Goal: Task Accomplishment & Management: Manage account settings

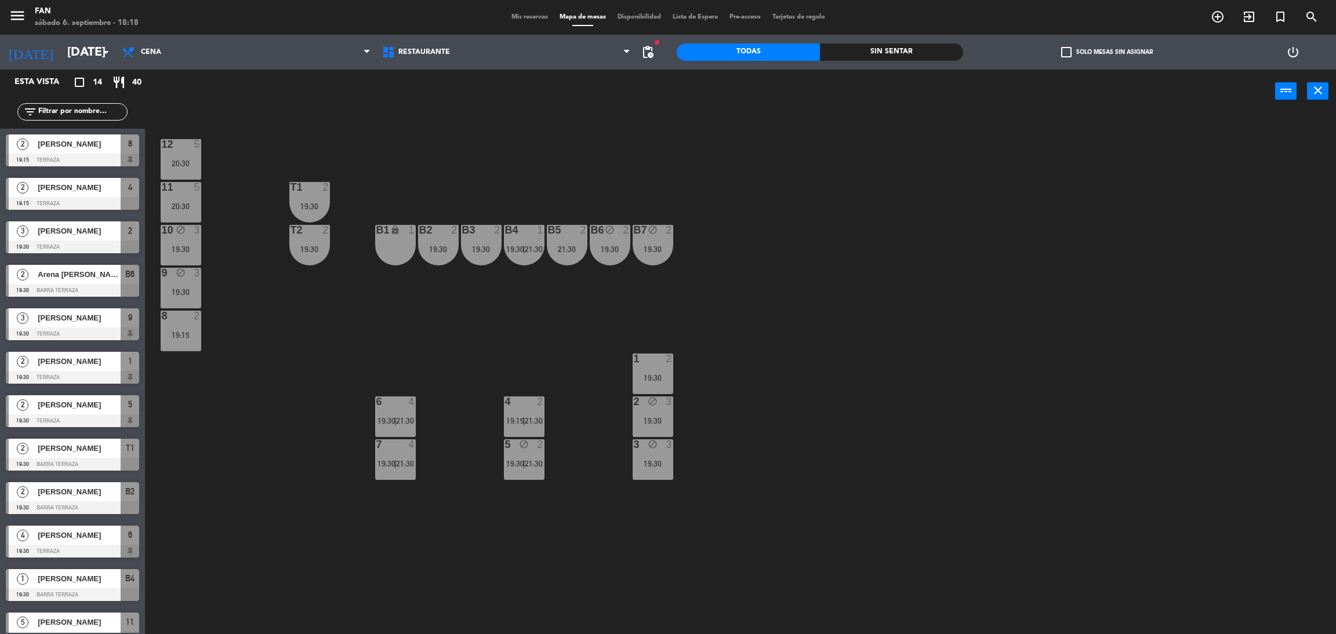
click at [408, 248] on div "B1 lock 1" at bounding box center [395, 245] width 41 height 41
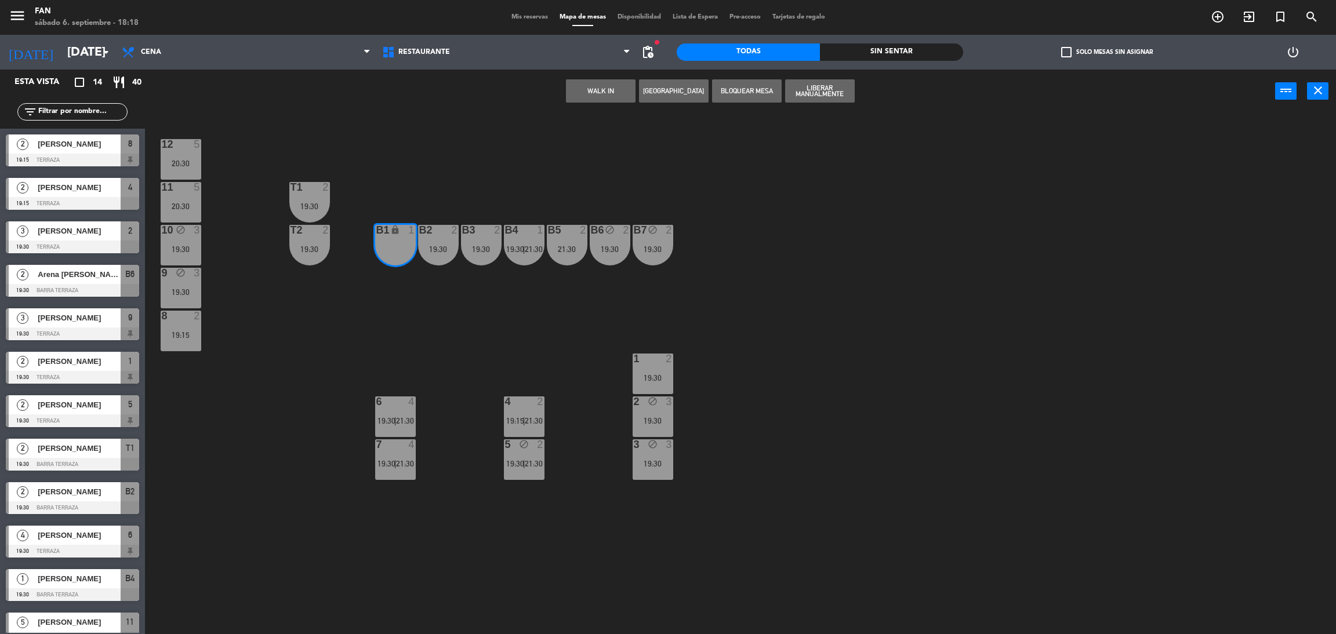
click at [453, 191] on div "12 5 20:30 11 5 20:30 T1 2 19:30 10 block 3 19:30 T2 2 19:30 B1 lock 1 B2 2 19:…" at bounding box center [746, 378] width 1177 height 521
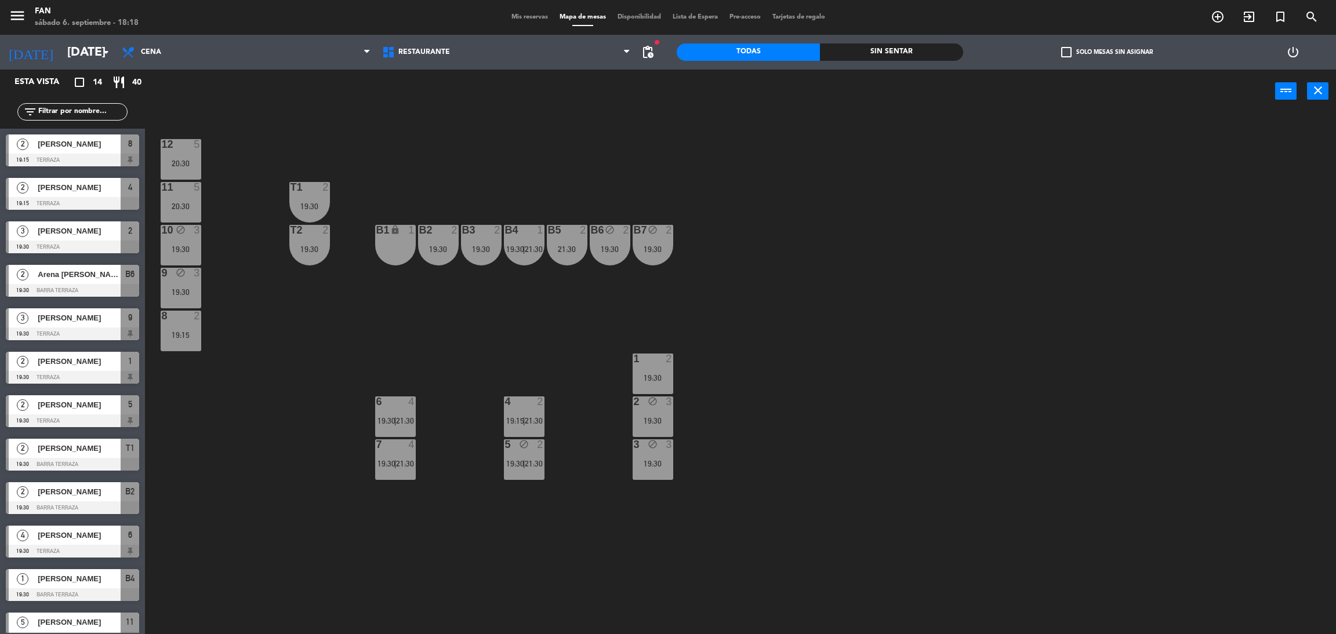
click at [448, 228] on div "2" at bounding box center [457, 230] width 19 height 10
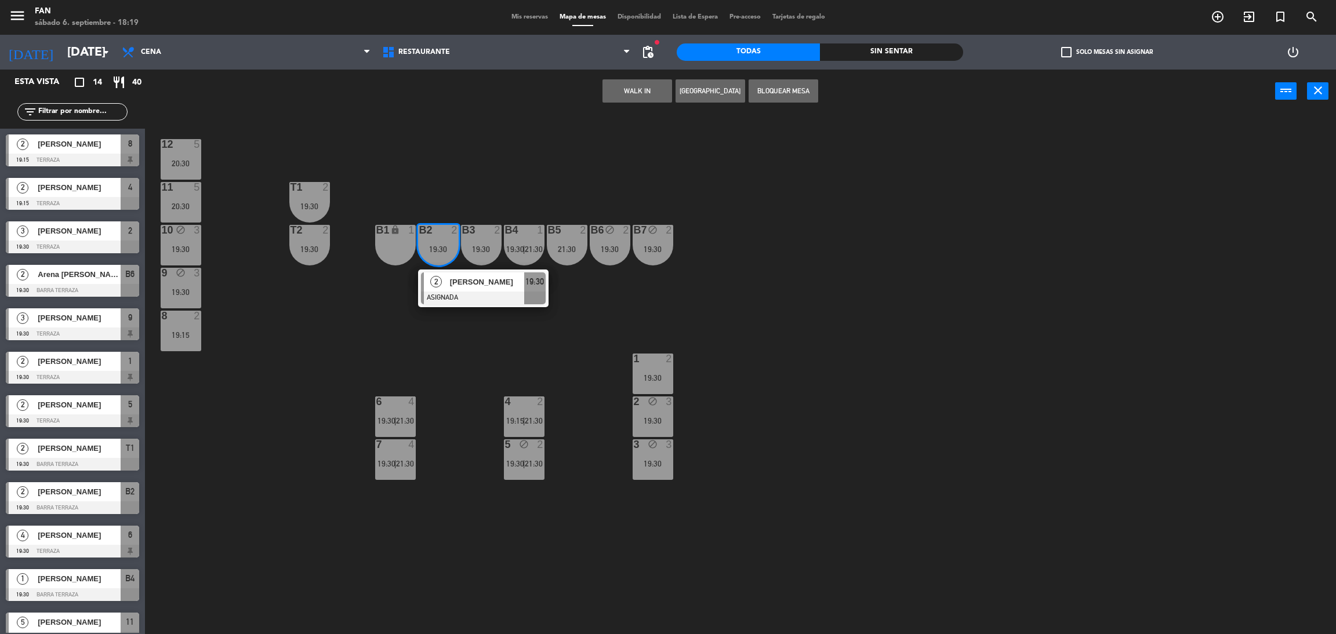
click at [463, 231] on div "B3" at bounding box center [462, 230] width 1 height 10
click at [773, 85] on button "Bloquear Mesa" at bounding box center [783, 90] width 70 height 23
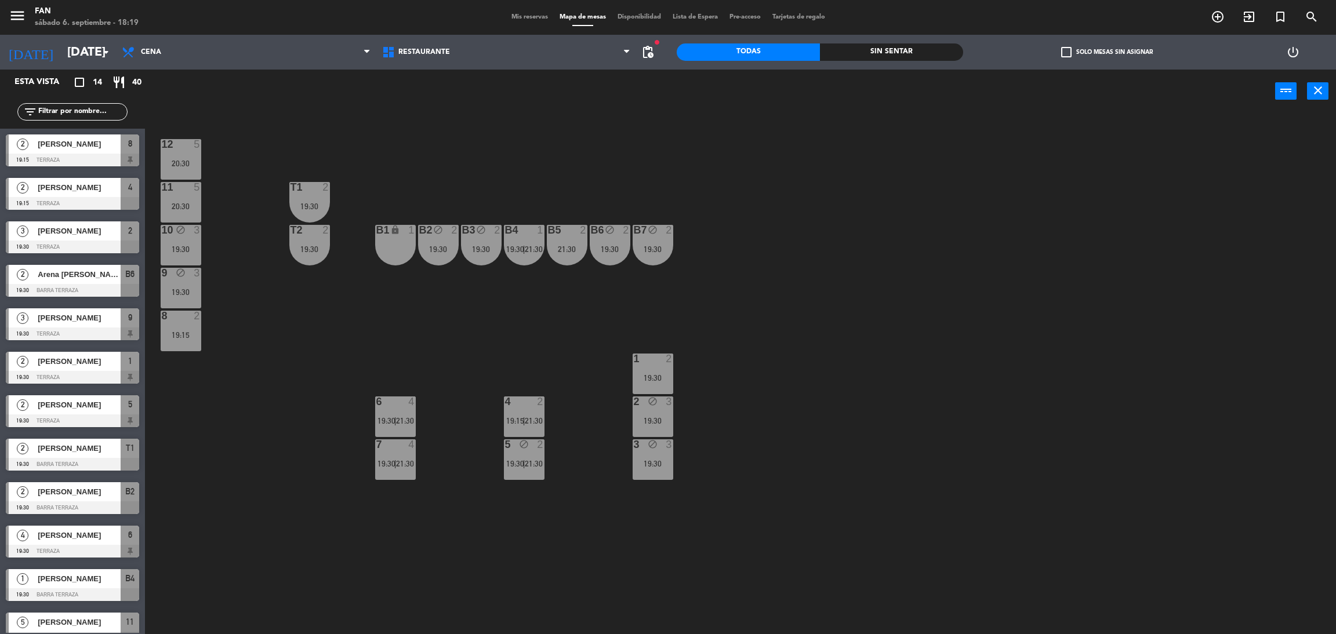
click at [311, 254] on div "T2 2 19:30" at bounding box center [309, 245] width 41 height 41
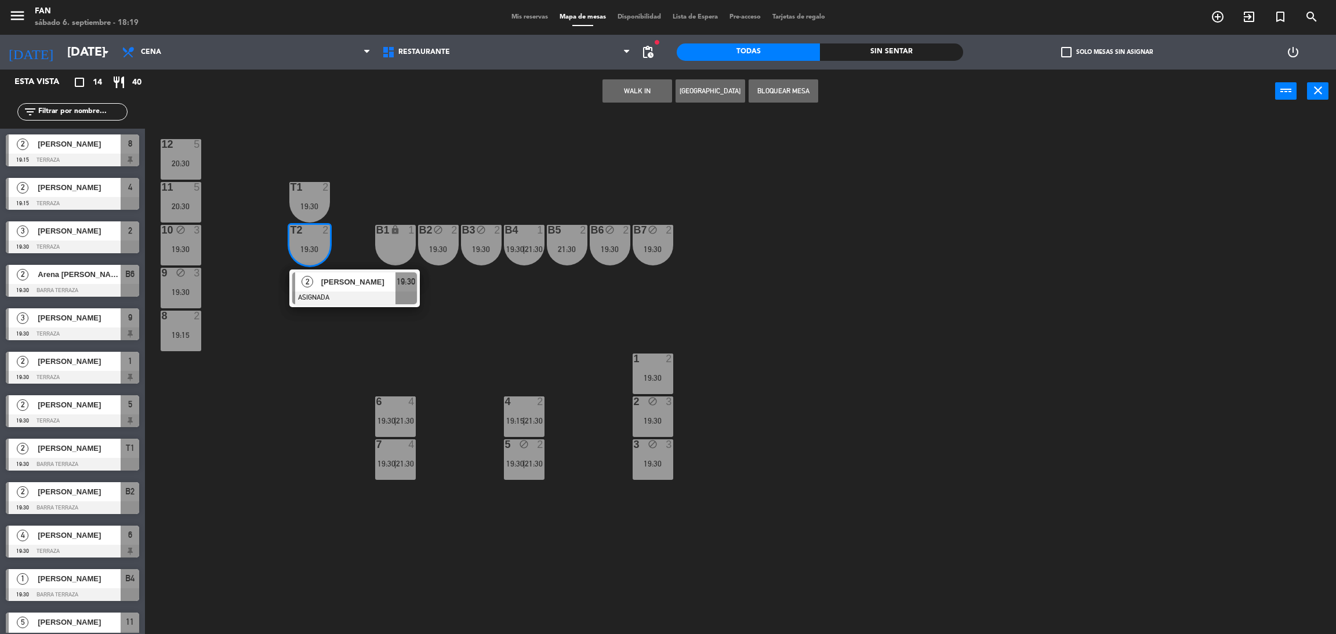
click at [314, 225] on div at bounding box center [309, 230] width 19 height 10
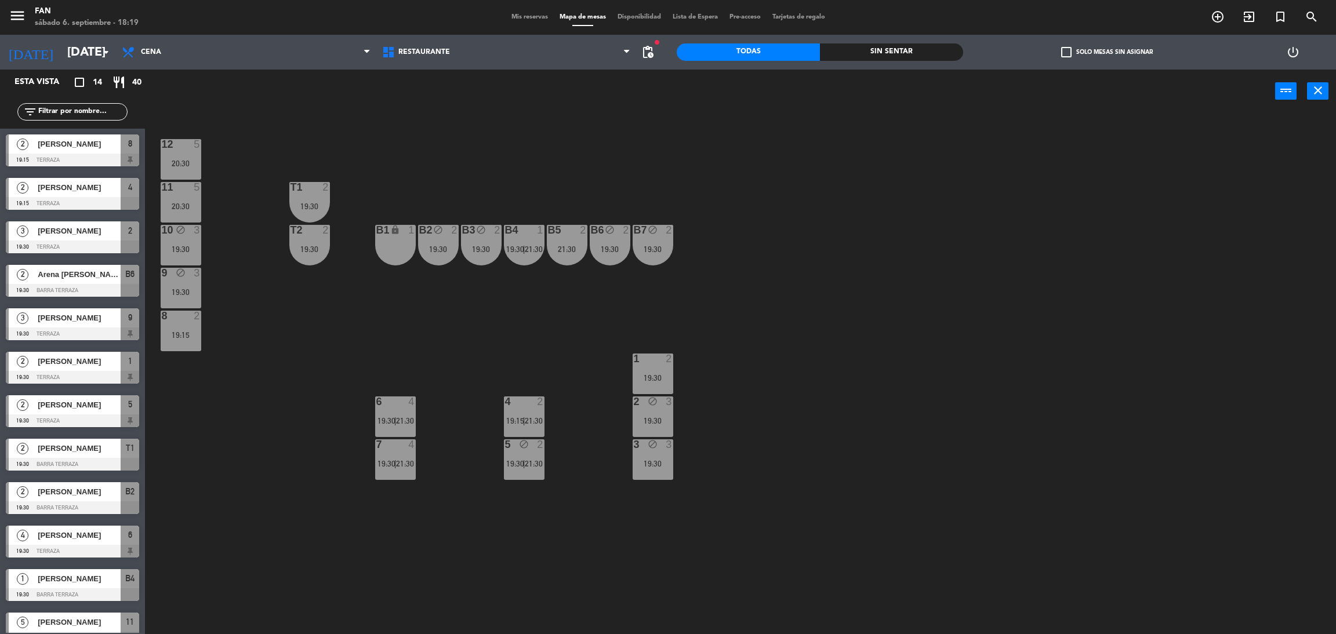
click at [307, 241] on div "T2 2 19:30" at bounding box center [309, 245] width 41 height 41
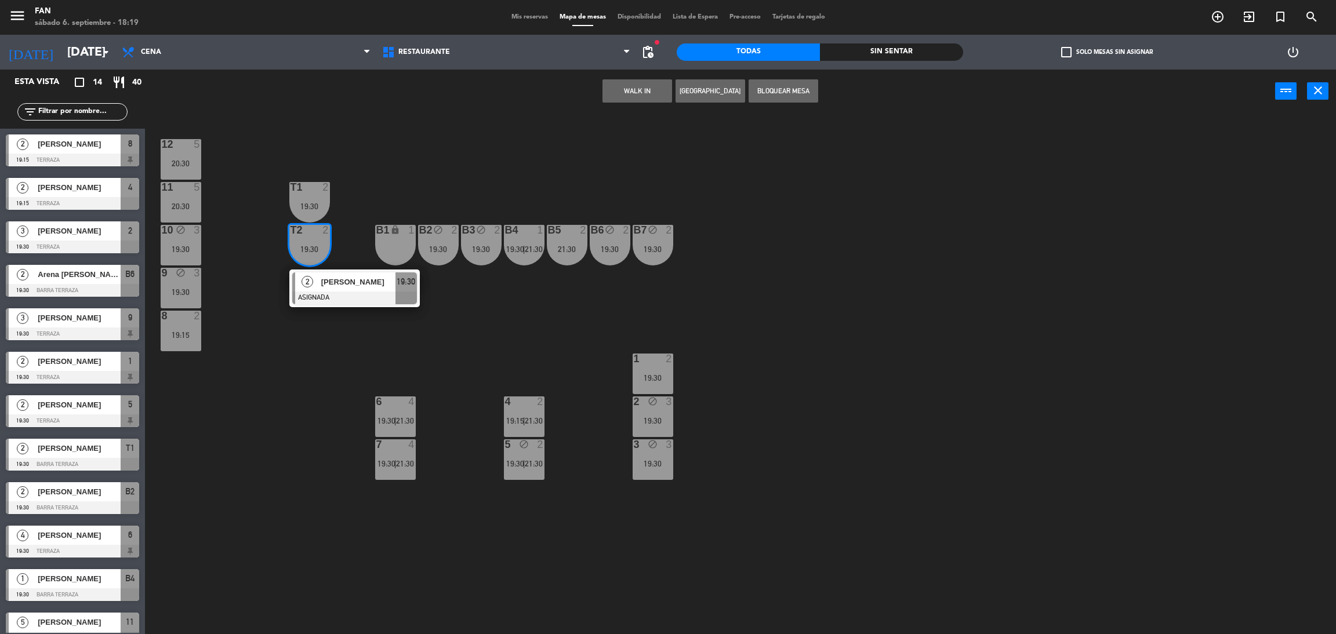
click at [318, 183] on div at bounding box center [309, 187] width 19 height 10
click at [773, 91] on button "Bloquear Mesa" at bounding box center [783, 90] width 70 height 23
click at [686, 169] on div "12 5 20:30 11 5 20:30 T1 2 19:30 10 block 3 19:30 T2 2 19:30 2 [PERSON_NAME] AS…" at bounding box center [746, 378] width 1177 height 521
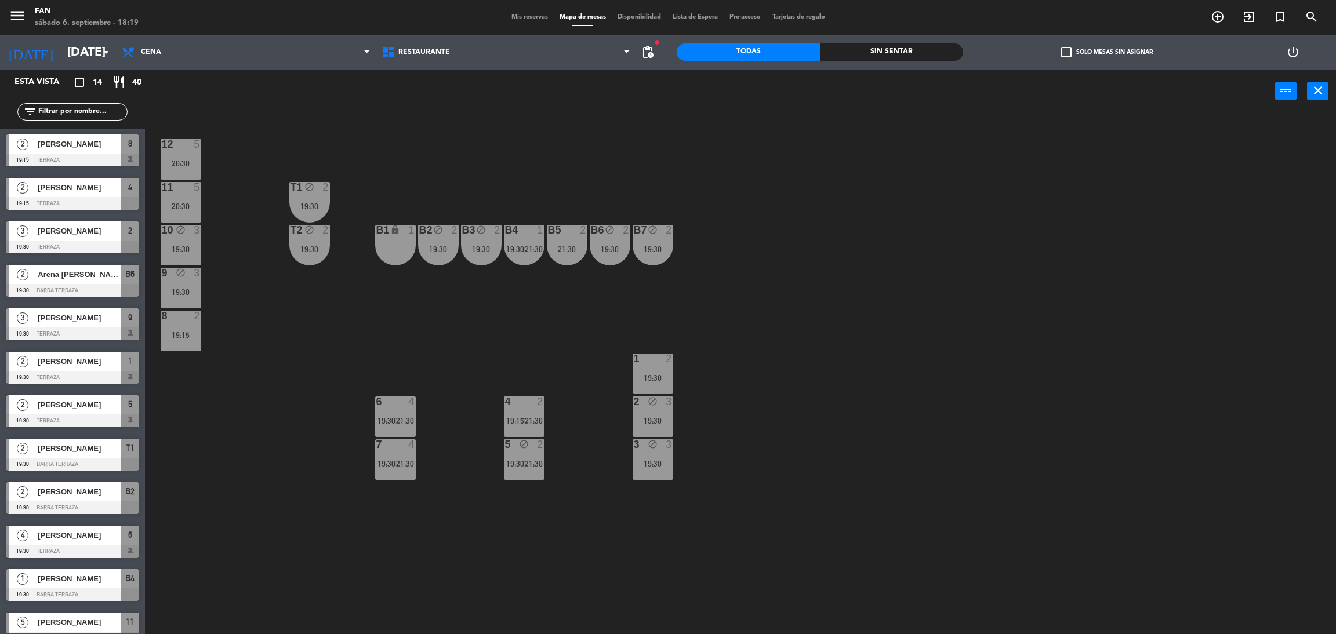
click at [187, 339] on div "8 2 19:15" at bounding box center [181, 331] width 41 height 41
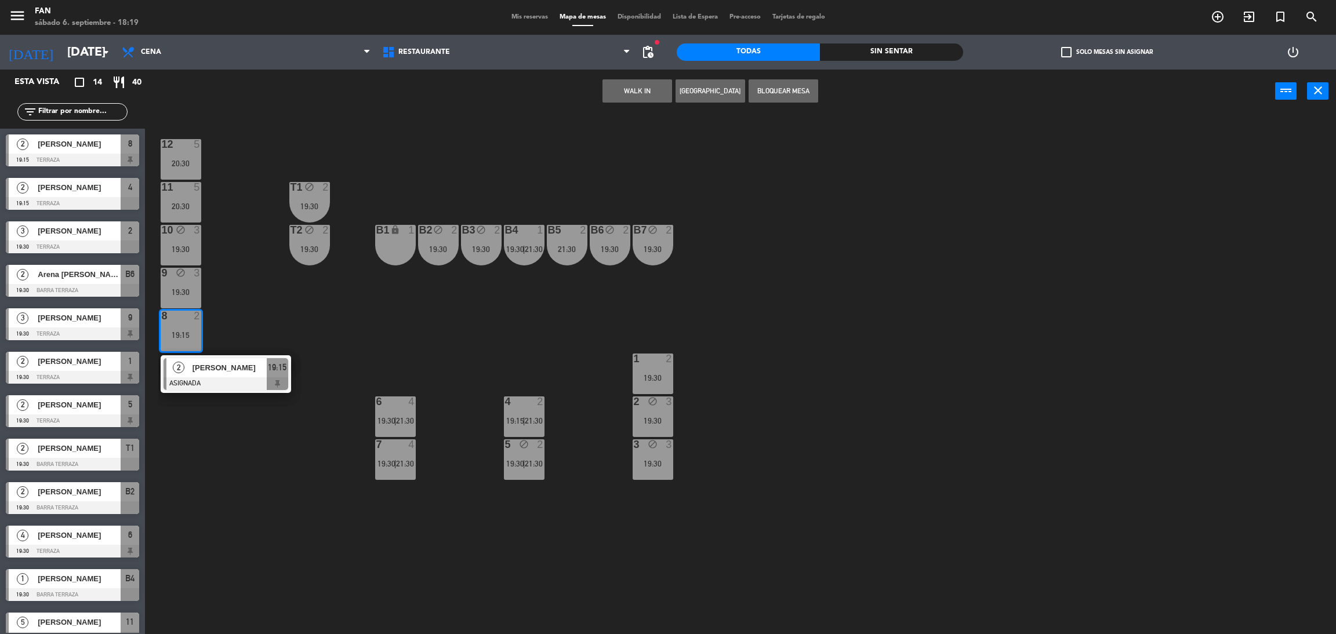
click at [788, 90] on button "Bloquear Mesa" at bounding box center [783, 90] width 70 height 23
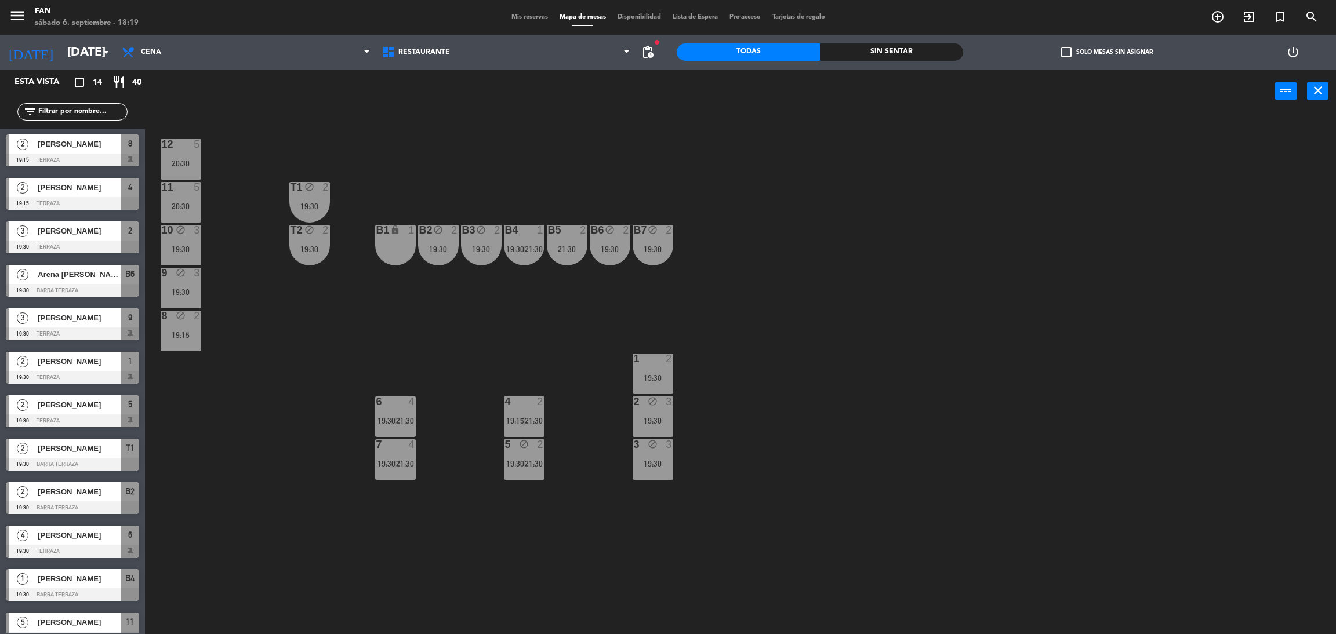
click at [715, 183] on div "12 5 20:30 11 5 20:30 T1 block 2 19:30 10 block 3 19:30 T2 block 2 19:30 B1 loc…" at bounding box center [746, 378] width 1177 height 521
click at [388, 412] on div "6 4 19:30 | 21:30" at bounding box center [395, 417] width 41 height 41
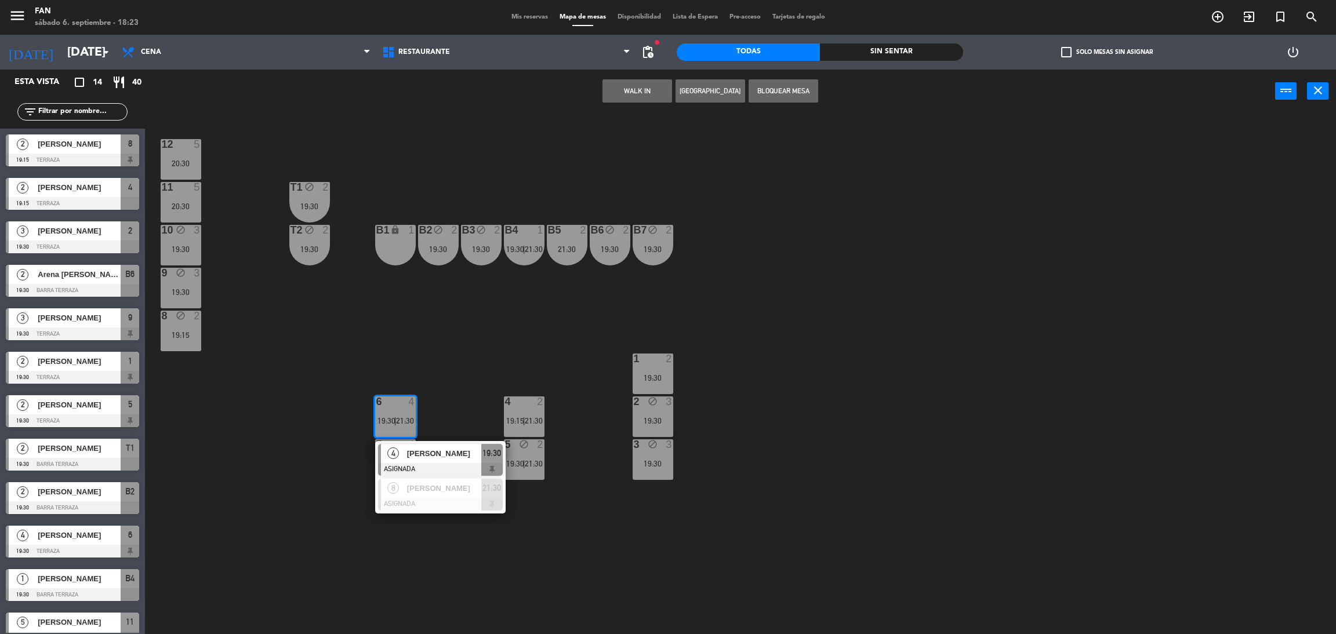
click at [468, 375] on div "12 5 20:30 11 5 20:30 T1 block 2 19:30 10 block 3 19:30 T2 block 2 19:30 B1 loc…" at bounding box center [746, 378] width 1177 height 521
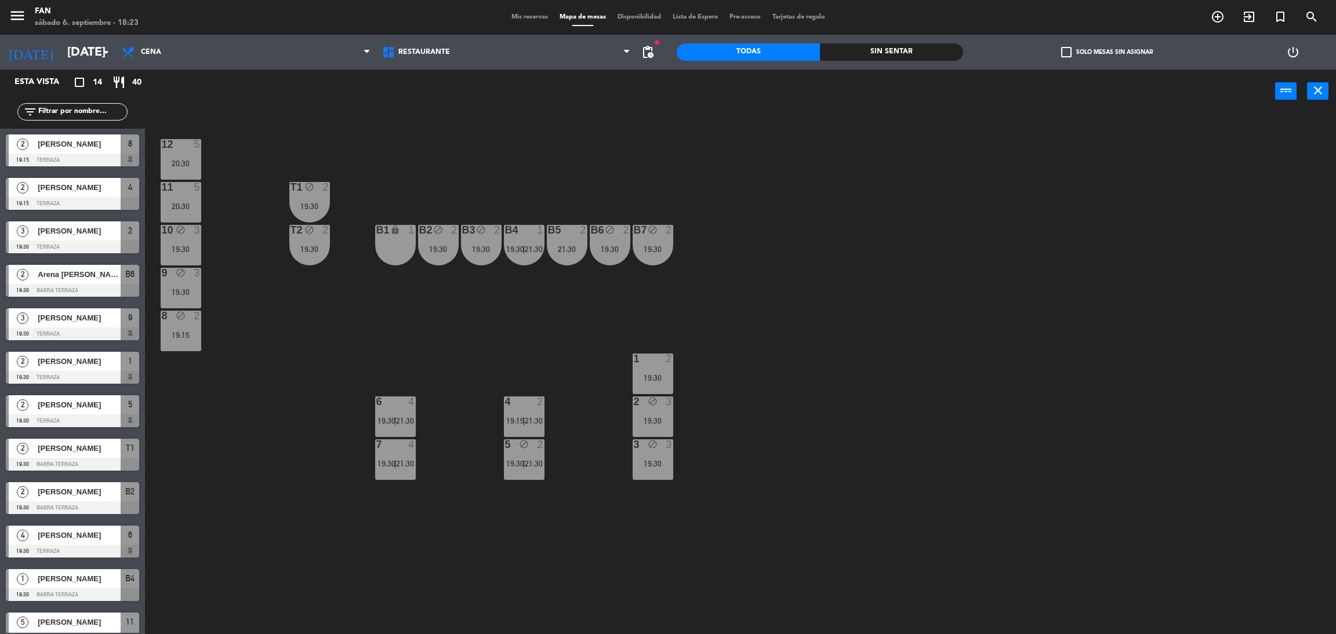
click at [525, 417] on div "21:30" at bounding box center [533, 421] width 17 height 8
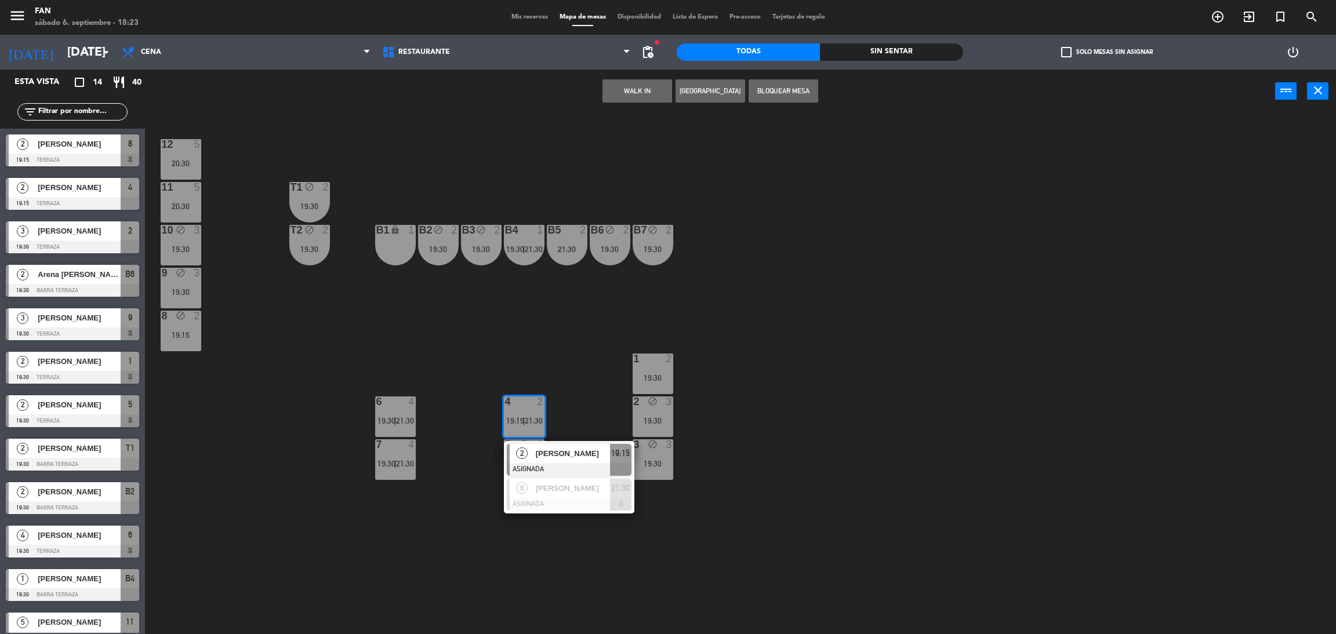
click at [570, 404] on div "12 5 20:30 11 5 20:30 T1 block 2 19:30 10 block 3 19:30 T2 block 2 19:30 B1 loc…" at bounding box center [746, 378] width 1177 height 521
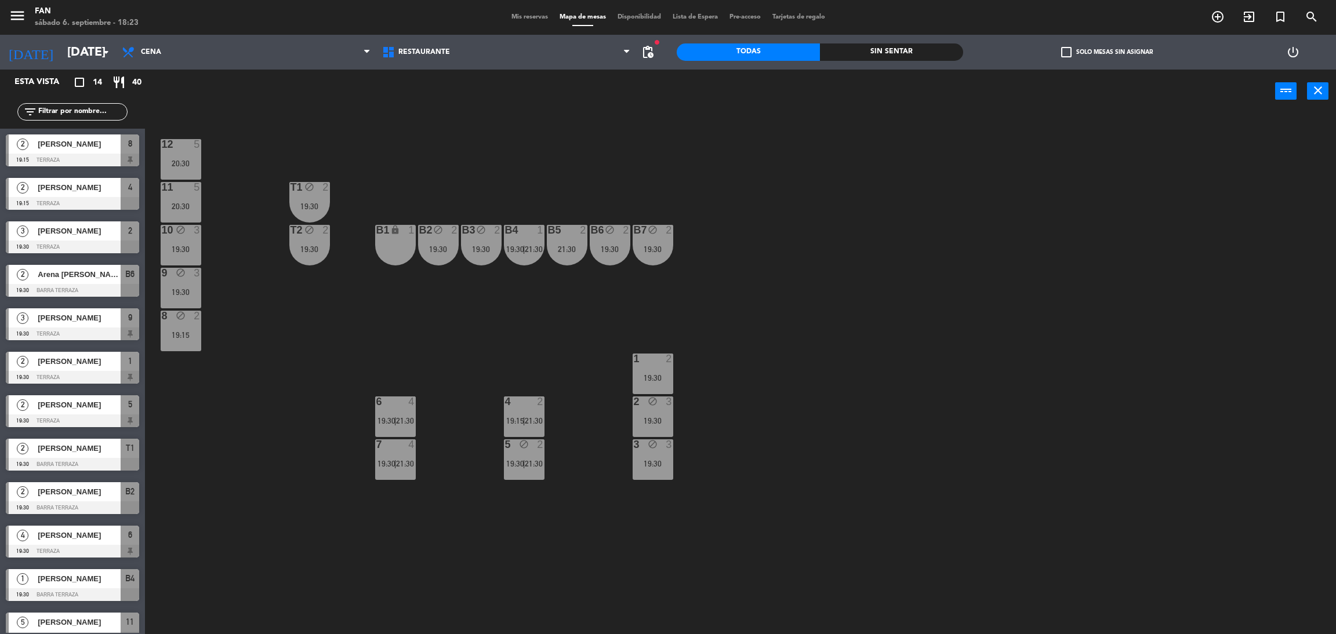
click at [520, 463] on span "19:30" at bounding box center [515, 463] width 18 height 9
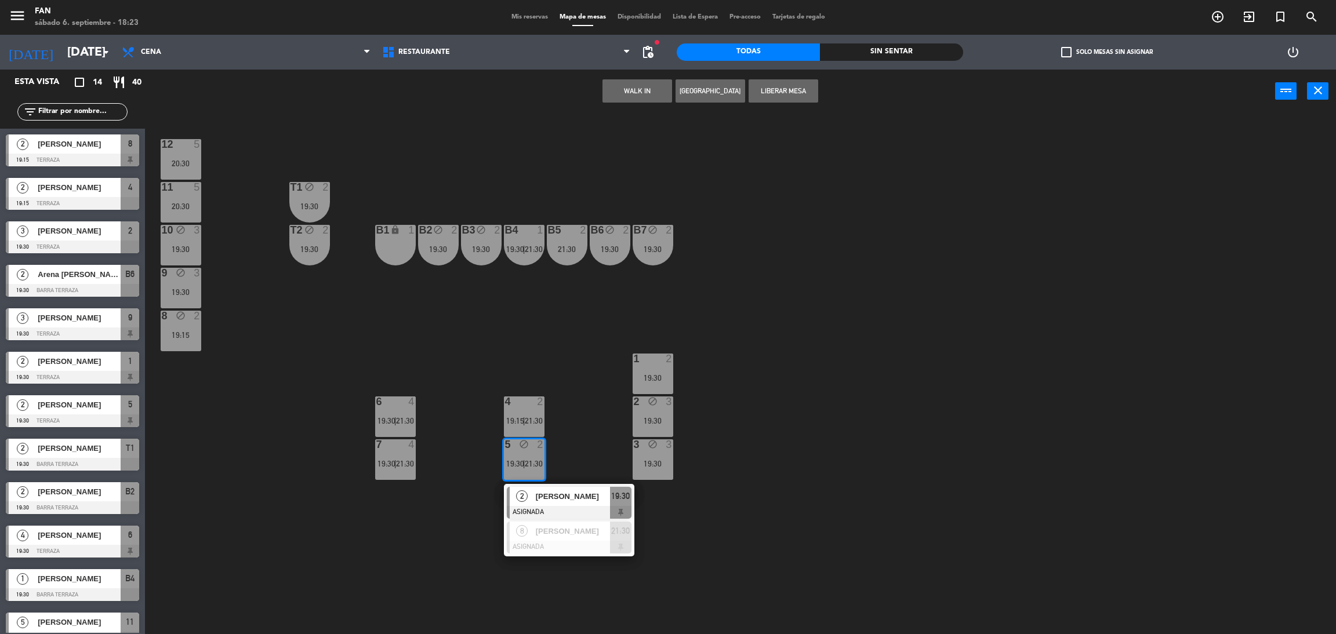
click at [578, 365] on div "12 5 20:30 11 5 20:30 T1 block 2 19:30 10 block 3 19:30 T2 block 2 19:30 B1 loc…" at bounding box center [746, 378] width 1177 height 521
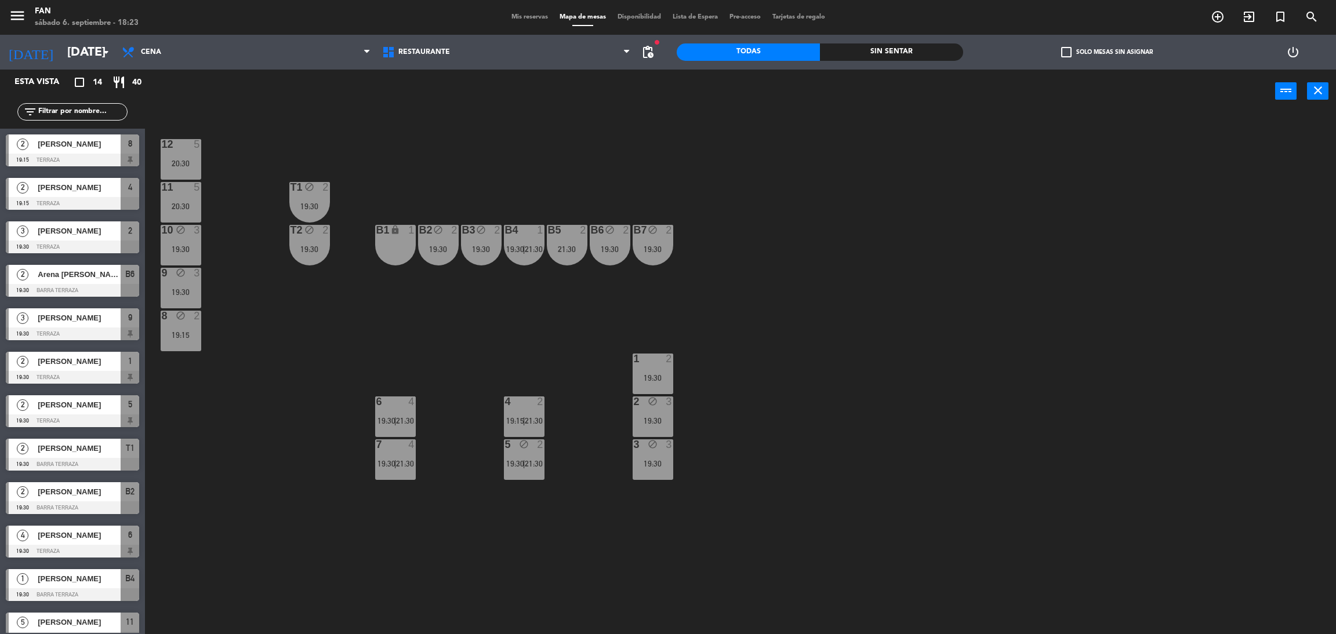
click at [388, 427] on div "6 4 19:30 | 21:30" at bounding box center [395, 417] width 41 height 41
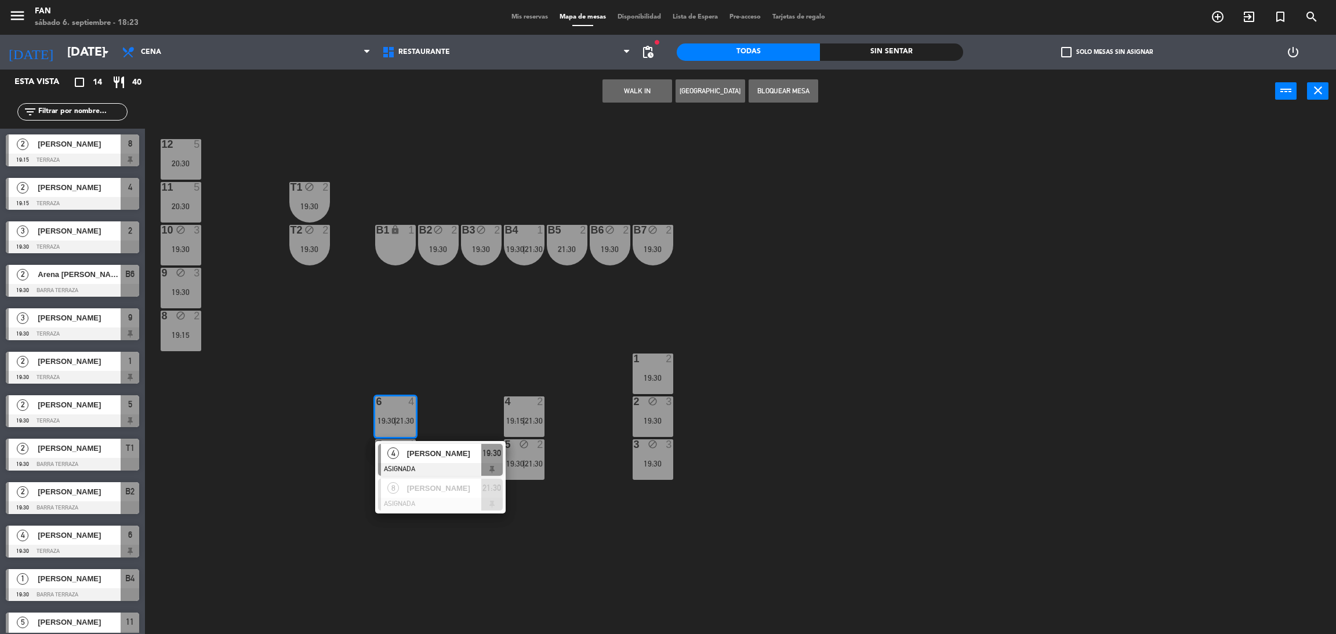
click at [334, 328] on div "12 5 20:30 11 5 20:30 T1 block 2 19:30 10 block 3 19:30 T2 block 2 19:30 B1 loc…" at bounding box center [746, 378] width 1177 height 521
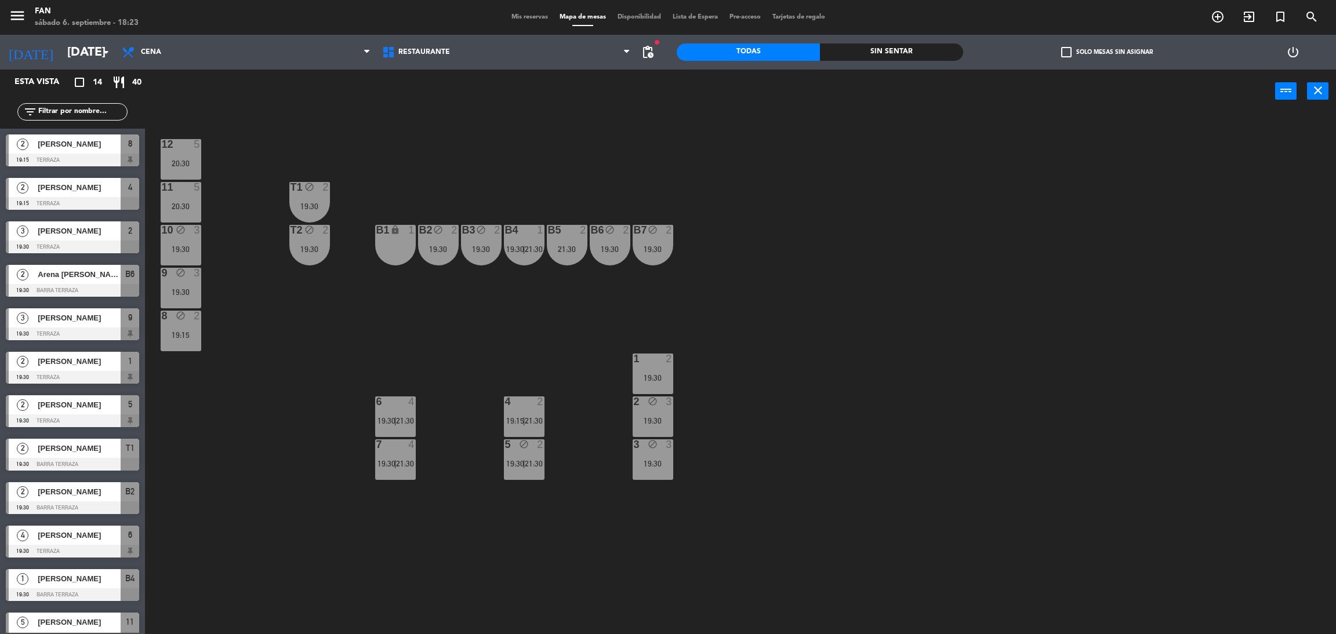
click at [179, 235] on div "block" at bounding box center [180, 230] width 19 height 11
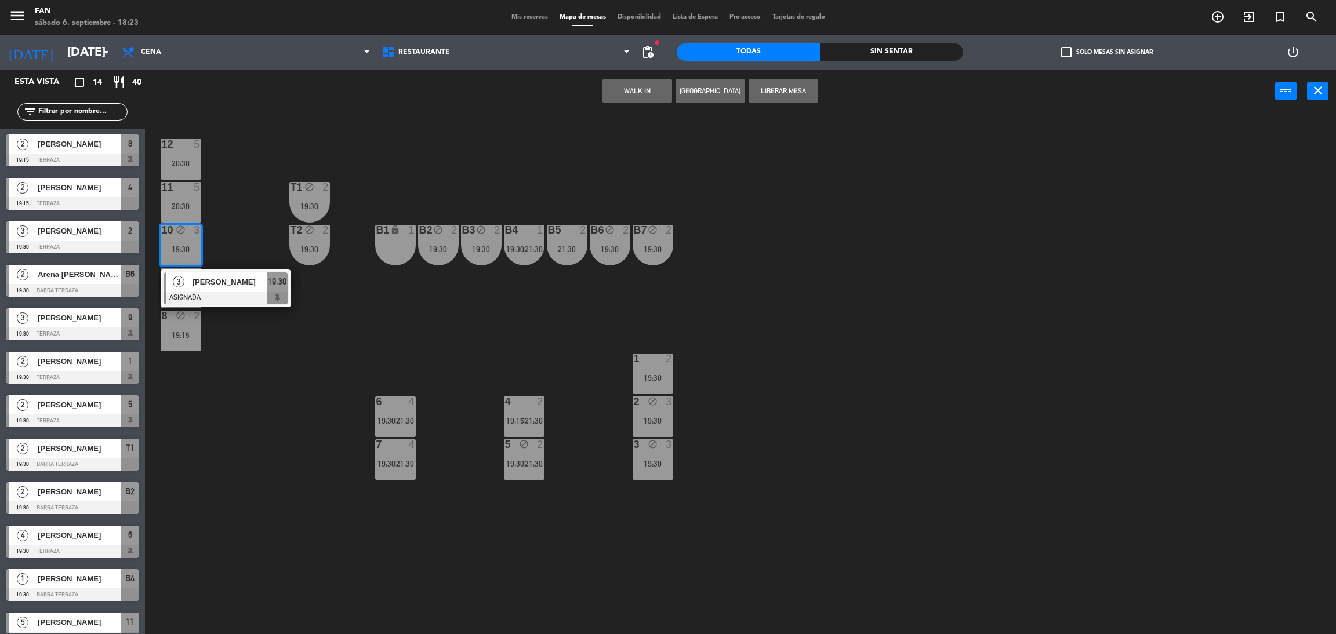
click at [435, 317] on div "12 5 20:30 11 5 20:30 T1 block 2 19:30 10 block 3 19:30 3 [PERSON_NAME] ASIGNAD…" at bounding box center [746, 378] width 1177 height 521
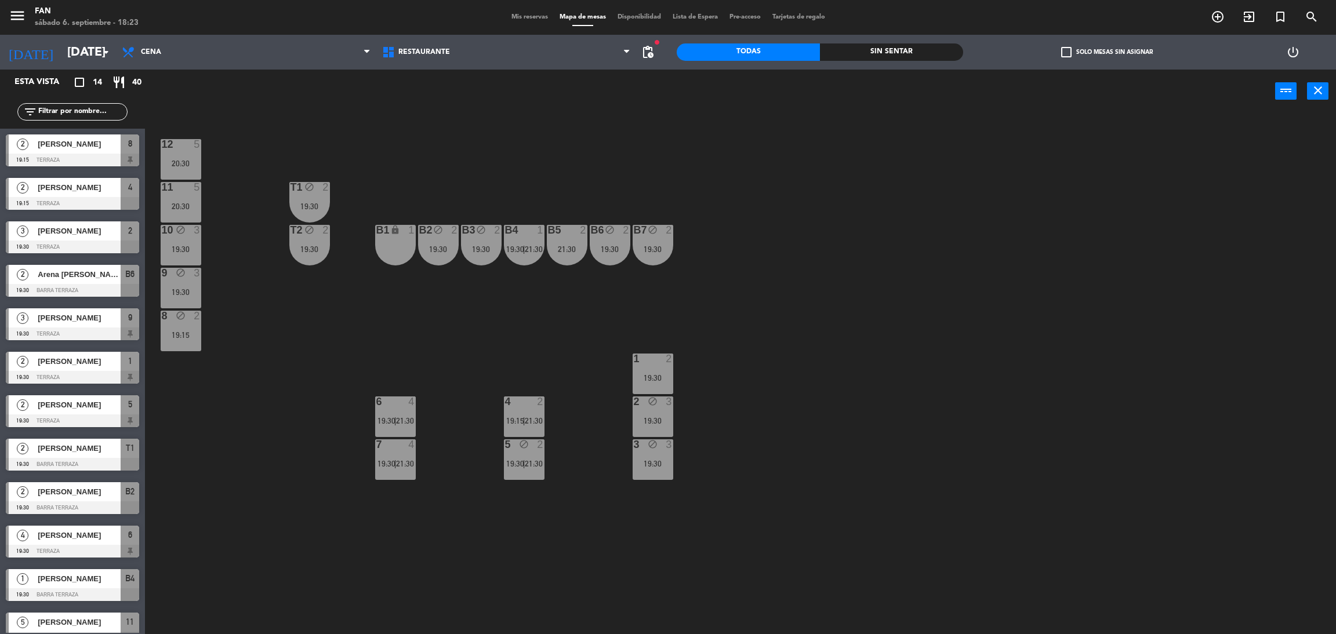
click at [541, 17] on span "Mis reservas" at bounding box center [529, 17] width 48 height 6
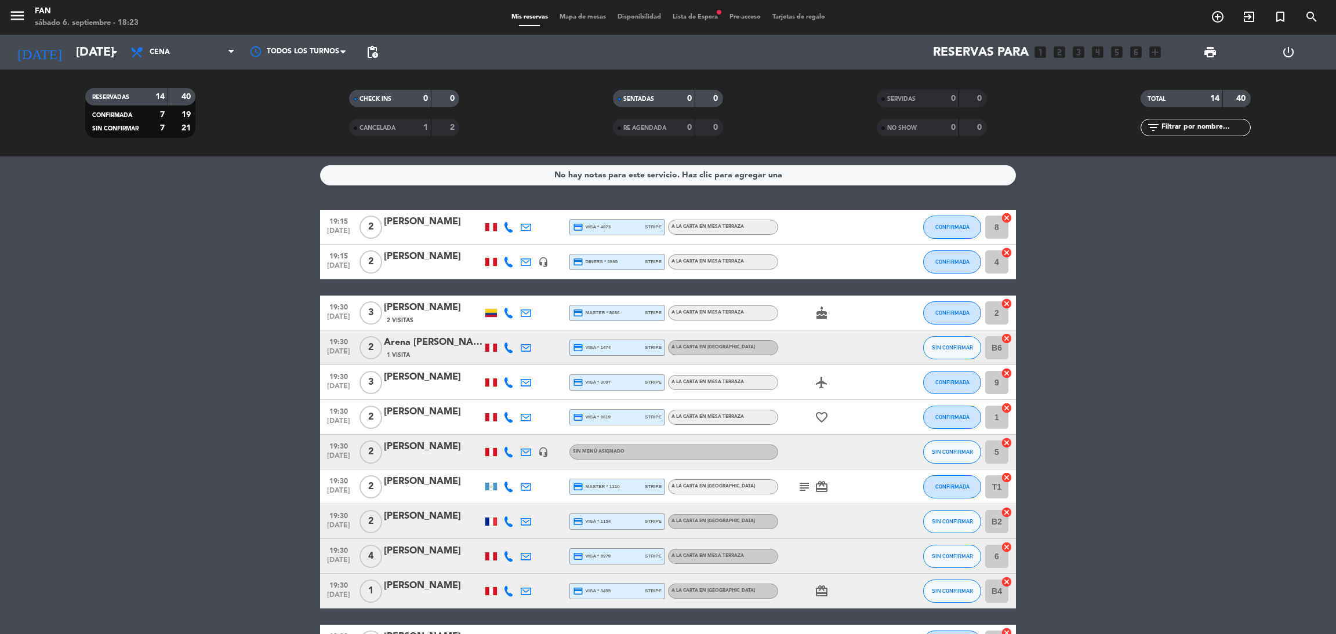
click at [508, 558] on icon at bounding box center [508, 556] width 10 height 10
click at [535, 539] on span at bounding box center [539, 536] width 9 height 9
click at [566, 14] on span "Mapa de mesas" at bounding box center [583, 17] width 58 height 6
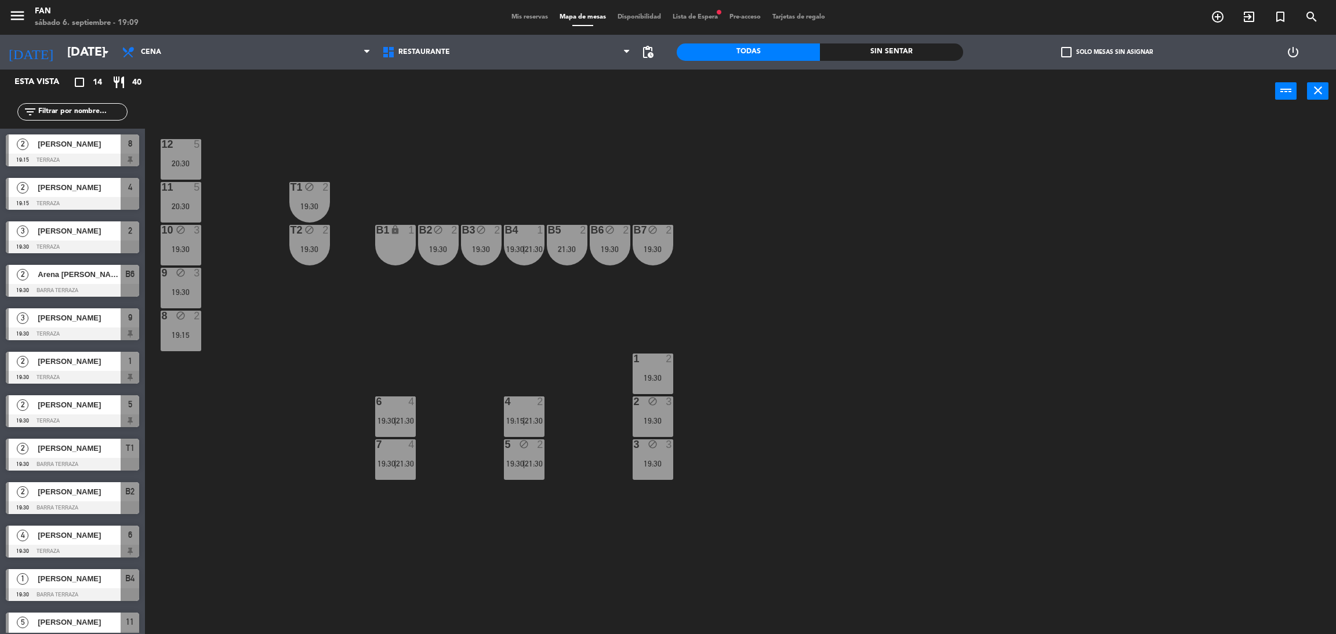
click at [111, 489] on span "[PERSON_NAME]" at bounding box center [79, 492] width 83 height 12
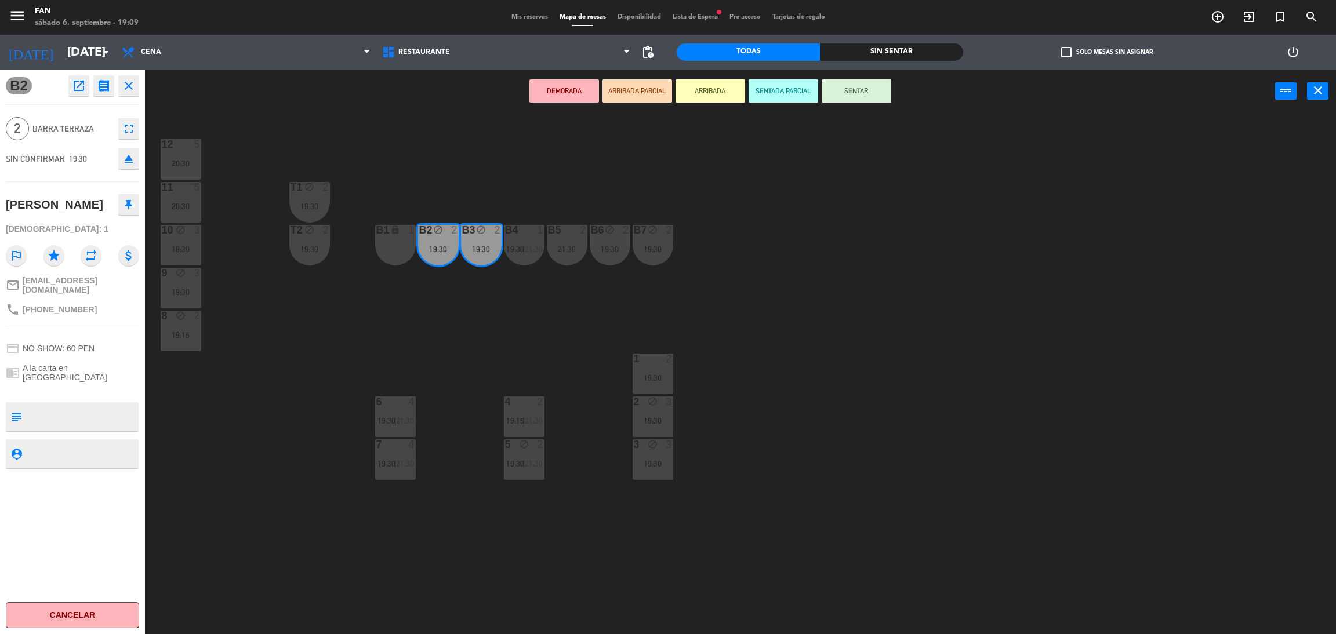
click at [801, 314] on div "12 5 20:30 11 5 20:30 T1 block 2 19:30 10 block 3 19:30 T2 block 2 19:30 B1 loc…" at bounding box center [746, 378] width 1177 height 521
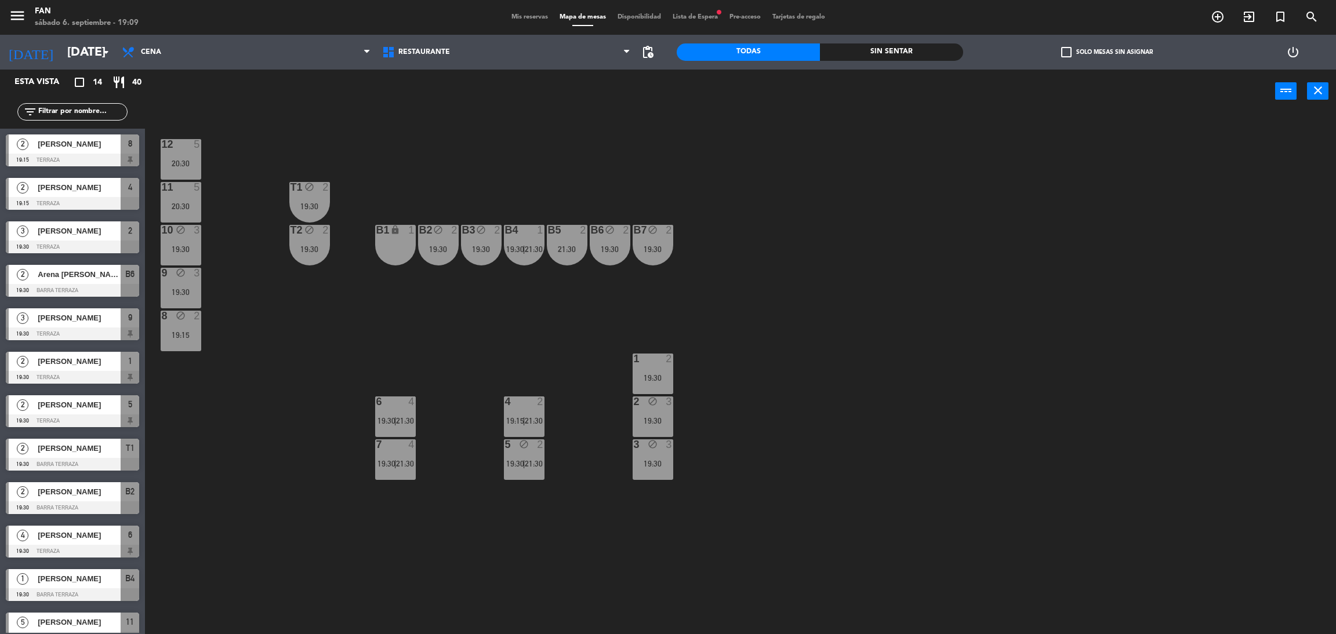
click at [450, 320] on div "12 5 20:30 11 5 20:30 T1 block 2 19:30 10 block 3 19:30 T2 block 2 19:30 B1 loc…" at bounding box center [746, 378] width 1177 height 521
click at [518, 450] on div "5 block 2 19:30 | 21:30" at bounding box center [524, 459] width 41 height 41
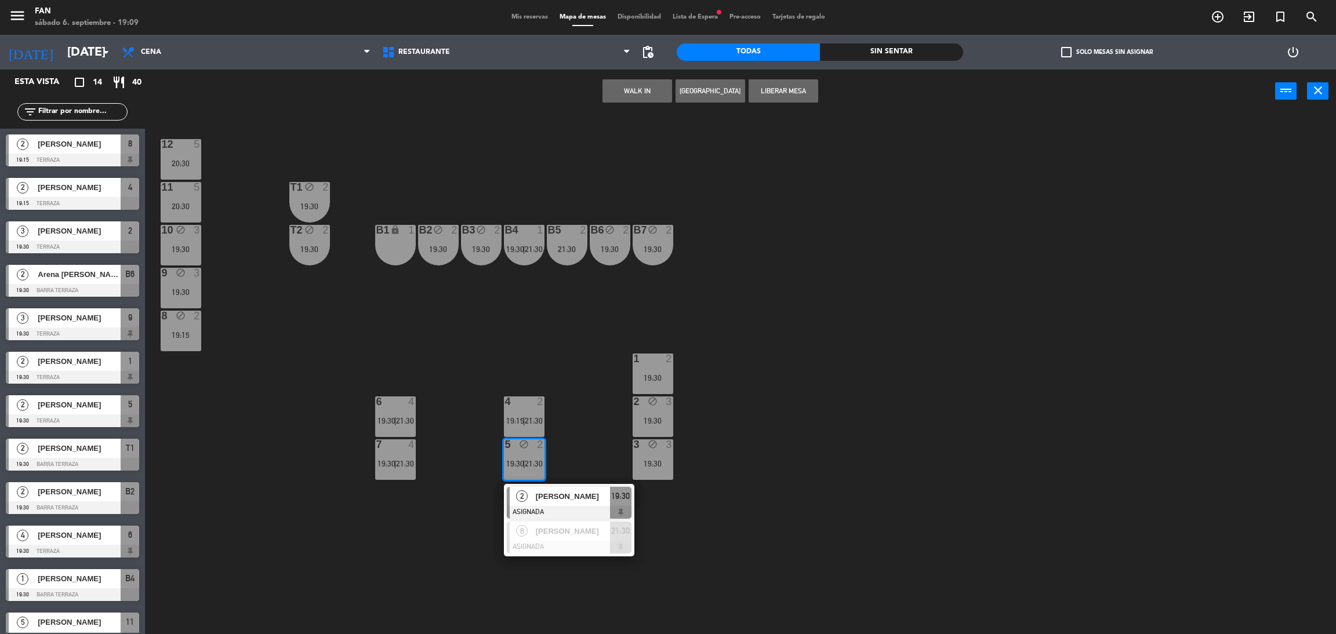
click at [792, 88] on button "Liberar Mesa" at bounding box center [783, 90] width 70 height 23
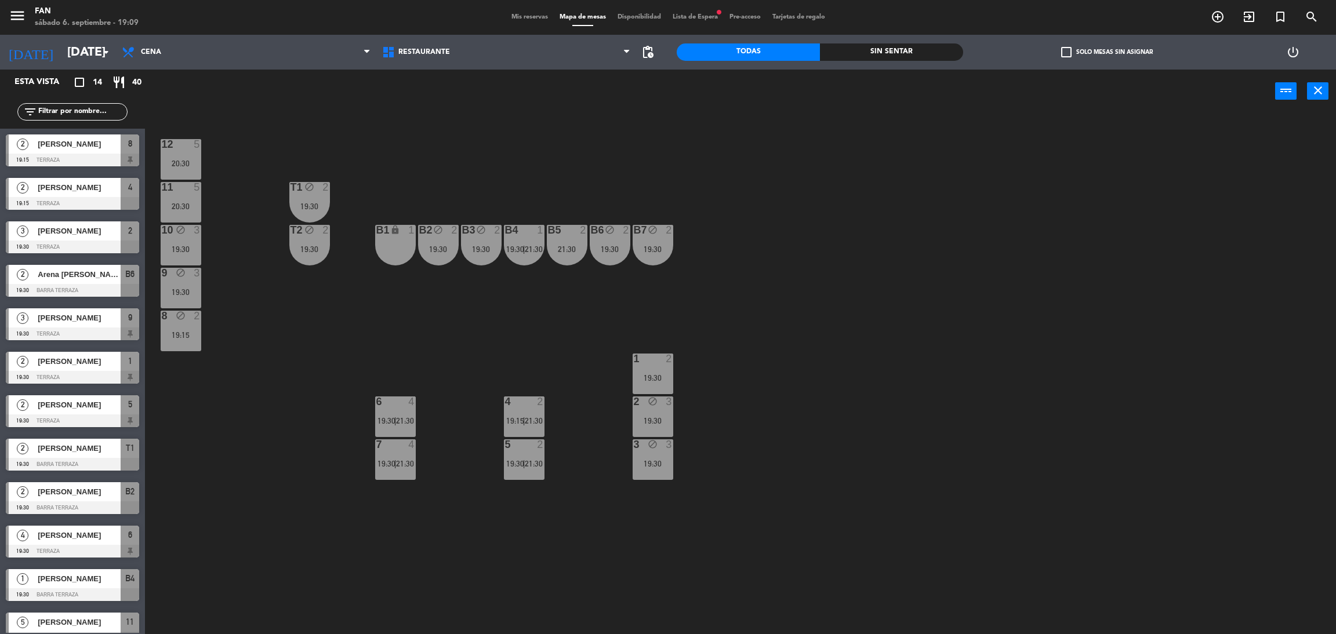
click at [753, 148] on div "12 5 20:30 11 5 20:30 T1 block 2 19:30 10 block 3 19:30 T2 block 2 19:30 B1 loc…" at bounding box center [746, 378] width 1177 height 521
click at [529, 18] on span "Mis reservas" at bounding box center [529, 17] width 48 height 6
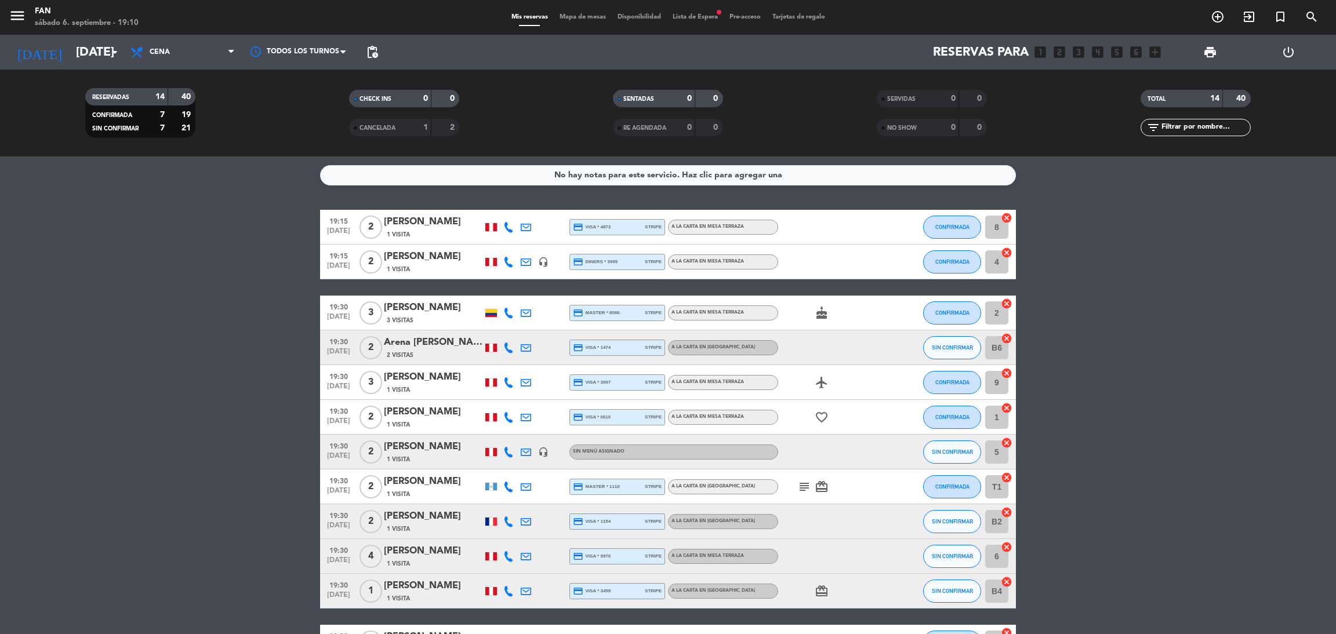
click at [1086, 452] on bookings-row "19:15 [DATE] 2 [PERSON_NAME] 1 Visita credit_card visa * 4873 stripe A la carta…" at bounding box center [668, 478] width 1336 height 536
click at [821, 419] on icon "favorite_border" at bounding box center [821, 417] width 14 height 14
click at [816, 485] on icon "card_giftcard" at bounding box center [821, 487] width 14 height 14
click at [819, 593] on icon "card_giftcard" at bounding box center [821, 591] width 14 height 14
click at [1154, 515] on bookings-row "19:15 [DATE] 2 [PERSON_NAME] 1 Visita credit_card visa * 4873 stripe A la carta…" at bounding box center [668, 478] width 1336 height 536
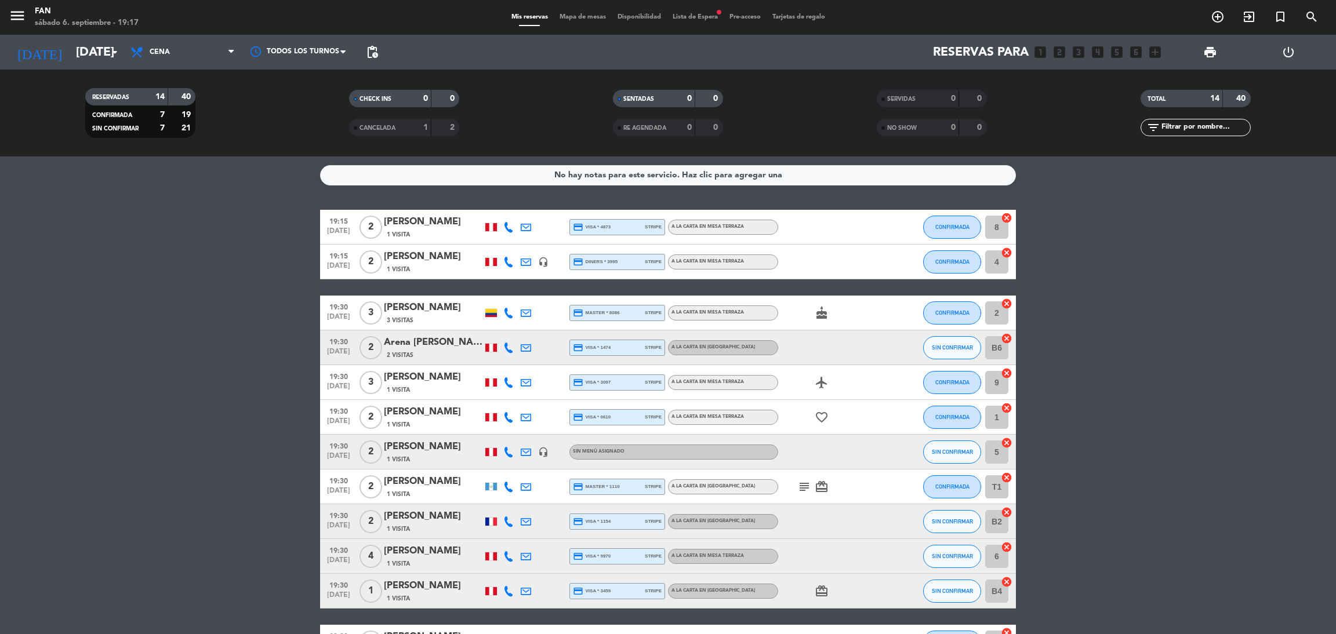
click at [571, 16] on span "Mapa de mesas" at bounding box center [583, 17] width 58 height 6
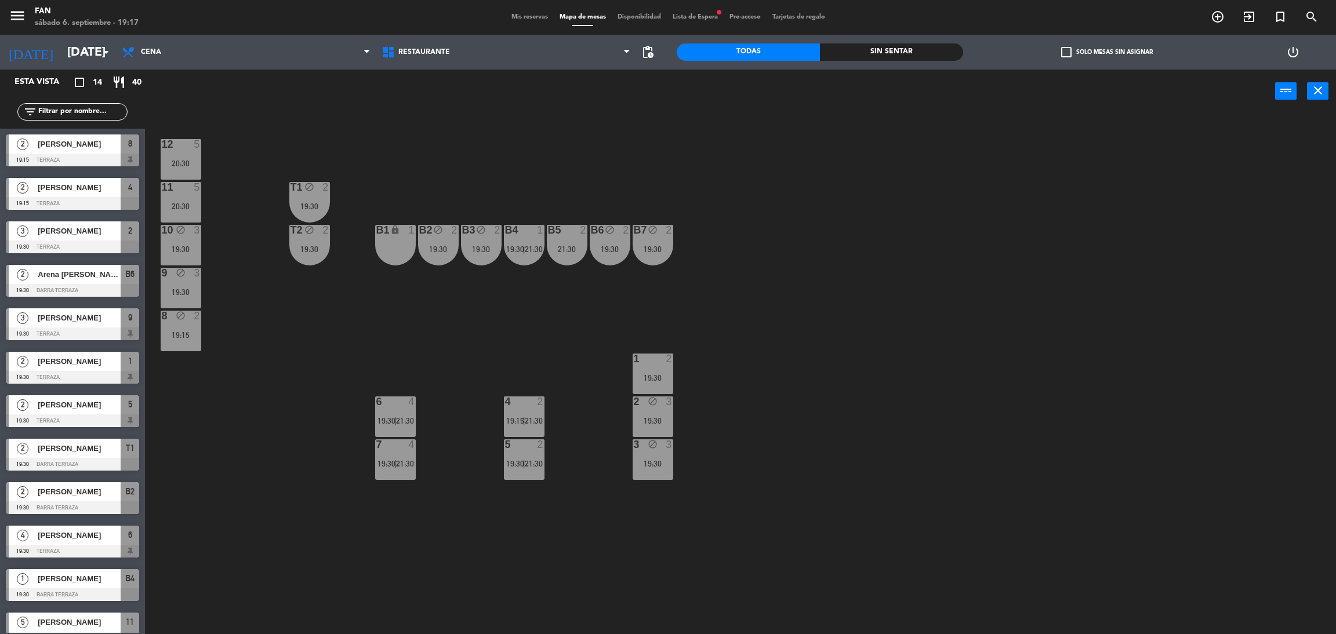
click at [532, 17] on span "Mis reservas" at bounding box center [529, 17] width 48 height 6
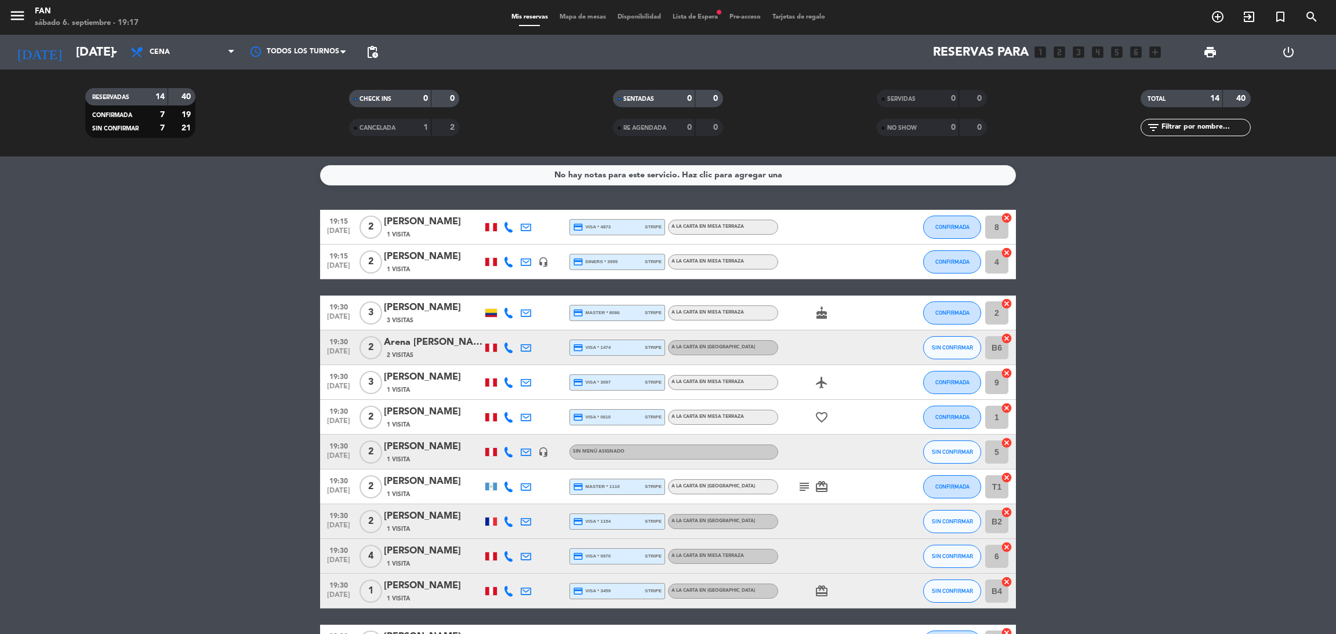
click at [1072, 359] on bookings-row "19:15 [DATE] 2 [PERSON_NAME] 1 Visita credit_card visa * 4873 stripe A la carta…" at bounding box center [668, 478] width 1336 height 536
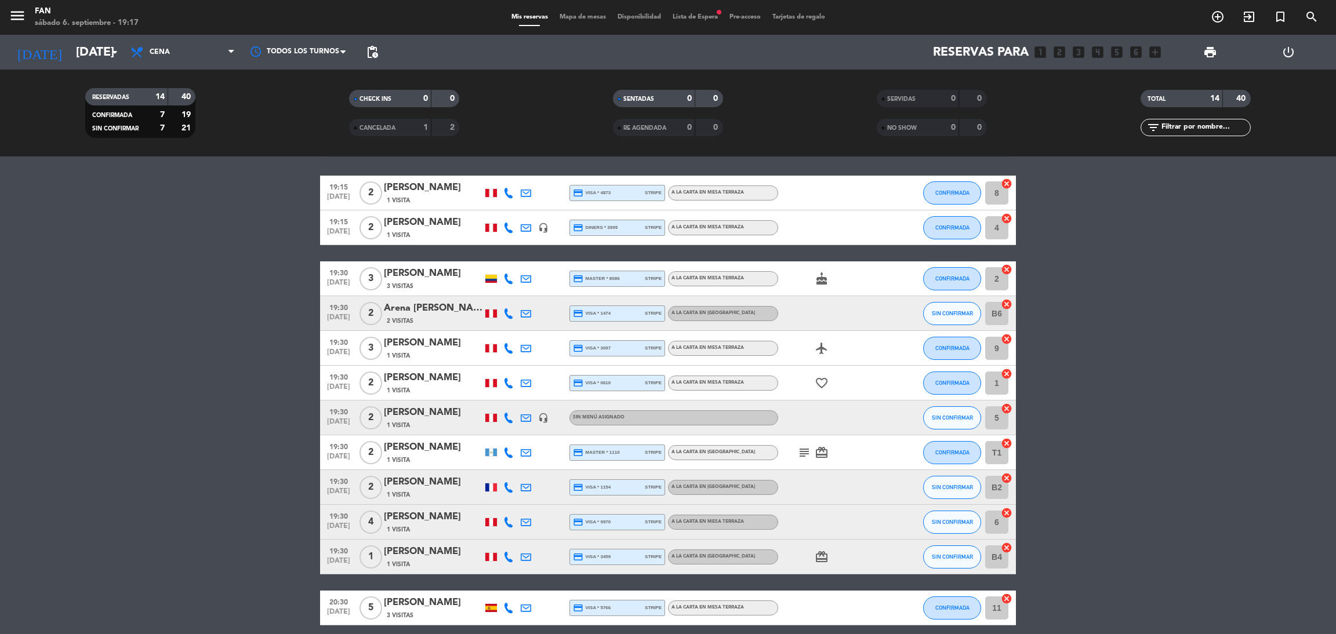
click at [579, 18] on span "Mapa de mesas" at bounding box center [583, 17] width 58 height 6
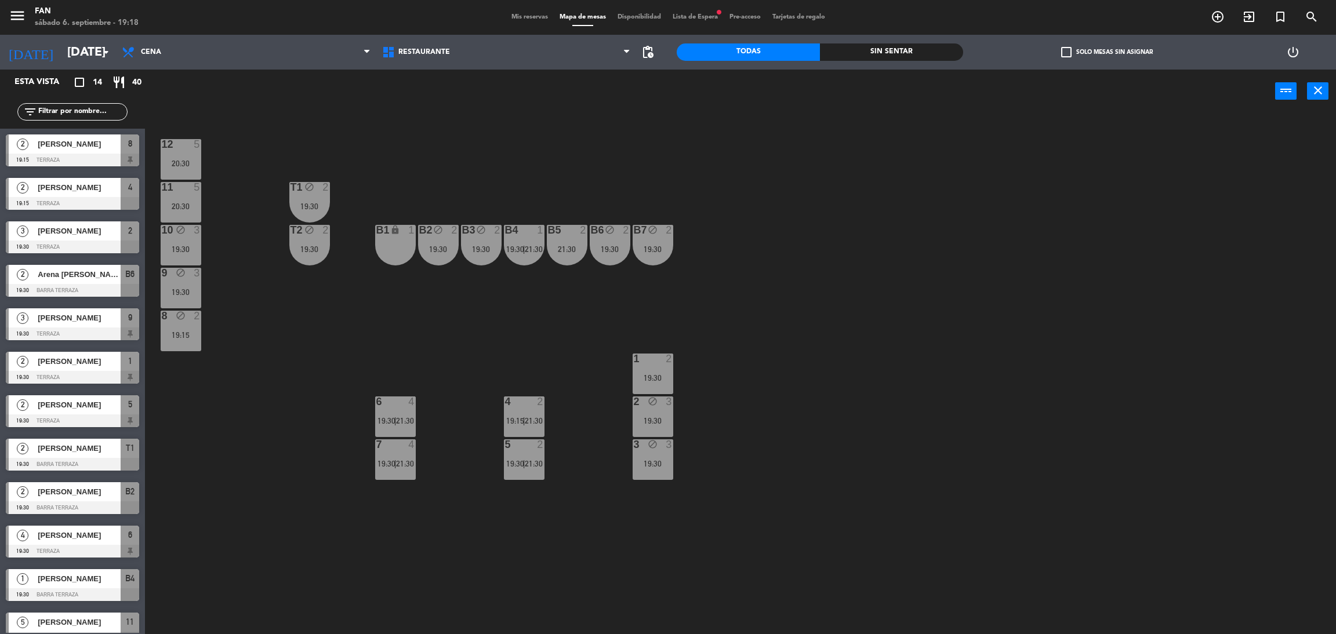
click at [864, 249] on div "12 5 20:30 11 5 20:30 T1 block 2 19:30 10 block 3 19:30 T2 block 2 19:30 B1 loc…" at bounding box center [746, 378] width 1177 height 521
click at [532, 418] on span "21:30" at bounding box center [534, 420] width 18 height 9
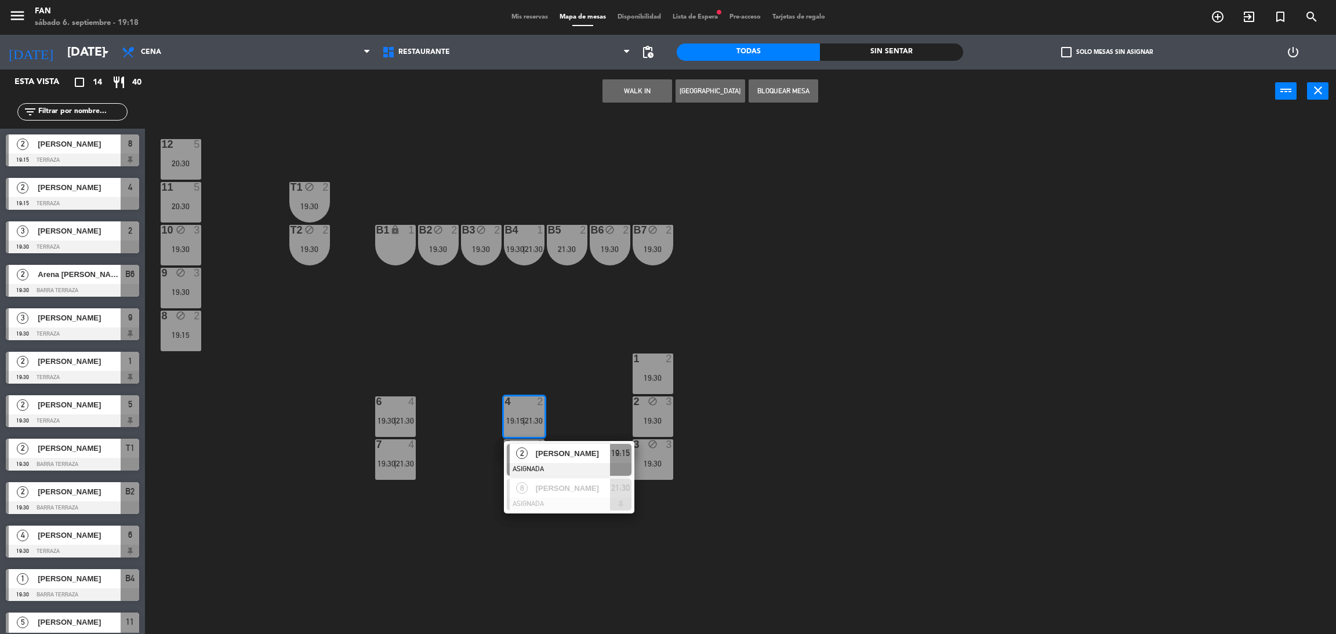
click at [555, 453] on span "[PERSON_NAME]" at bounding box center [573, 454] width 74 height 12
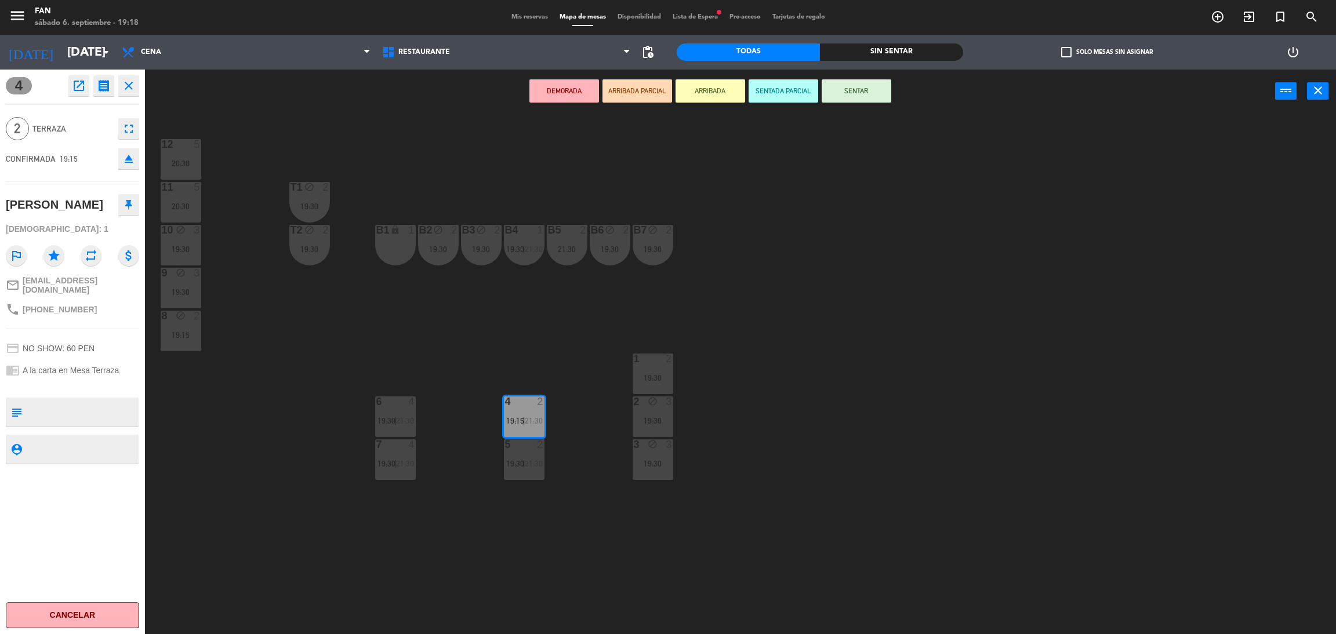
click at [517, 456] on div "5 2 19:30 | 21:30" at bounding box center [524, 459] width 41 height 41
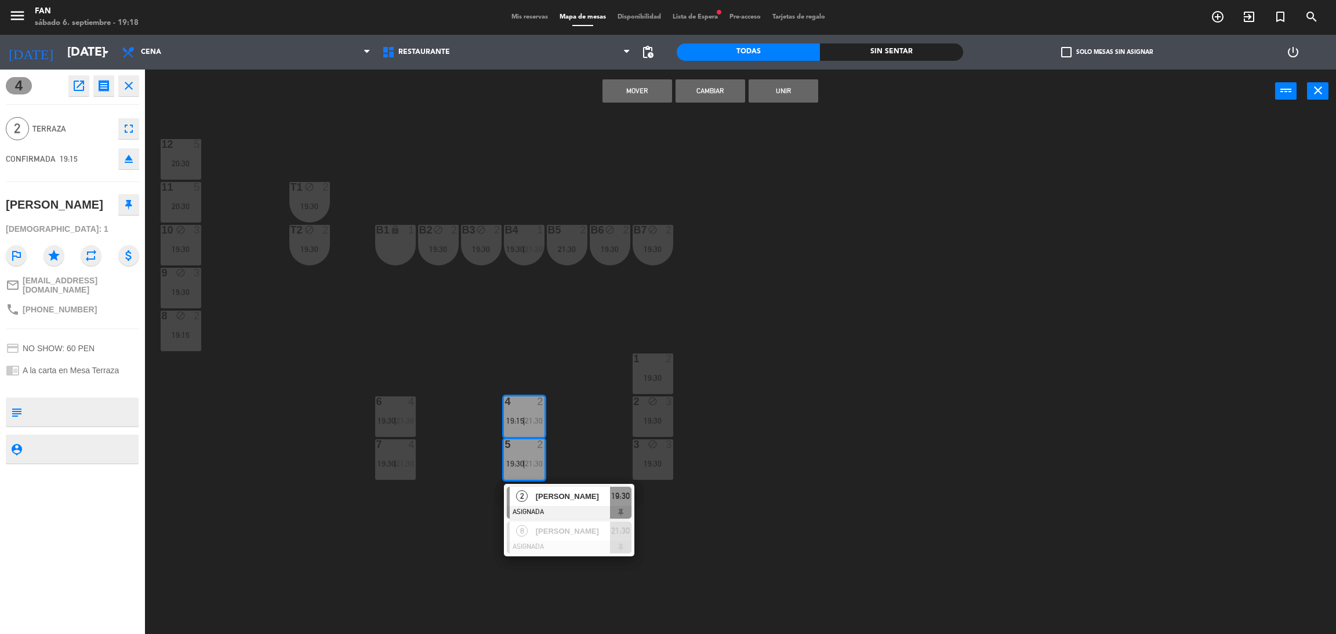
click at [715, 94] on button "Cambiar" at bounding box center [710, 90] width 70 height 23
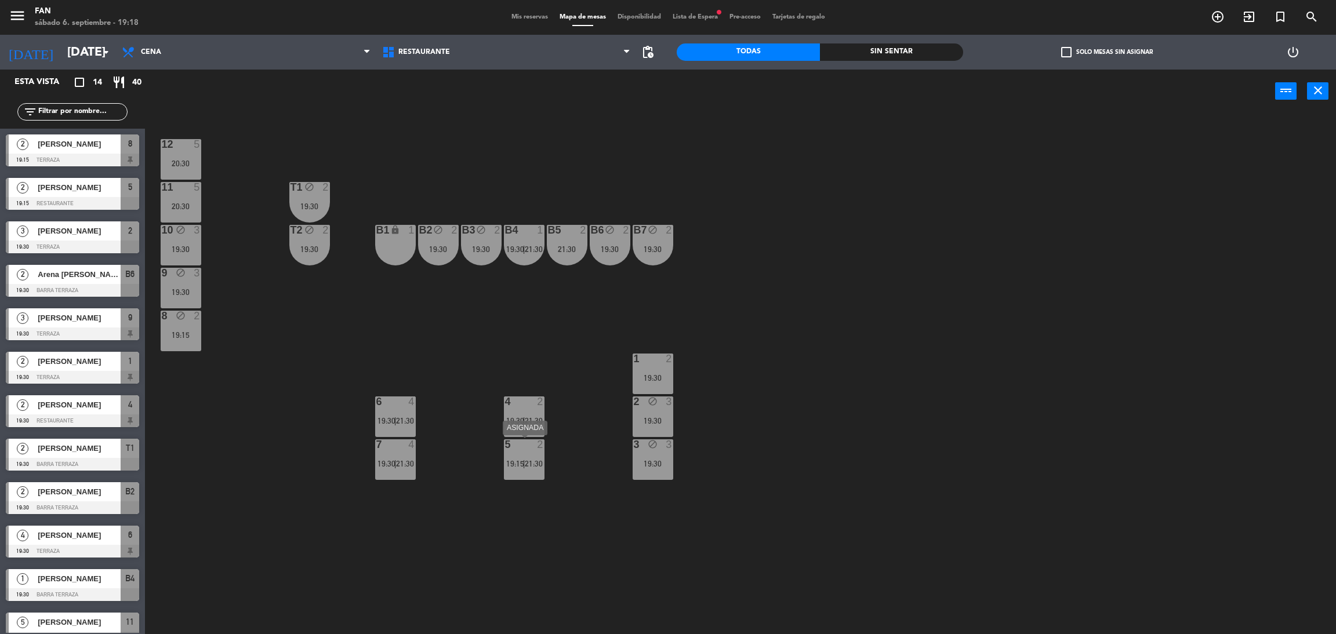
click at [517, 468] on div "5 2 19:15 | 21:30" at bounding box center [524, 459] width 41 height 41
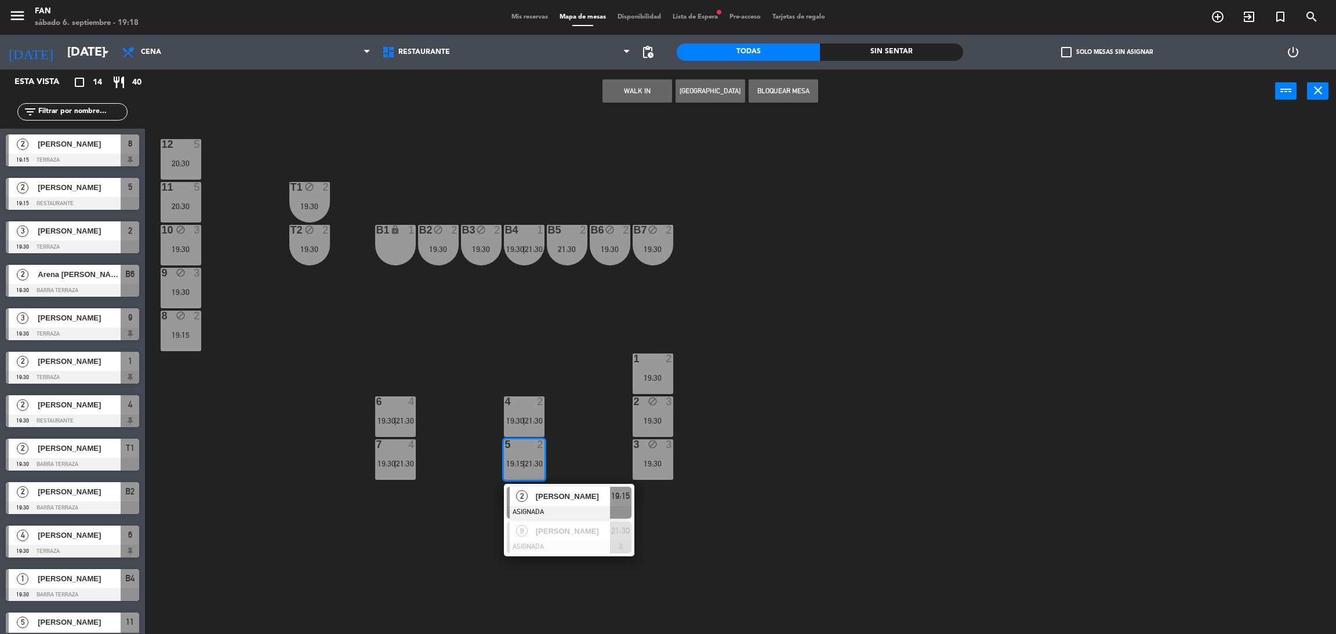
click at [526, 494] on span "2" at bounding box center [522, 496] width 12 height 12
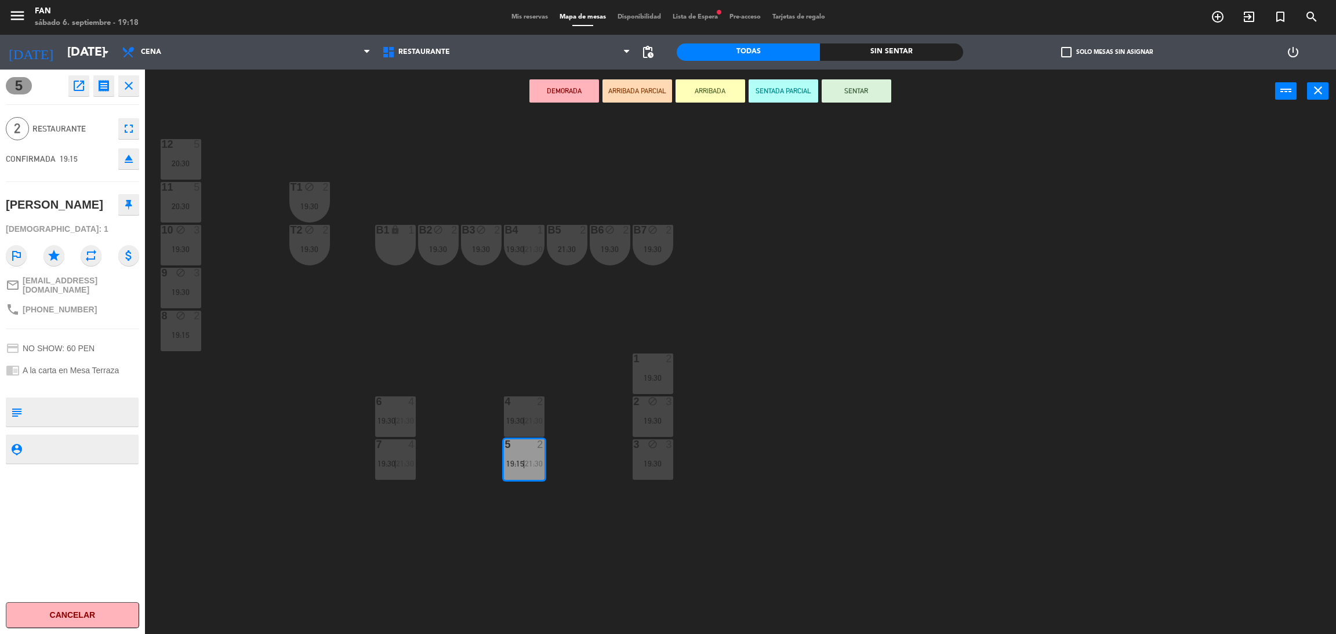
click at [844, 92] on button "SENTAR" at bounding box center [856, 90] width 70 height 23
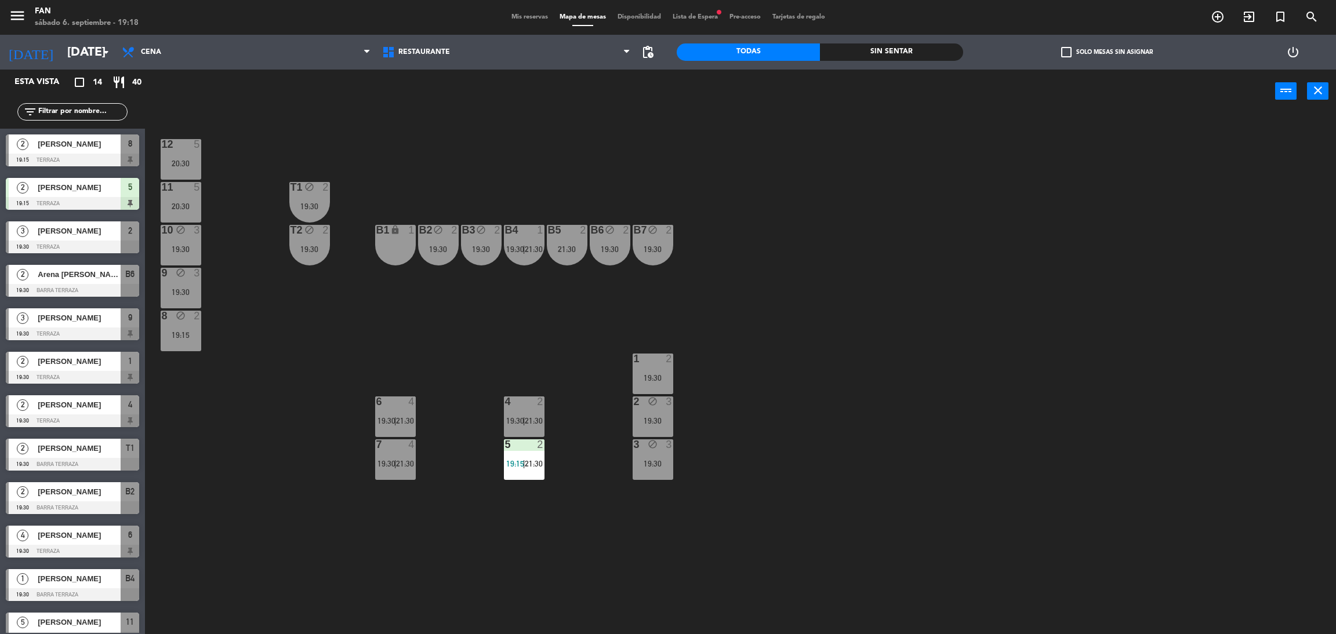
click at [769, 279] on div "12 5 20:30 11 5 20:30 T1 block 2 19:30 10 block 3 19:30 T2 block 2 19:30 B1 loc…" at bounding box center [746, 378] width 1177 height 521
click at [129, 160] on div at bounding box center [72, 160] width 133 height 13
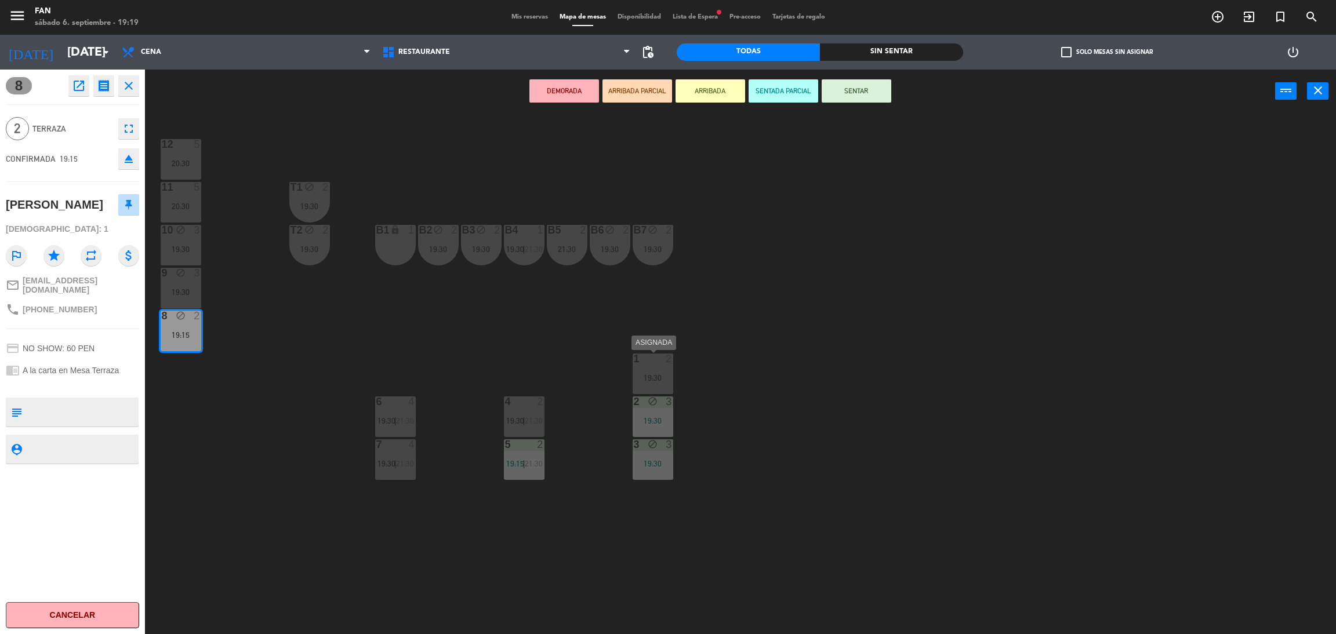
click at [645, 362] on div at bounding box center [652, 359] width 19 height 10
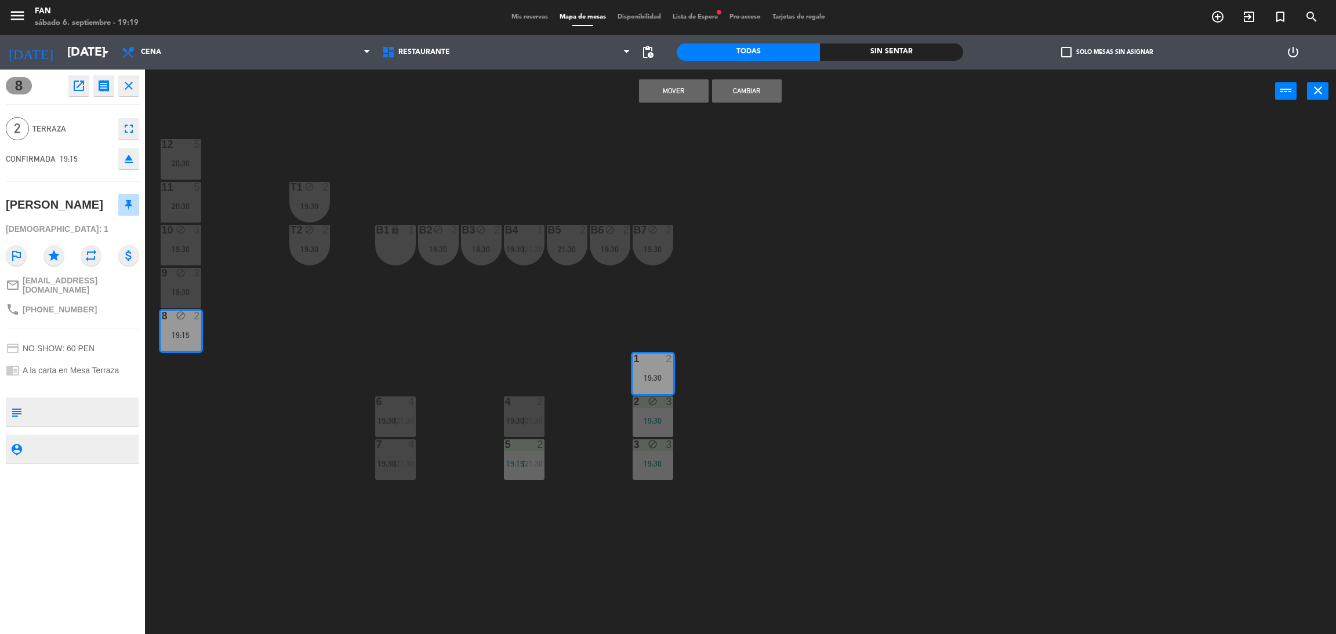
click at [665, 100] on button "Mover" at bounding box center [674, 90] width 70 height 23
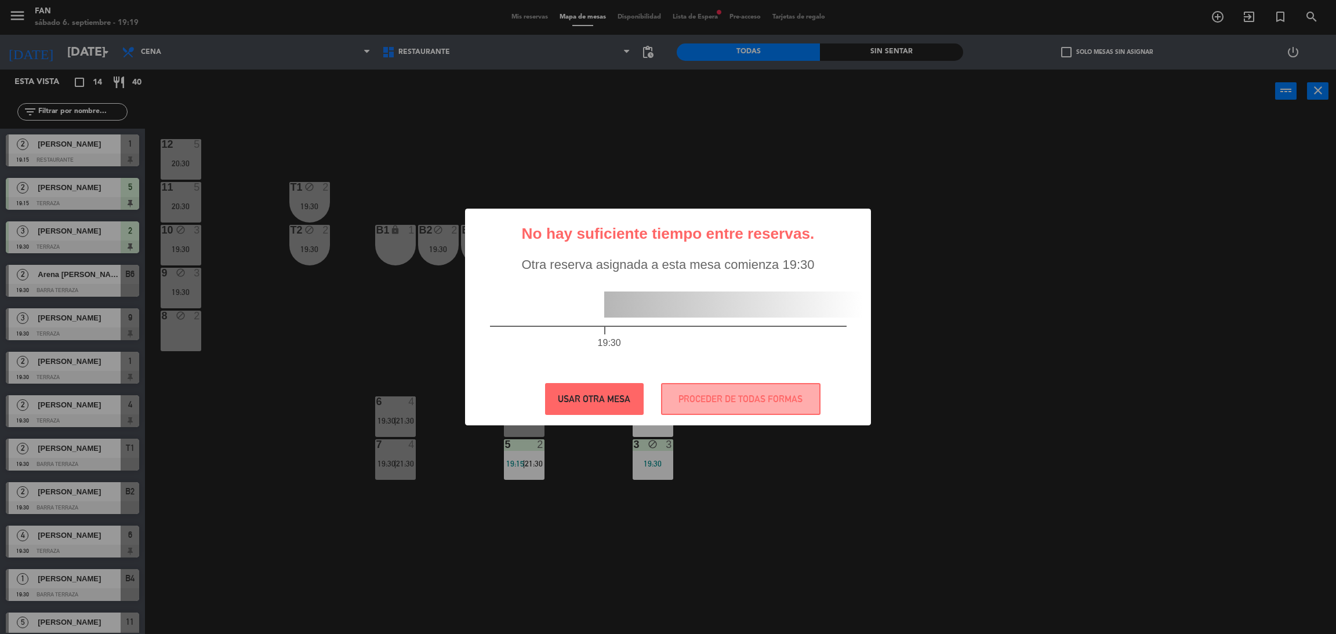
click at [622, 395] on button "USAR OTRA MESA" at bounding box center [594, 399] width 99 height 32
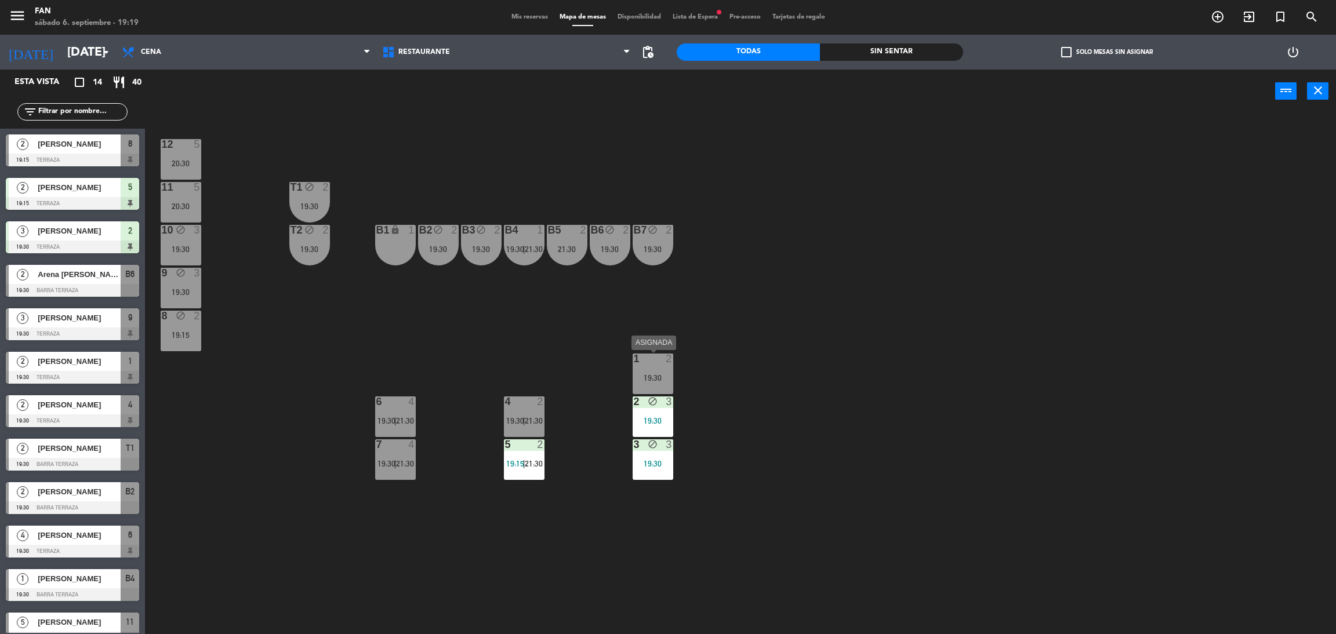
click at [654, 376] on div "19:30" at bounding box center [652, 378] width 41 height 8
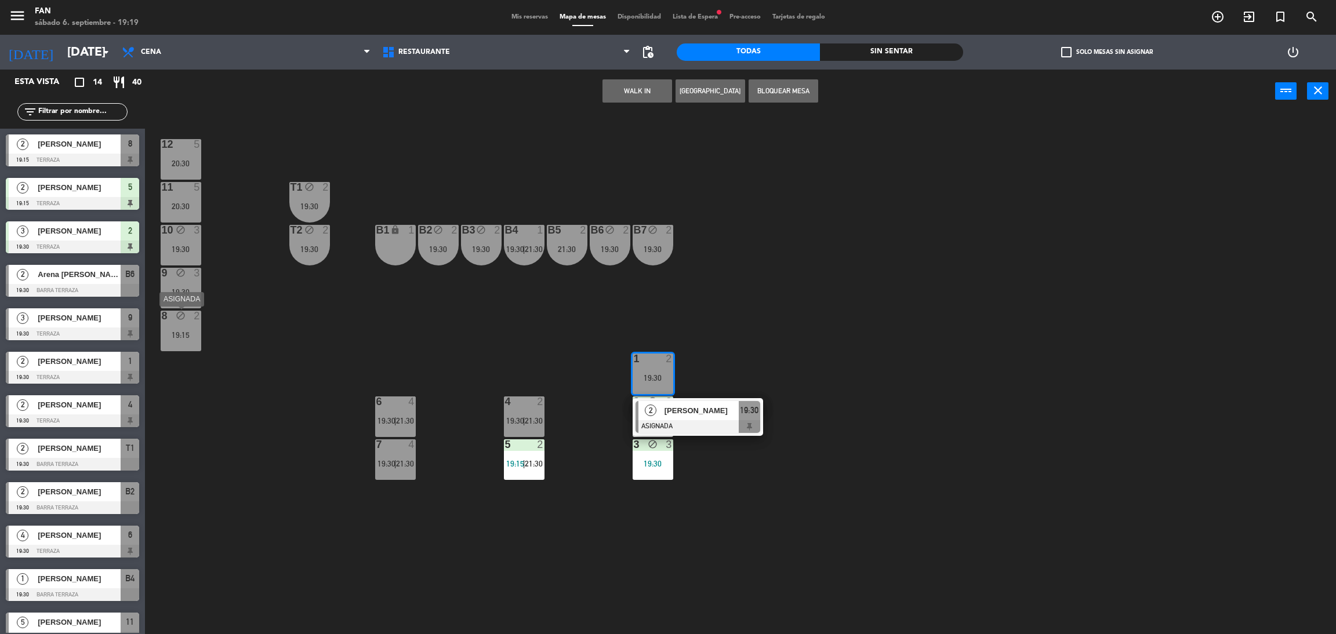
click at [182, 340] on div "8 block 2 19:15" at bounding box center [181, 331] width 41 height 41
click at [625, 88] on button "Cambiar" at bounding box center [637, 90] width 70 height 23
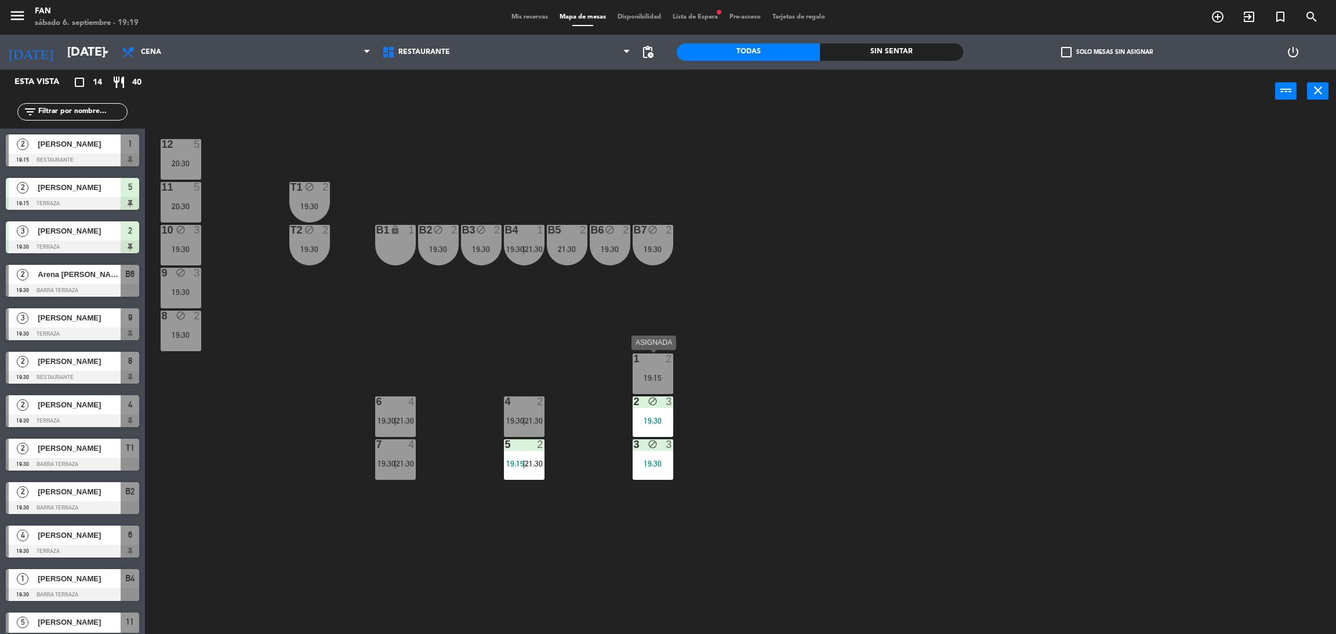
click at [652, 363] on div at bounding box center [652, 359] width 19 height 10
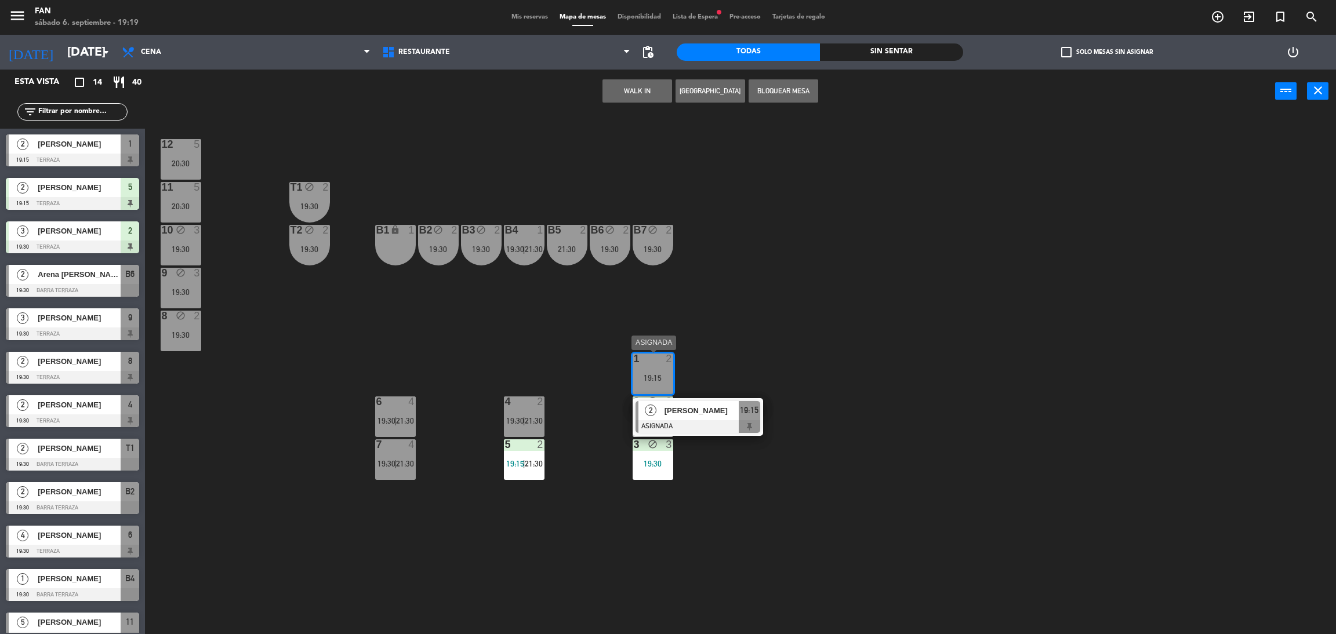
click at [688, 423] on div at bounding box center [697, 426] width 125 height 13
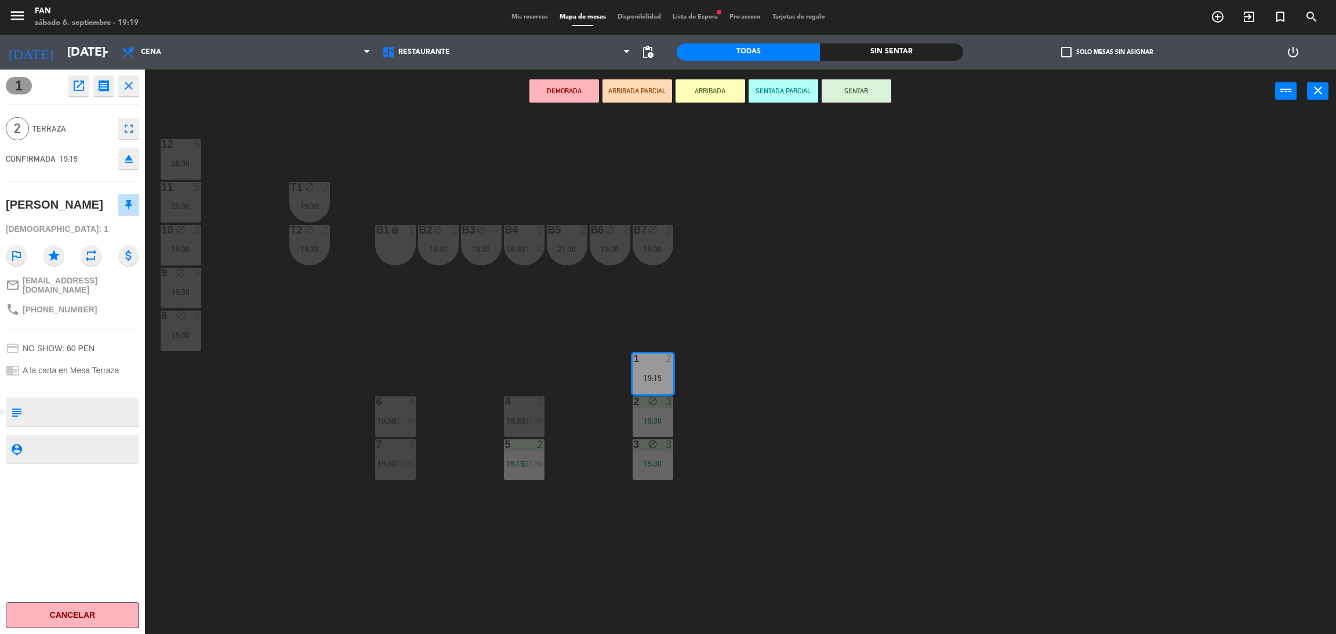
click at [864, 90] on button "SENTAR" at bounding box center [856, 90] width 70 height 23
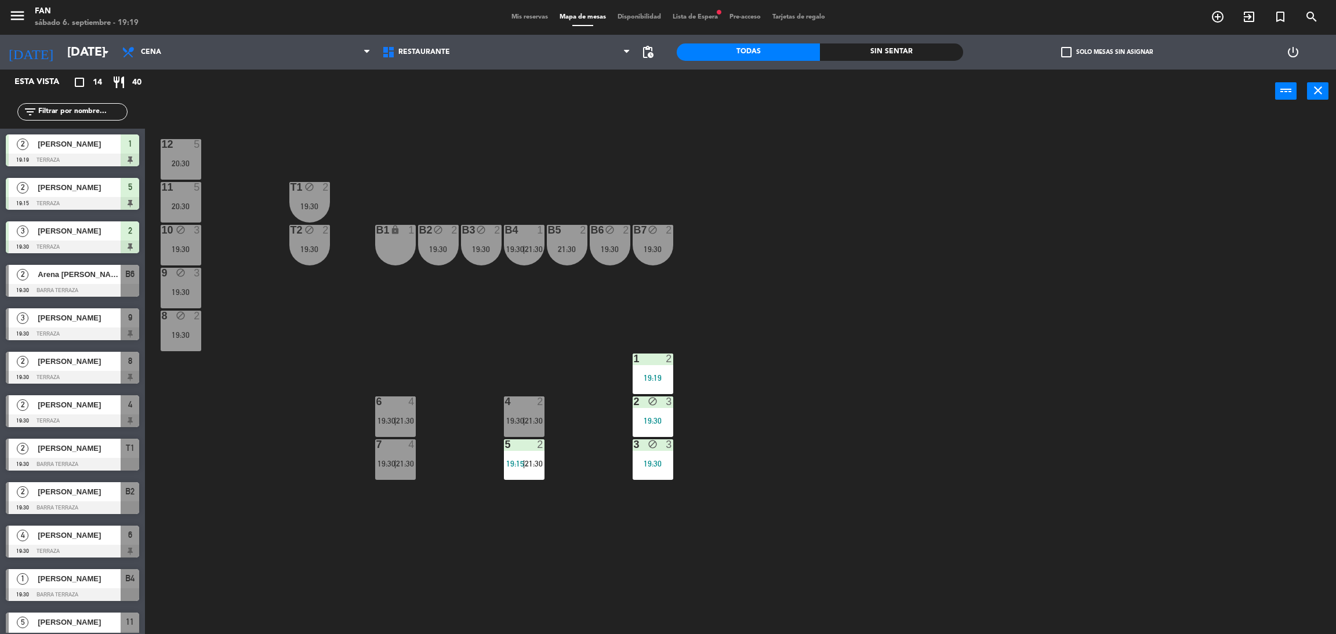
click at [835, 199] on div "12 5 20:30 11 5 20:30 T1 block 2 19:30 10 block 3 19:30 T2 block 2 19:30 B1 loc…" at bounding box center [746, 378] width 1177 height 521
click at [93, 361] on span "[PERSON_NAME]" at bounding box center [79, 361] width 83 height 12
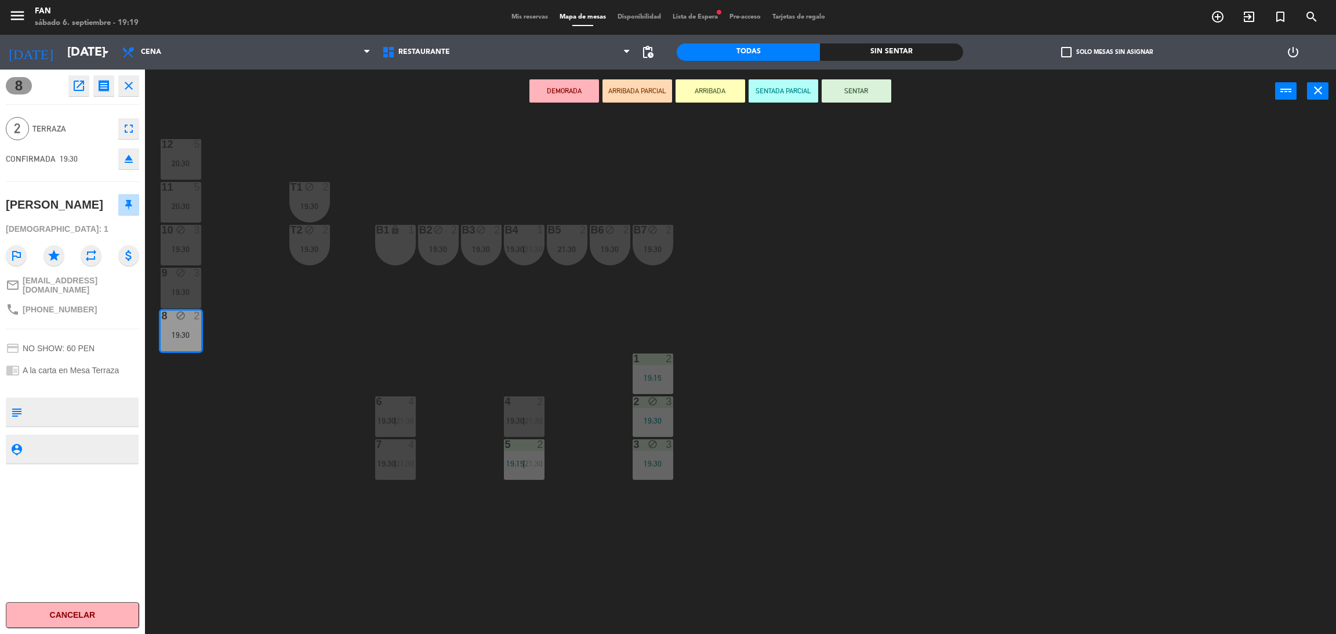
click at [857, 88] on button "SENTAR" at bounding box center [856, 90] width 70 height 23
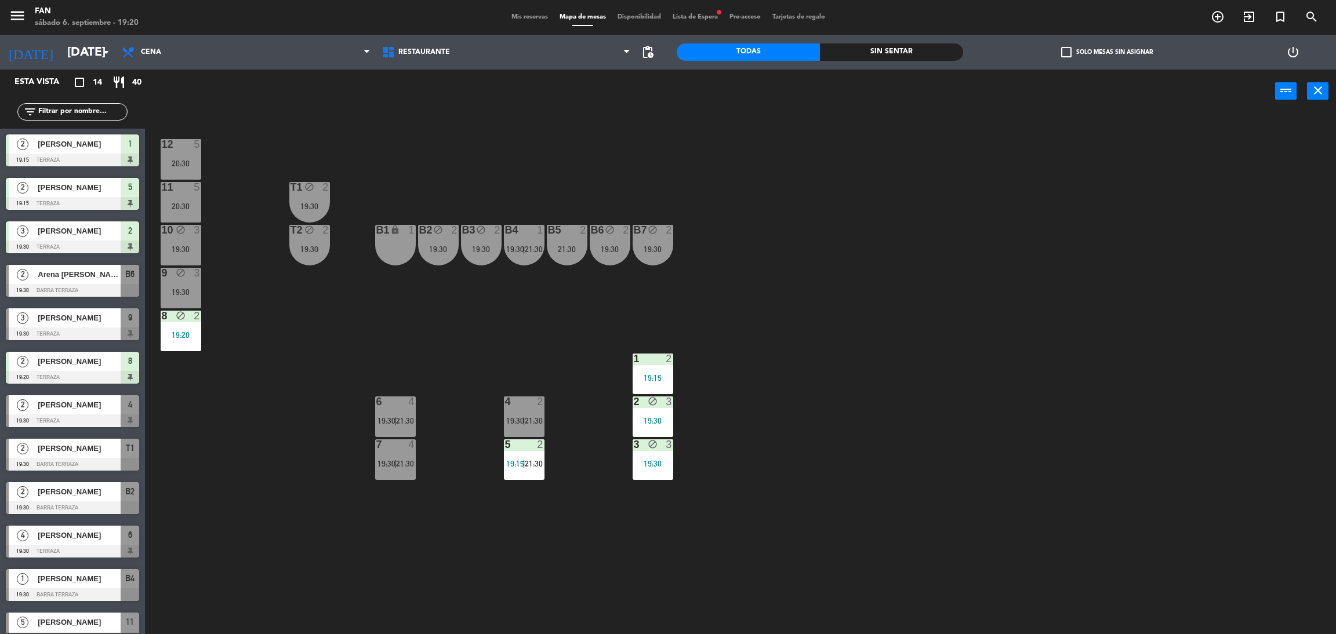
click at [665, 150] on div "12 5 20:30 11 5 20:30 T1 block 2 19:30 10 block 3 19:30 T2 block 2 19:30 B1 loc…" at bounding box center [746, 378] width 1177 height 521
click at [657, 374] on div "19:15" at bounding box center [652, 378] width 41 height 8
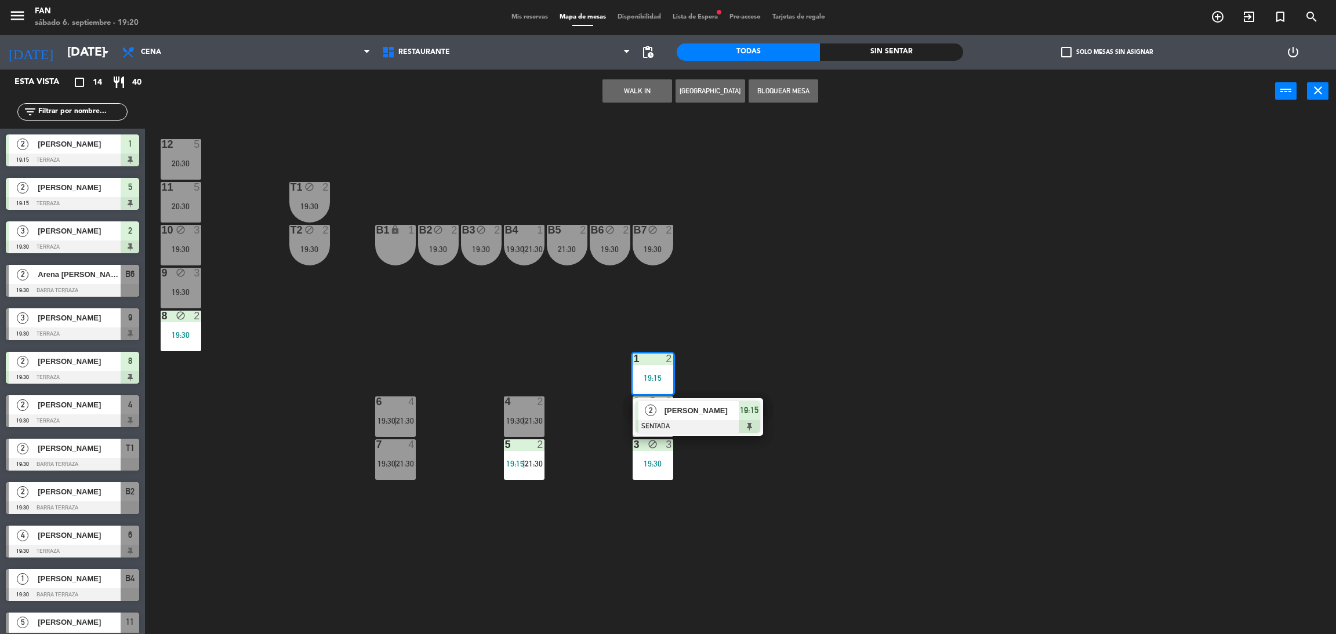
click at [760, 93] on button "Bloquear Mesa" at bounding box center [783, 90] width 70 height 23
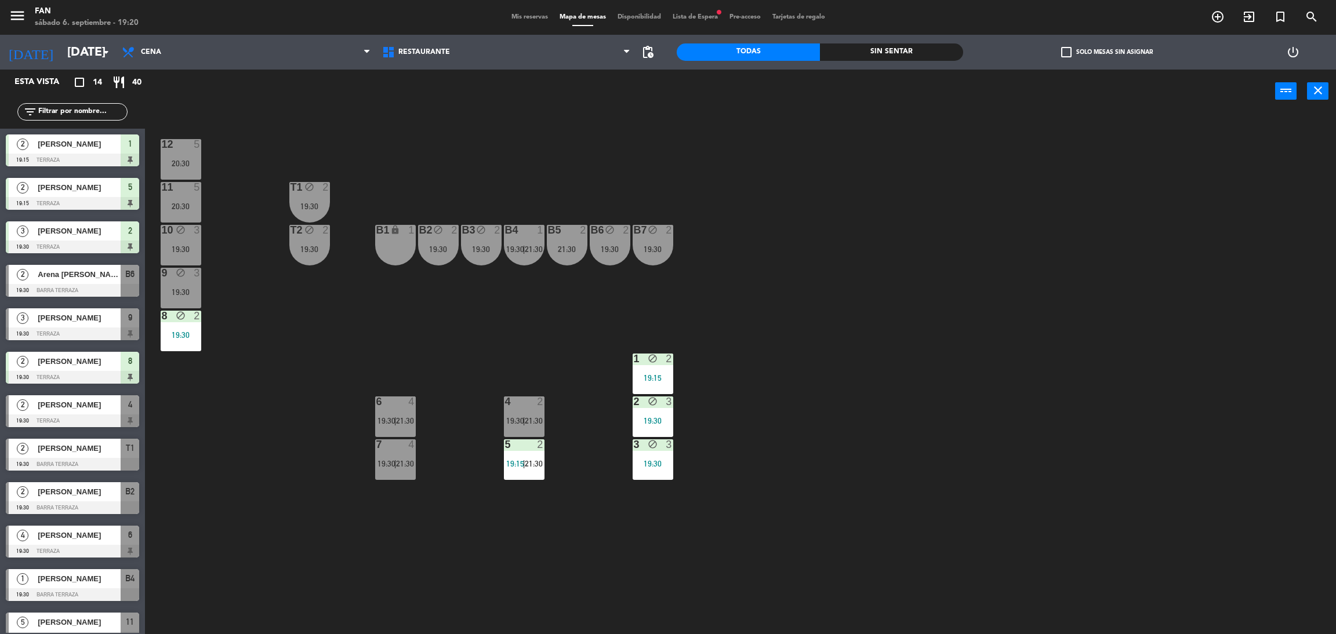
click at [942, 339] on div "12 5 20:30 11 5 20:30 T1 block 2 19:30 10 block 3 19:30 T2 block 2 19:30 B1 loc…" at bounding box center [746, 378] width 1177 height 521
click at [392, 411] on div "6 4 19:30 | 21:30" at bounding box center [395, 417] width 41 height 41
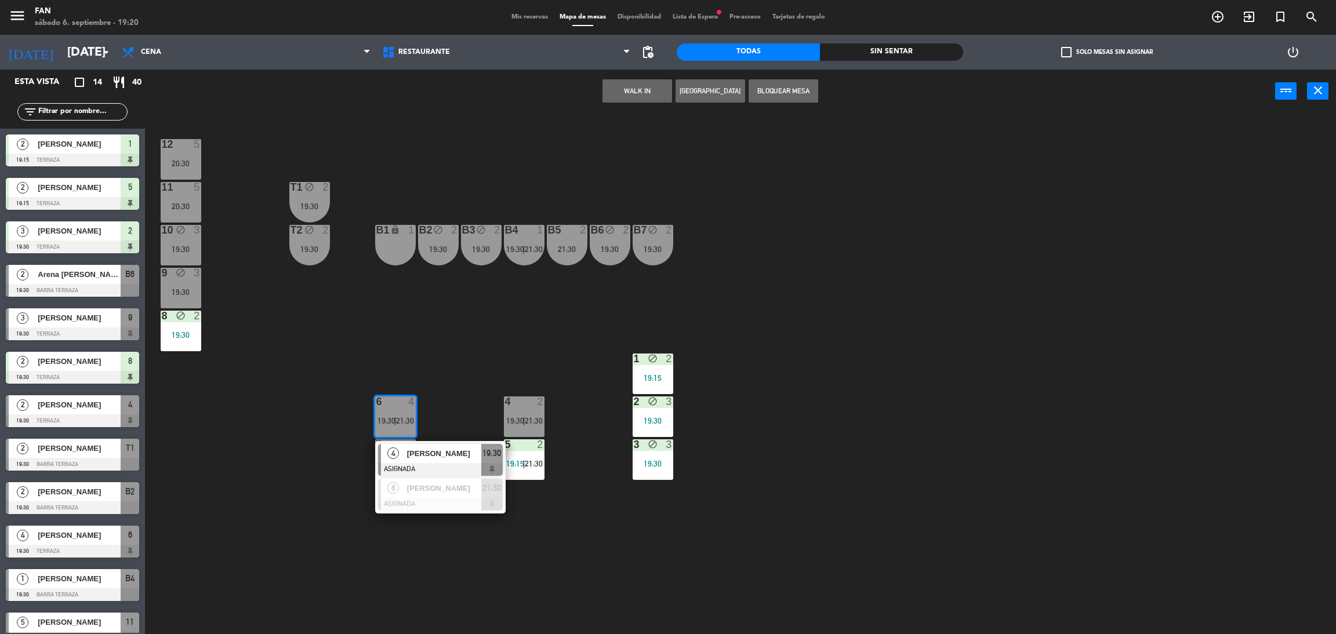
click at [449, 387] on div "12 5 20:30 11 5 20:30 T1 block 2 19:30 10 block 3 19:30 T2 block 2 19:30 B1 loc…" at bounding box center [746, 378] width 1177 height 521
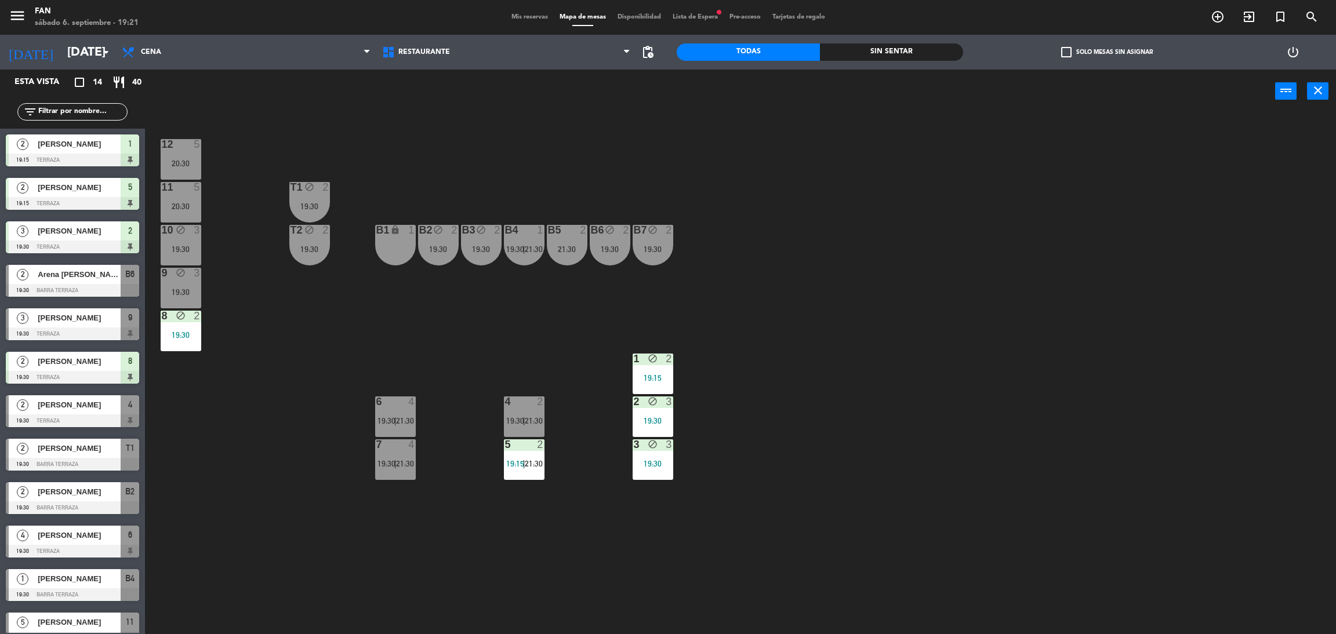
click at [795, 323] on div "12 5 20:30 11 5 20:30 T1 block 2 19:30 10 block 3 19:30 T2 block 2 19:30 B1 loc…" at bounding box center [746, 378] width 1177 height 521
click at [461, 300] on div "12 5 20:30 11 5 20:30 T1 block 2 19:30 10 block 3 19:30 T2 block 2 19:30 B1 loc…" at bounding box center [746, 378] width 1177 height 521
click at [512, 254] on div "B4 1 19:30 | 21:30" at bounding box center [524, 245] width 41 height 41
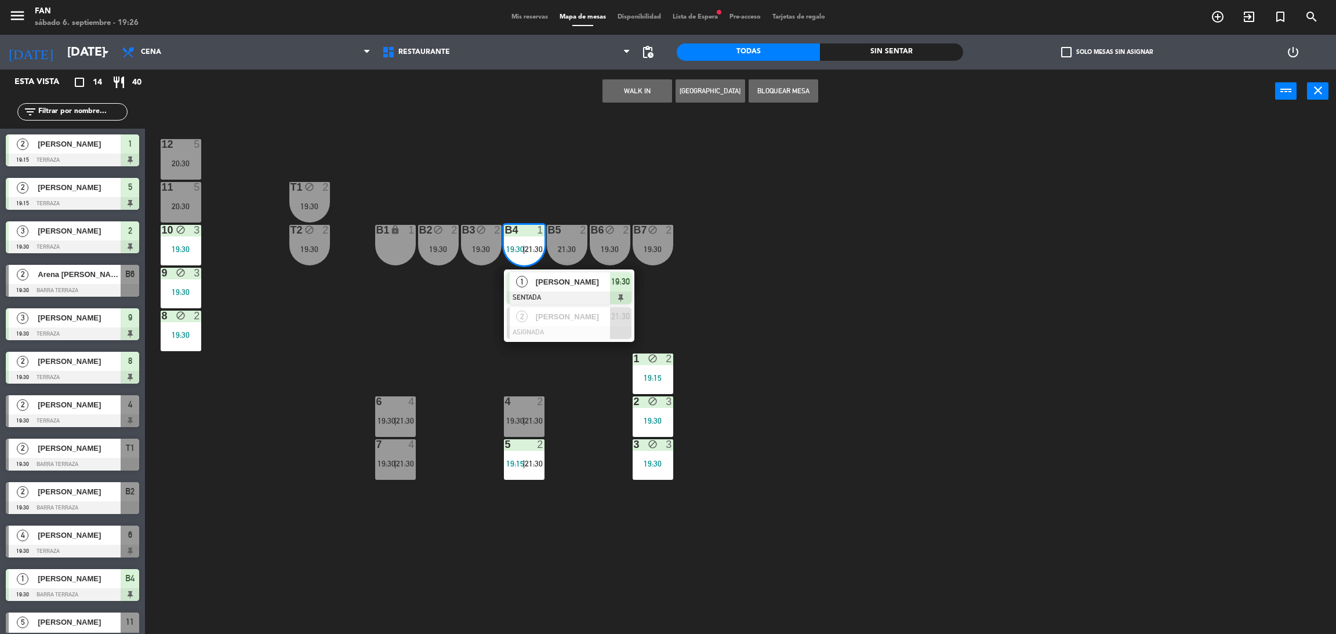
click at [429, 305] on div "12 5 20:30 11 5 20:30 T1 block 2 19:30 10 block 3 19:30 T2 block 2 19:30 B1 loc…" at bounding box center [746, 378] width 1177 height 521
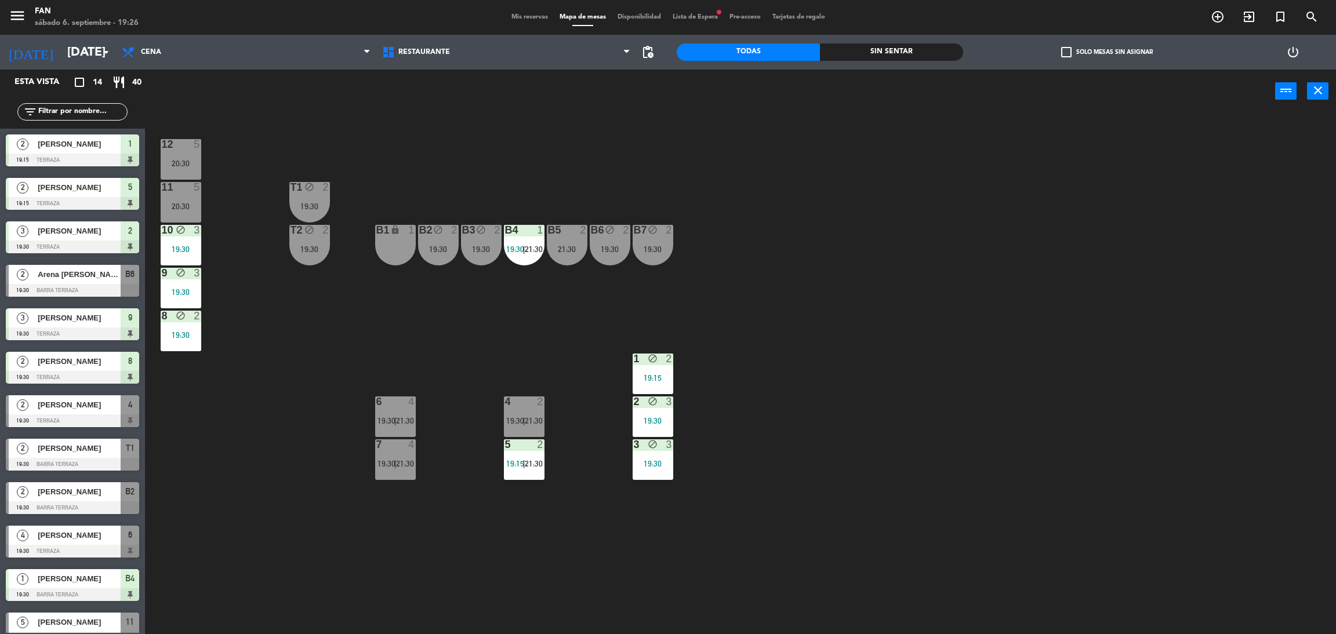
click at [520, 256] on div "B4 1 19:30 | 21:30" at bounding box center [524, 245] width 41 height 41
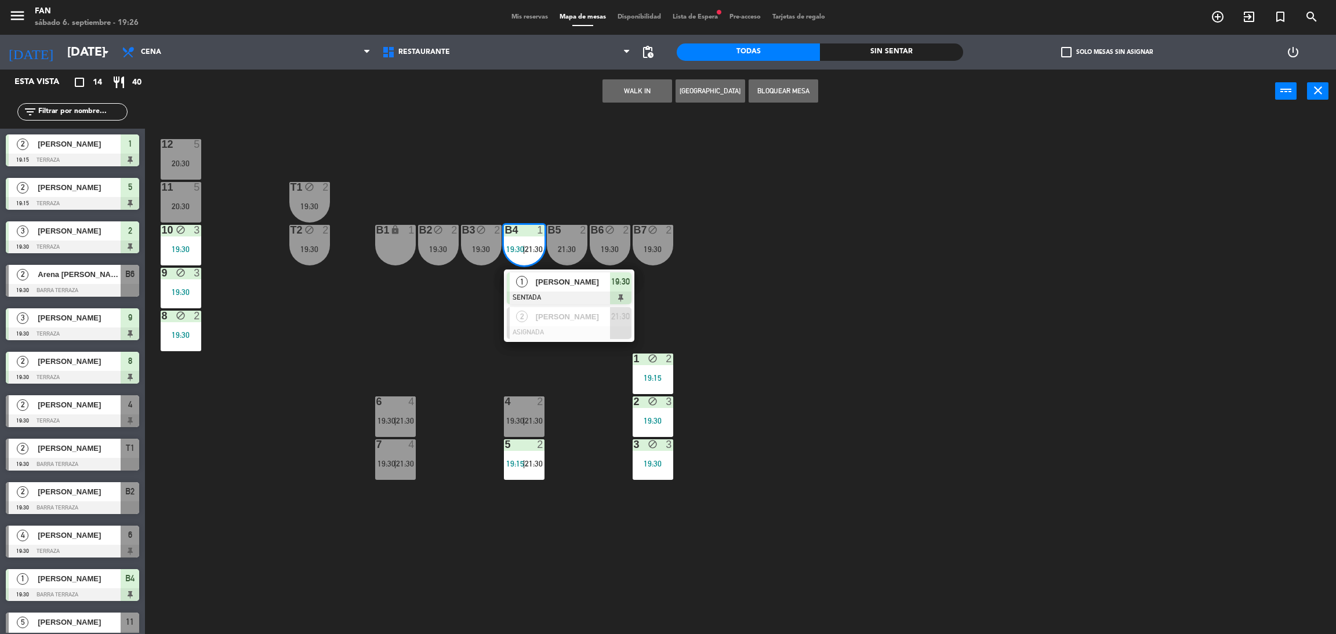
click at [797, 348] on div "12 5 20:30 11 5 20:30 T1 block 2 19:30 10 block 3 19:30 T2 block 2 19:30 B1 loc…" at bounding box center [746, 378] width 1177 height 521
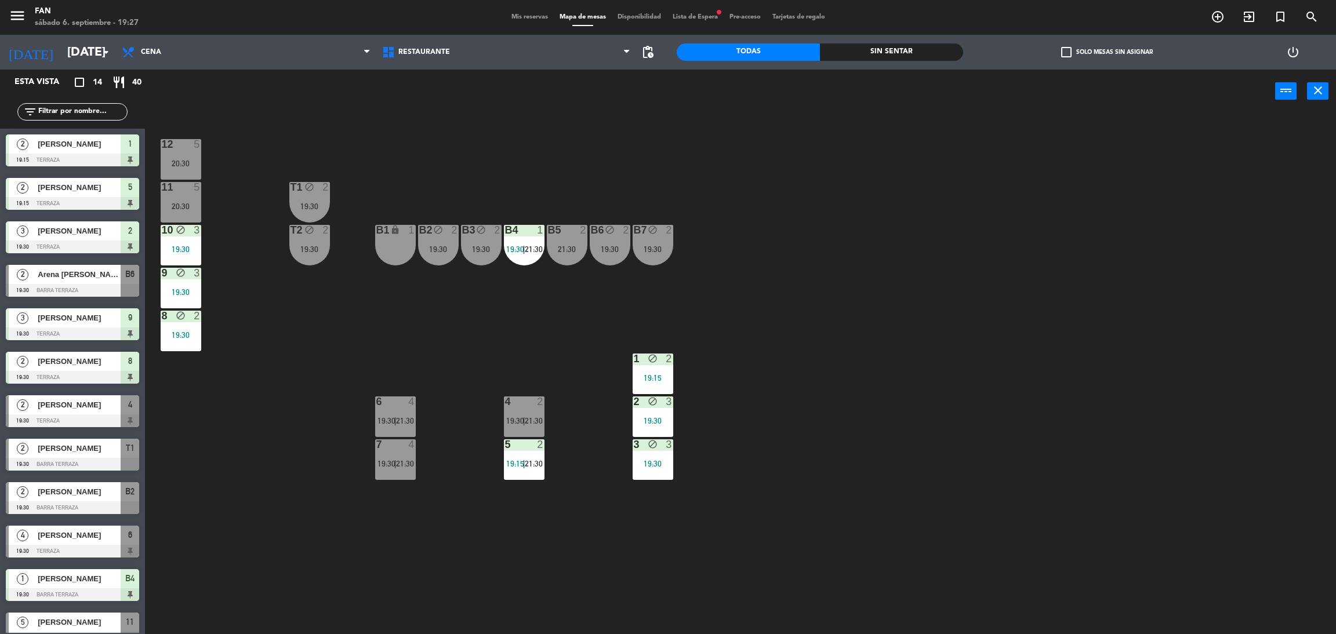
click at [752, 353] on div "12 5 20:30 11 5 20:30 T1 block 2 19:30 10 block 3 19:30 T2 block 2 19:30 B1 loc…" at bounding box center [746, 378] width 1177 height 521
click at [1038, 464] on div "12 5 20:30 11 5 20:30 T1 block 2 19:30 10 block 3 19:30 T2 block 2 19:30 B1 loc…" at bounding box center [746, 378] width 1177 height 521
click at [239, 169] on div "12 5 20:30 11 5 20:30 T1 block 2 19:30 10 block 3 19:30 T2 block 2 19:30 B1 loc…" at bounding box center [746, 378] width 1177 height 521
click at [405, 411] on div "6 4 19:30 | 21:30" at bounding box center [395, 417] width 41 height 41
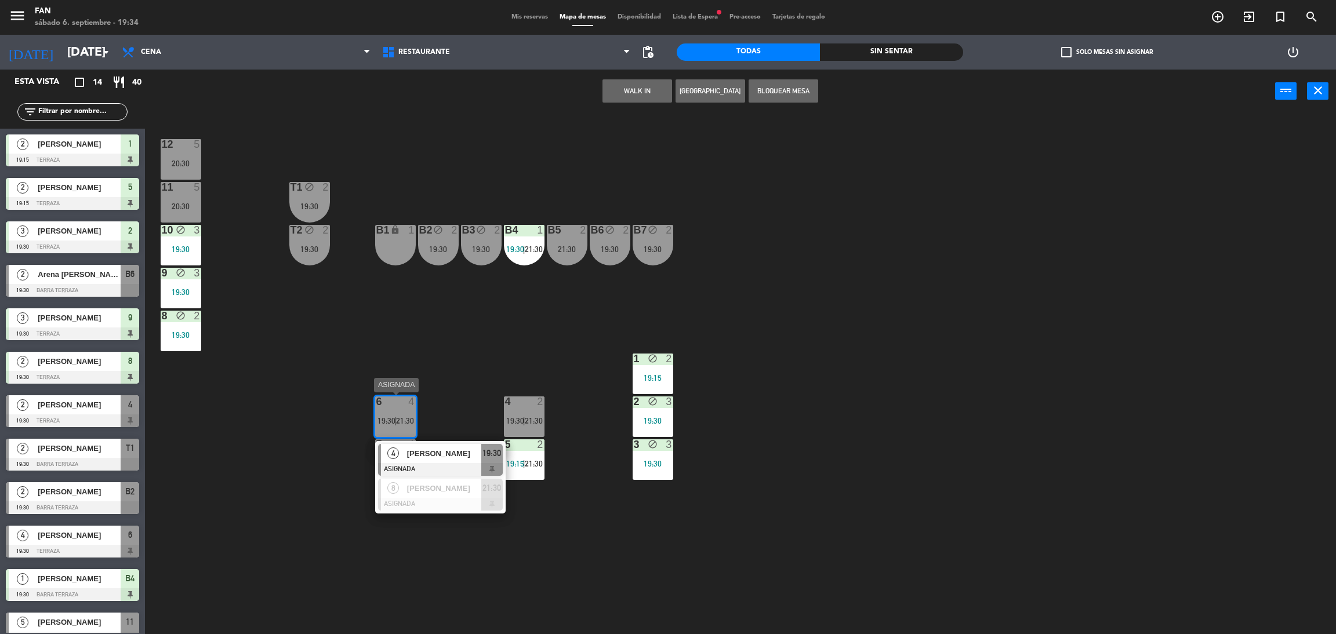
click at [437, 454] on span "[PERSON_NAME]" at bounding box center [444, 454] width 74 height 12
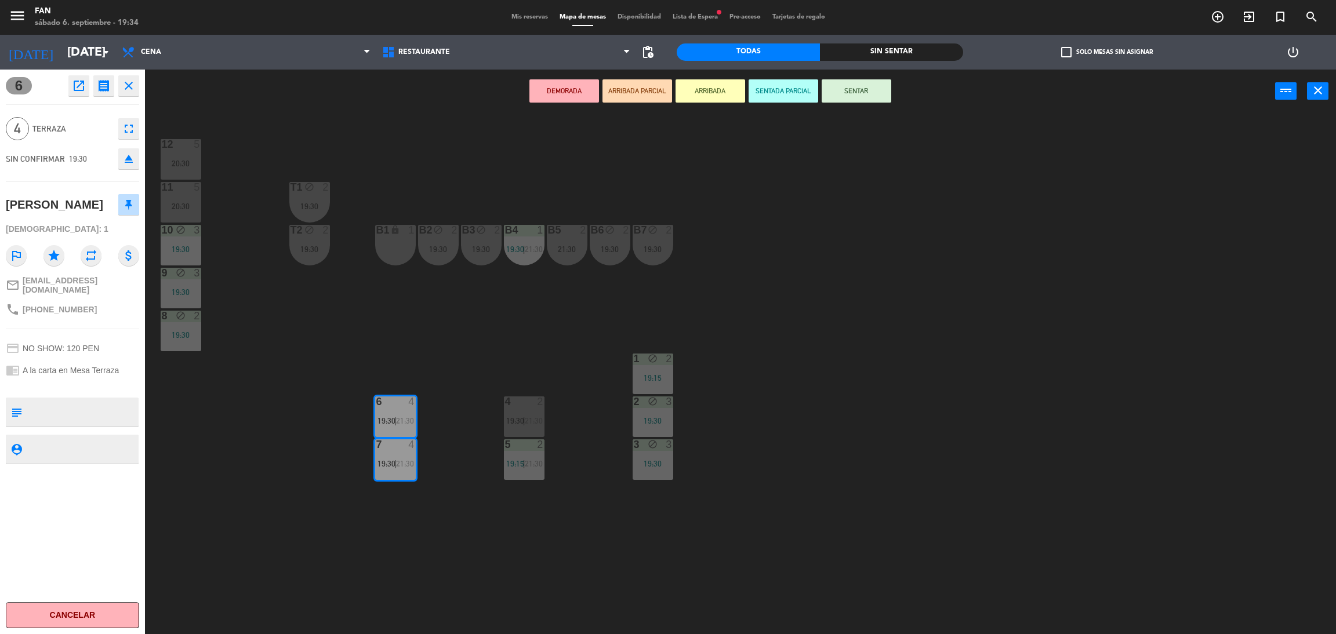
click at [858, 88] on button "SENTAR" at bounding box center [856, 90] width 70 height 23
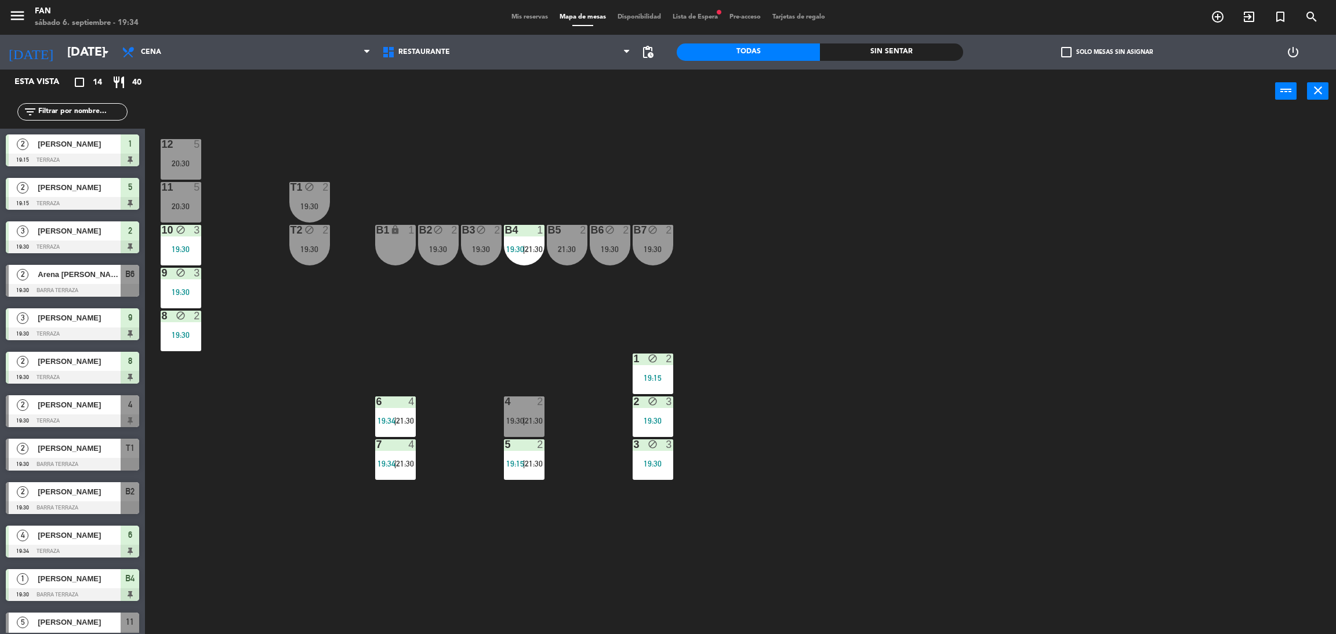
scroll to position [1, 0]
click at [710, 203] on div "12 5 20:30 11 5 20:30 T1 block 2 19:30 10 block 3 19:30 T2 block 2 19:30 B1 loc…" at bounding box center [746, 378] width 1177 height 521
click at [483, 253] on div "B3 block 2 19:30" at bounding box center [481, 245] width 41 height 41
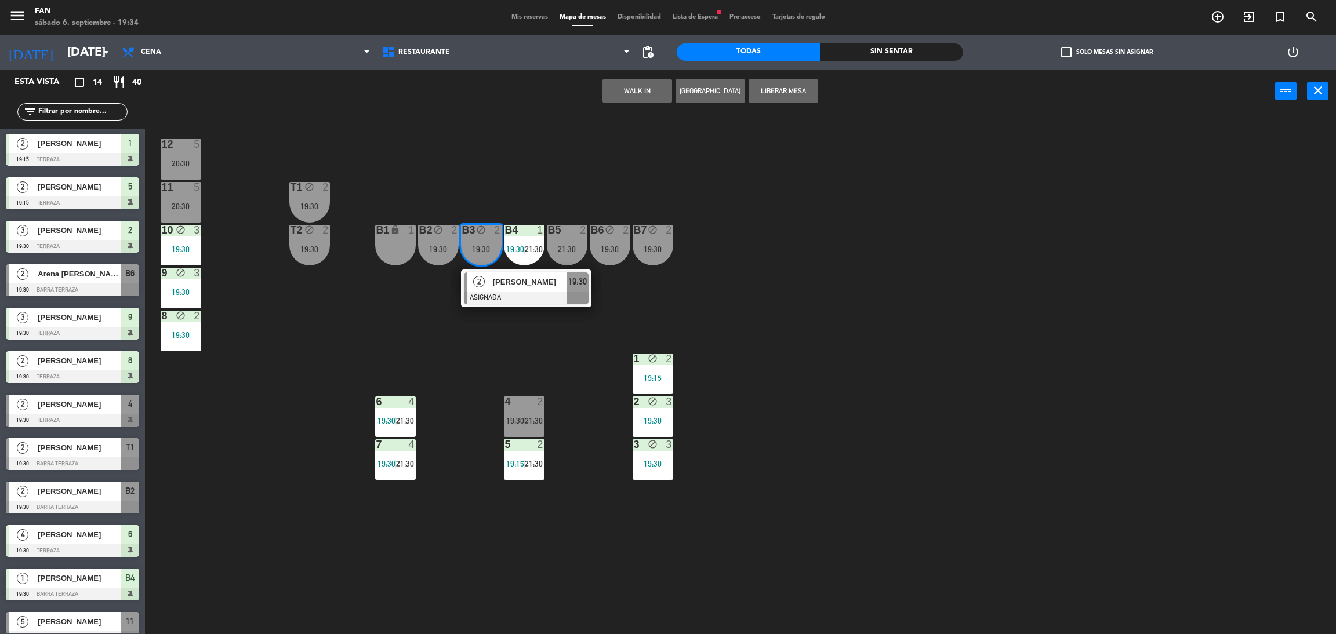
click at [340, 231] on div "12 5 20:30 11 5 20:30 T1 block 2 19:30 10 block 3 19:30 T2 block 2 19:30 B1 loc…" at bounding box center [746, 378] width 1177 height 521
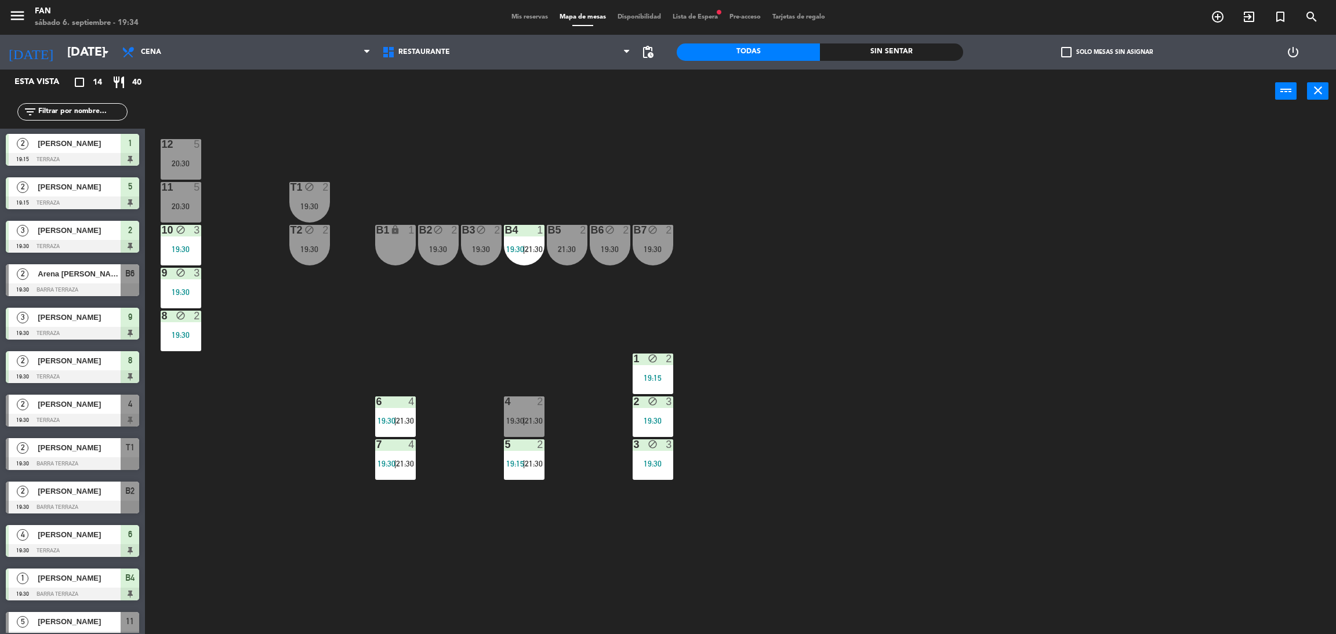
click at [435, 246] on div "19:30" at bounding box center [438, 249] width 41 height 8
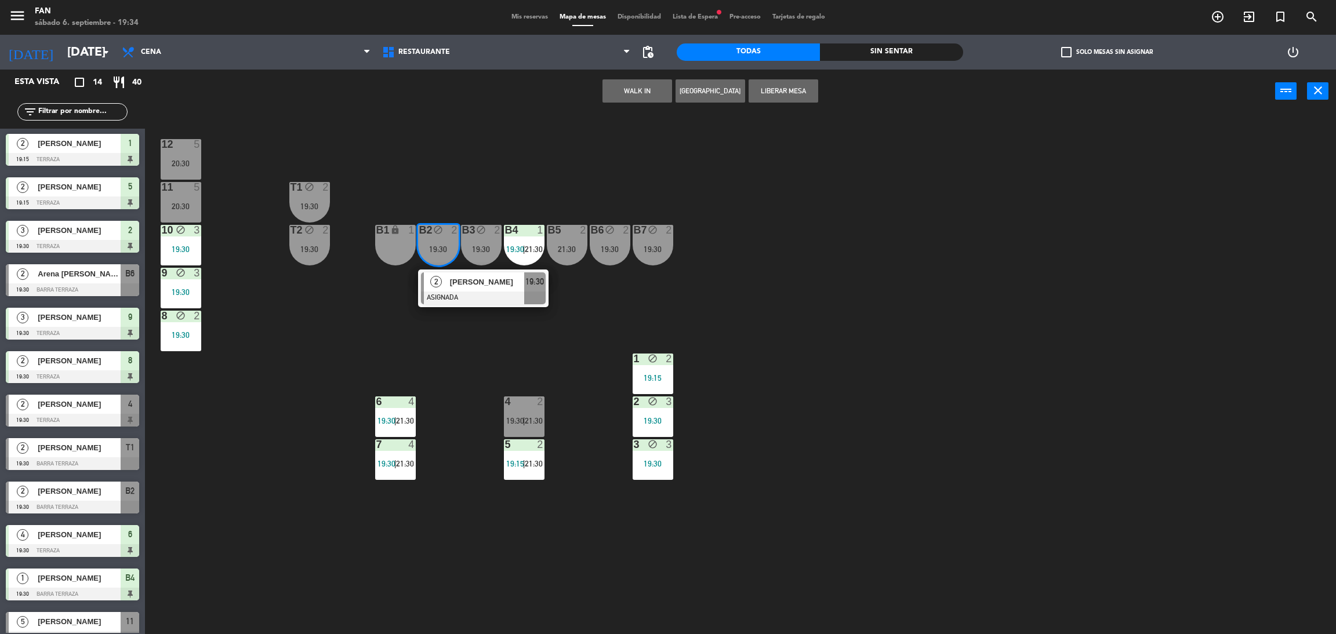
click at [310, 237] on div "T2 block 2 19:30" at bounding box center [309, 245] width 41 height 41
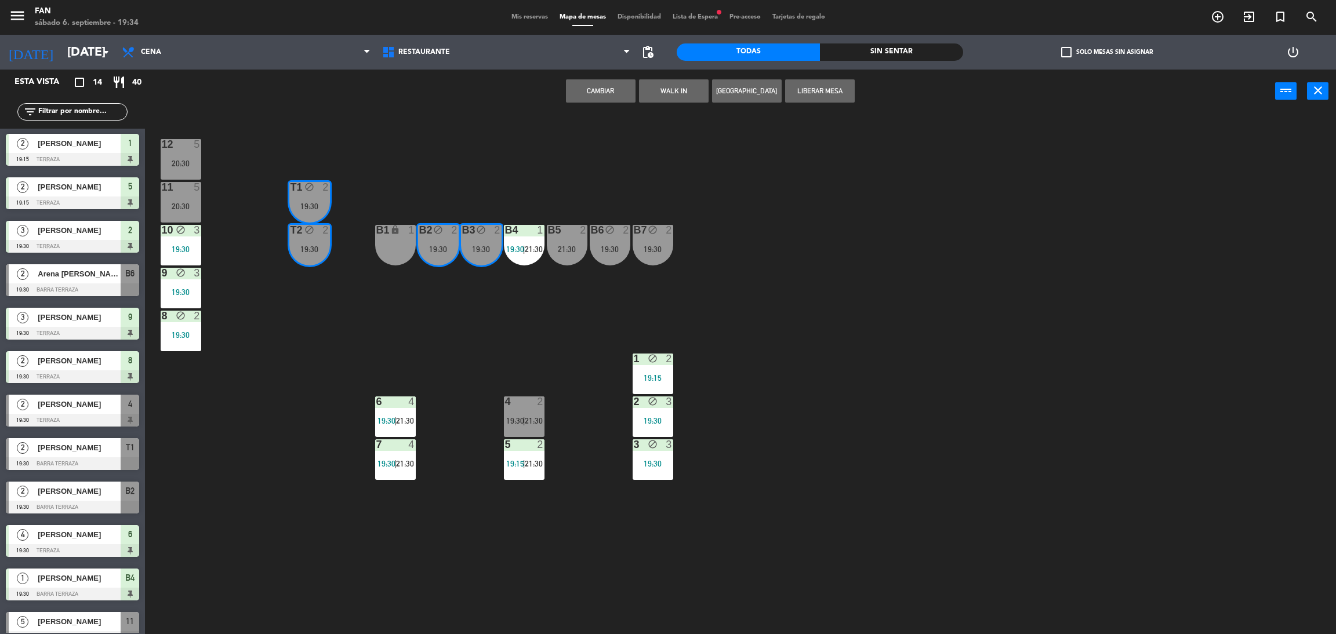
click at [608, 99] on button "Cambiar" at bounding box center [601, 90] width 70 height 23
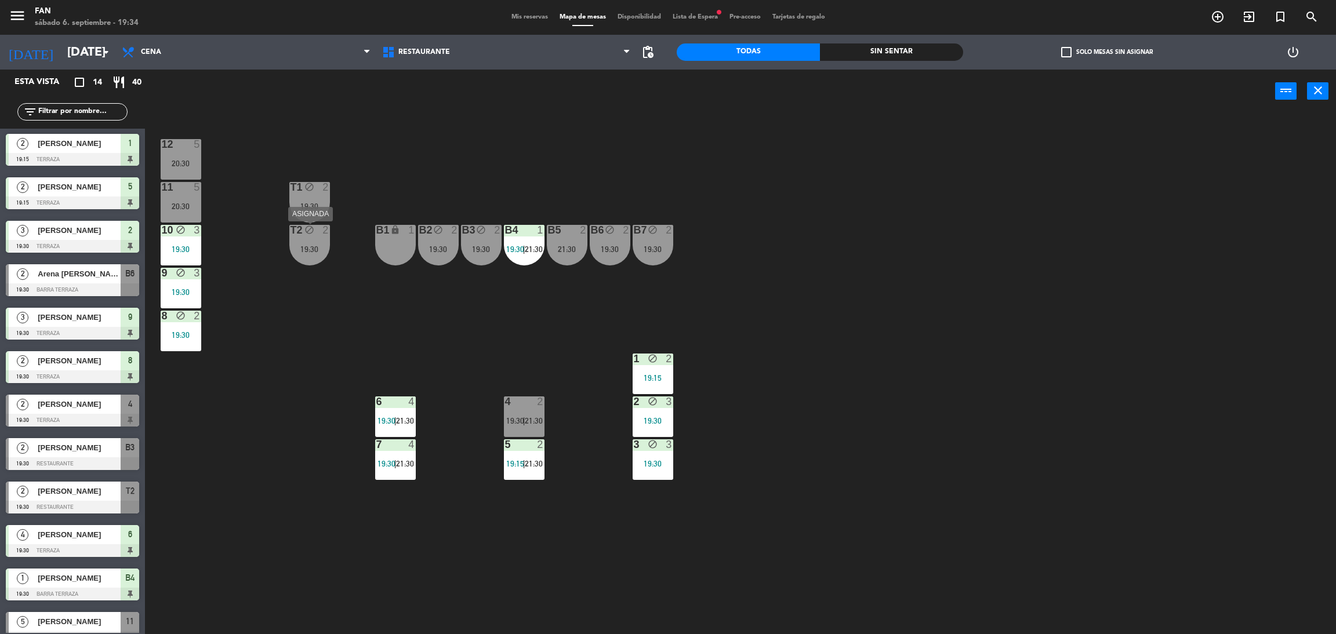
click at [315, 237] on div "T2 block 2 19:30" at bounding box center [309, 245] width 41 height 41
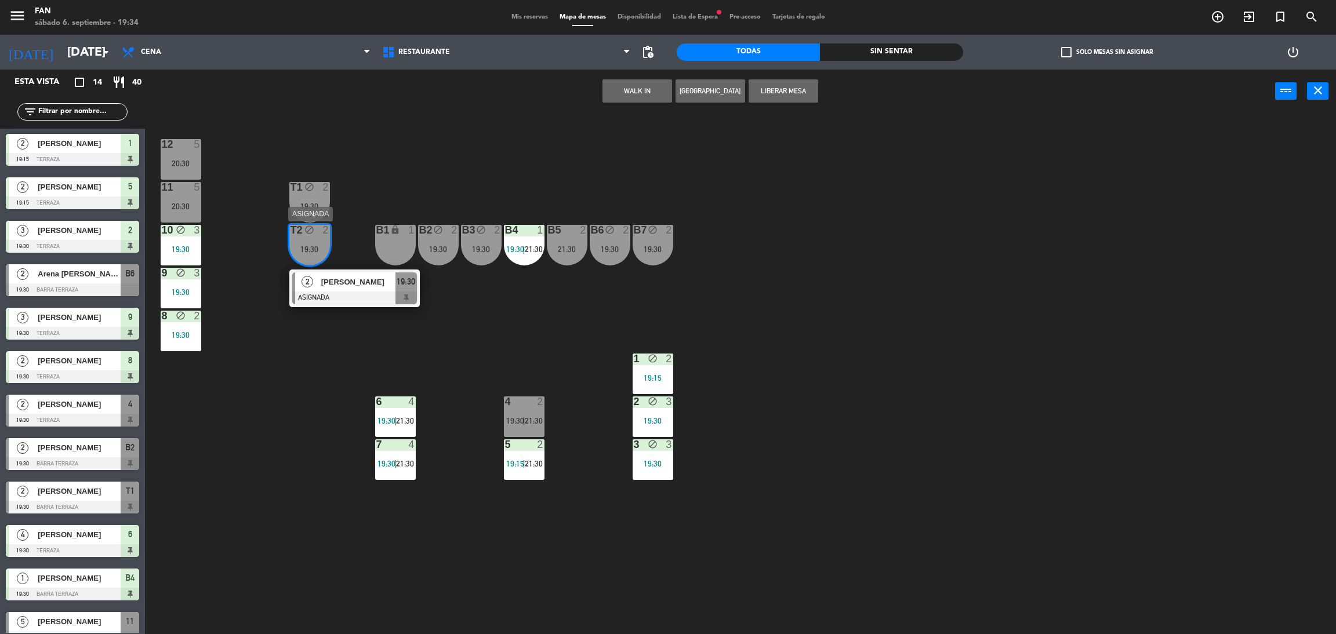
click at [354, 292] on div at bounding box center [354, 298] width 125 height 13
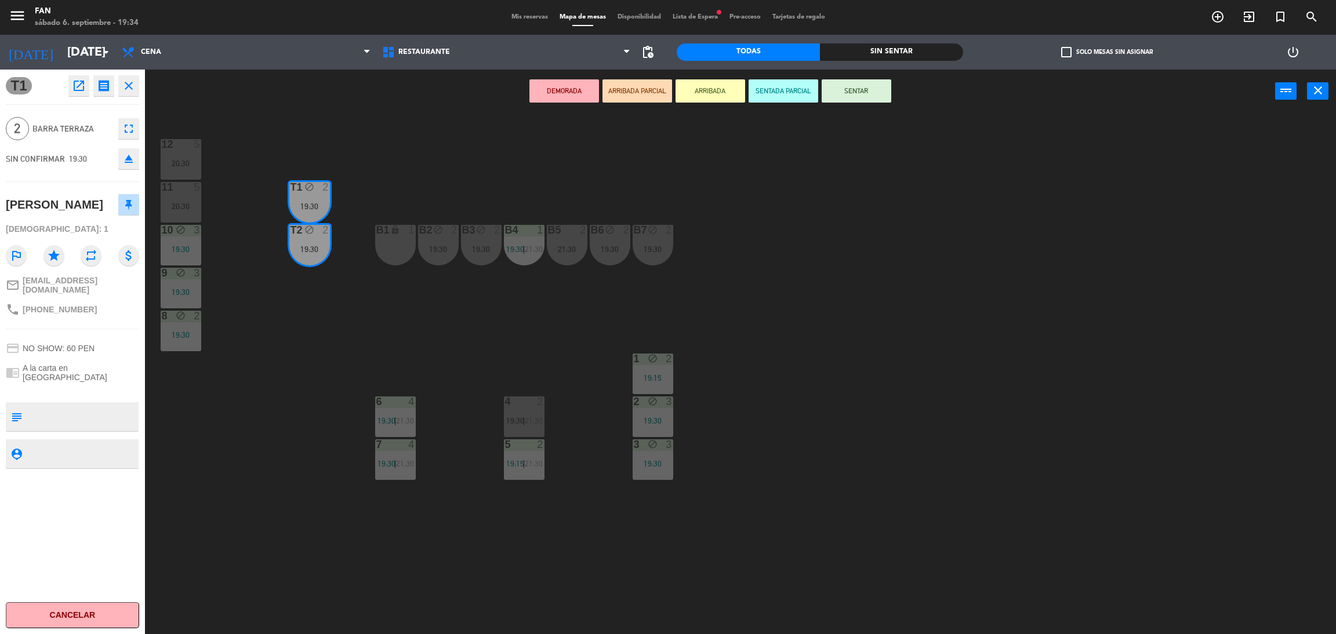
click at [868, 85] on button "SENTAR" at bounding box center [856, 90] width 70 height 23
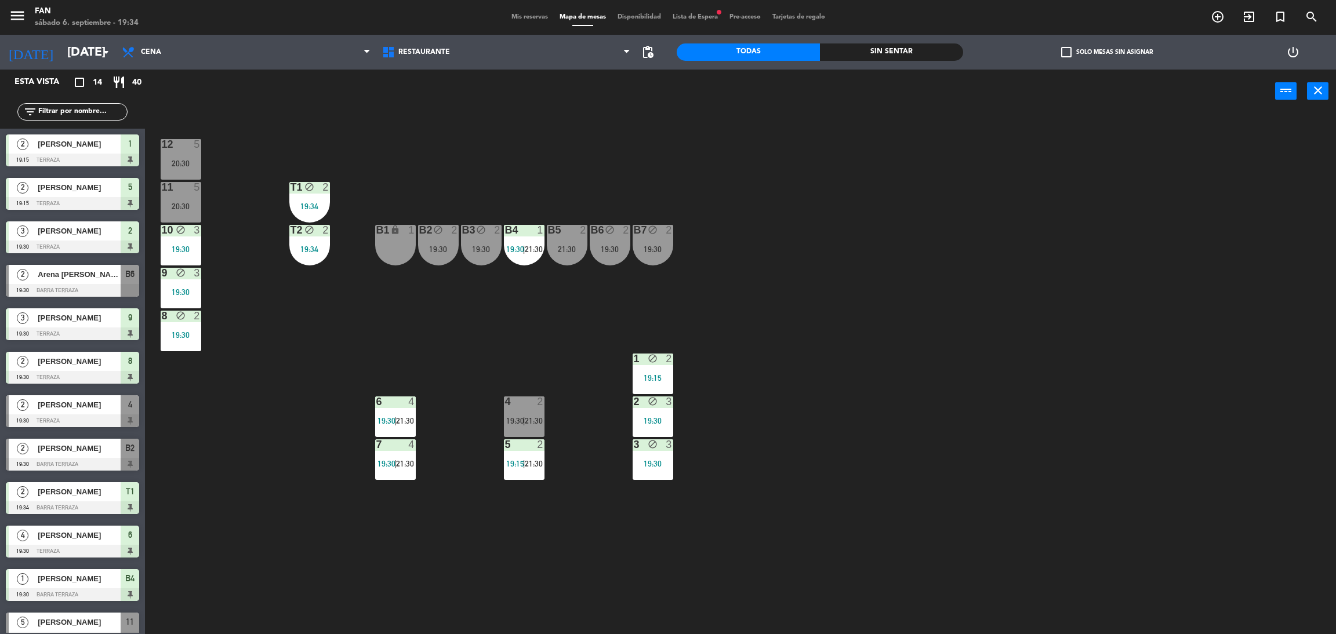
click at [864, 142] on div "12 5 20:30 11 5 20:30 T1 block 2 19:34 10 block 3 19:30 T2 block 2 19:34 B1 loc…" at bounding box center [746, 378] width 1177 height 521
click at [806, 199] on div "12 5 20:30 11 5 20:30 T1 block 2 19:30 10 block 3 19:30 T2 block 2 19:30 B1 loc…" at bounding box center [746, 378] width 1177 height 521
click at [898, 496] on div "12 5 20:30 11 5 20:30 T1 block 2 19:30 10 block 3 19:30 T2 block 2 19:30 B1 loc…" at bounding box center [746, 378] width 1177 height 521
click at [526, 18] on span "Mis reservas" at bounding box center [529, 17] width 48 height 6
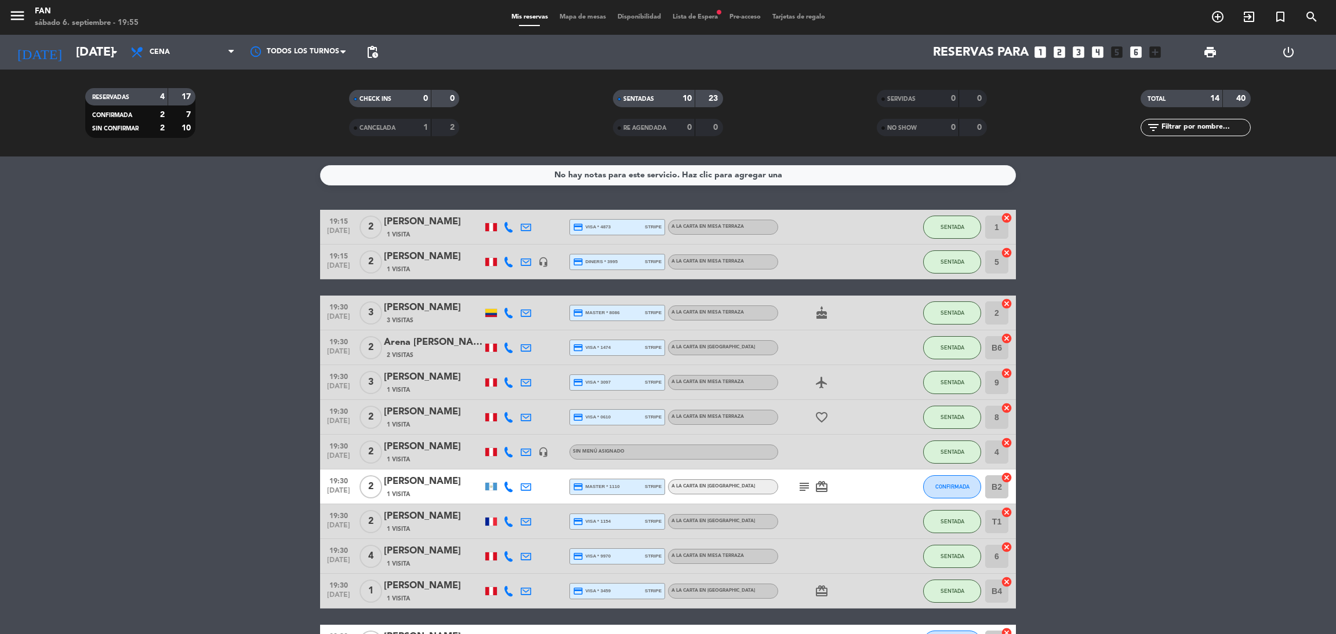
click at [801, 489] on icon "subject" at bounding box center [804, 487] width 14 height 14
click at [1098, 483] on bookings-row "19:15 [DATE] 2 [PERSON_NAME] 1 Visita credit_card visa * 4873 stripe A la carta…" at bounding box center [668, 478] width 1336 height 536
click at [802, 487] on icon "subject" at bounding box center [804, 487] width 14 height 14
click at [1168, 397] on bookings-row "19:15 [DATE] 2 [PERSON_NAME] 1 Visita credit_card visa * 4873 stripe A la carta…" at bounding box center [668, 478] width 1336 height 536
click at [806, 485] on icon "subject" at bounding box center [804, 487] width 14 height 14
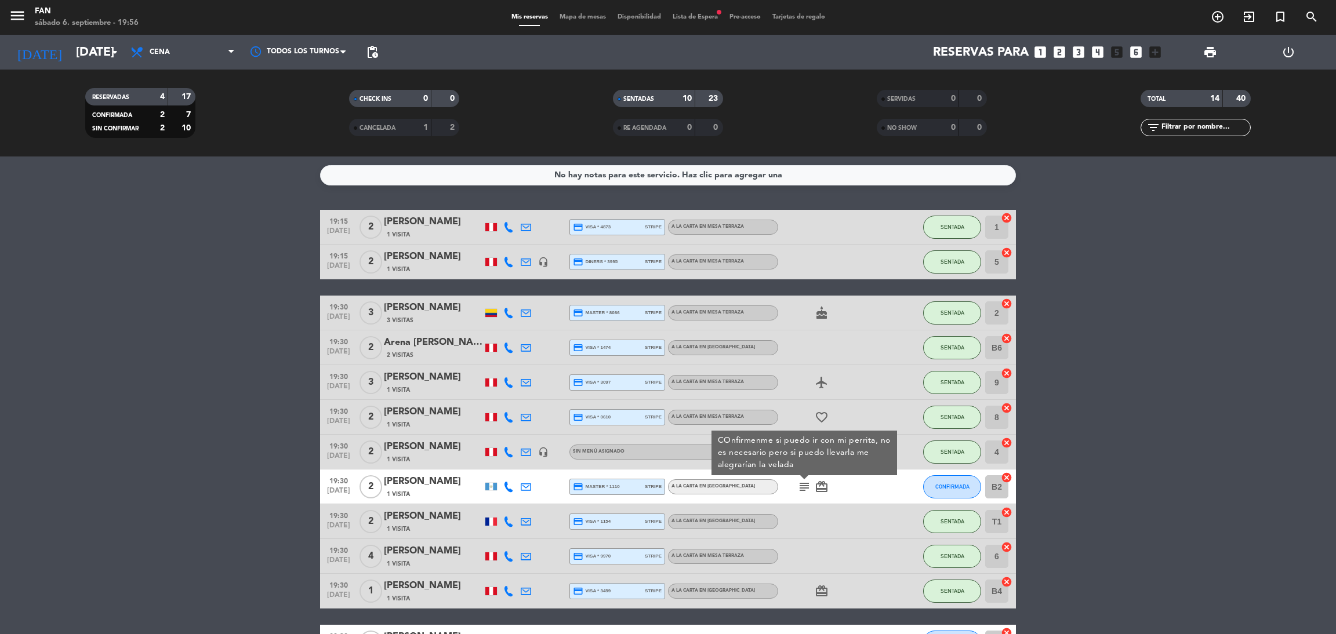
click at [1122, 248] on bookings-row "19:15 [DATE] 2 [PERSON_NAME] 1 Visita credit_card visa * 4873 stripe A la carta…" at bounding box center [668, 478] width 1336 height 536
click at [579, 18] on span "Mapa de mesas" at bounding box center [583, 17] width 58 height 6
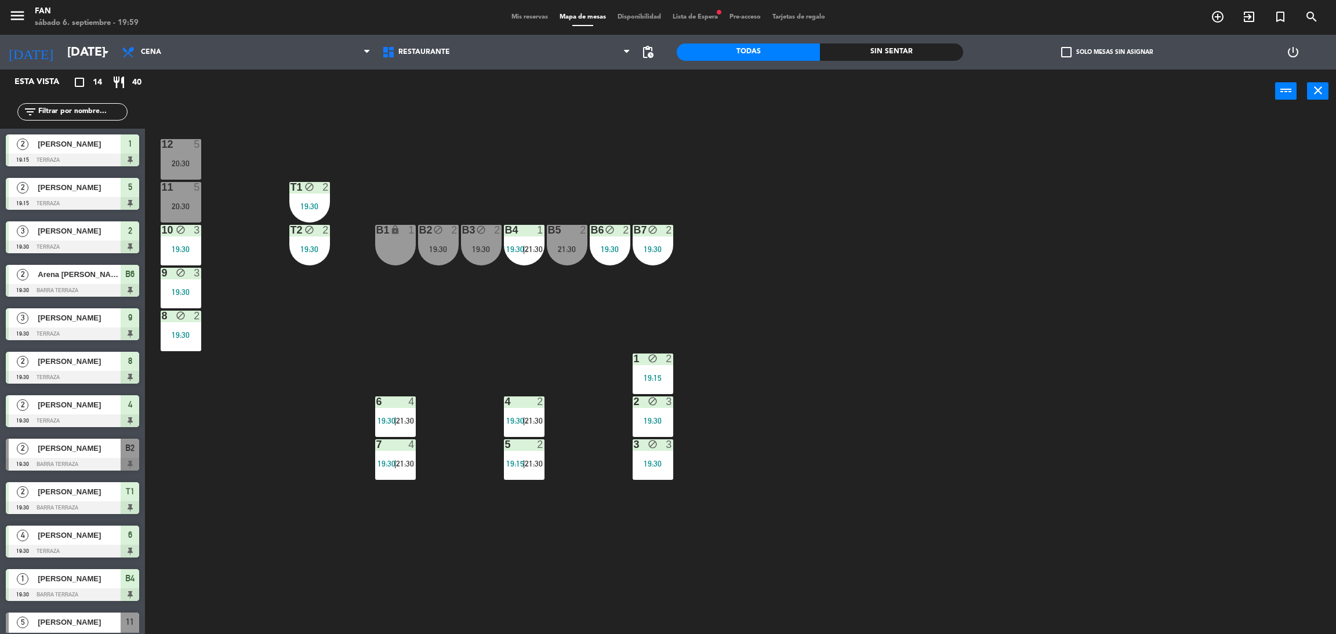
click at [521, 14] on span "Mis reservas" at bounding box center [529, 17] width 48 height 6
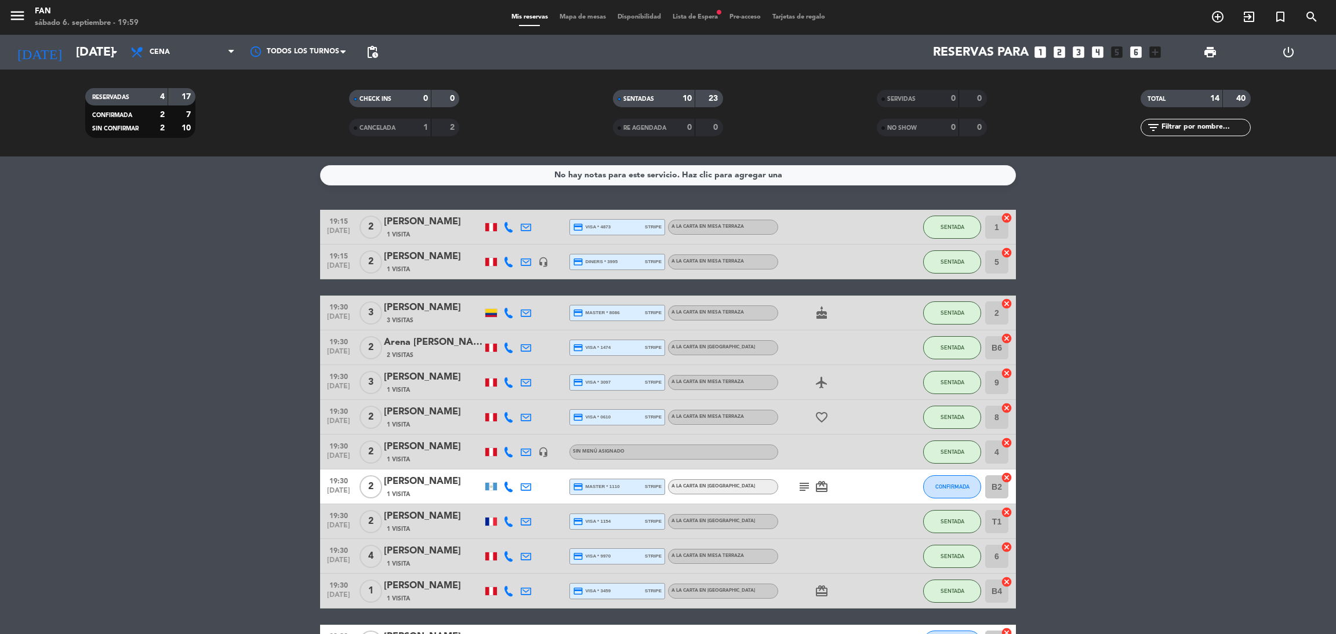
click at [819, 417] on icon "favorite_border" at bounding box center [821, 417] width 14 height 14
click at [819, 317] on icon "cake" at bounding box center [821, 313] width 14 height 14
click at [1063, 428] on bookings-row "19:15 [DATE] 2 [PERSON_NAME] 1 Visita credit_card visa * 4873 stripe A la carta…" at bounding box center [668, 478] width 1336 height 536
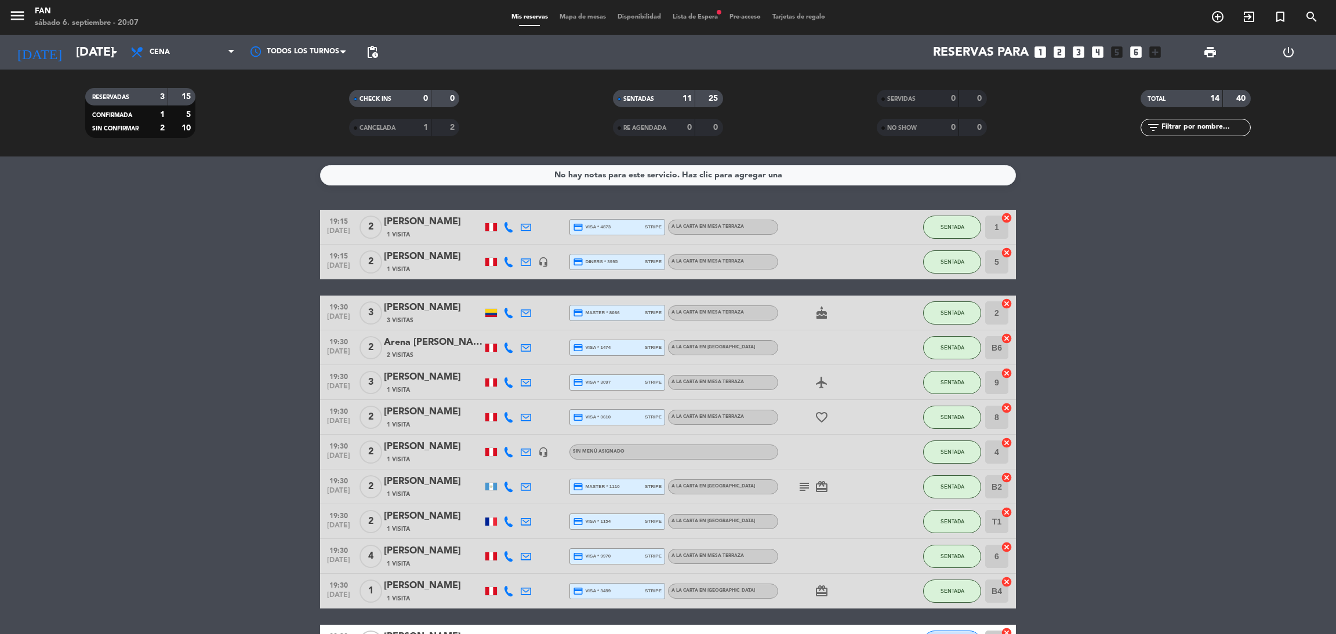
click at [592, 17] on span "Mapa de mesas" at bounding box center [583, 17] width 58 height 6
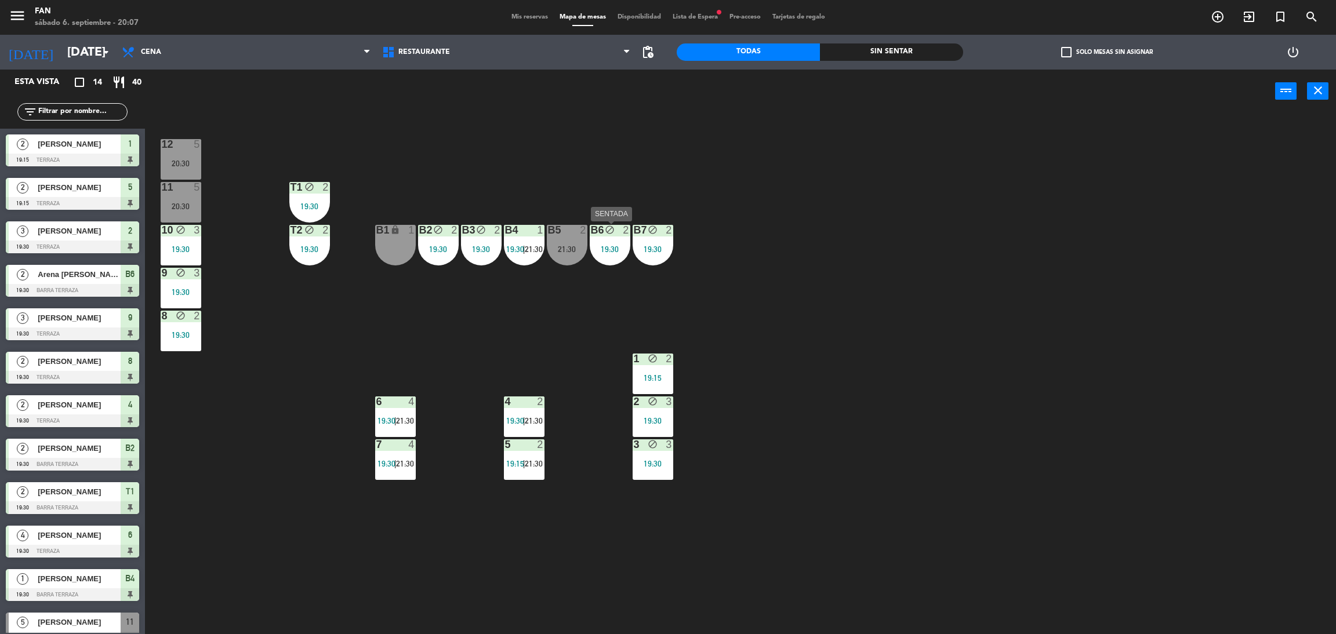
click at [610, 238] on div "B6 block 2 19:30" at bounding box center [610, 245] width 41 height 41
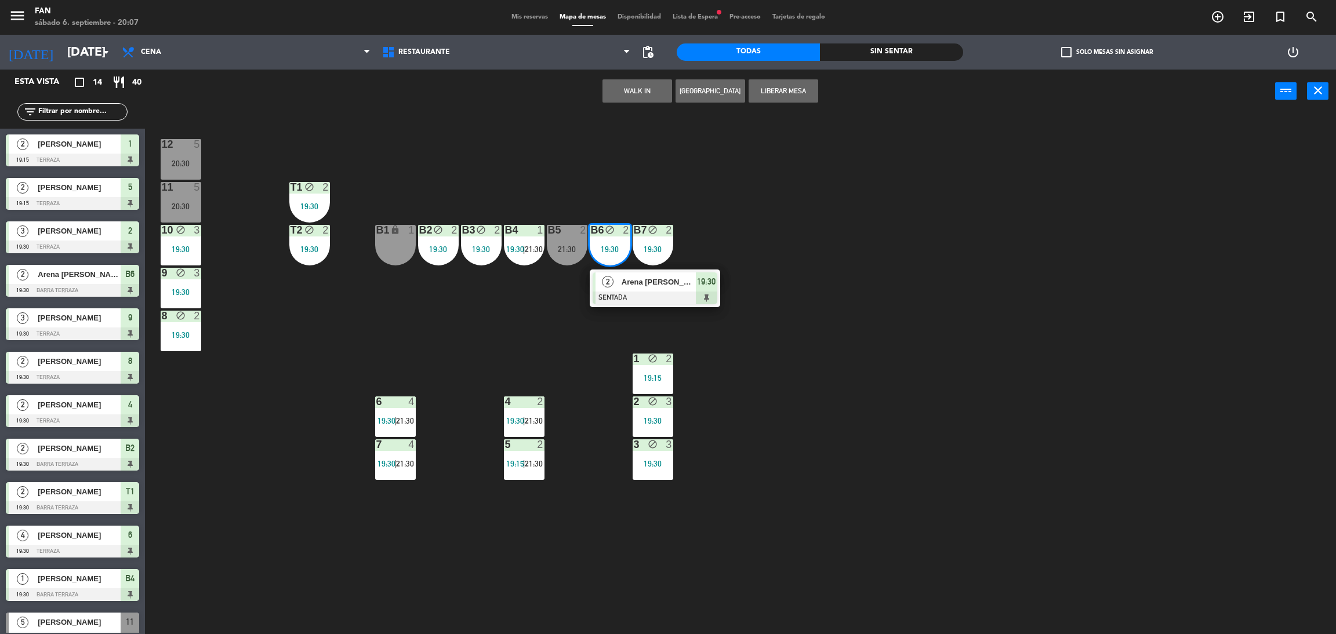
click at [773, 230] on div "12 5 20:30 11 5 20:30 T1 block 2 19:30 10 block 3 19:30 T2 block 2 19:30 B1 loc…" at bounding box center [746, 378] width 1177 height 521
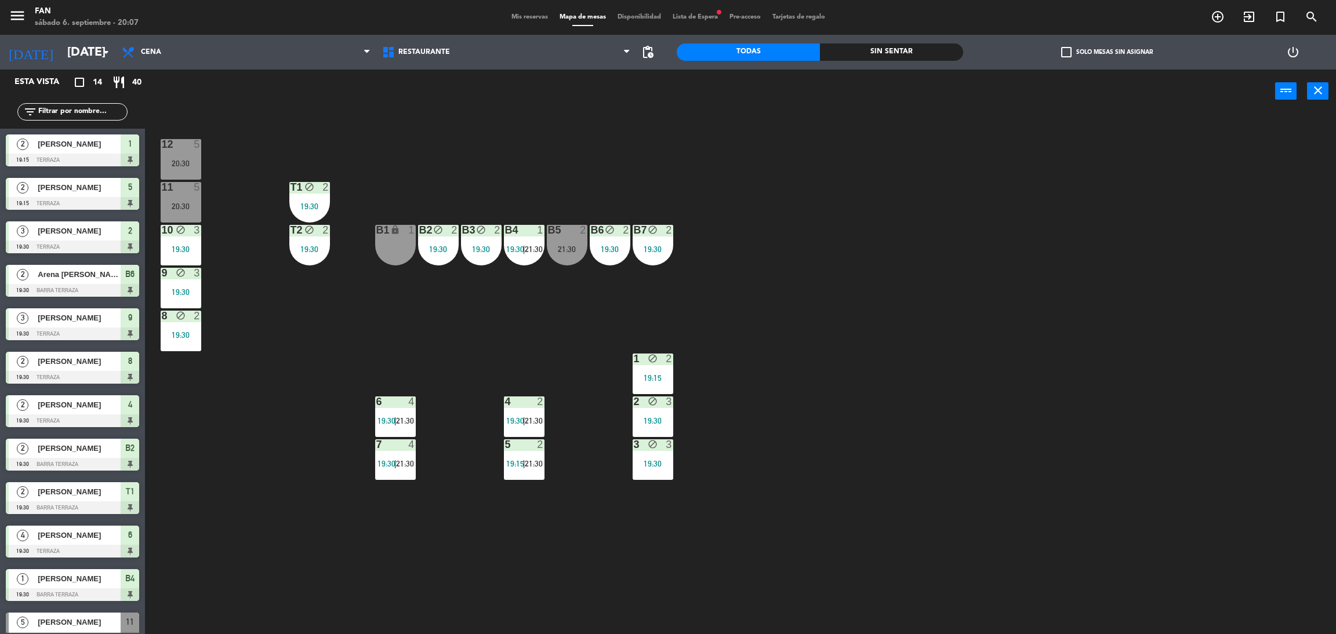
click at [497, 345] on div "12 5 20:30 11 5 20:30 T1 block 2 19:30 10 block 3 19:30 T2 block 2 19:30 B1 loc…" at bounding box center [746, 378] width 1177 height 521
click at [688, 16] on span "Lista de Espera fiber_manual_record" at bounding box center [695, 17] width 57 height 6
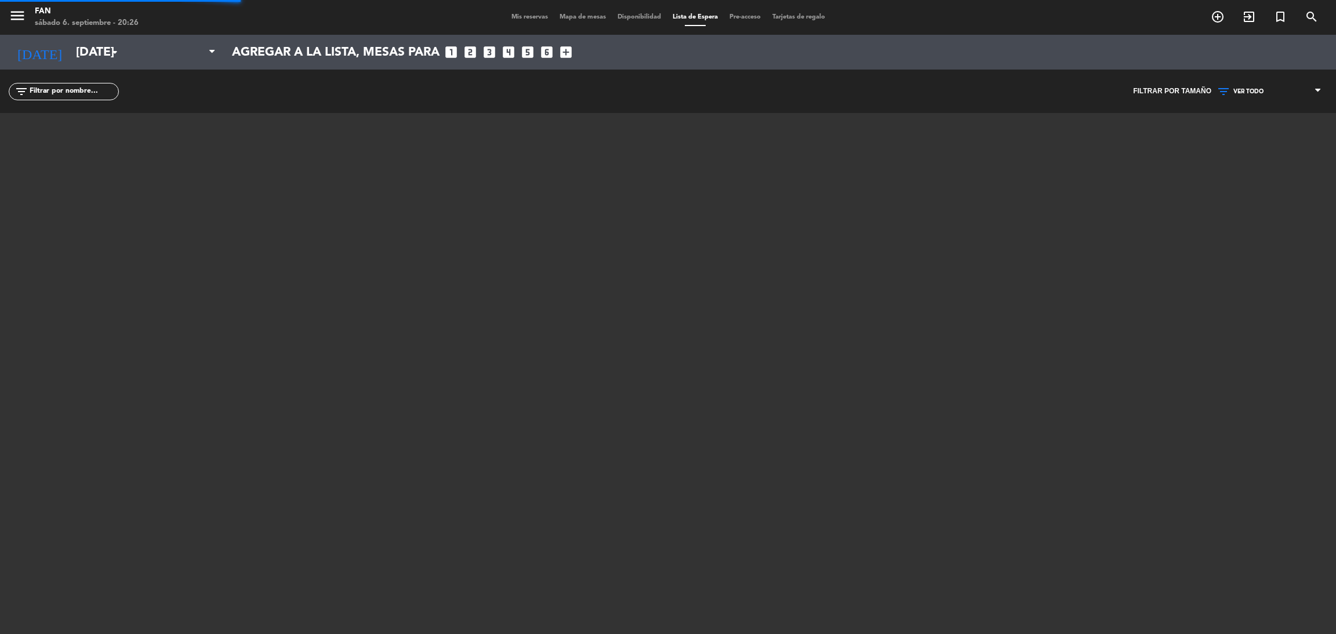
click at [681, 15] on span "Lista de Espera" at bounding box center [695, 17] width 57 height 6
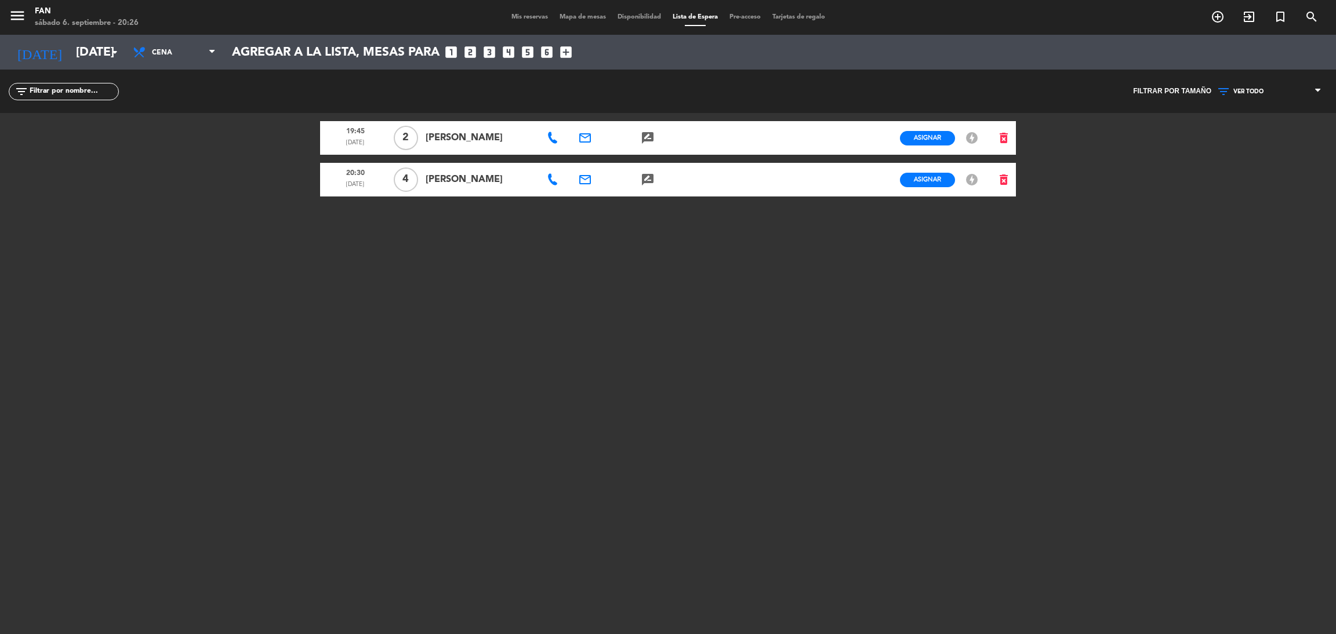
click at [571, 18] on span "Mapa de mesas" at bounding box center [583, 17] width 58 height 6
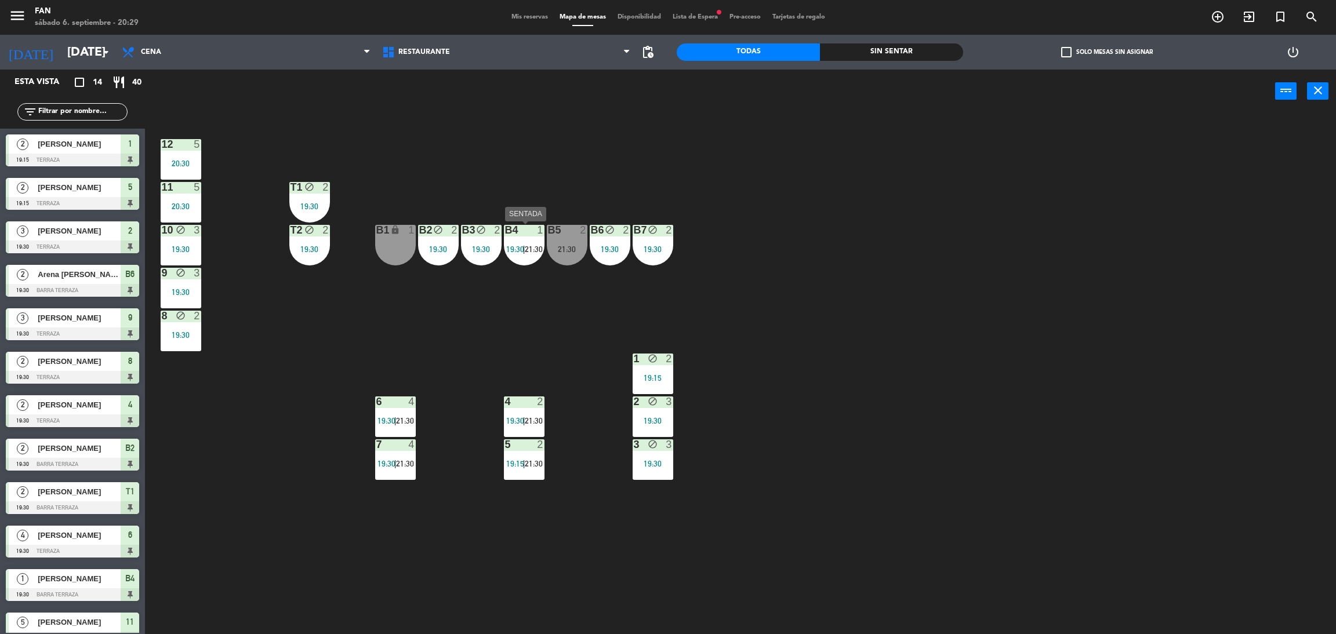
click at [526, 232] on div at bounding box center [523, 230] width 19 height 10
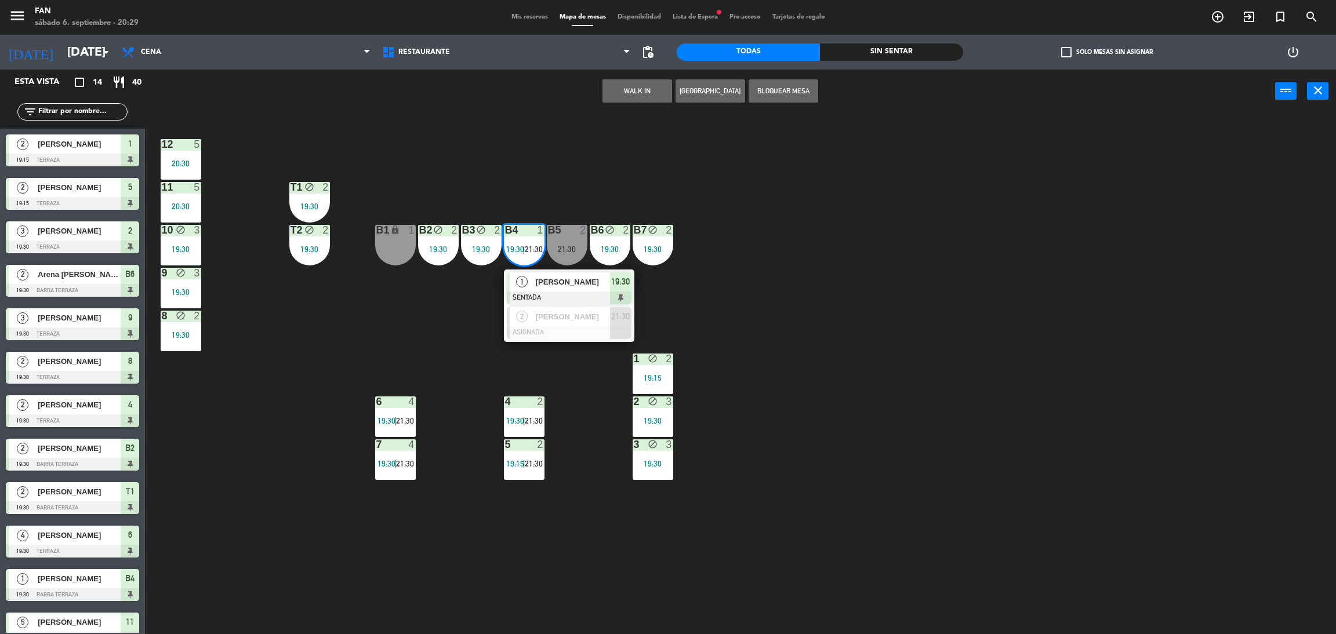
click at [848, 259] on div "12 5 20:30 11 5 20:30 T1 block 2 19:30 10 block 3 19:30 T2 block 2 19:30 B1 loc…" at bounding box center [746, 378] width 1177 height 521
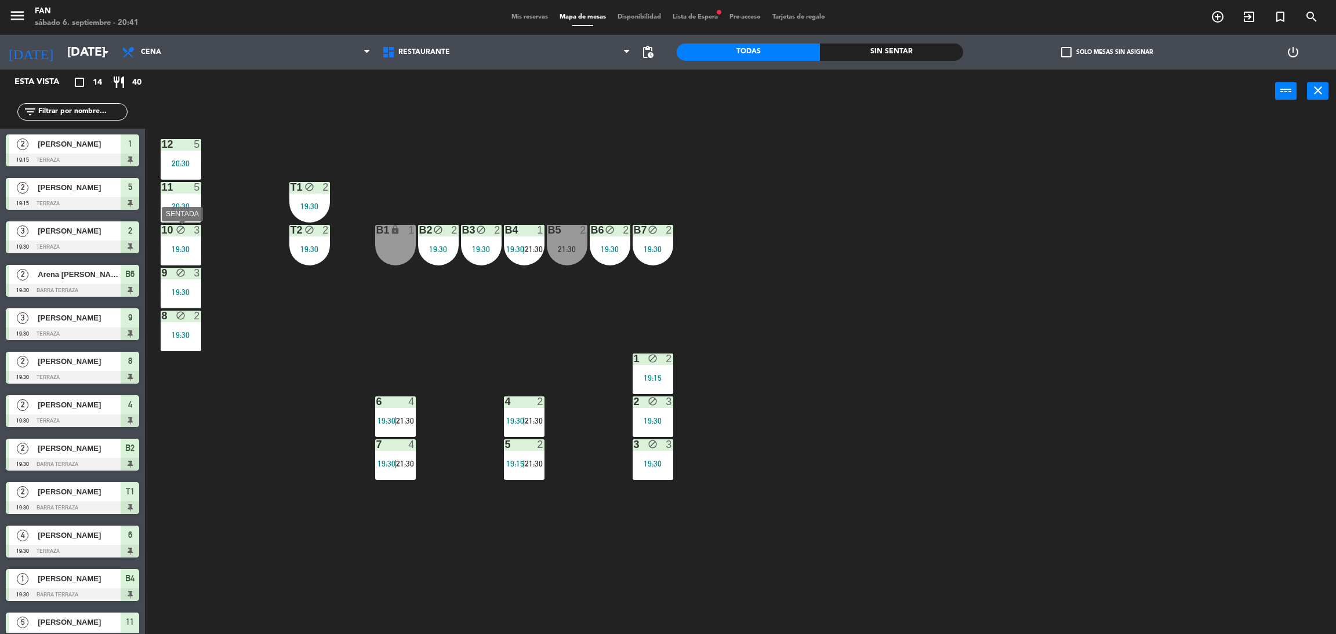
click at [194, 249] on div "19:30" at bounding box center [181, 249] width 41 height 8
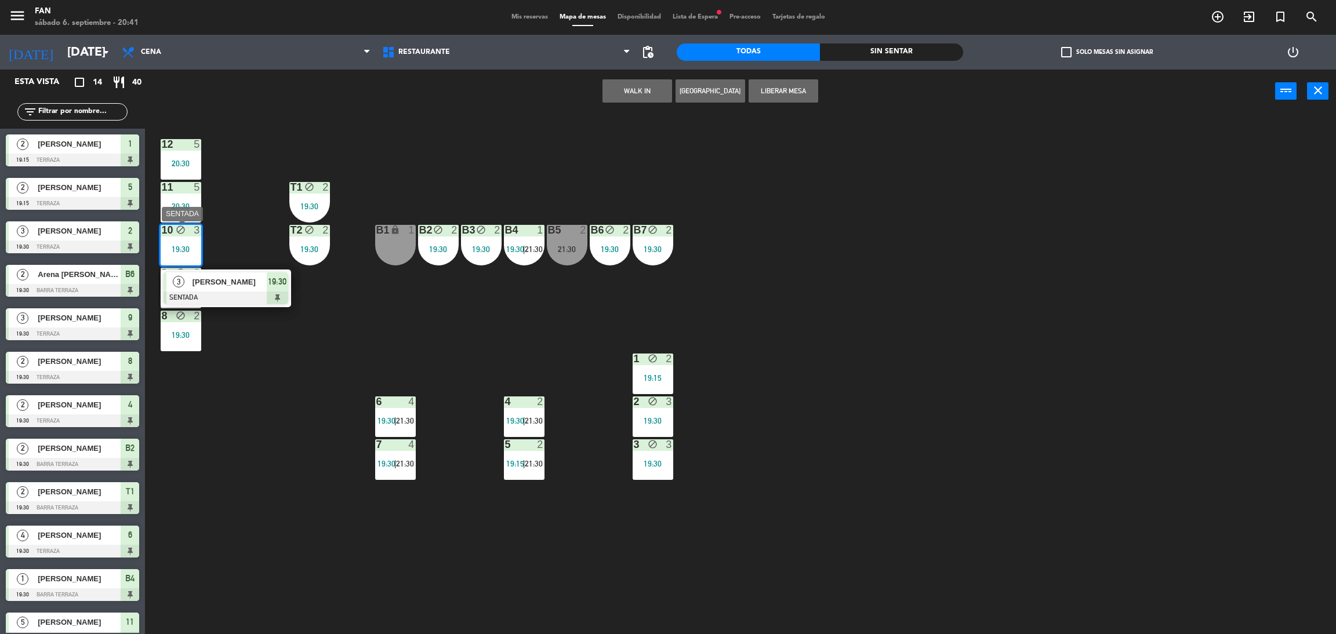
click at [209, 283] on span "[PERSON_NAME]" at bounding box center [229, 282] width 74 height 12
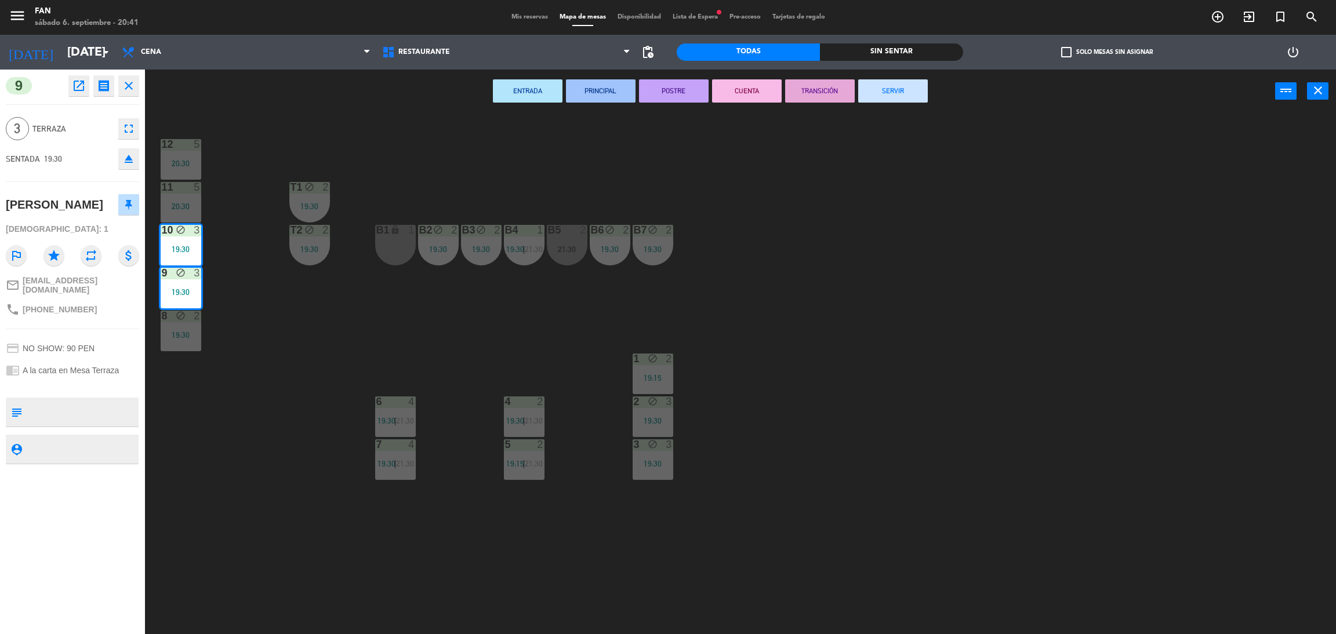
click at [896, 92] on button "SERVIR" at bounding box center [893, 90] width 70 height 23
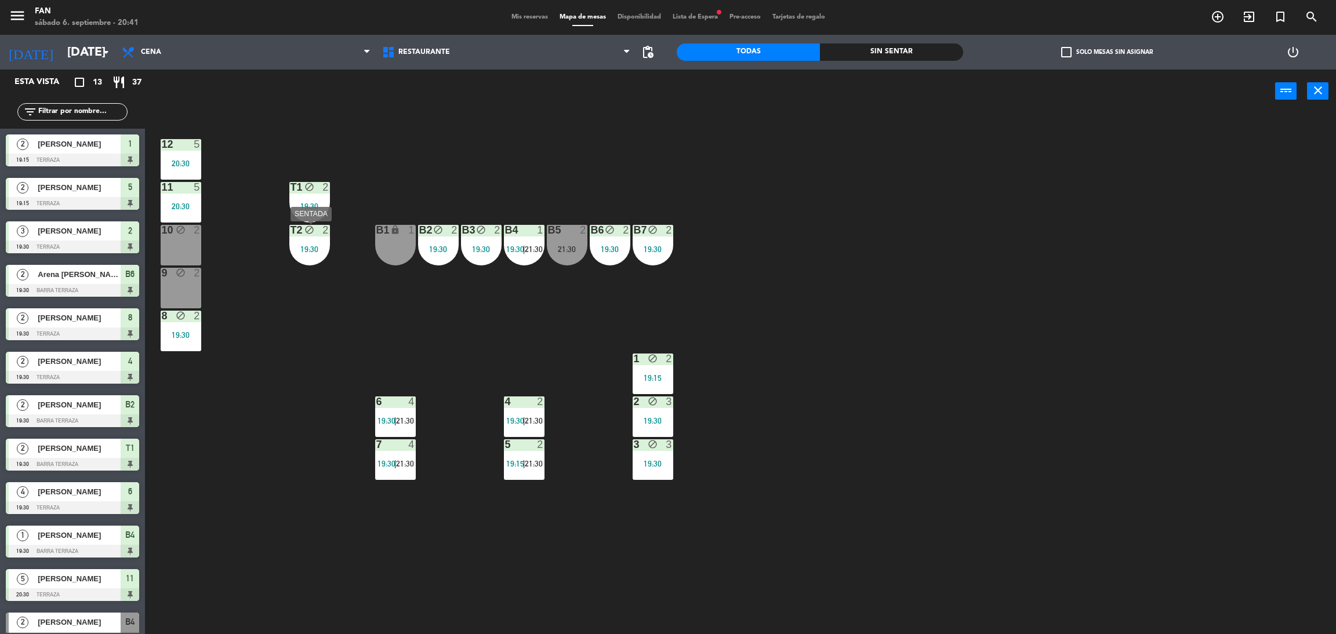
click at [303, 246] on div "19:30" at bounding box center [309, 249] width 41 height 8
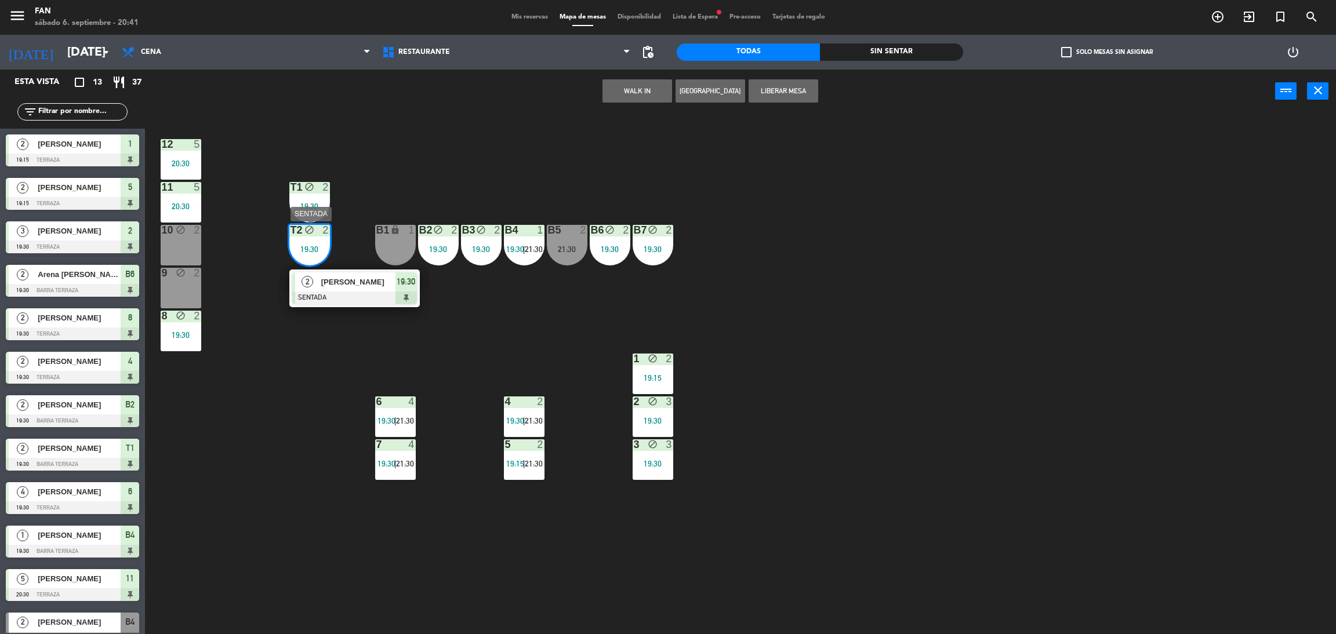
click at [347, 292] on div at bounding box center [354, 298] width 125 height 13
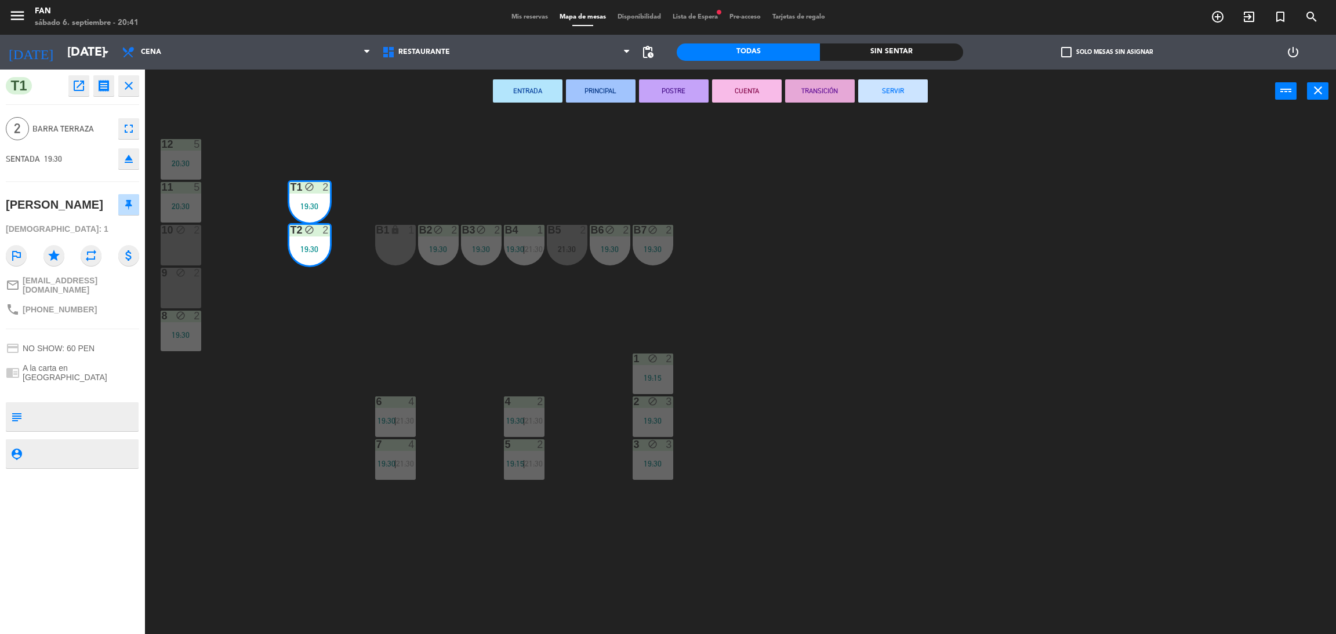
click at [899, 97] on button "SERVIR" at bounding box center [893, 90] width 70 height 23
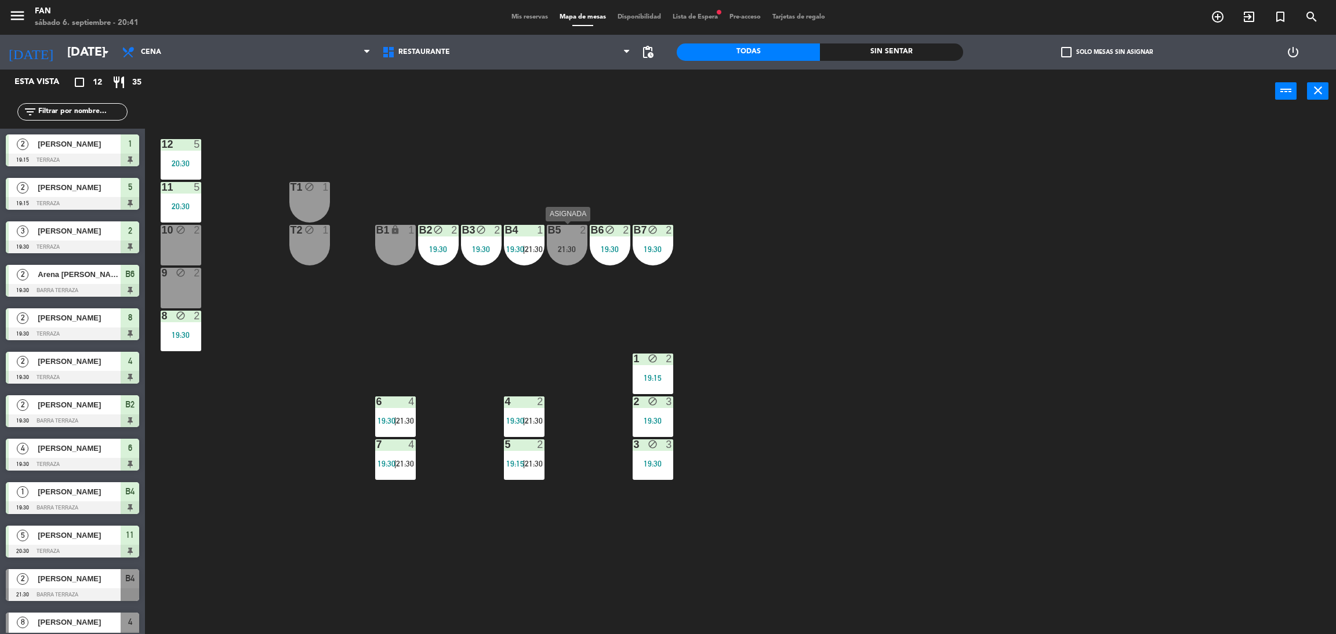
click at [554, 248] on div "21:30" at bounding box center [567, 249] width 41 height 8
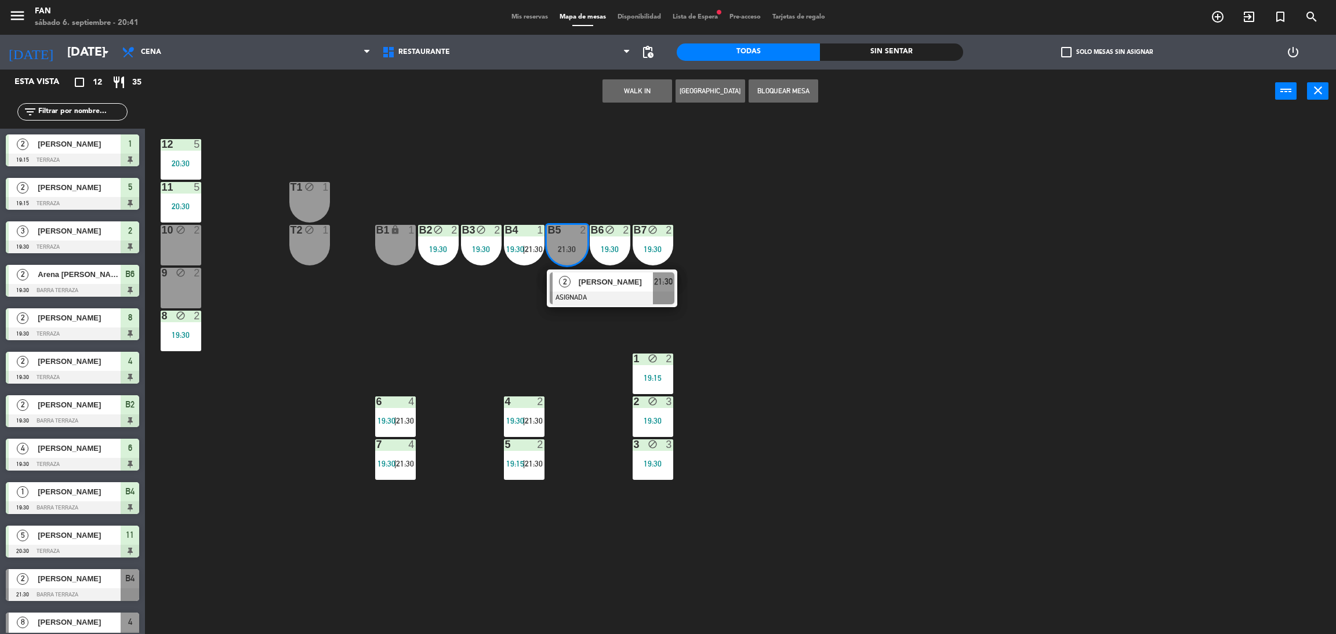
click at [789, 328] on div "12 5 20:30 11 5 20:30 T1 block 1 10 block 2 T2 block 1 B1 lock 1 B2 block 2 19:…" at bounding box center [746, 378] width 1177 height 521
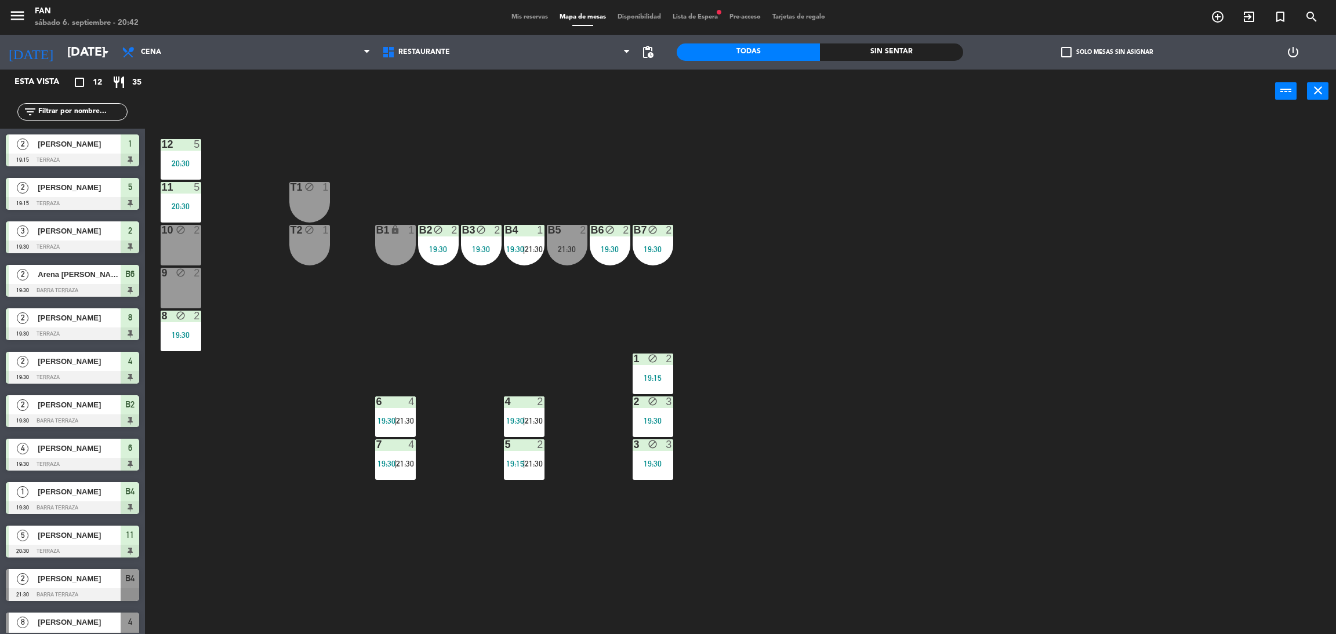
click at [1136, 133] on div "12 5 20:30 11 5 20:30 T1 block 1 10 block 2 T2 block 1 B1 lock 1 B2 block 2 19:…" at bounding box center [746, 378] width 1177 height 521
click at [391, 406] on div at bounding box center [394, 402] width 19 height 10
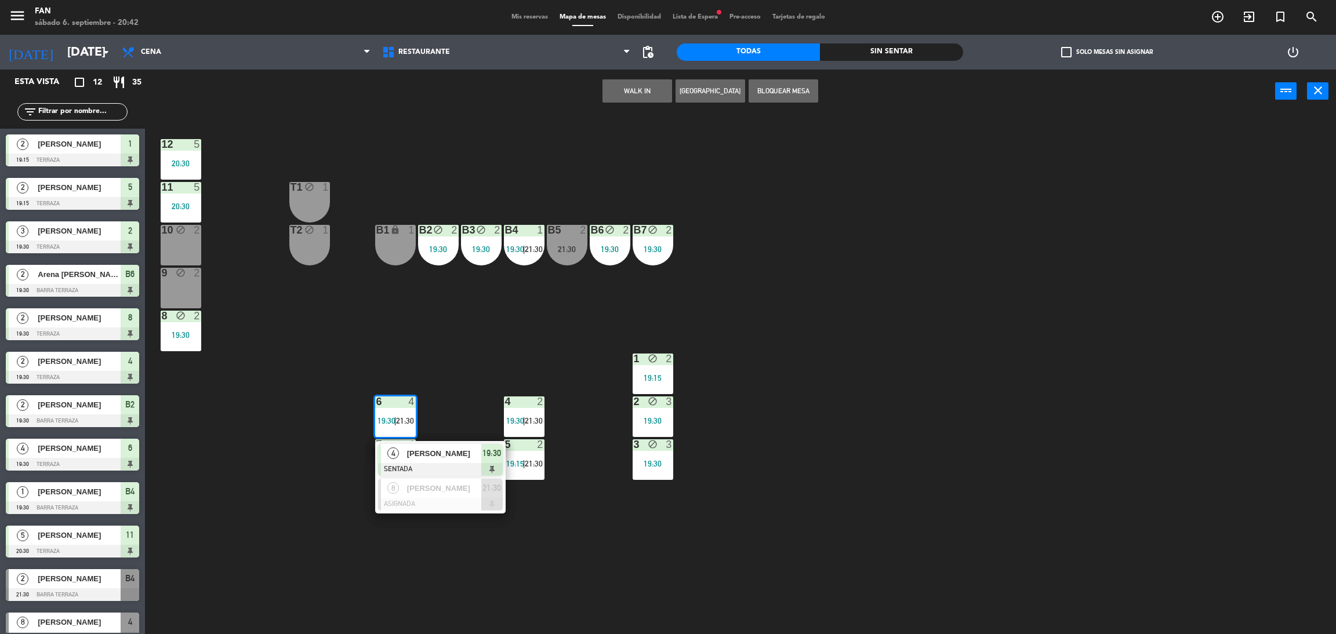
click at [438, 377] on div "12 5 20:30 11 5 20:30 T1 block 1 10 block 2 T2 block 1 B1 lock 1 B2 block 2 19:…" at bounding box center [746, 378] width 1177 height 521
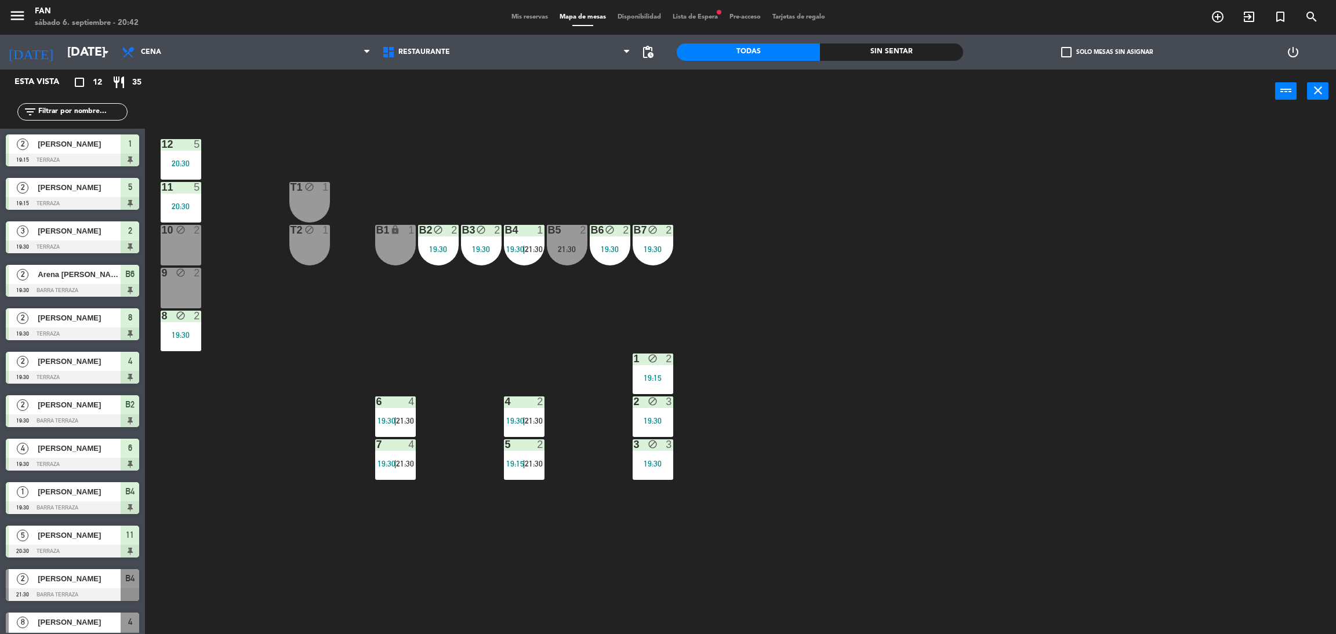
click at [520, 416] on span "19:30" at bounding box center [515, 420] width 18 height 9
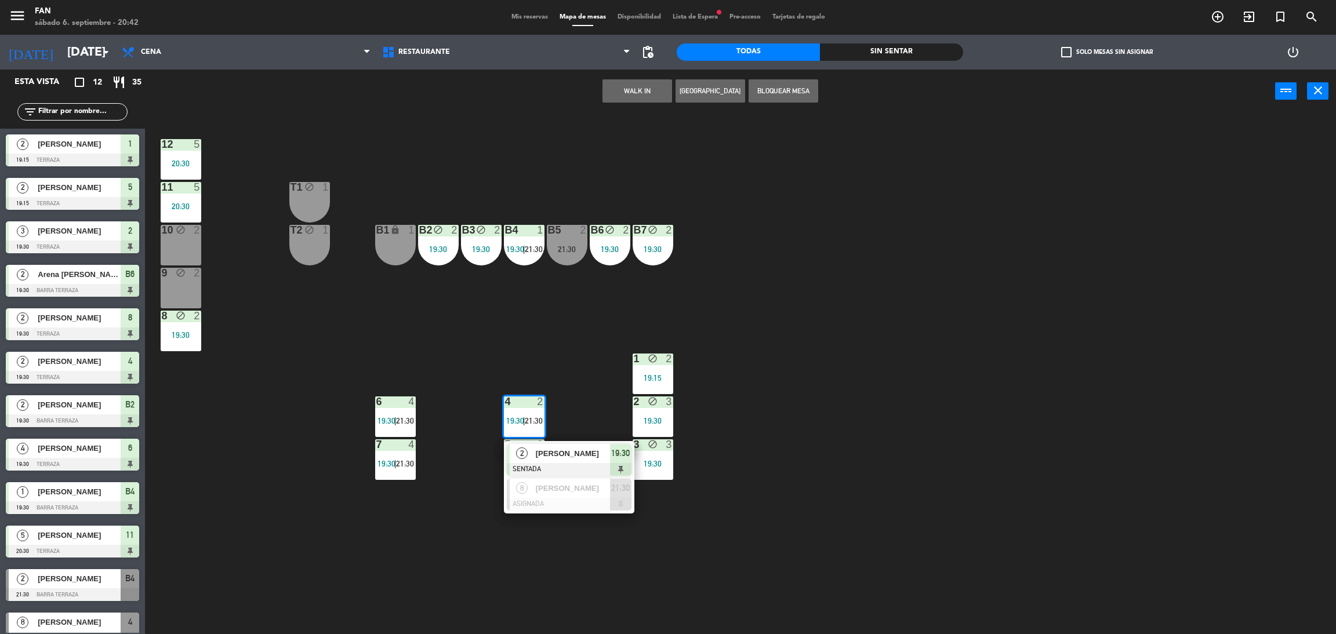
click at [483, 453] on div "12 5 20:30 11 5 20:30 T1 block 1 10 block 2 T2 block 1 B1 lock 1 B2 block 2 19:…" at bounding box center [746, 378] width 1177 height 521
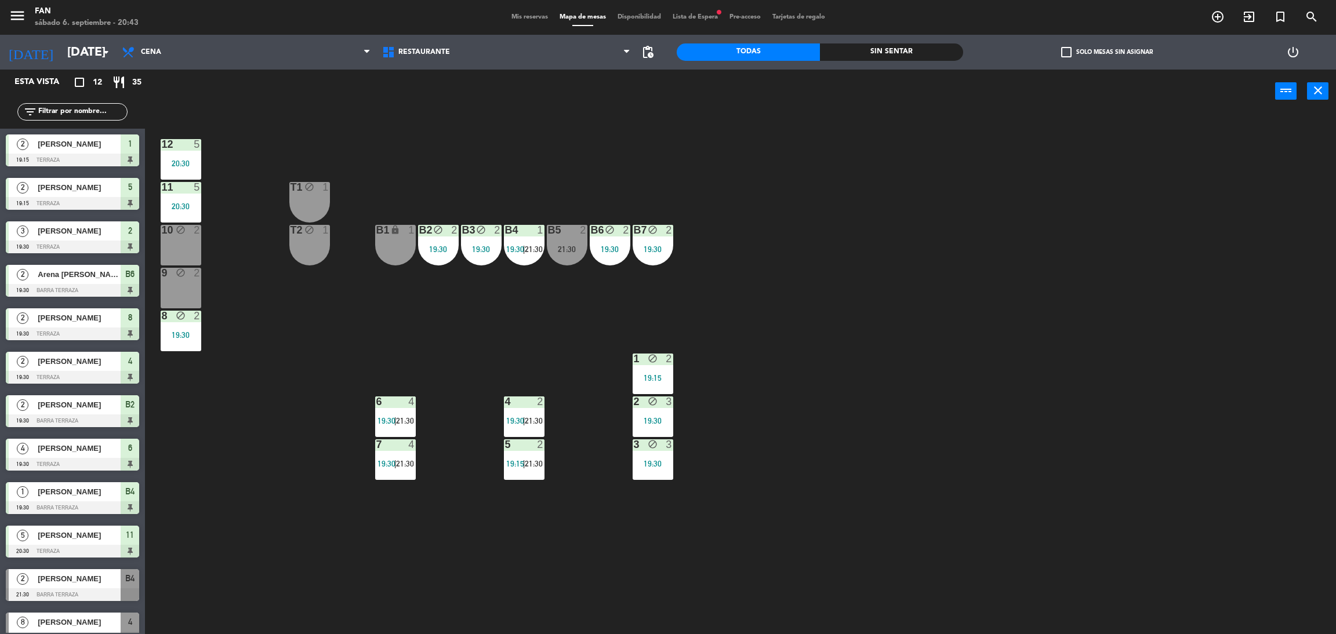
click at [525, 420] on div "21:30" at bounding box center [533, 421] width 17 height 8
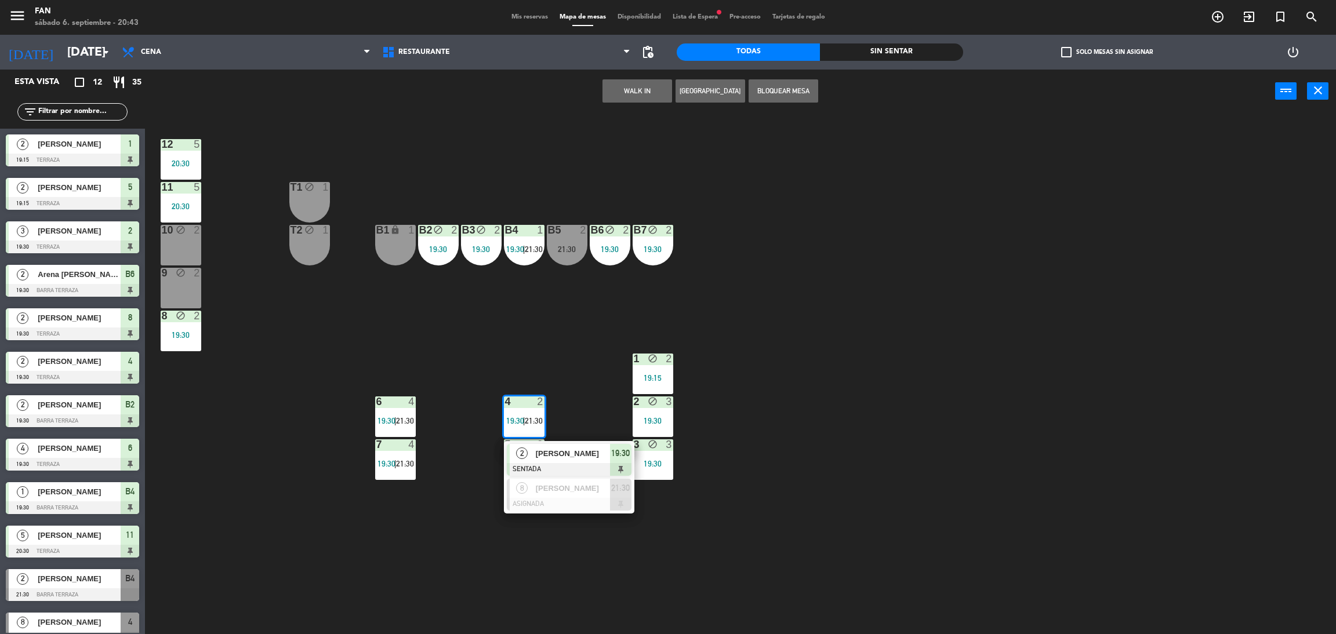
click at [469, 440] on div "12 5 20:30 11 5 20:30 T1 block 1 10 block 2 T2 block 1 B1 lock 1 B2 block 2 19:…" at bounding box center [746, 378] width 1177 height 521
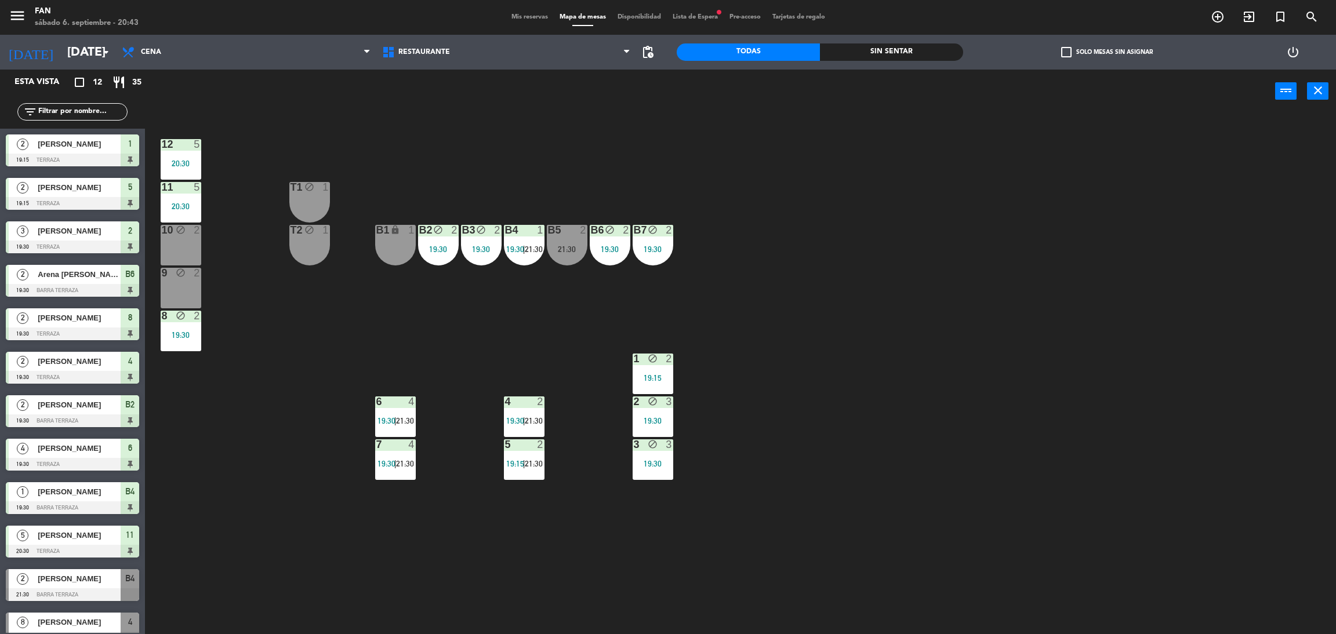
click at [296, 339] on div "12 5 20:30 11 5 20:30 T1 block 1 10 block 2 T2 block 1 B1 lock 1 B2 block 2 19:…" at bounding box center [746, 378] width 1177 height 521
click at [690, 16] on span "Lista de Espera fiber_manual_record" at bounding box center [695, 17] width 57 height 6
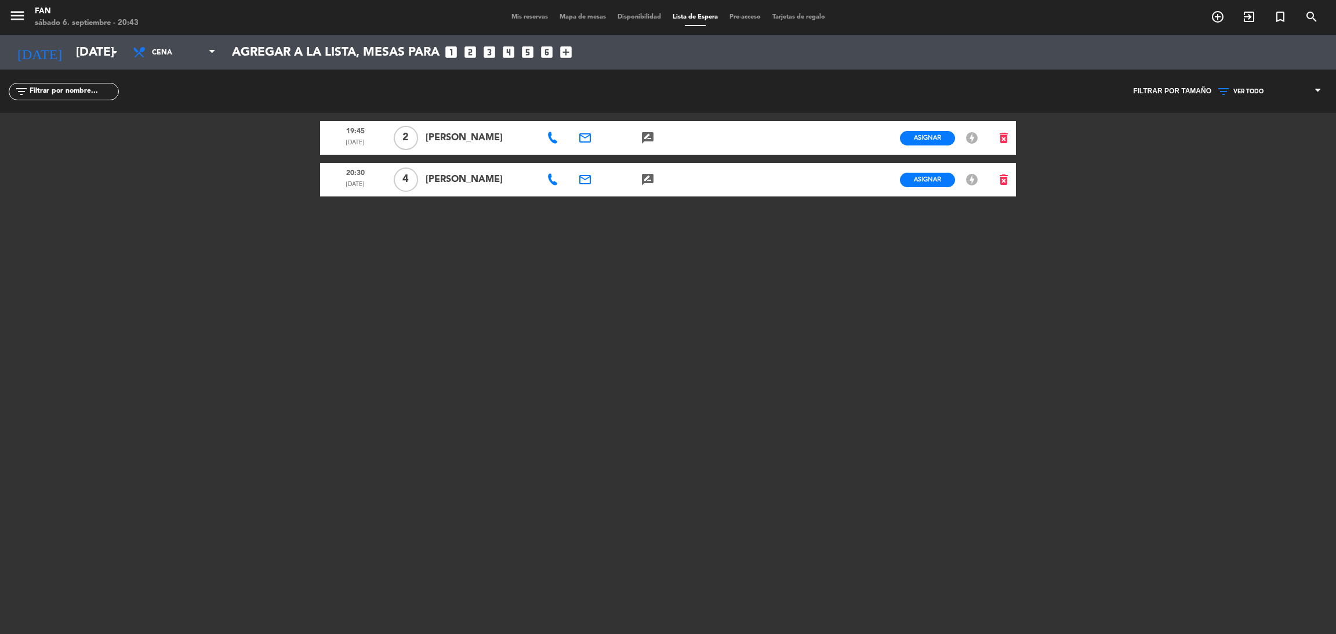
click at [554, 136] on icon at bounding box center [553, 138] width 12 height 12
click at [554, 226] on div "19:45 [DATE] 2 [PERSON_NAME] [PHONE_NUMBER] Copiar content_paste email rate_rev…" at bounding box center [668, 258] width 696 height 290
click at [555, 139] on icon at bounding box center [553, 138] width 12 height 12
click at [582, 118] on span "Copiar" at bounding box center [594, 117] width 24 height 12
click at [577, 324] on div "19:45 [DATE] 2 [PERSON_NAME] [PHONE_NUMBER] Copiar content_paste email rate_rev…" at bounding box center [668, 258] width 696 height 290
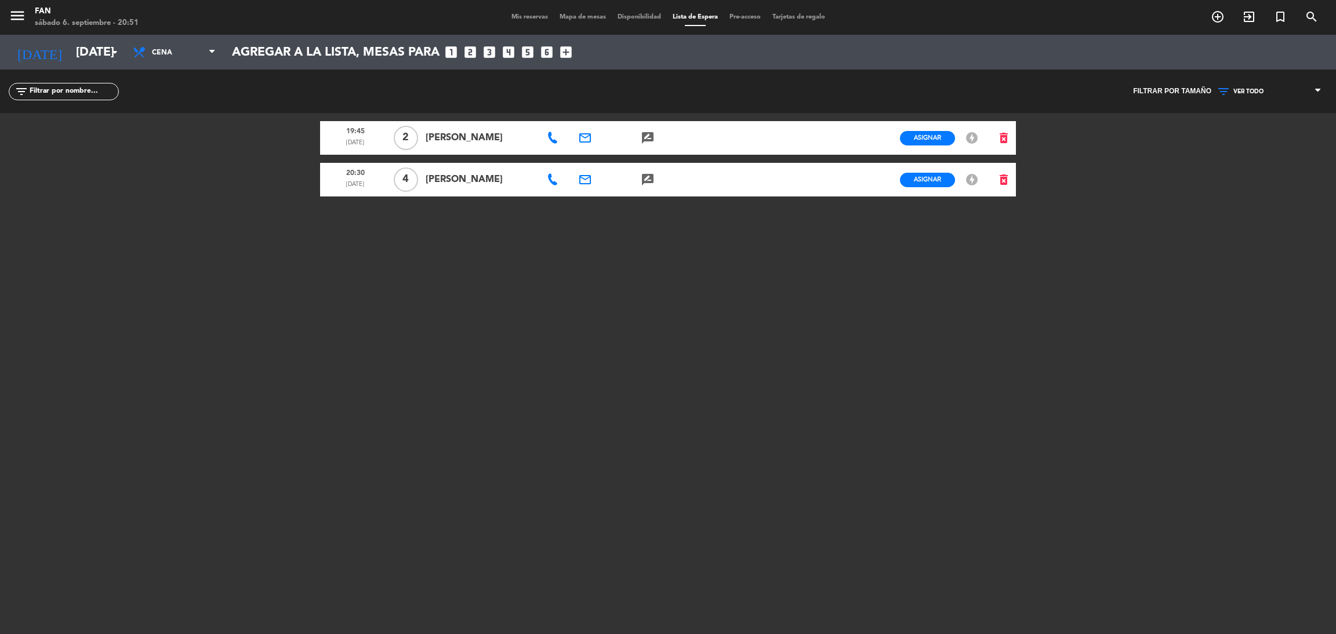
click at [528, 19] on span "Mis reservas" at bounding box center [529, 17] width 48 height 6
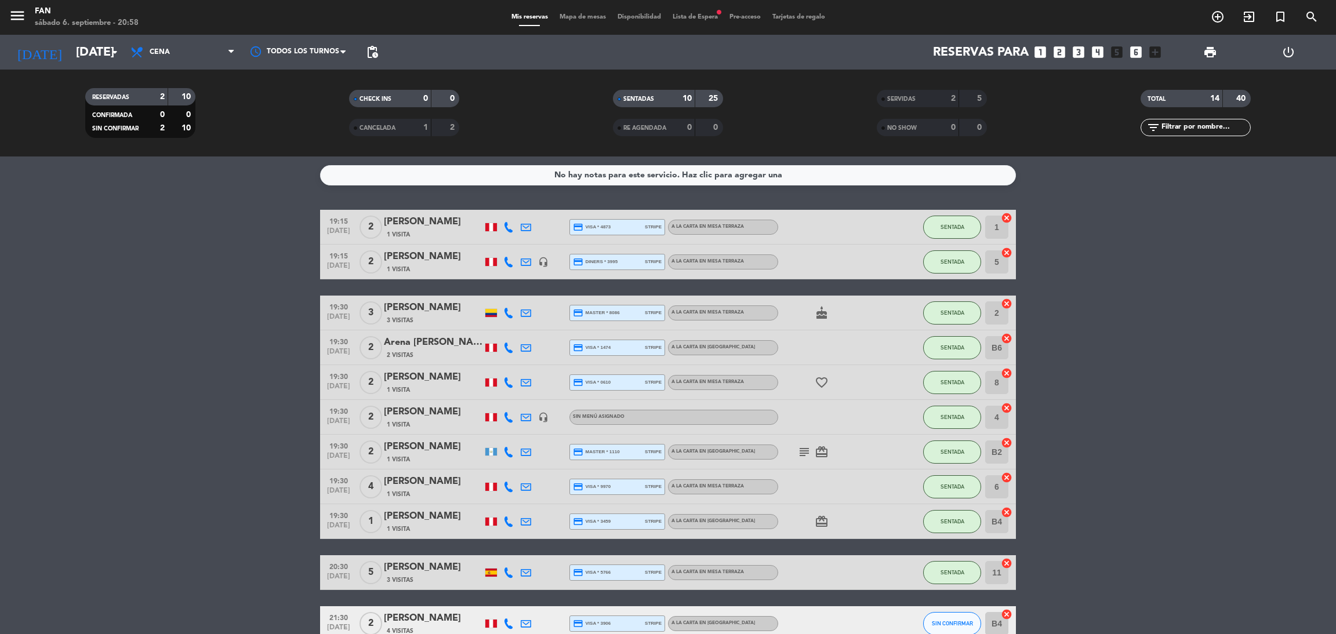
click at [568, 16] on span "Mapa de mesas" at bounding box center [583, 17] width 58 height 6
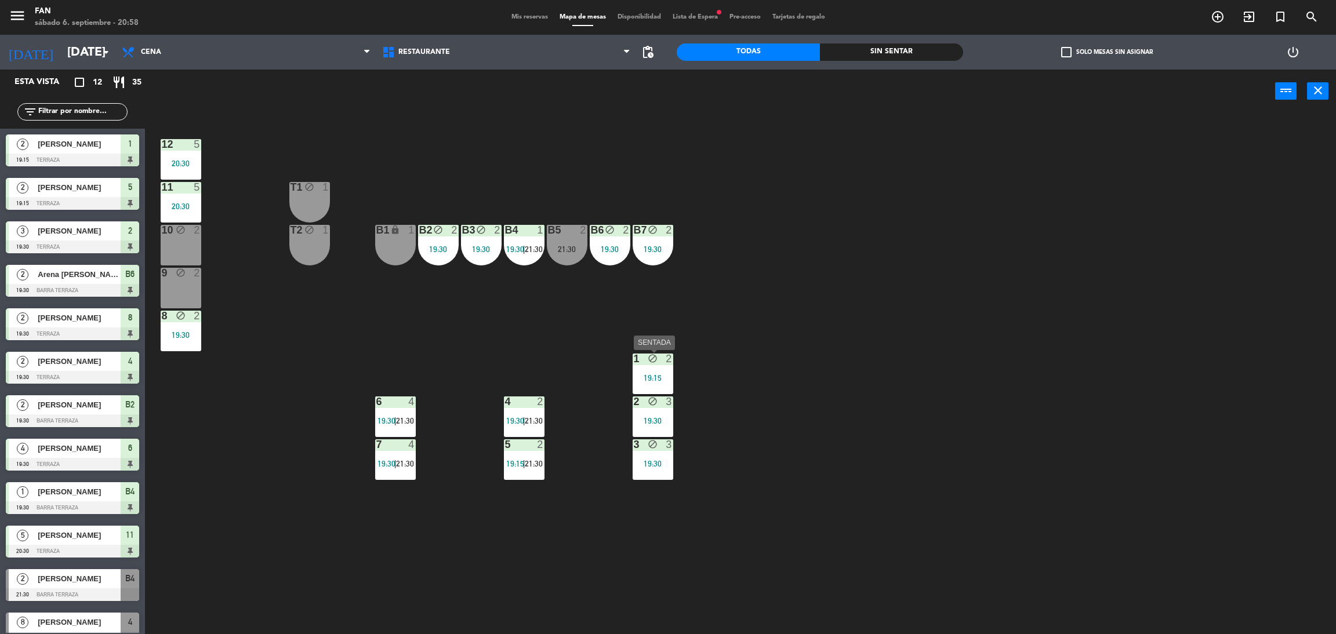
click at [652, 374] on div "19:15" at bounding box center [652, 378] width 41 height 8
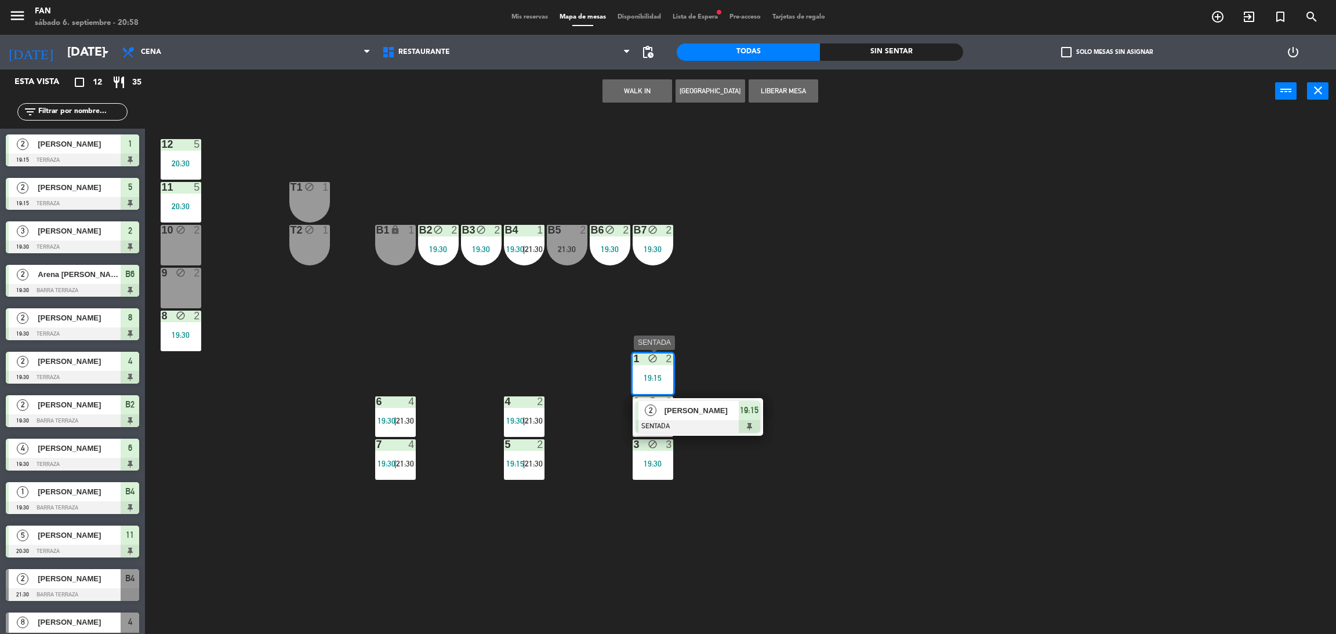
click at [690, 410] on span "[PERSON_NAME]" at bounding box center [701, 411] width 74 height 12
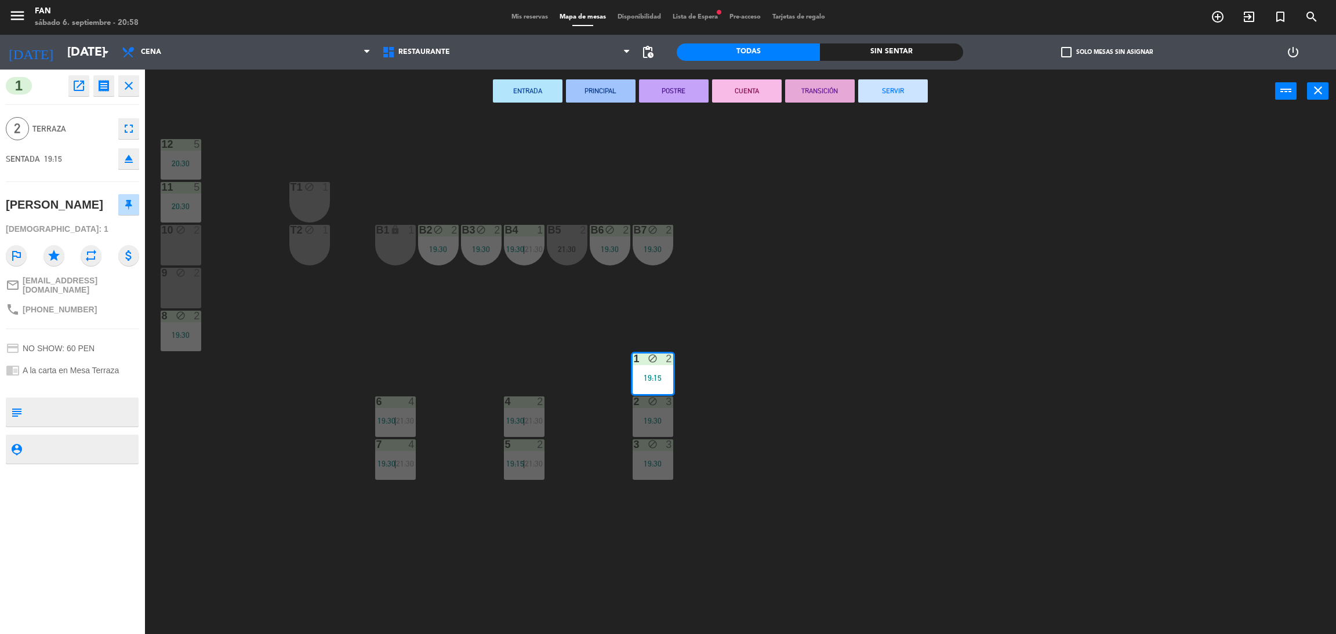
click at [893, 89] on button "SERVIR" at bounding box center [893, 90] width 70 height 23
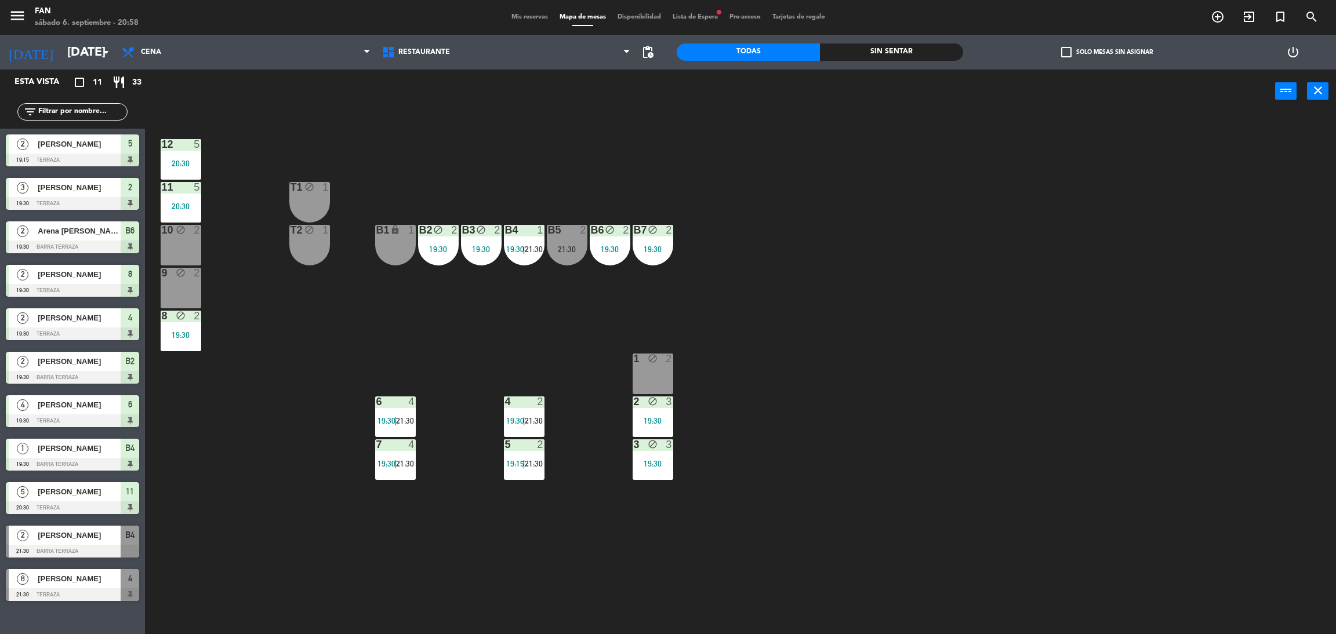
click at [663, 373] on div "1 block 2" at bounding box center [652, 374] width 41 height 41
click at [623, 85] on button "WALK IN" at bounding box center [637, 90] width 70 height 23
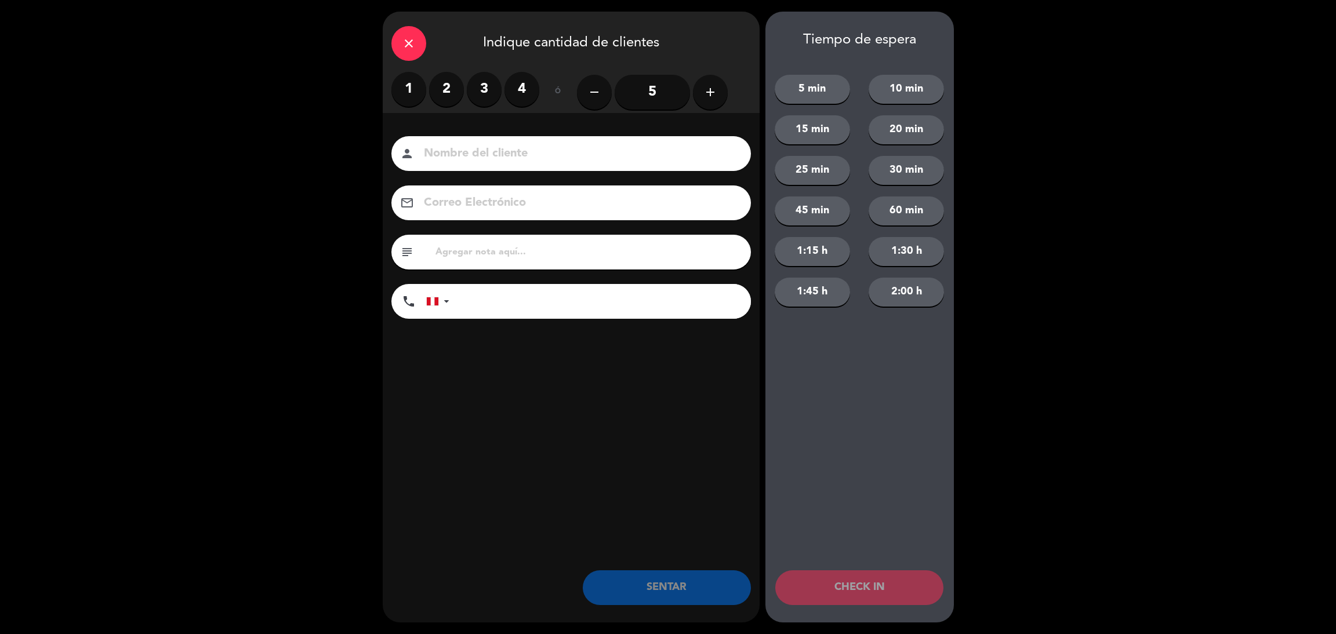
click at [445, 95] on label "2" at bounding box center [446, 89] width 35 height 35
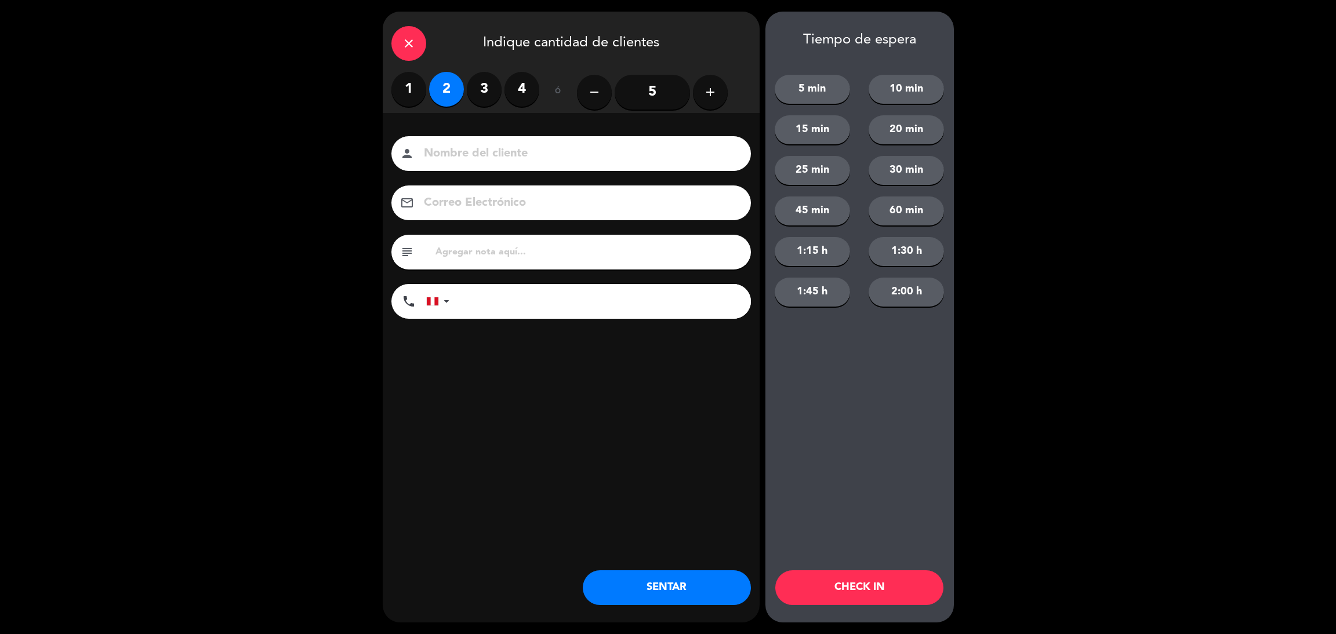
click at [632, 581] on button "SENTAR" at bounding box center [667, 587] width 168 height 35
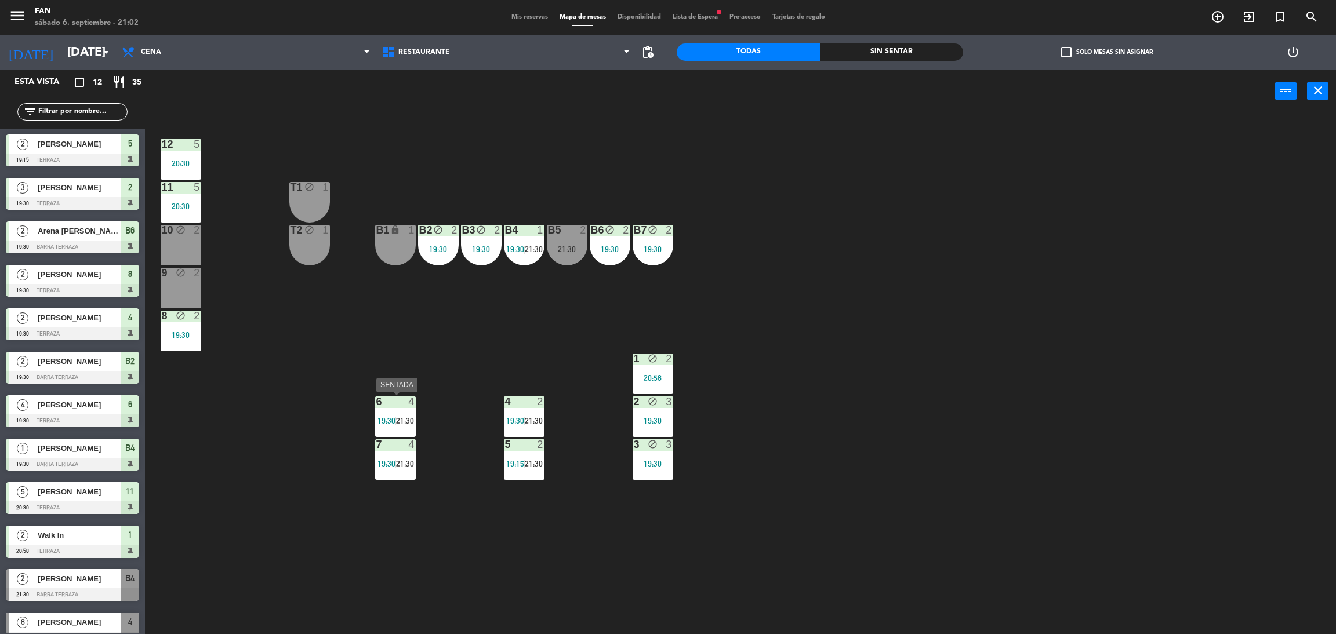
click at [404, 413] on div "6 4 19:30 | 21:30" at bounding box center [395, 417] width 41 height 41
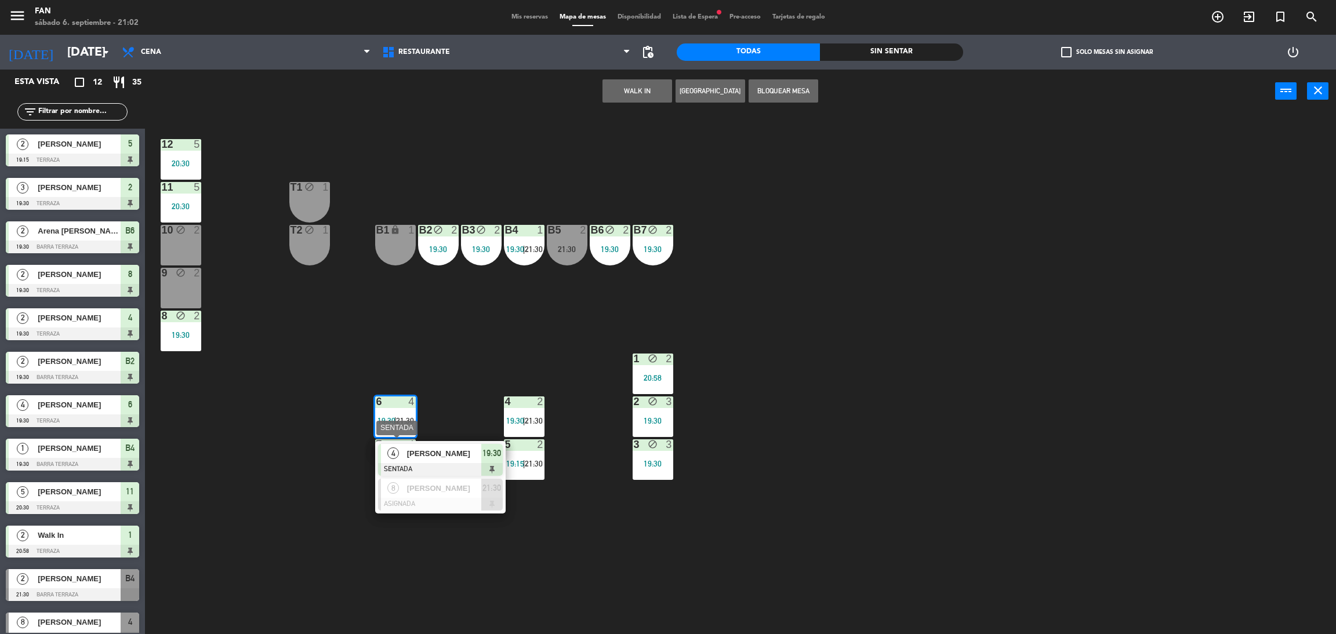
click at [419, 442] on div "4 [PERSON_NAME] SENTADA 19:30" at bounding box center [440, 460] width 130 height 38
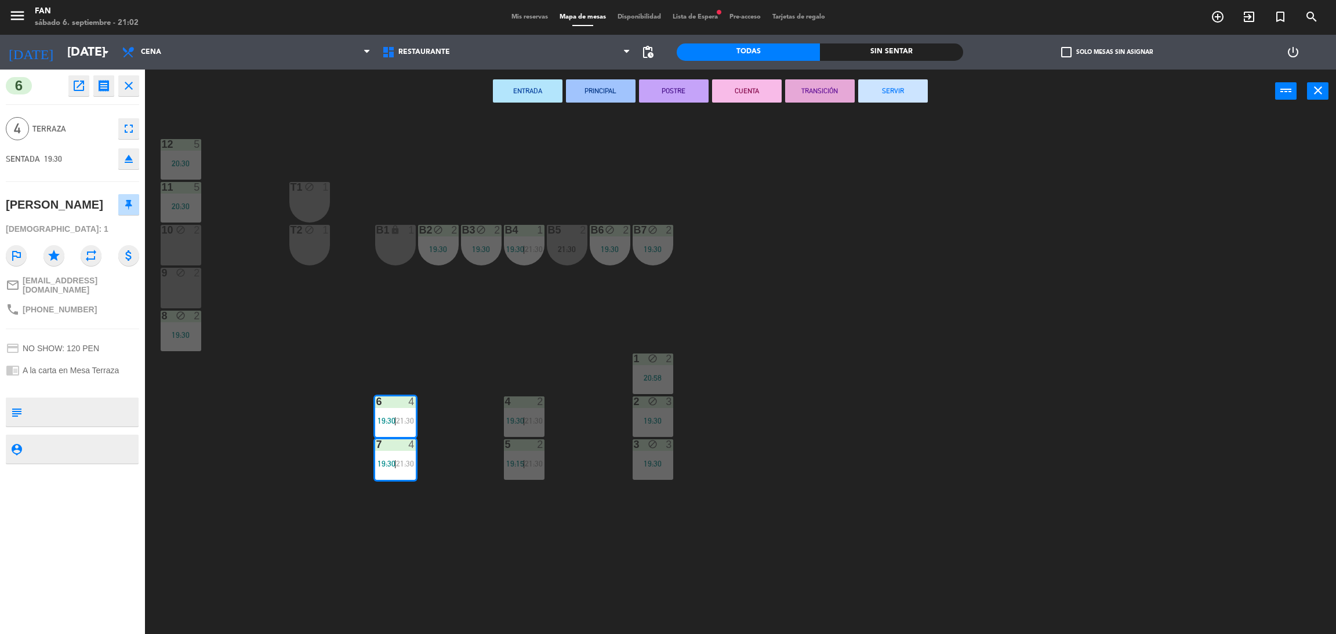
click at [879, 95] on button "SERVIR" at bounding box center [893, 90] width 70 height 23
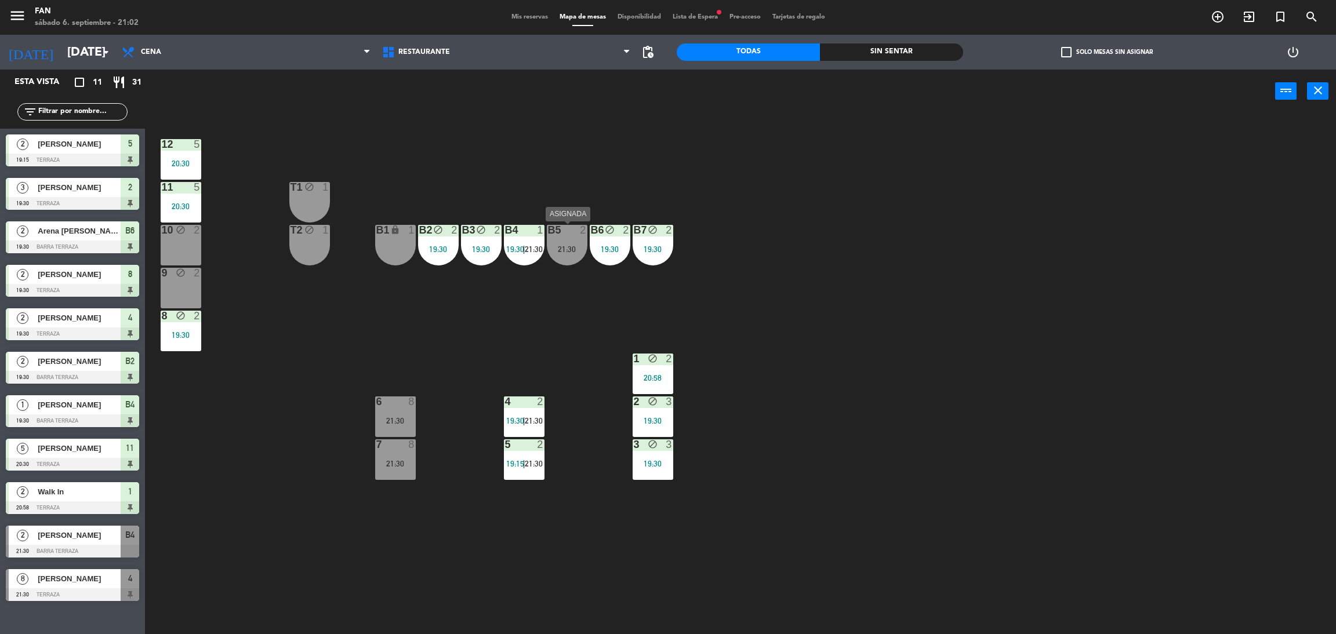
click at [582, 242] on div "B5 2 21:30" at bounding box center [567, 245] width 41 height 41
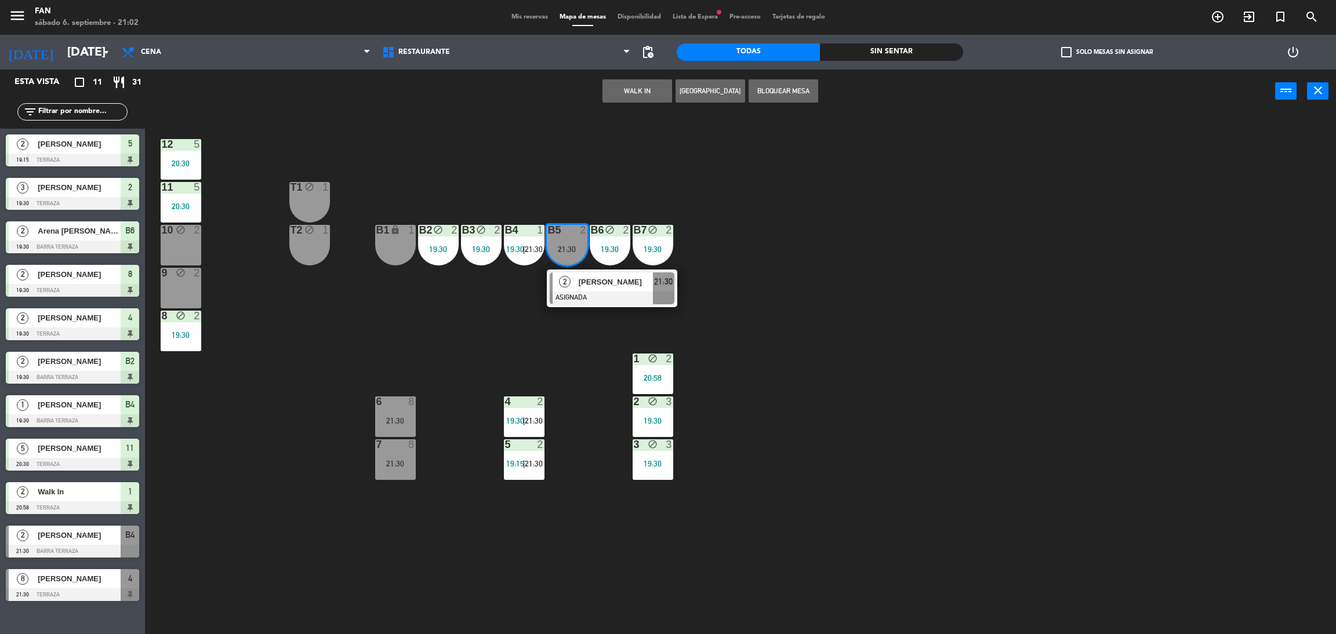
click at [355, 360] on div "12 5 20:30 11 5 20:30 T1 block 1 10 block 2 T2 block 1 B1 lock 1 B2 block 2 19:…" at bounding box center [746, 378] width 1177 height 521
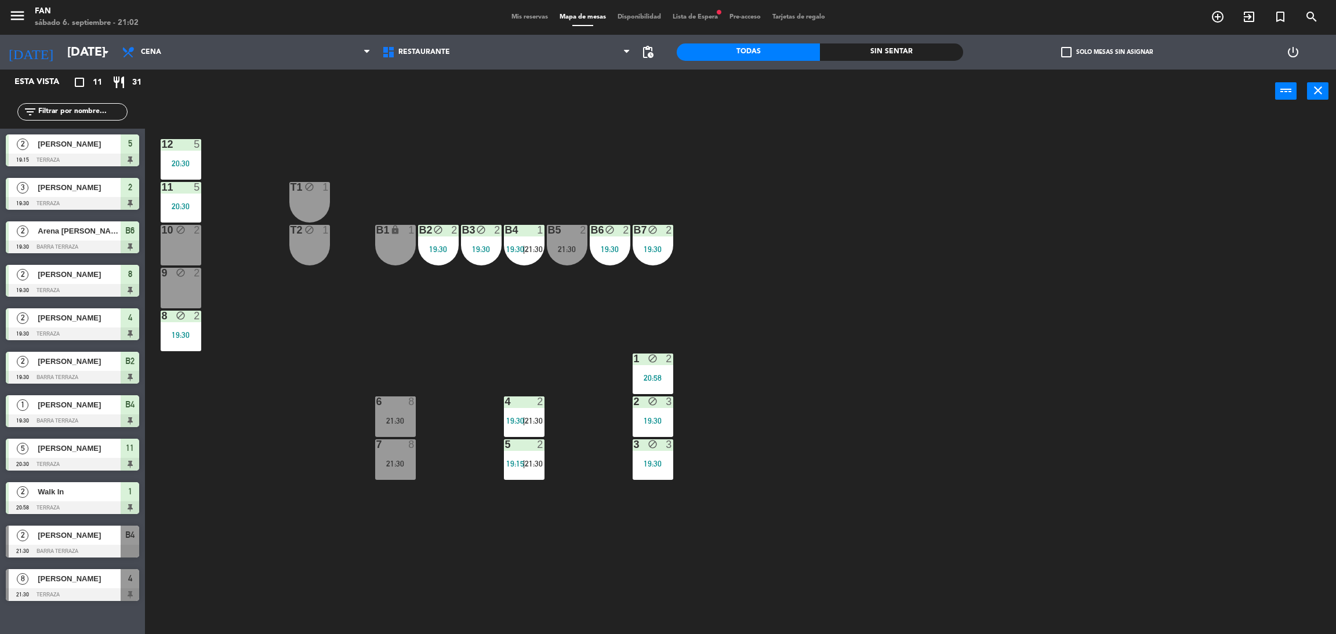
click at [504, 408] on div "4 2 19:30 | 21:30" at bounding box center [524, 417] width 41 height 41
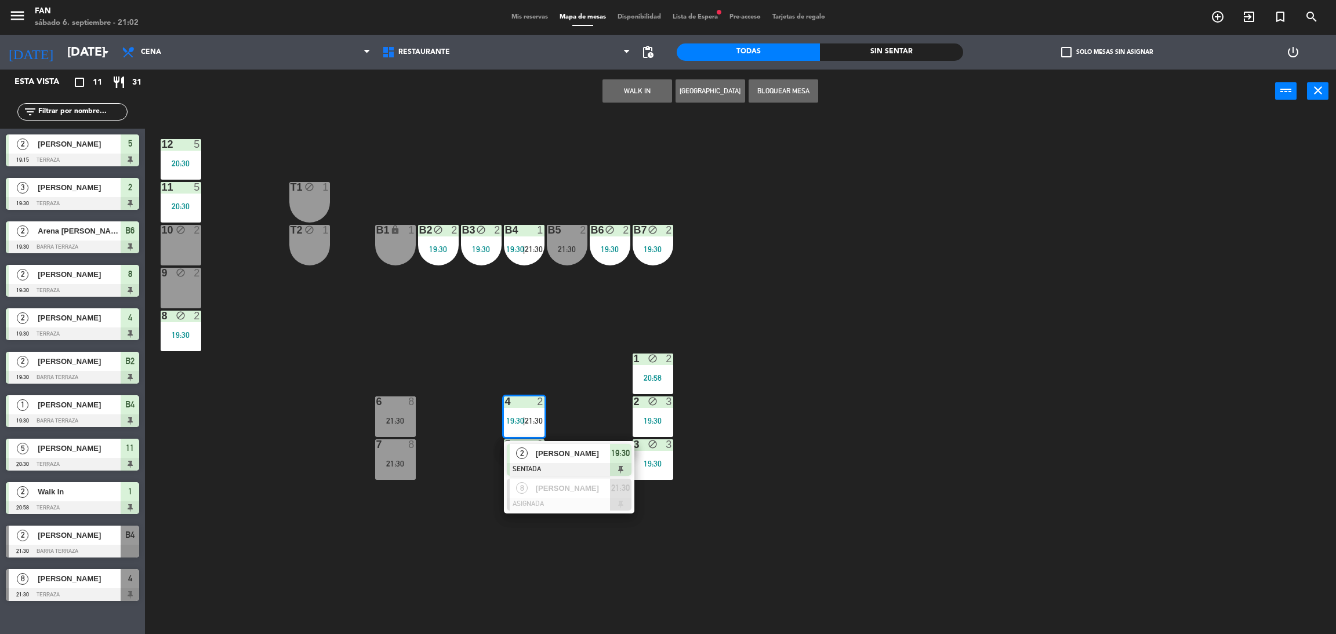
click at [432, 380] on div "12 5 20:30 11 5 20:30 T1 block 1 10 block 2 T2 block 1 B1 lock 1 B2 block 2 19:…" at bounding box center [746, 378] width 1177 height 521
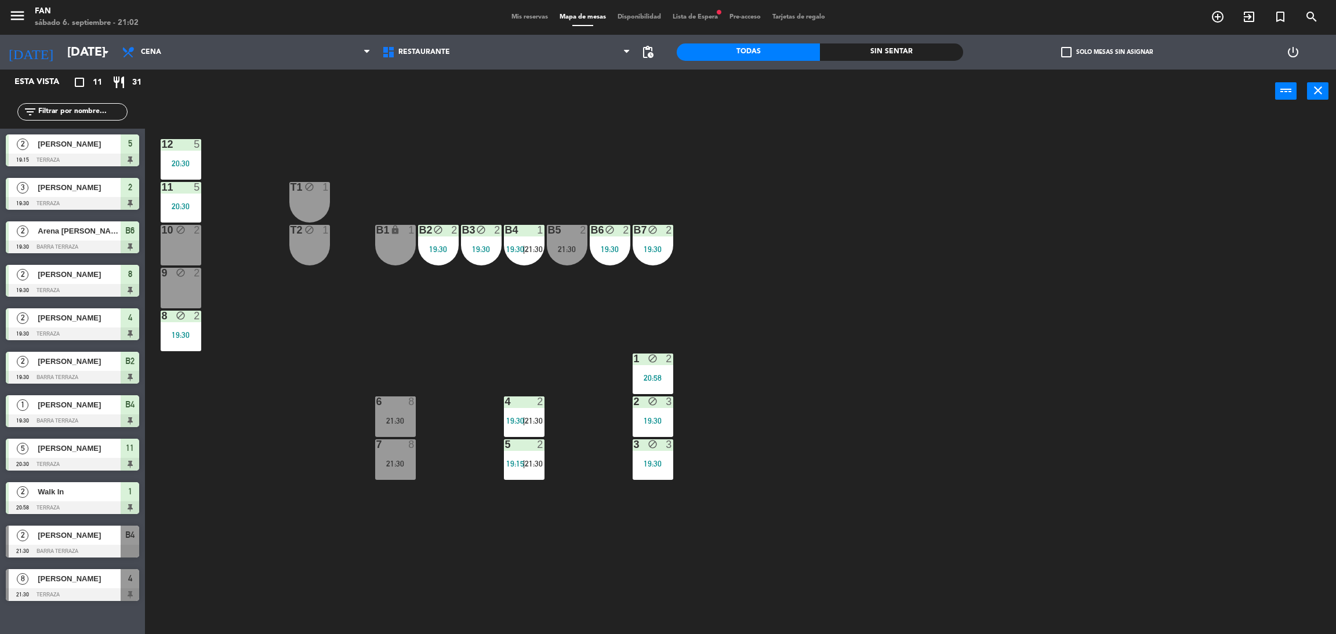
click at [658, 369] on div "1 block 2 20:58" at bounding box center [652, 374] width 41 height 41
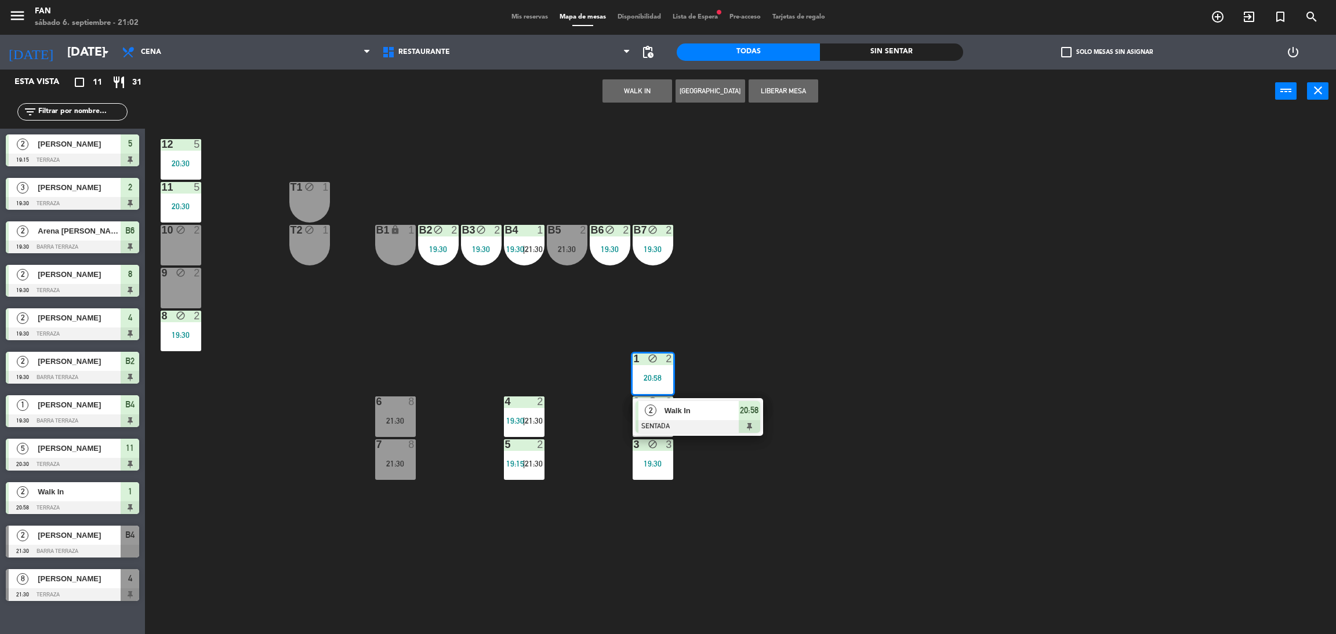
click at [785, 95] on button "Liberar Mesa" at bounding box center [783, 90] width 70 height 23
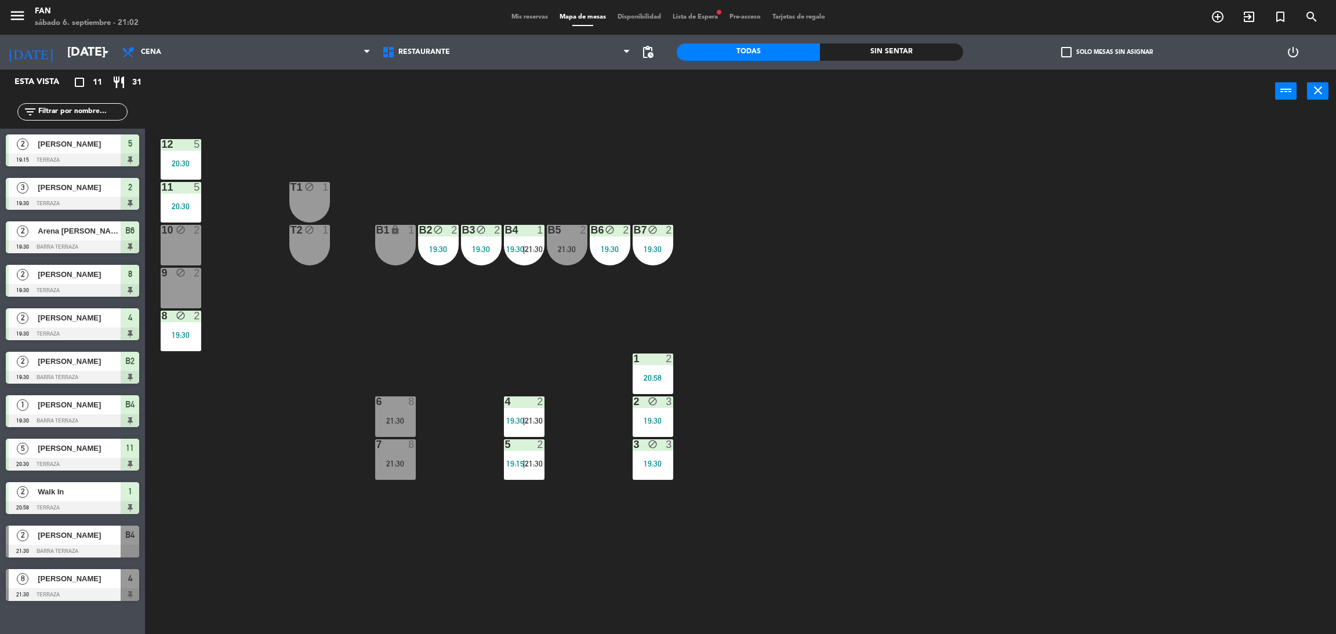
click at [457, 132] on div "12 5 20:30 11 5 20:30 T1 block 1 10 block 2 T2 block 1 B1 lock 1 B2 block 2 19:…" at bounding box center [746, 378] width 1177 height 521
click at [534, 256] on div "B4 1 19:30 | 21:30" at bounding box center [524, 245] width 41 height 41
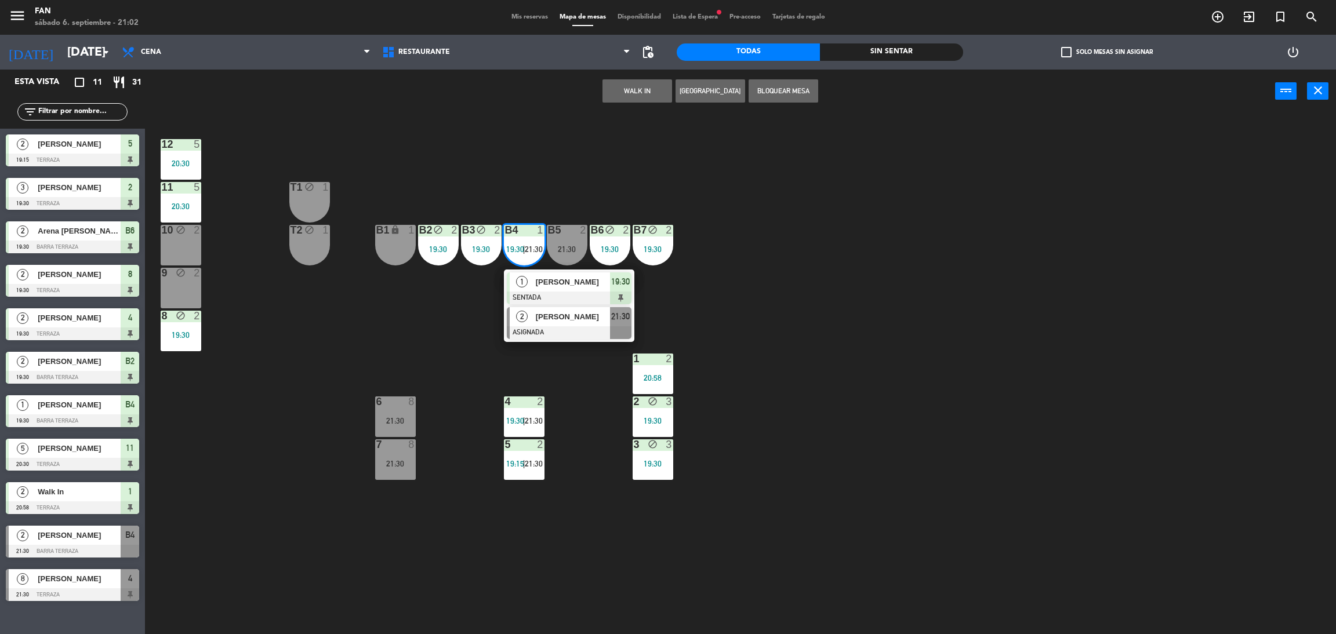
click at [551, 323] on div "[PERSON_NAME]" at bounding box center [571, 316] width 75 height 19
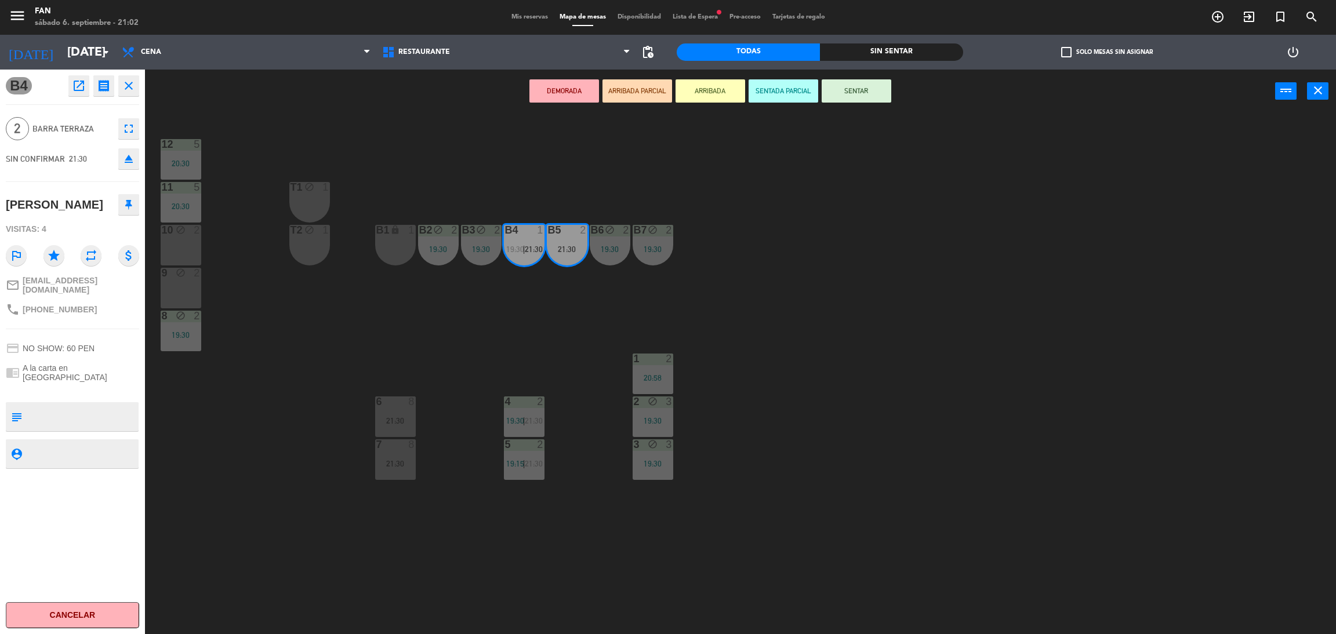
click at [499, 322] on div "12 5 20:30 11 5 20:30 T1 block 1 10 block 2 T2 block 1 B1 lock 1 B2 block 2 19:…" at bounding box center [746, 378] width 1177 height 521
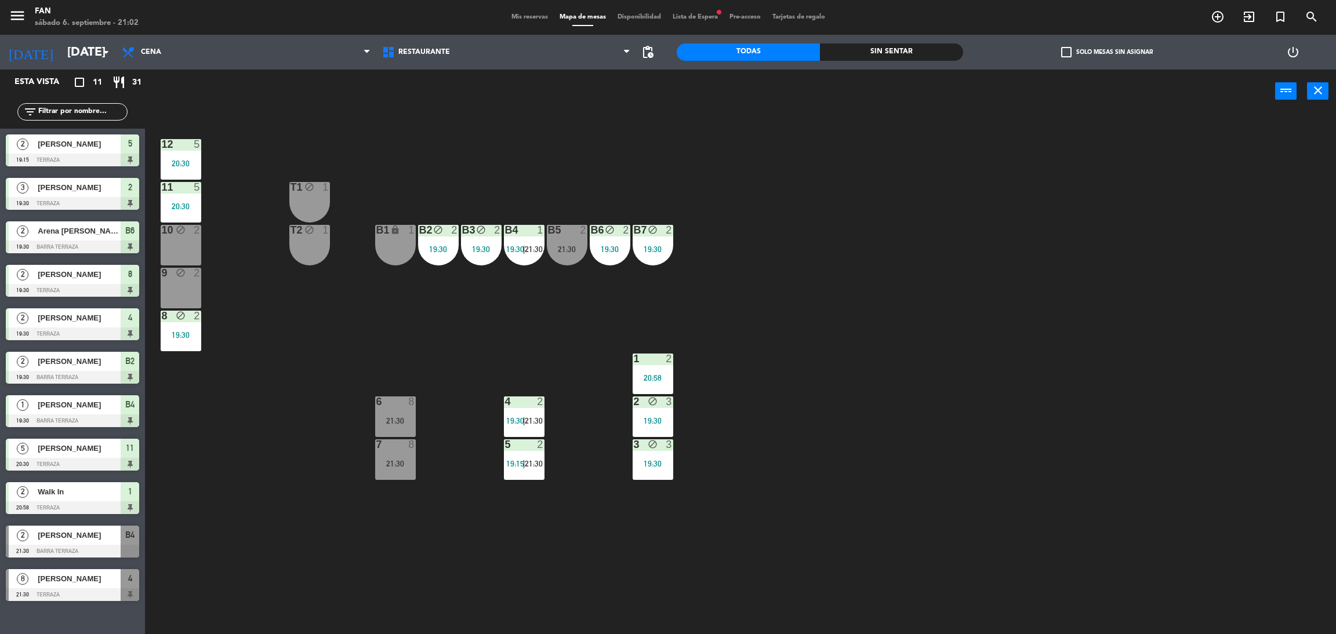
click at [530, 250] on span "21:30" at bounding box center [534, 249] width 18 height 9
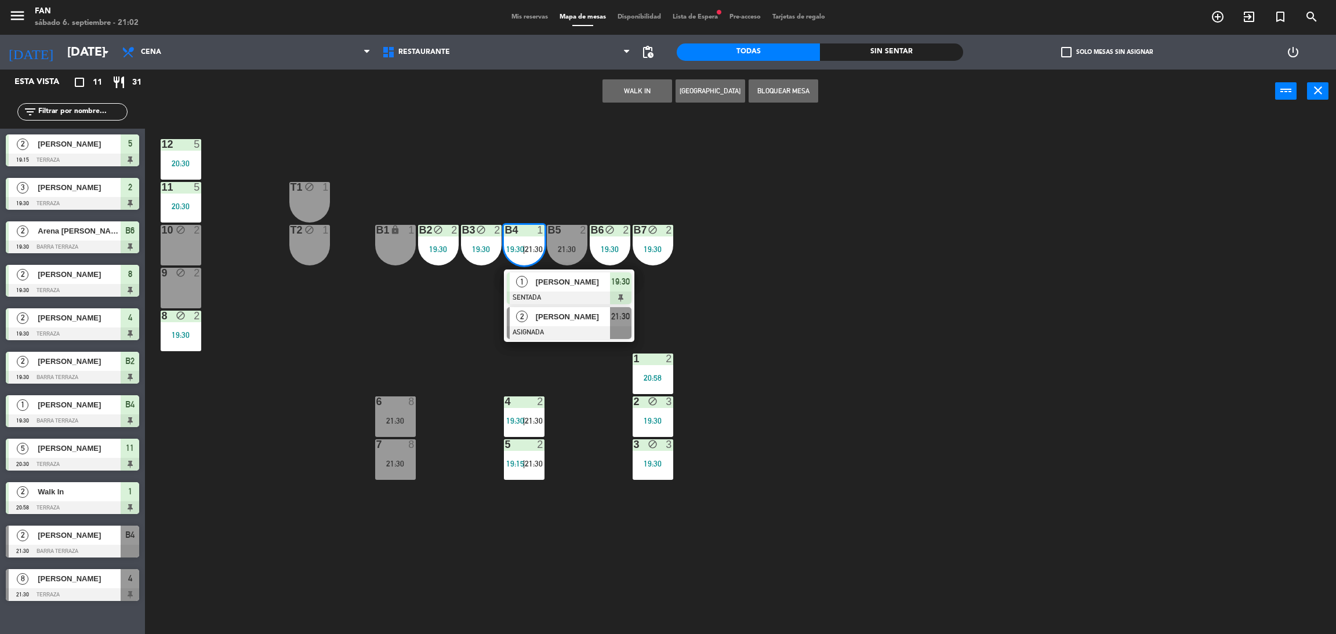
click at [541, 324] on div "[PERSON_NAME]" at bounding box center [571, 316] width 75 height 19
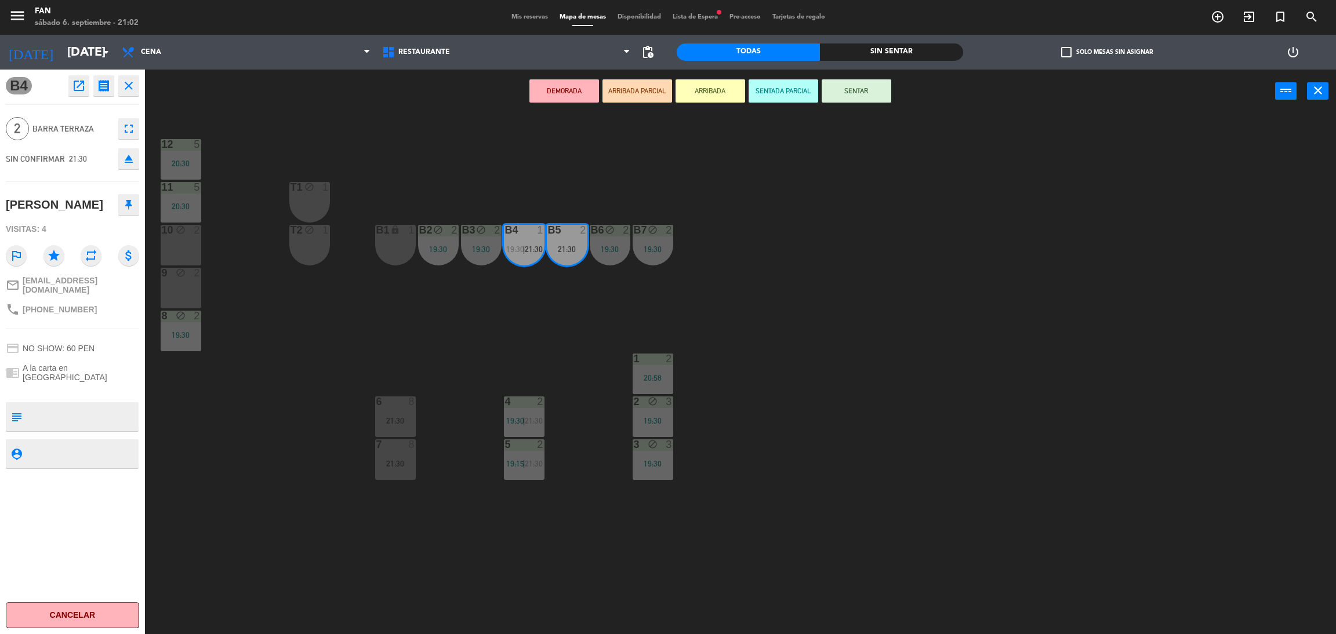
click at [307, 217] on div "T1 block 1" at bounding box center [309, 202] width 41 height 41
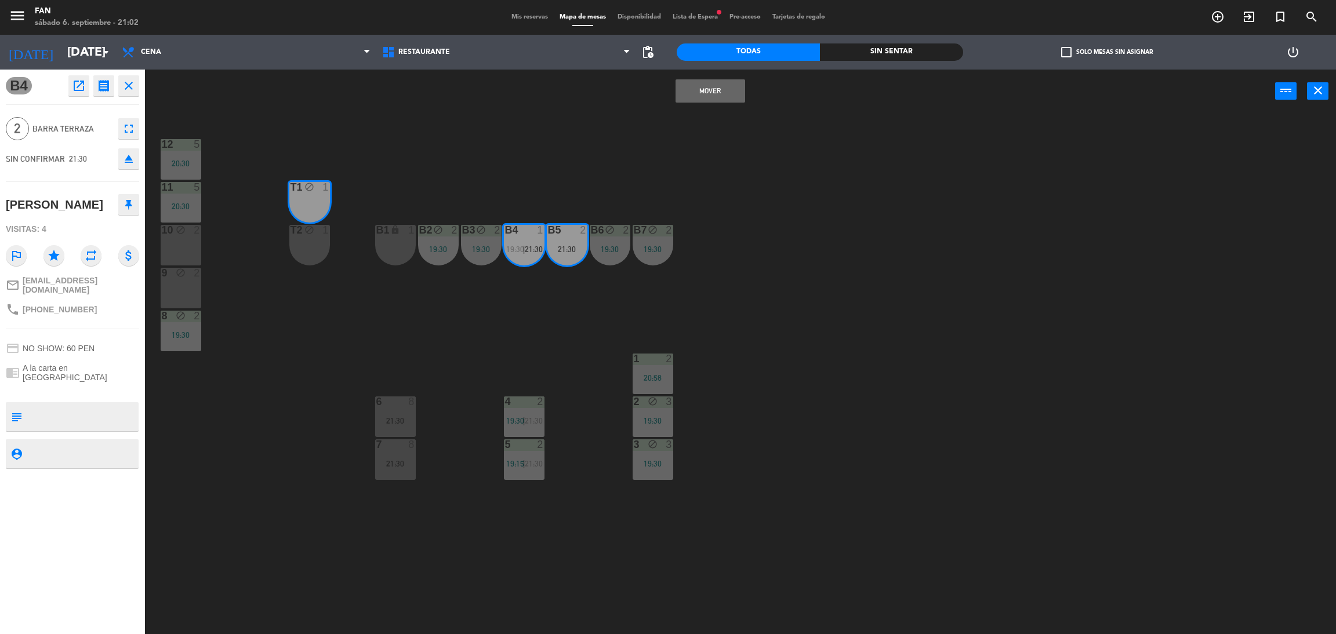
click at [310, 237] on div "T2 block 1" at bounding box center [309, 245] width 41 height 41
click at [705, 93] on button "Mover y Unir" at bounding box center [710, 90] width 70 height 23
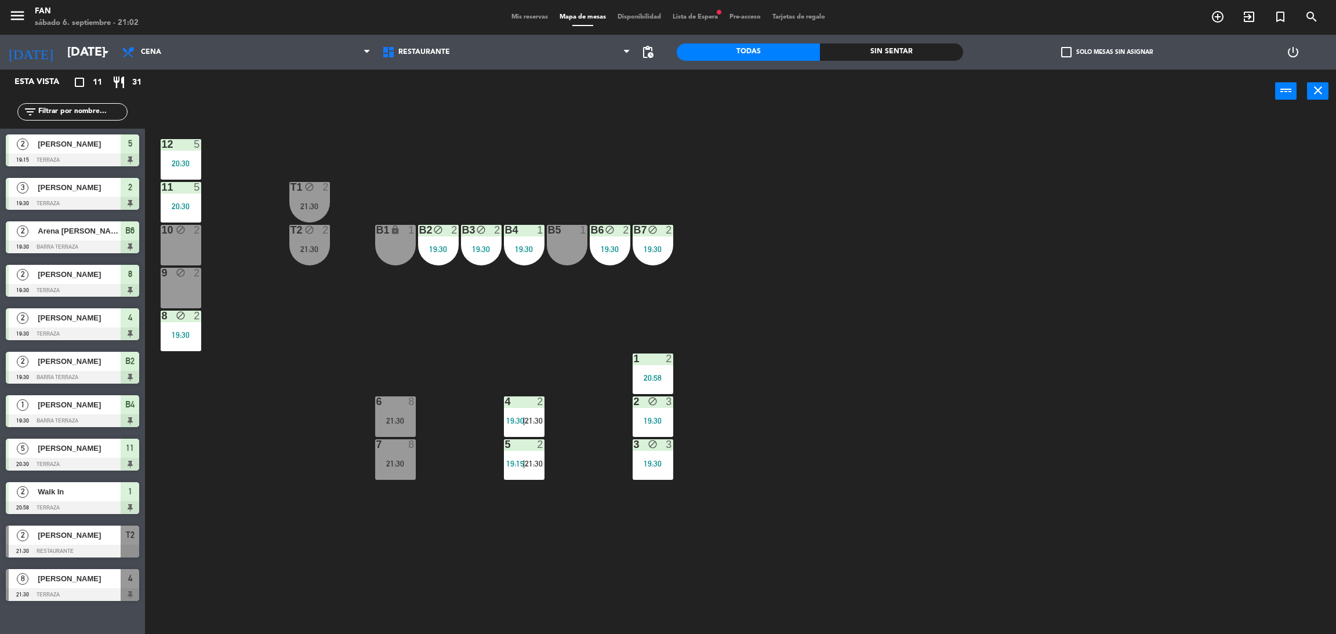
click at [530, 248] on div "19:30" at bounding box center [524, 249] width 41 height 8
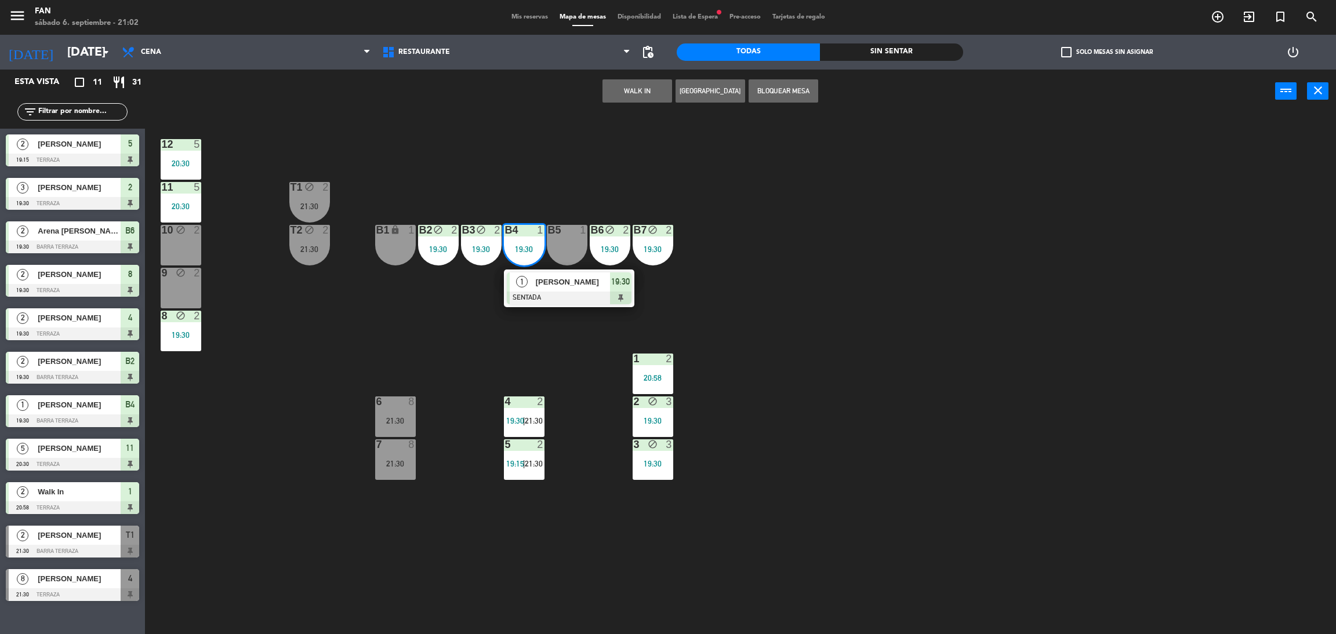
click at [791, 84] on button "Bloquear Mesa" at bounding box center [783, 90] width 70 height 23
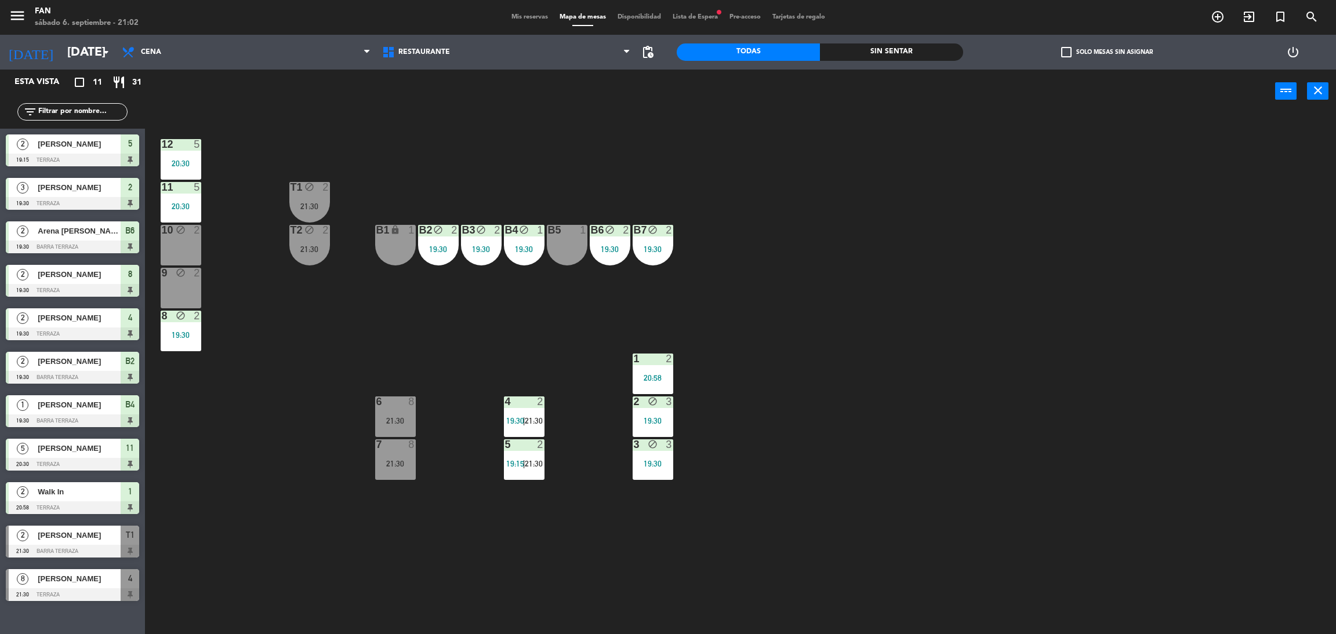
click at [485, 144] on div "12 5 20:30 11 5 20:30 T1 block 2 21:30 10 block 2 T2 block 2 21:30 B1 lock 1 B2…" at bounding box center [746, 378] width 1177 height 521
click at [307, 236] on div "T2 block 2" at bounding box center [309, 231] width 41 height 12
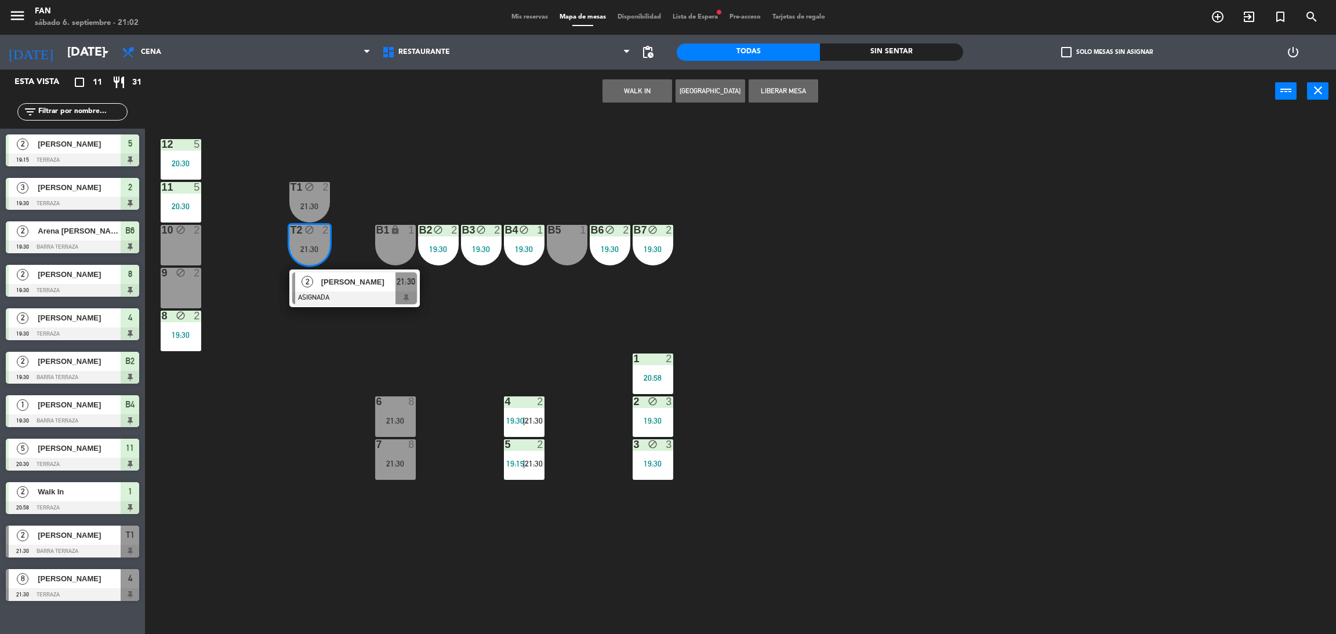
click at [307, 221] on div "T1 block 2 21:30" at bounding box center [309, 202] width 41 height 41
click at [798, 90] on button "Liberar Mesa" at bounding box center [783, 90] width 70 height 23
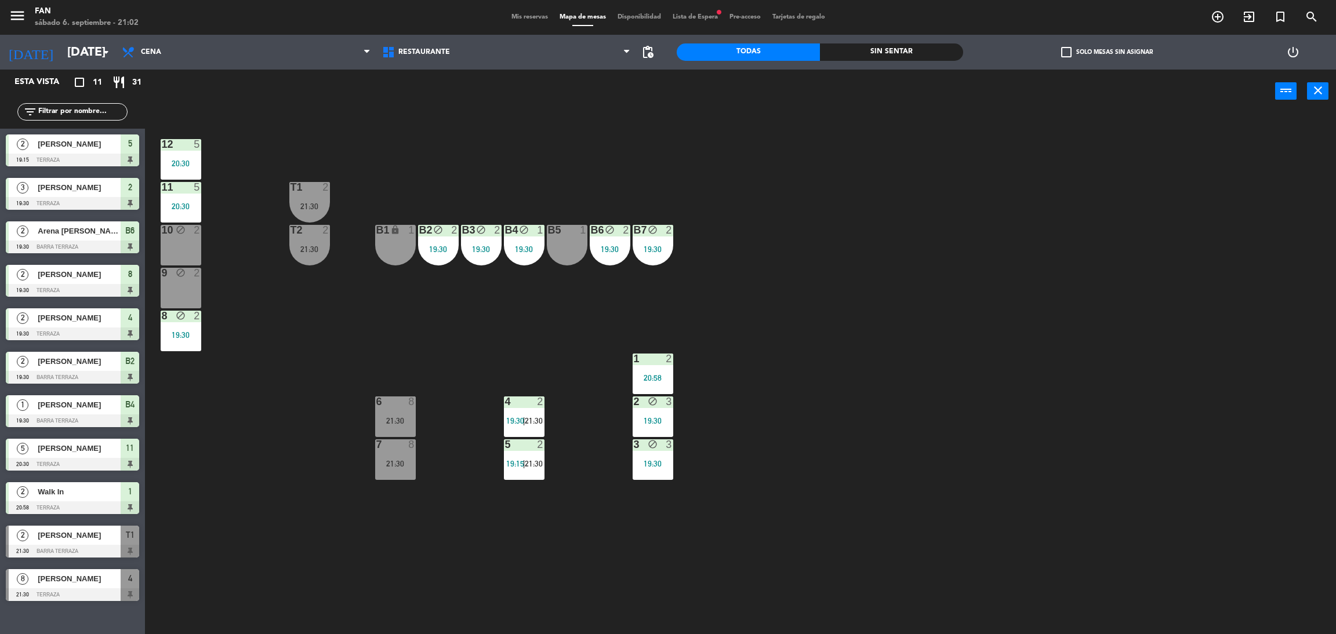
click at [840, 232] on div "12 5 20:30 11 5 20:30 T1 2 21:30 10 block 2 T2 2 21:30 B1 lock 1 B2 block 2 19:…" at bounding box center [746, 378] width 1177 height 521
click at [712, 18] on span "Lista de Espera fiber_manual_record" at bounding box center [695, 17] width 57 height 6
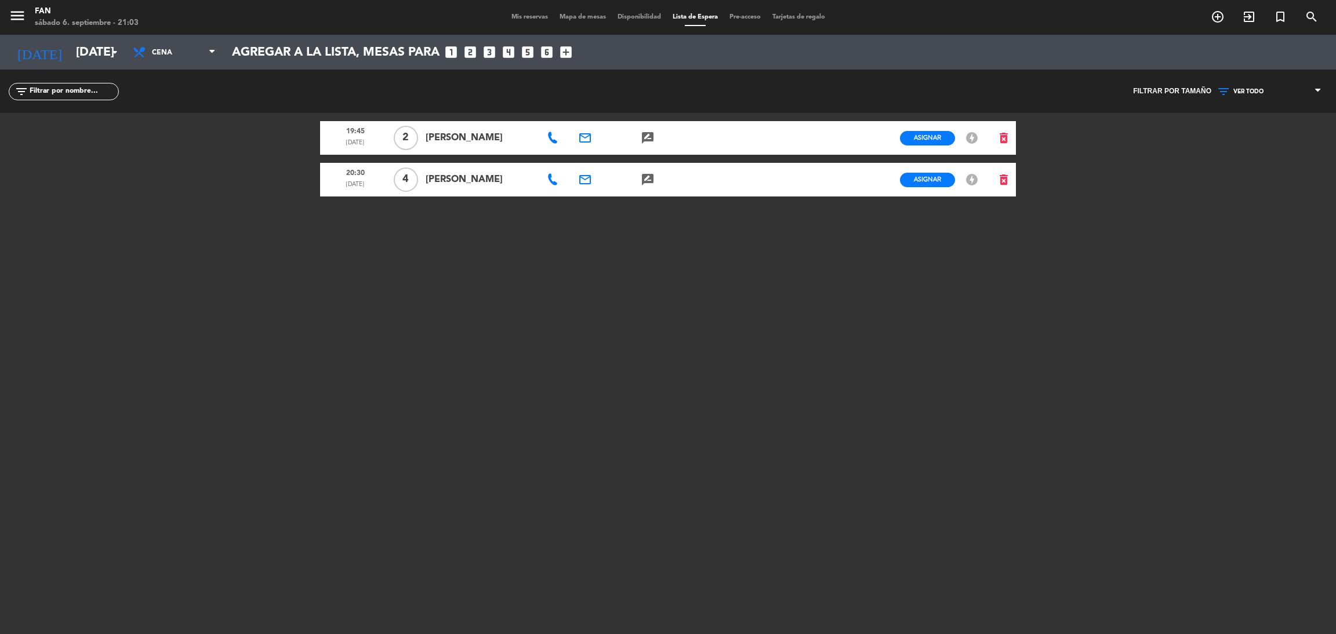
click at [552, 177] on icon at bounding box center [553, 180] width 12 height 12
click at [581, 153] on span "Copiar" at bounding box center [593, 159] width 24 height 12
click at [700, 283] on div "19:45 [DATE] 2 [PERSON_NAME] email rate_review credit_card Asignar EN ESPERA of…" at bounding box center [668, 258] width 696 height 290
click at [519, 14] on span "Mis reservas" at bounding box center [529, 17] width 48 height 6
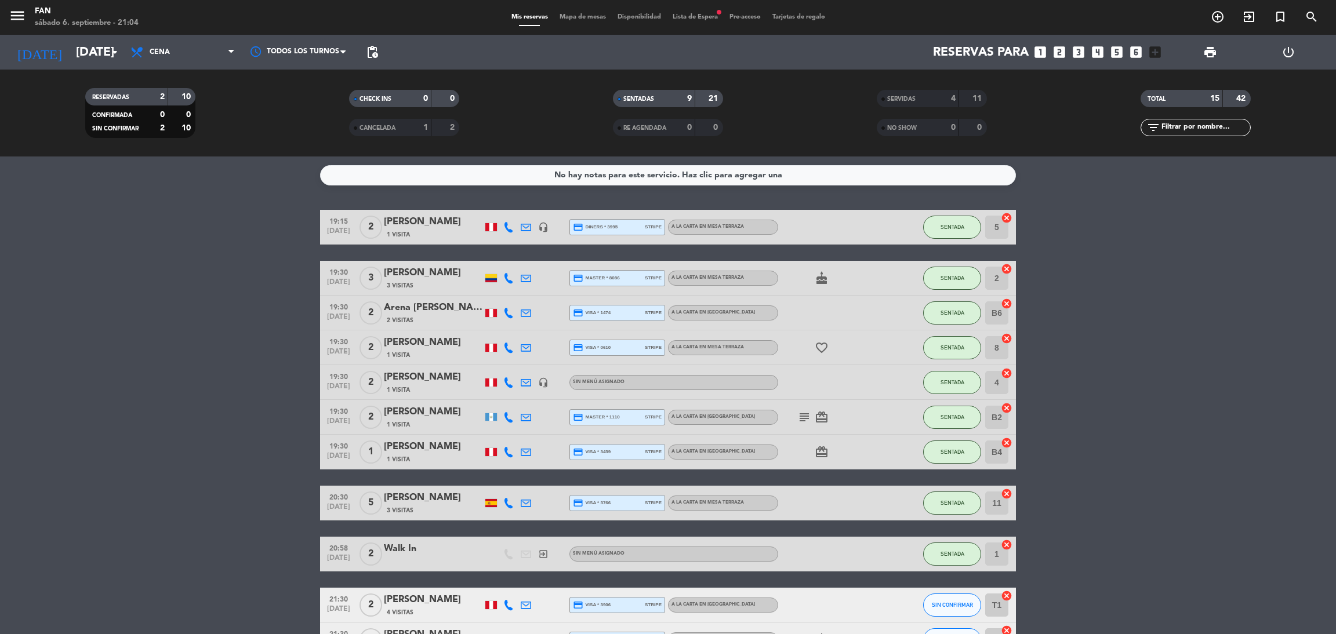
click at [576, 17] on span "Mapa de mesas" at bounding box center [583, 17] width 58 height 6
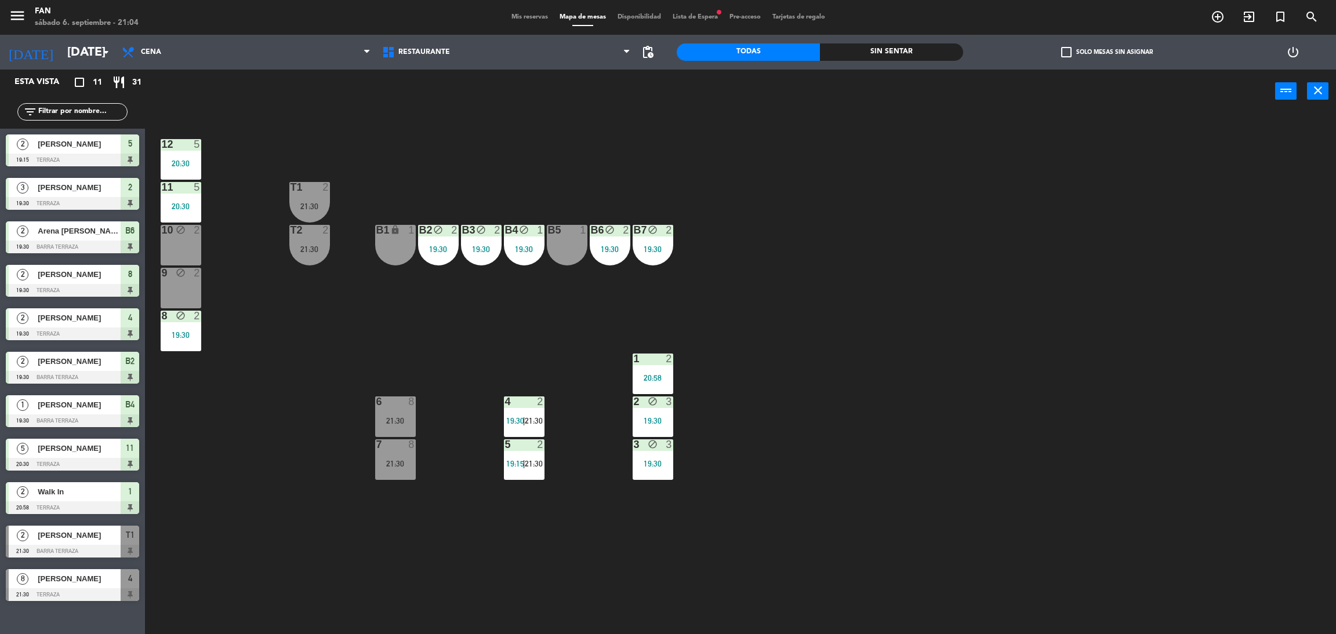
click at [558, 247] on div "B5 1" at bounding box center [567, 245] width 41 height 41
click at [780, 83] on button "Bloquear Mesa" at bounding box center [783, 90] width 70 height 23
click at [325, 248] on div "21:30" at bounding box center [309, 249] width 41 height 8
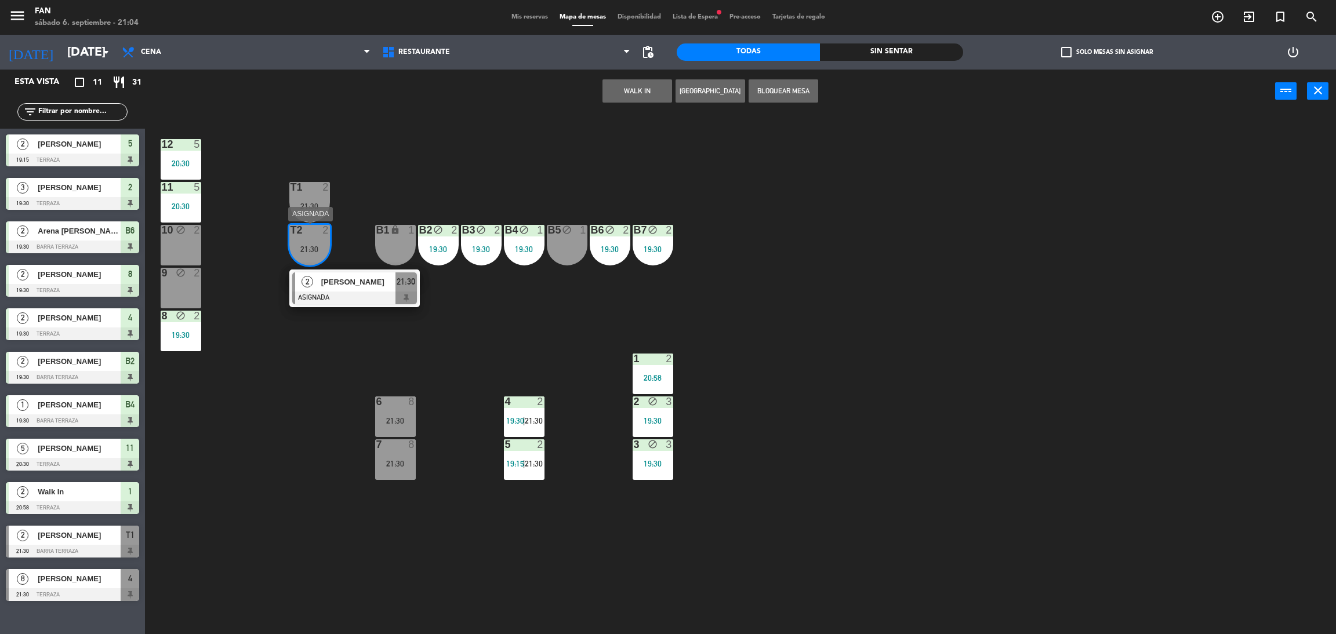
click at [357, 277] on span "[PERSON_NAME]" at bounding box center [358, 282] width 74 height 12
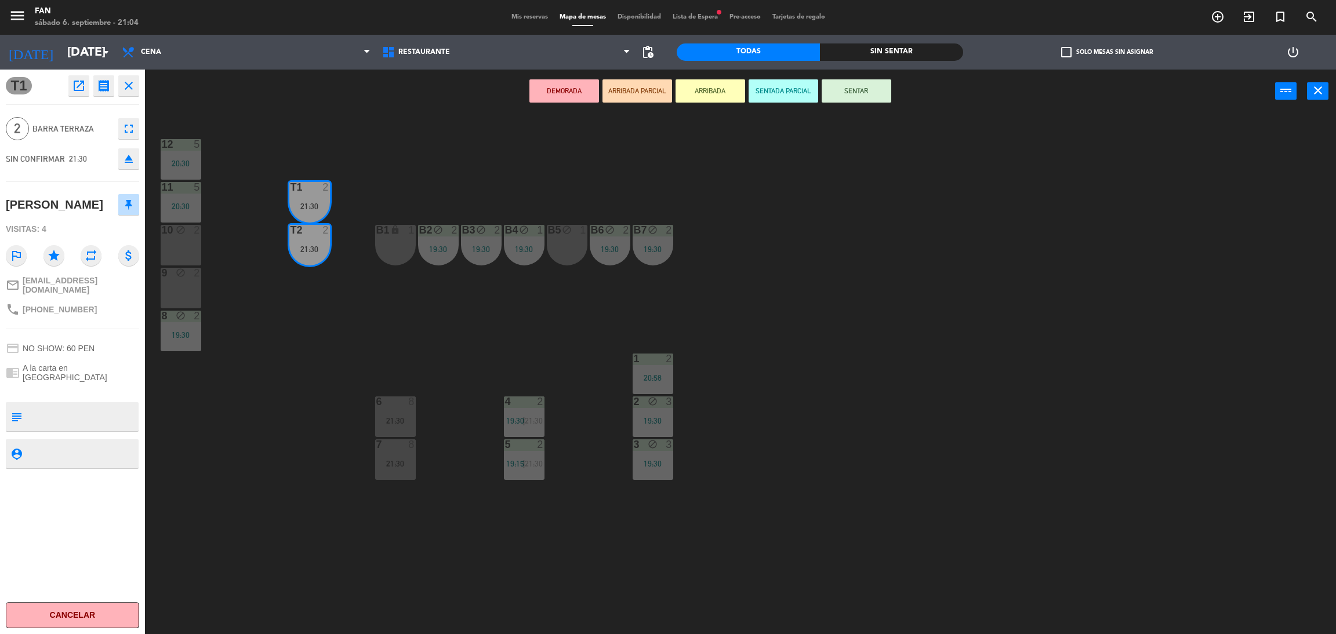
click at [504, 248] on div "19:30" at bounding box center [524, 249] width 41 height 8
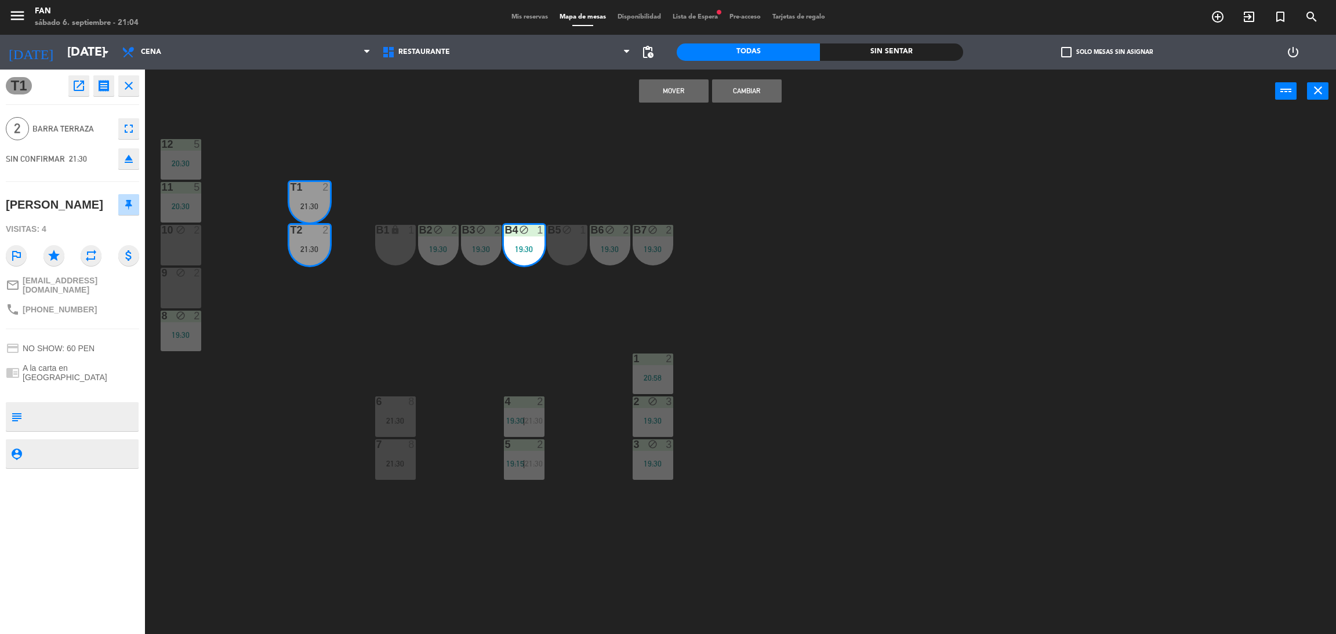
click at [566, 250] on div "B5 block 1" at bounding box center [567, 245] width 41 height 41
click at [675, 88] on button "Mover y Unir" at bounding box center [674, 90] width 70 height 23
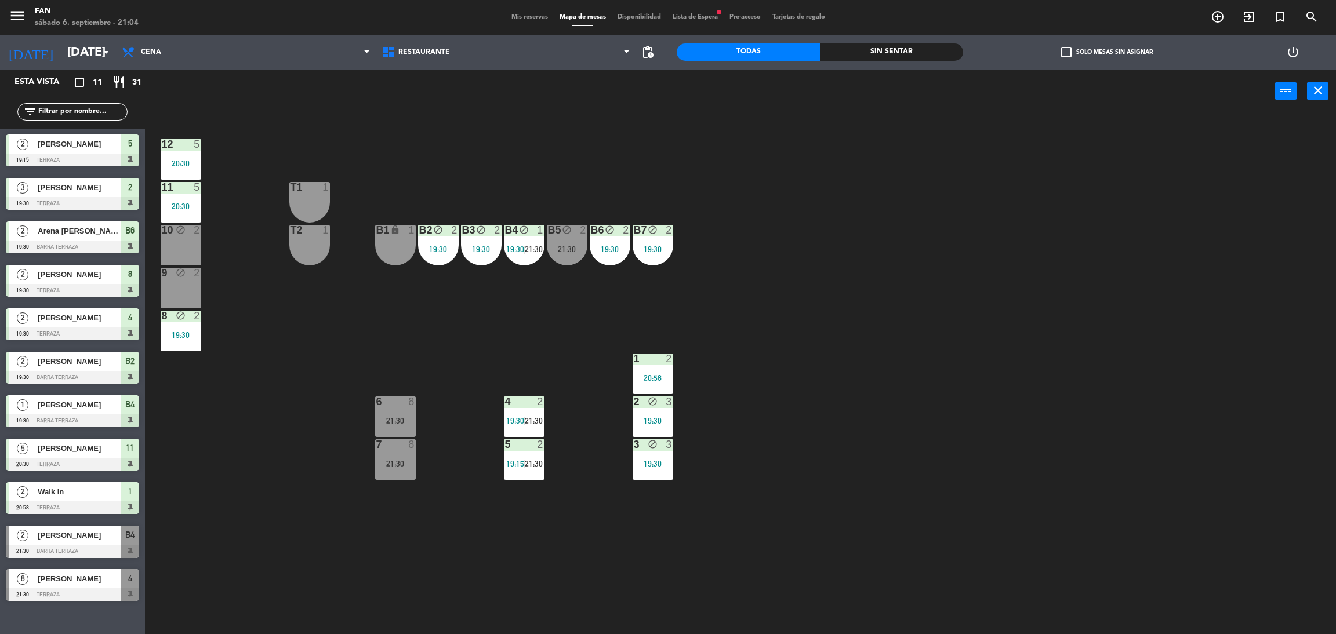
click at [318, 248] on div "T2 1" at bounding box center [309, 245] width 41 height 41
click at [297, 212] on div "T1 1" at bounding box center [309, 202] width 41 height 41
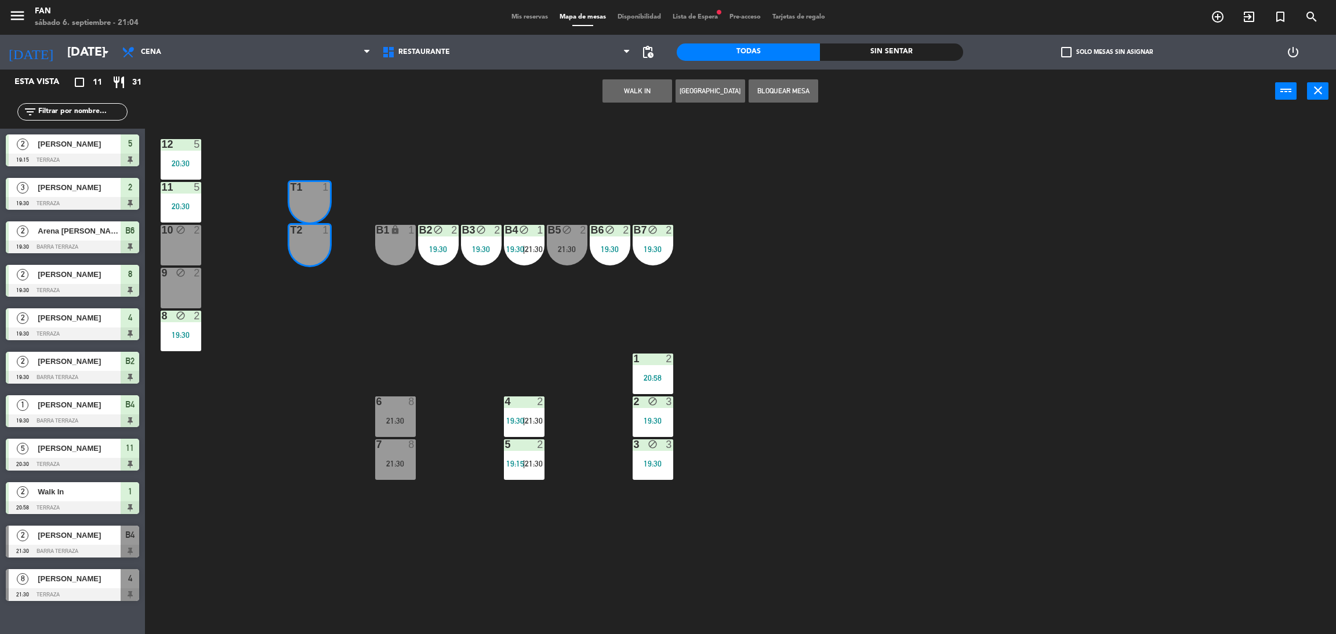
click at [806, 83] on button "Bloquear Mesa" at bounding box center [783, 90] width 70 height 23
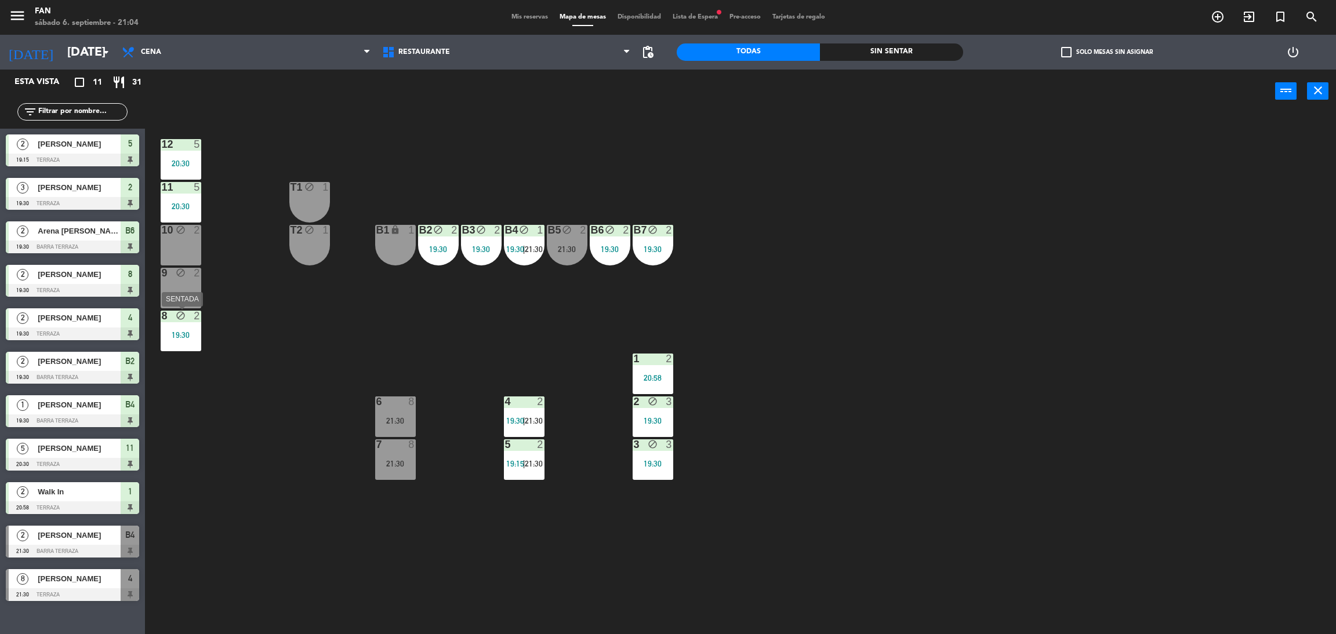
click at [159, 347] on div "12 5 20:30 11 5 20:30 T1 block 1 10 block 2 T2 block 1 B1 lock 1 B2 block 2 19:…" at bounding box center [746, 378] width 1177 height 521
click at [173, 337] on div "19:30" at bounding box center [181, 335] width 41 height 8
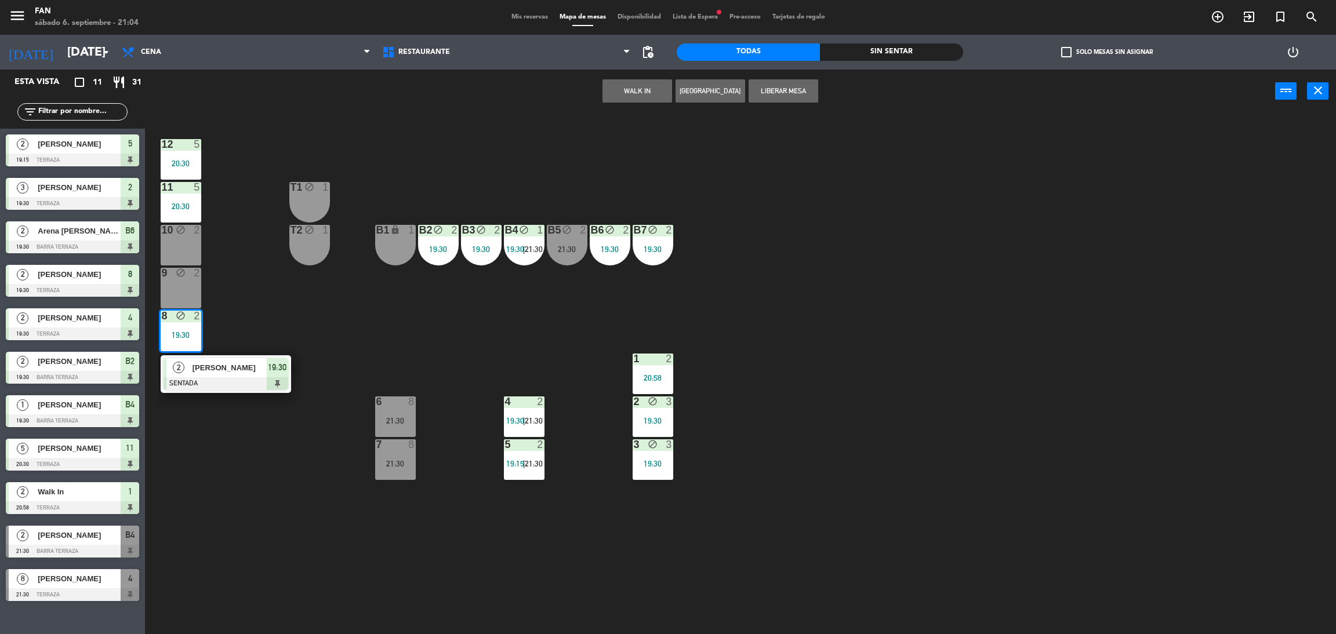
click at [304, 310] on div "12 5 20:30 11 5 20:30 T1 block 1 10 block 2 T2 block 1 B1 lock 1 B2 block 2 19:…" at bounding box center [746, 378] width 1177 height 521
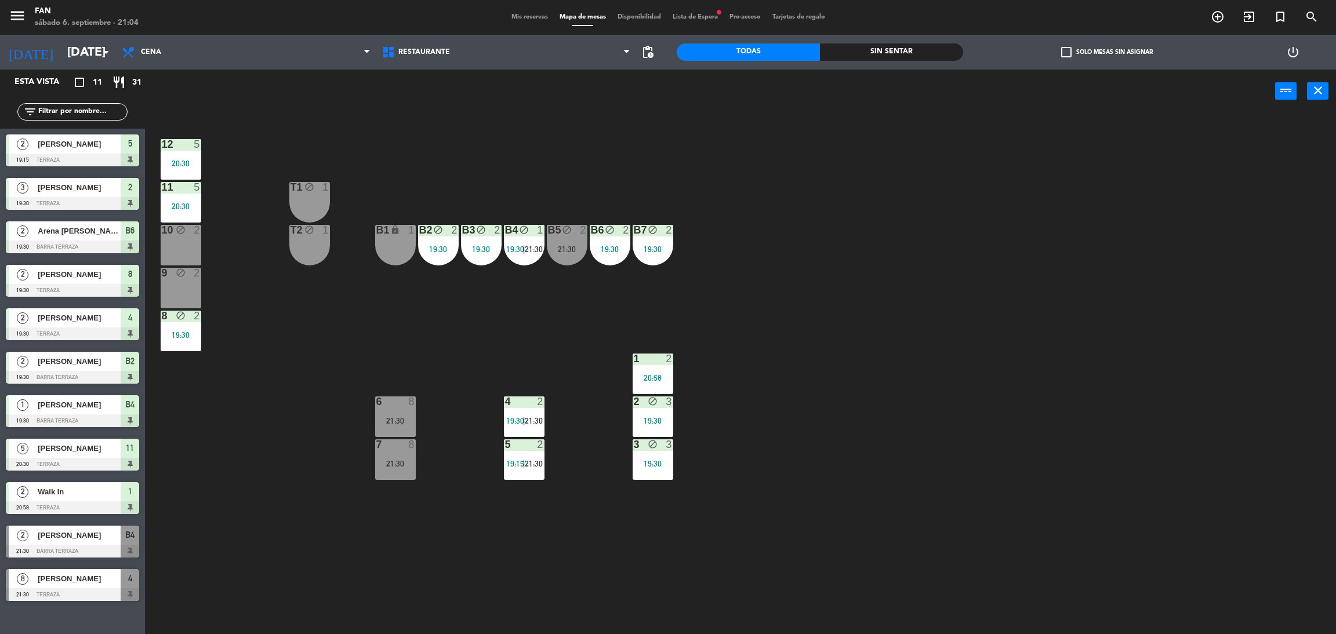
click at [563, 248] on div "21:30" at bounding box center [567, 249] width 41 height 8
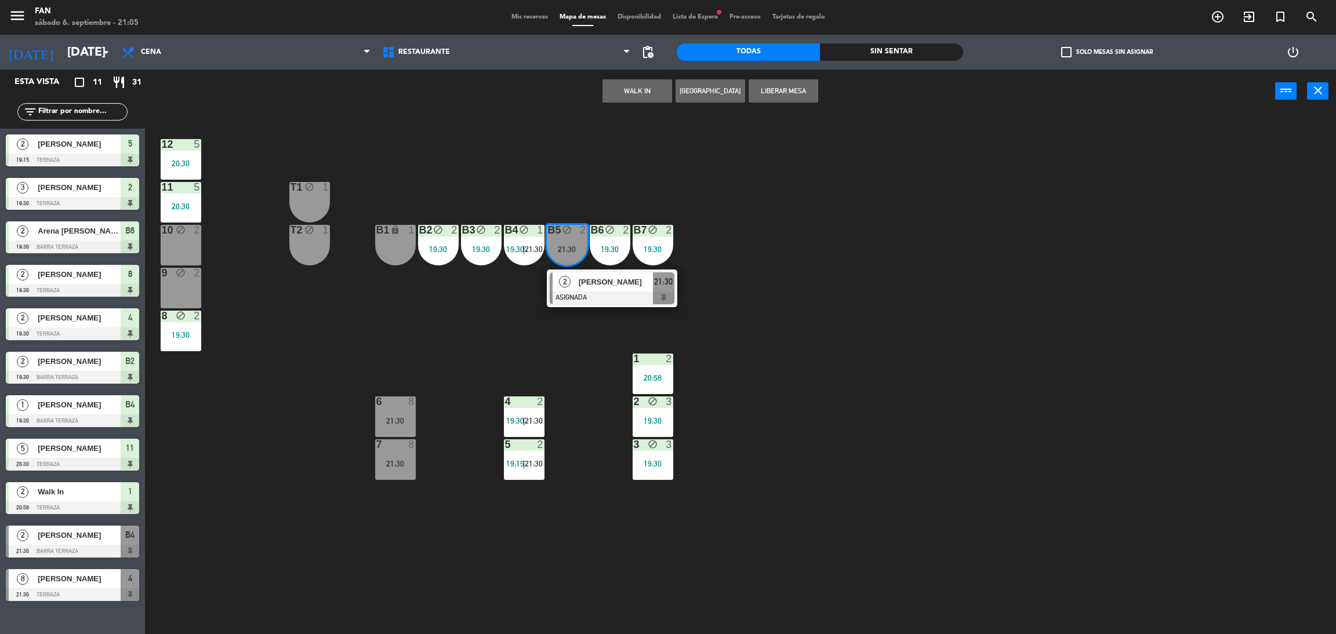
click at [449, 287] on div "12 5 20:30 11 5 20:30 T1 block 1 10 block 2 T2 block 1 B1 lock 1 B2 block 2 19:…" at bounding box center [746, 378] width 1177 height 521
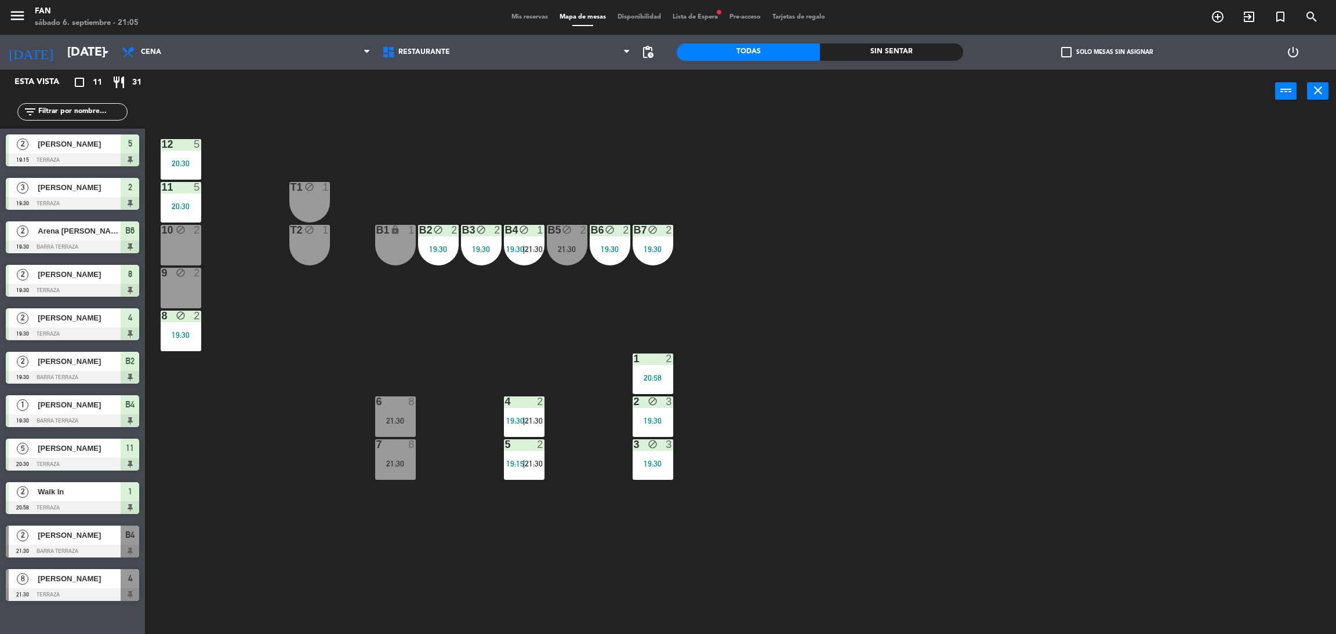
click at [300, 252] on div "T2 block 1" at bounding box center [309, 245] width 41 height 41
click at [293, 213] on div "T1 block 1" at bounding box center [309, 202] width 41 height 41
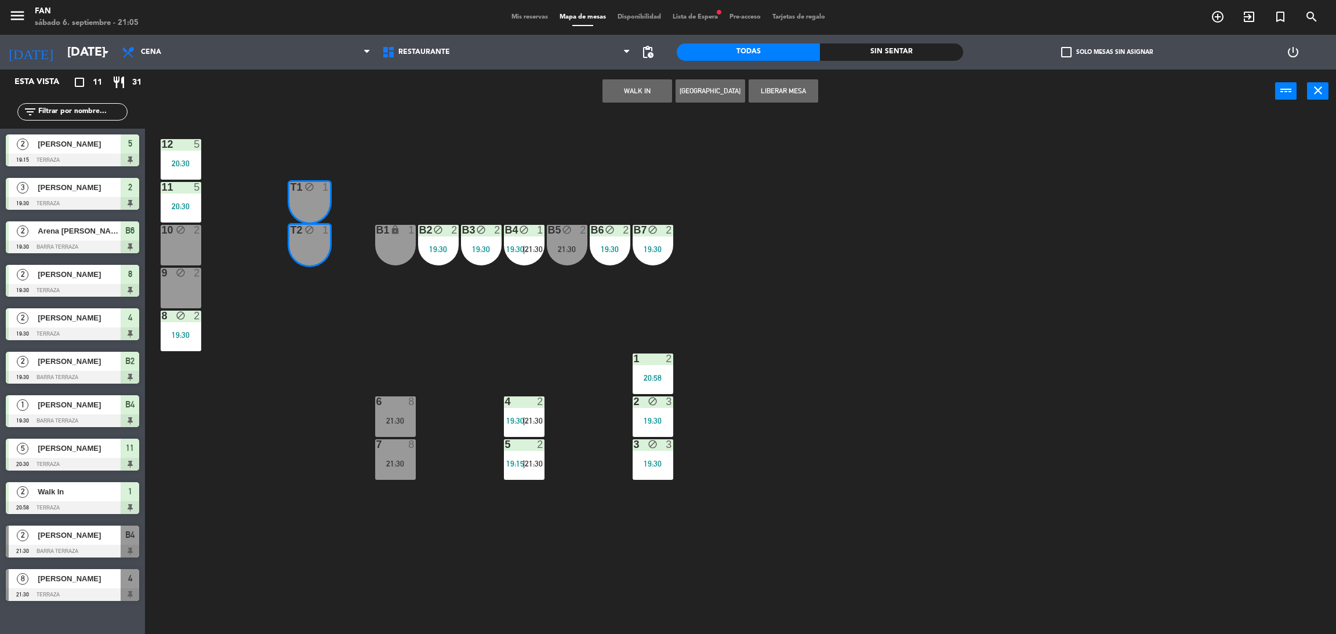
click at [620, 88] on button "WALK IN" at bounding box center [637, 90] width 70 height 23
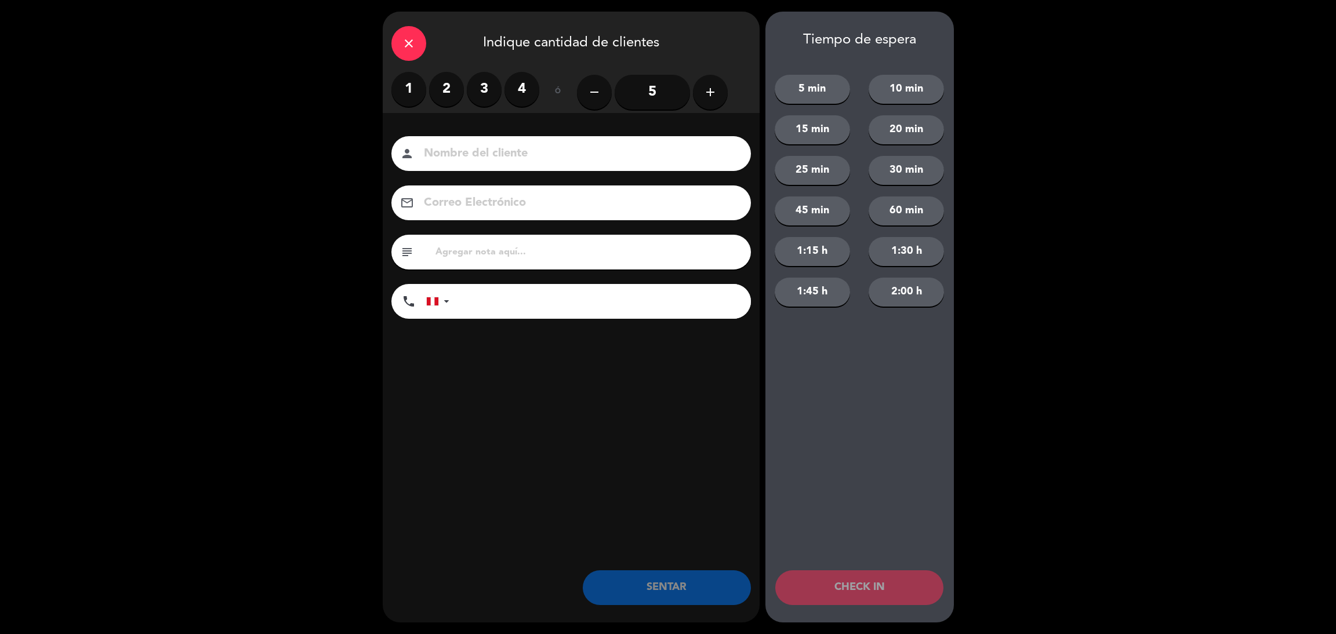
click at [428, 82] on div "1 2 3 4" at bounding box center [465, 89] width 148 height 35
click at [455, 95] on label "2" at bounding box center [446, 89] width 35 height 35
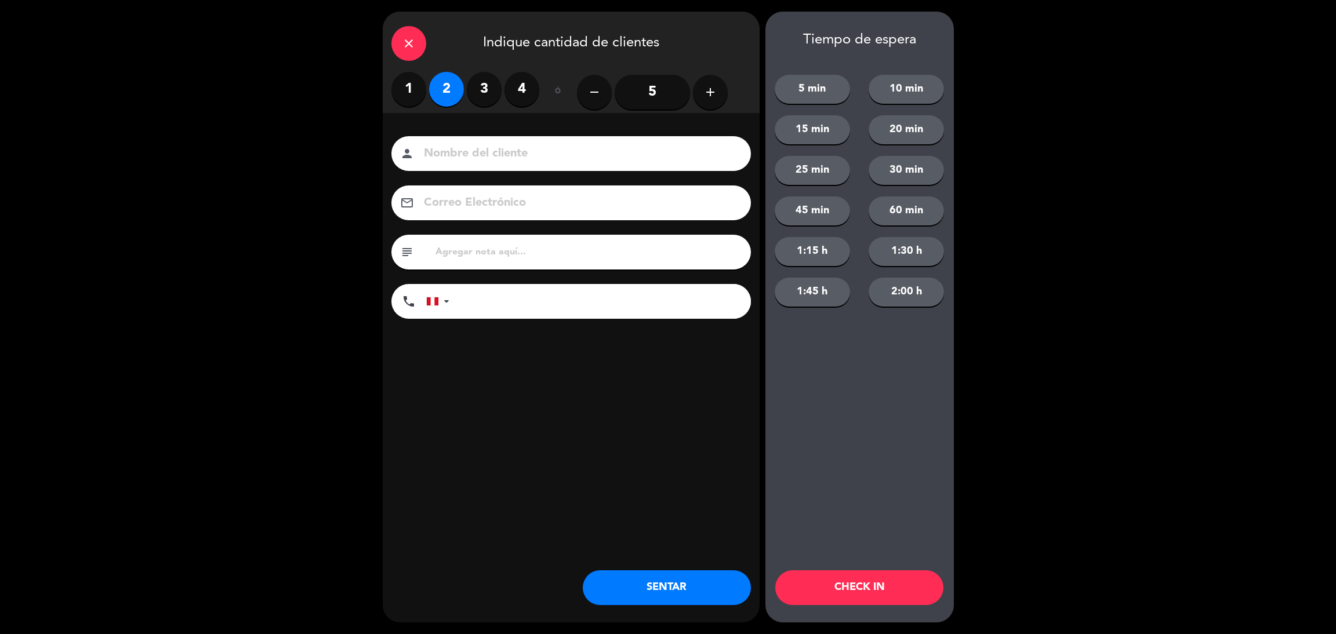
click at [628, 574] on button "SENTAR" at bounding box center [667, 587] width 168 height 35
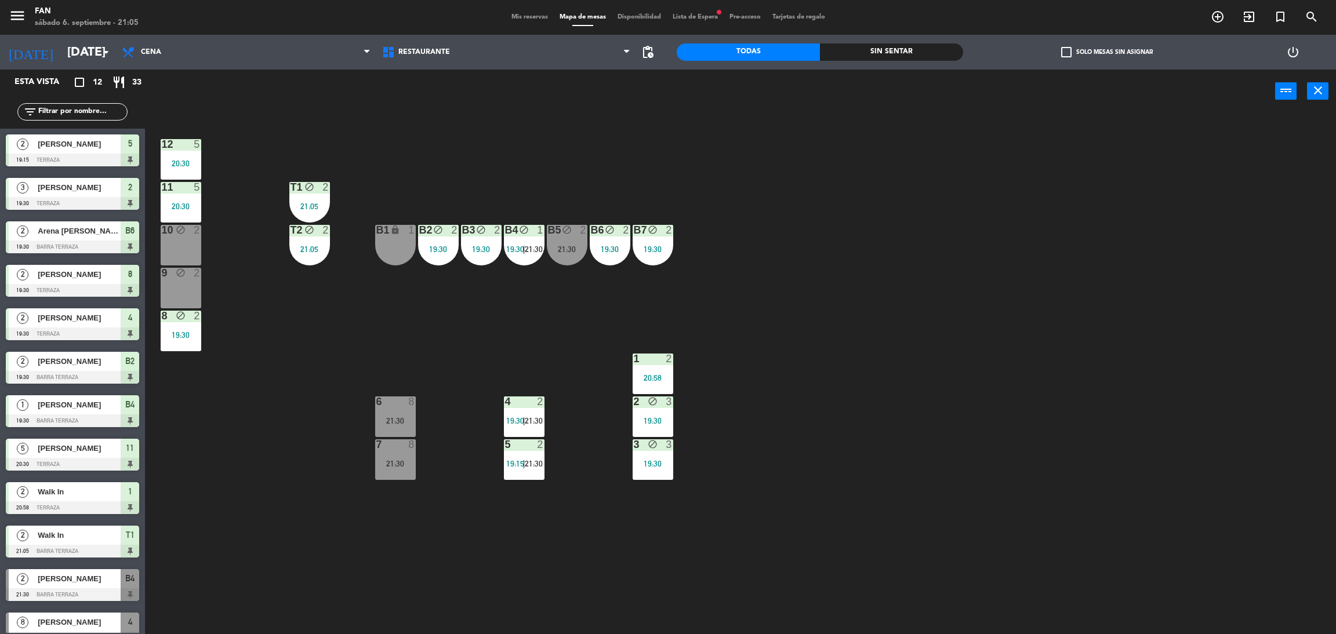
click at [435, 292] on div "12 5 20:30 11 5 20:30 T1 block 2 21:05 10 block 2 T2 block 2 21:05 B1 lock 1 B2…" at bounding box center [746, 378] width 1177 height 521
click at [297, 317] on div "12 5 20:30 11 5 20:30 T1 block 2 21:05 10 block 2 T2 block 2 21:05 B1 lock 1 B2…" at bounding box center [746, 378] width 1177 height 521
click at [506, 410] on div "4 2 19:30 | 21:30" at bounding box center [524, 417] width 41 height 41
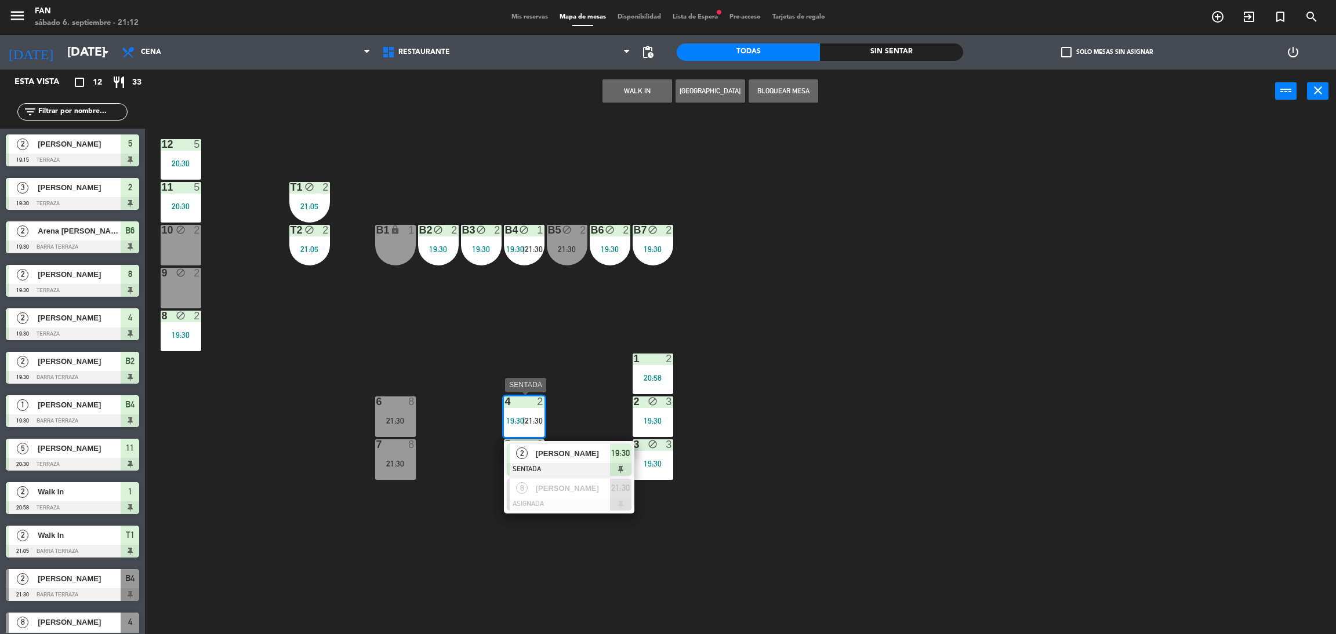
click at [554, 448] on span "[PERSON_NAME]" at bounding box center [573, 454] width 74 height 12
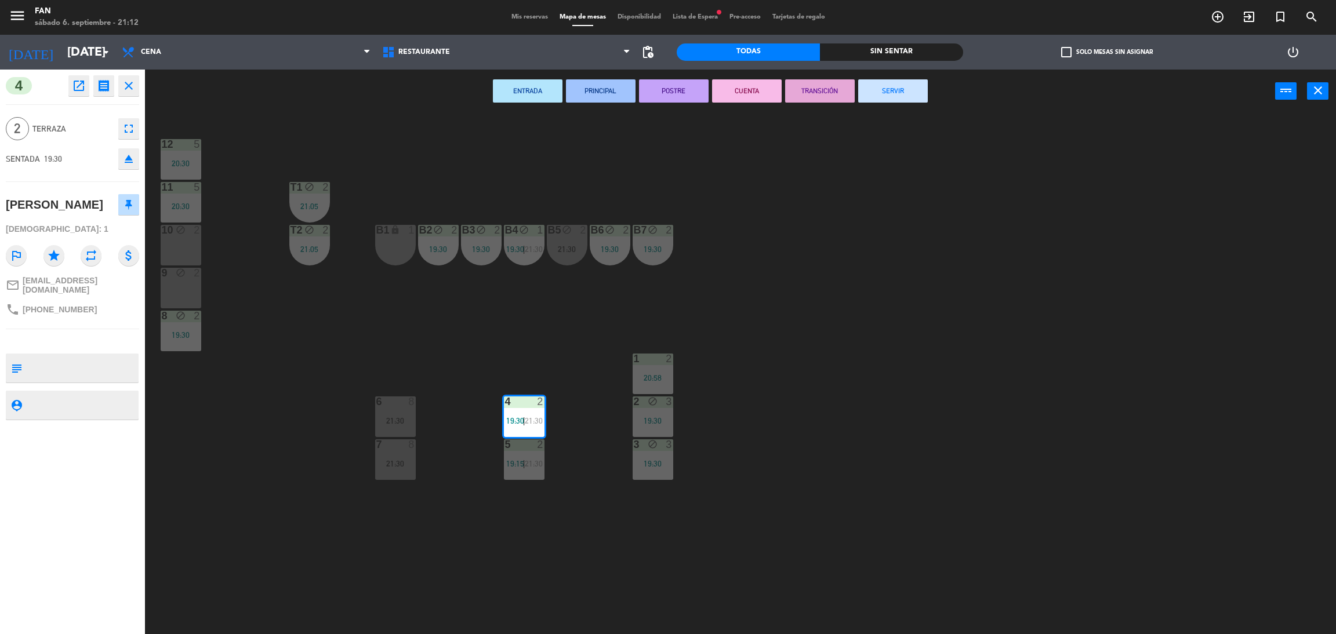
click at [902, 87] on button "SERVIR" at bounding box center [893, 90] width 70 height 23
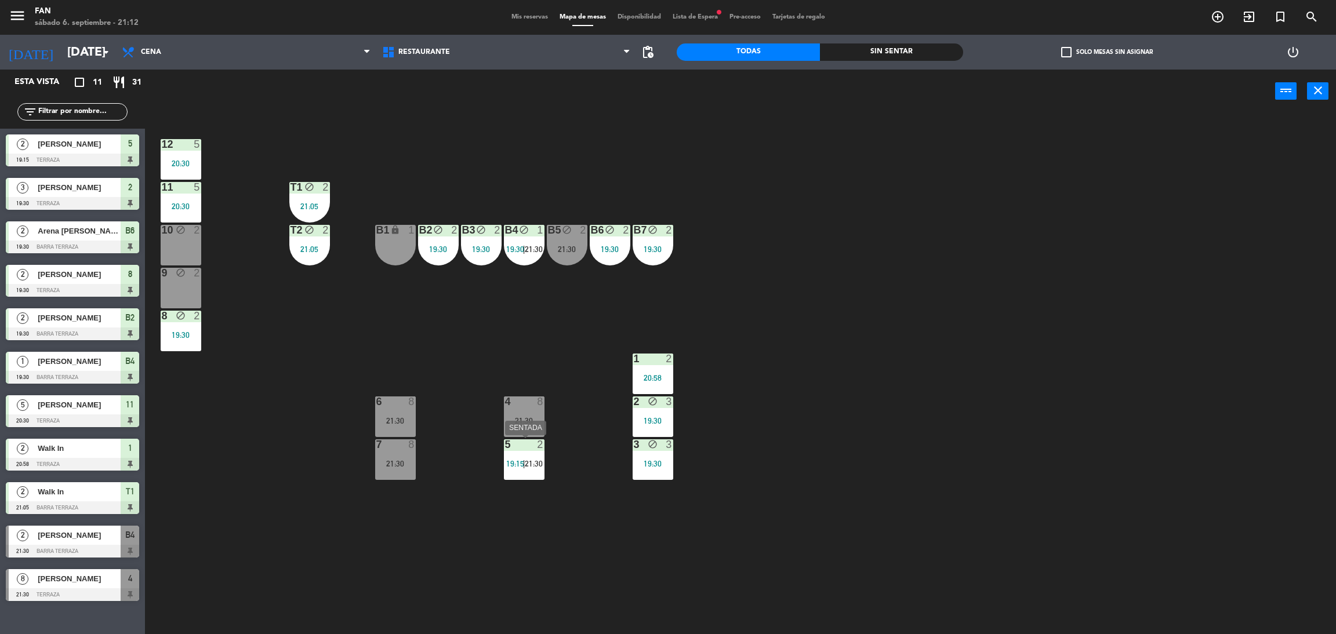
click at [519, 463] on span "19:15" at bounding box center [515, 463] width 18 height 9
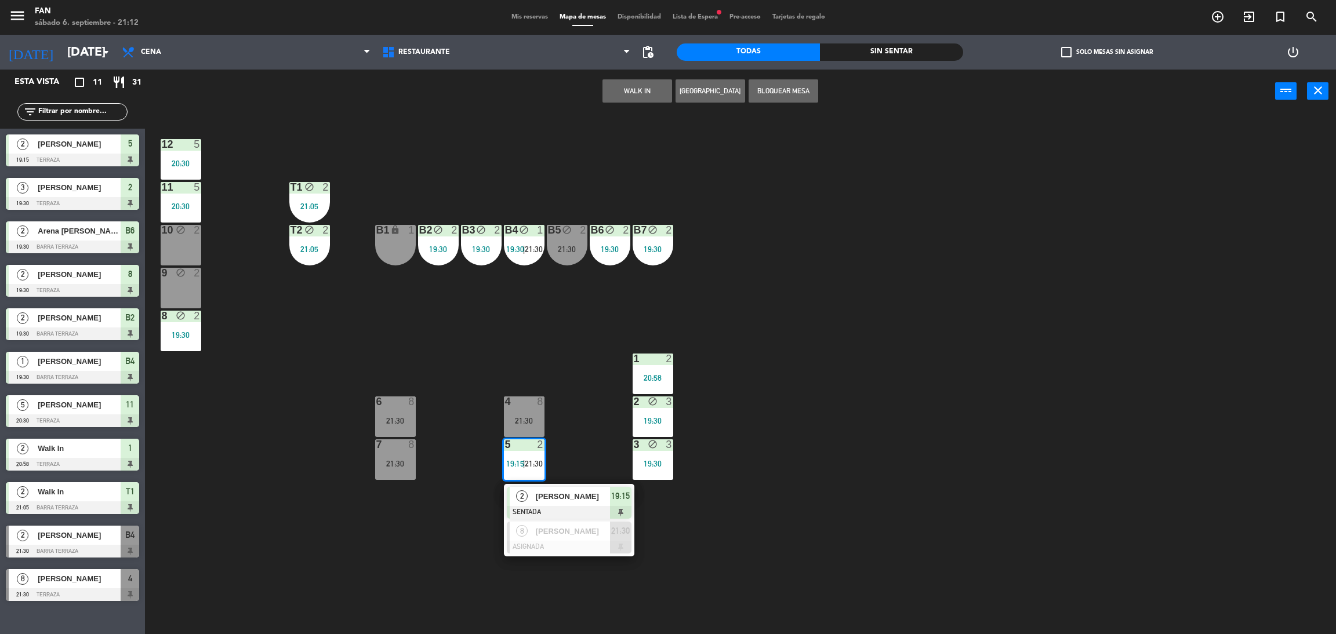
click at [526, 490] on div "2" at bounding box center [522, 496] width 25 height 19
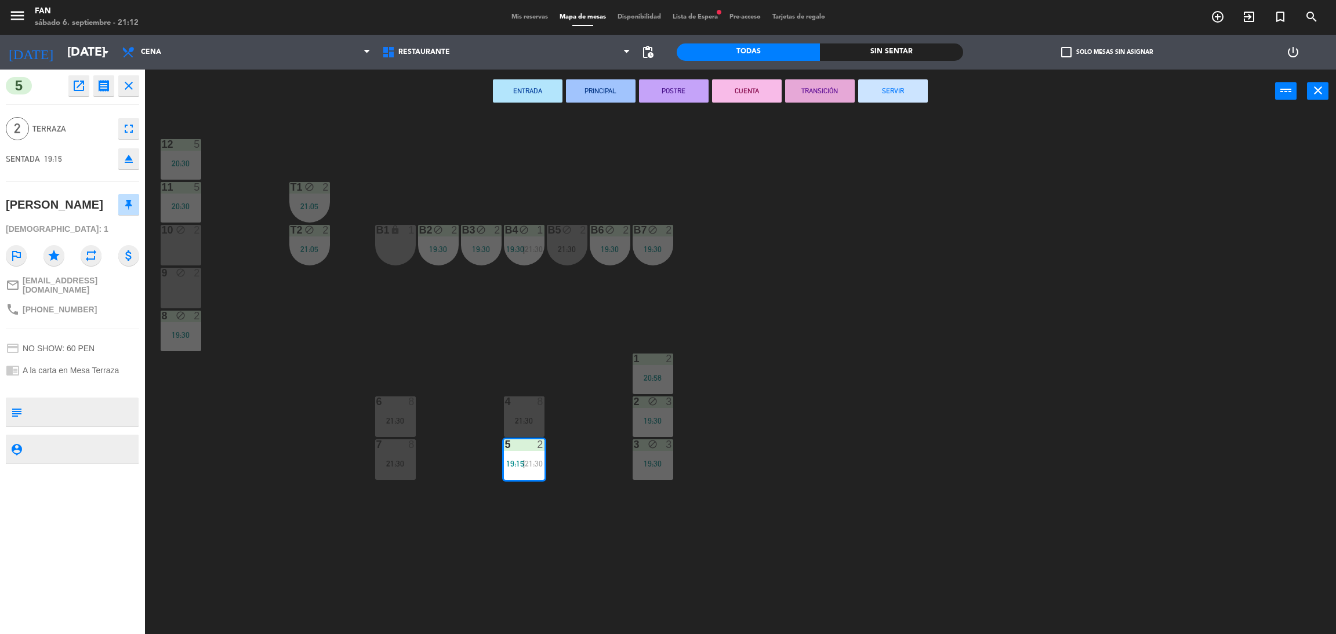
click at [911, 81] on button "SERVIR" at bounding box center [893, 90] width 70 height 23
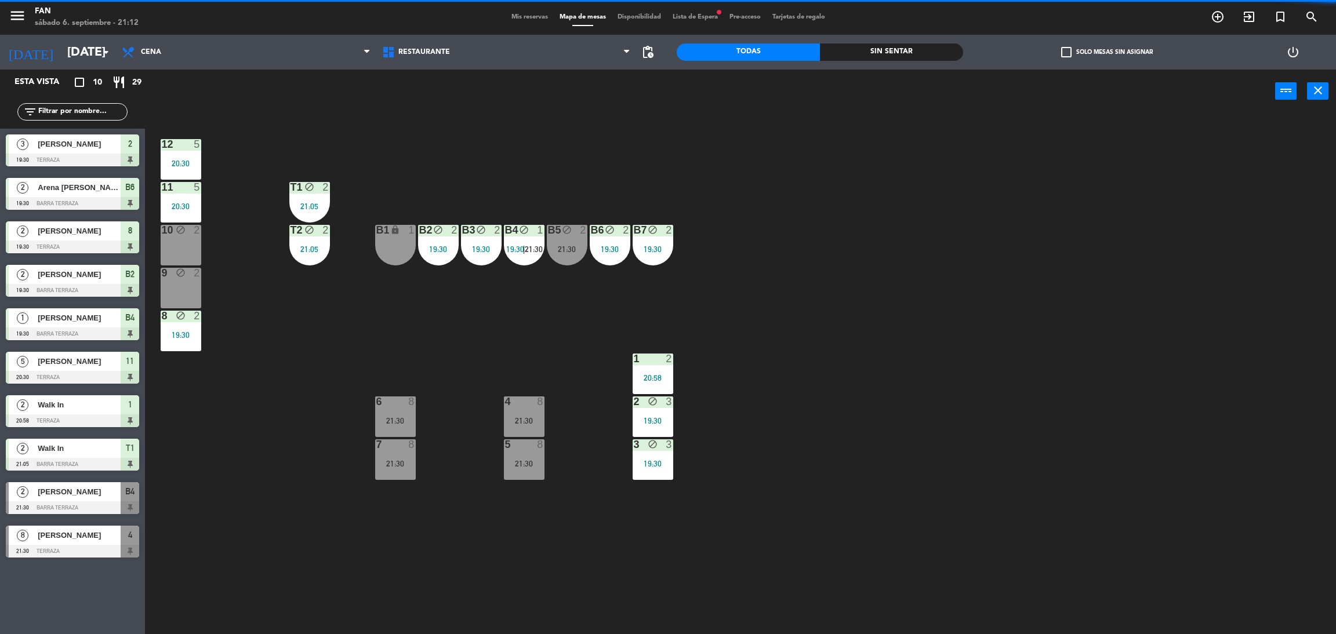
click at [872, 252] on div "12 5 20:30 11 5 20:30 T1 block 2 21:05 10 block 2 T2 block 2 21:05 B1 lock 1 B2…" at bounding box center [746, 378] width 1177 height 521
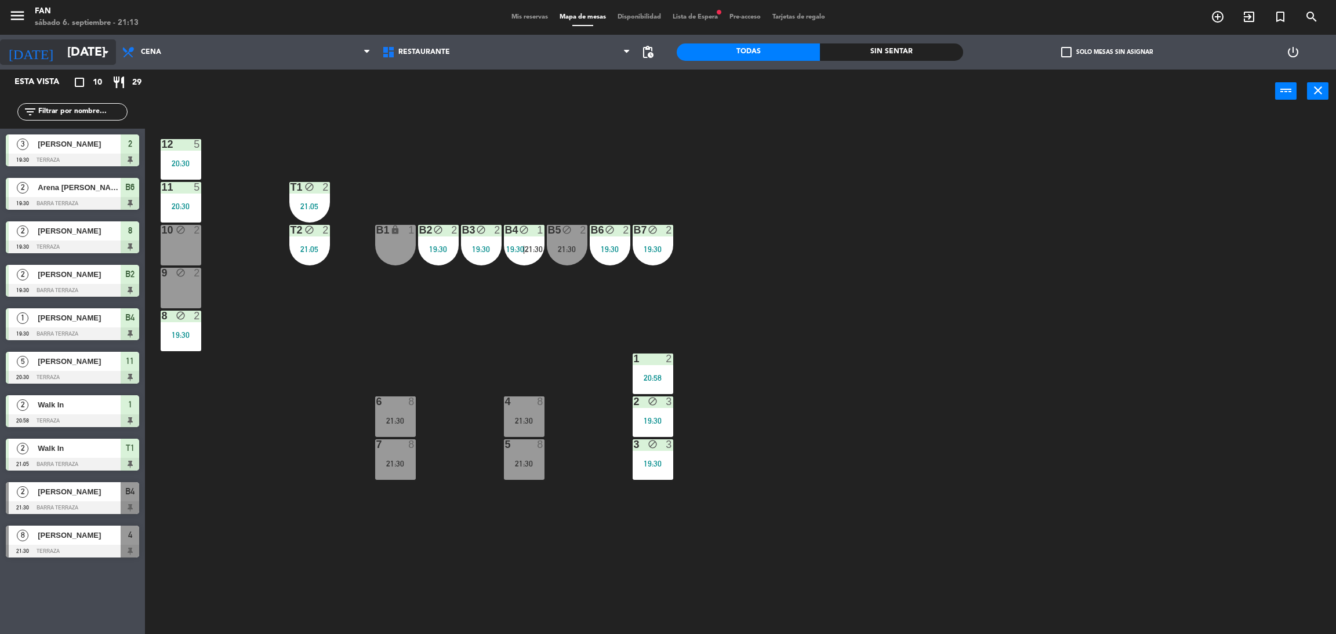
click at [88, 48] on input "[DATE]" at bounding box center [140, 52] width 159 height 26
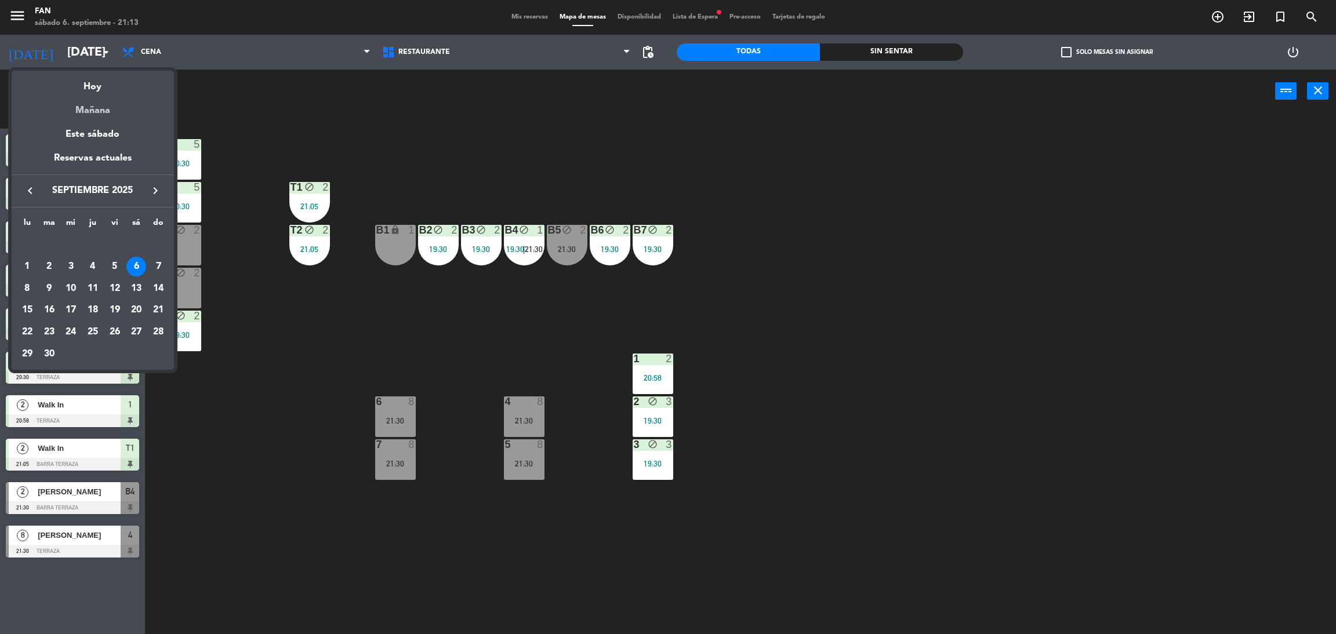
click at [82, 100] on div "Mañana" at bounding box center [93, 106] width 162 height 24
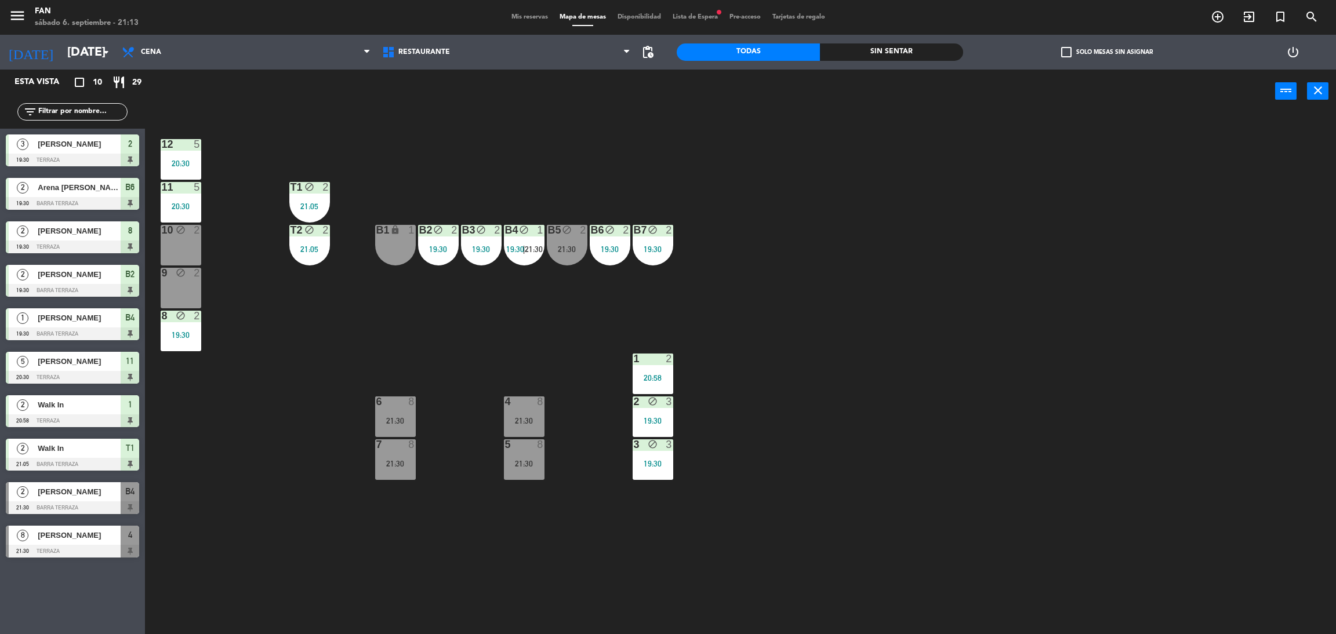
type input "[DATE]"
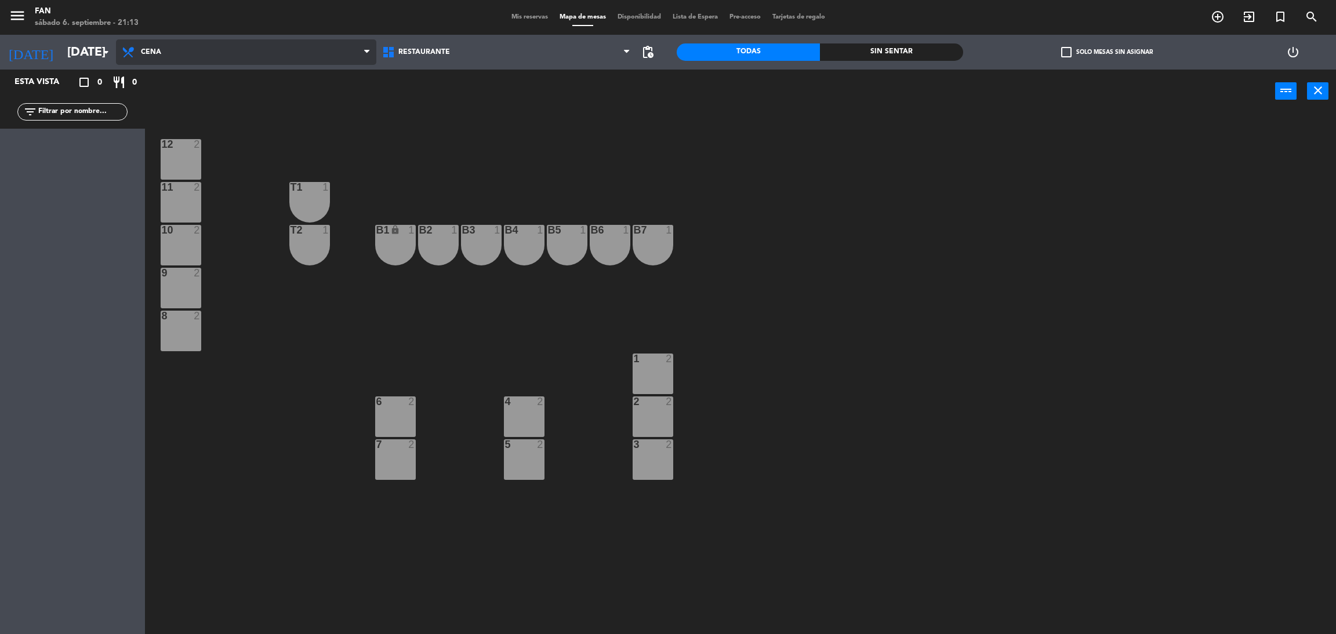
click at [198, 55] on span "Cena" at bounding box center [246, 52] width 260 height 26
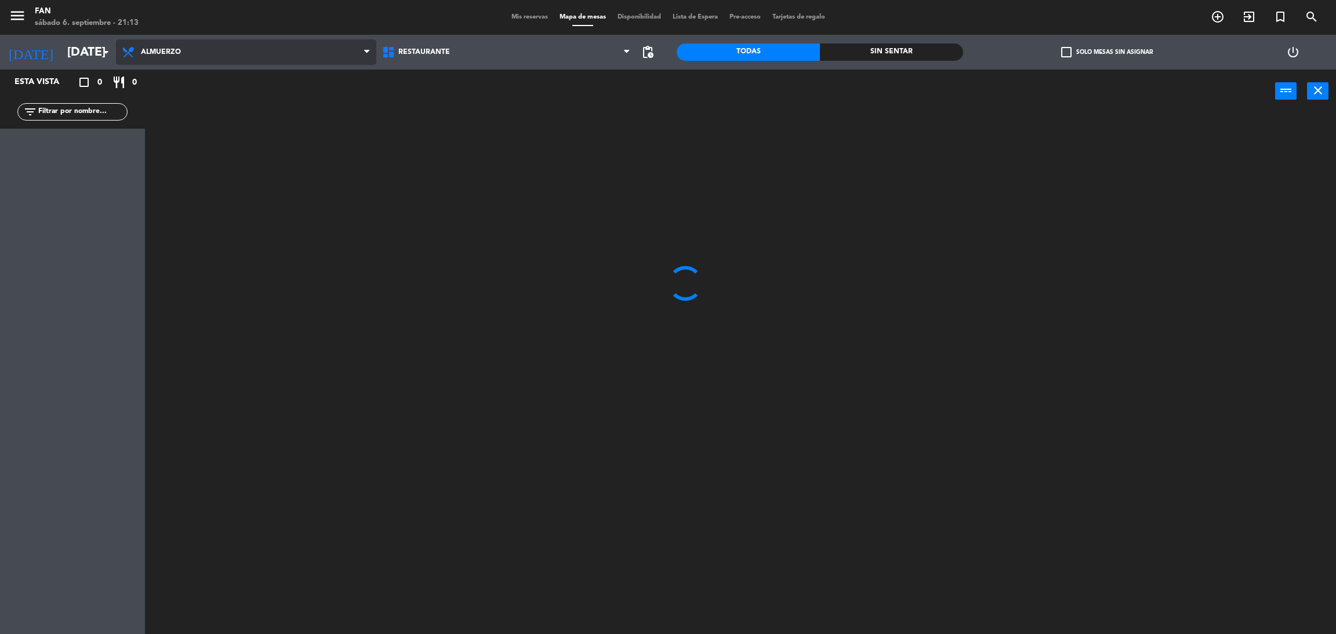
click at [190, 71] on ng-component "menu Fan sábado 6. septiembre - 21:13 Mis reservas Mapa de mesas Disponibilidad…" at bounding box center [668, 319] width 1336 height 639
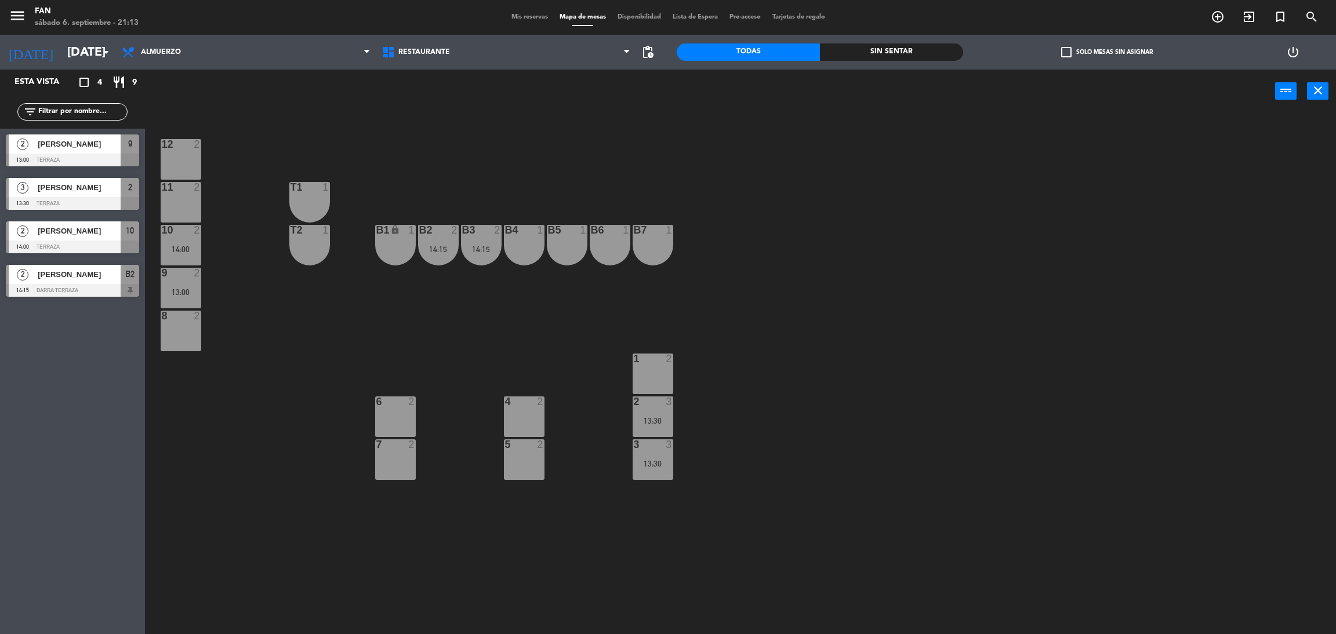
click at [531, 459] on div "5 2" at bounding box center [524, 459] width 41 height 41
click at [668, 88] on button "[GEOGRAPHIC_DATA]" at bounding box center [674, 90] width 70 height 23
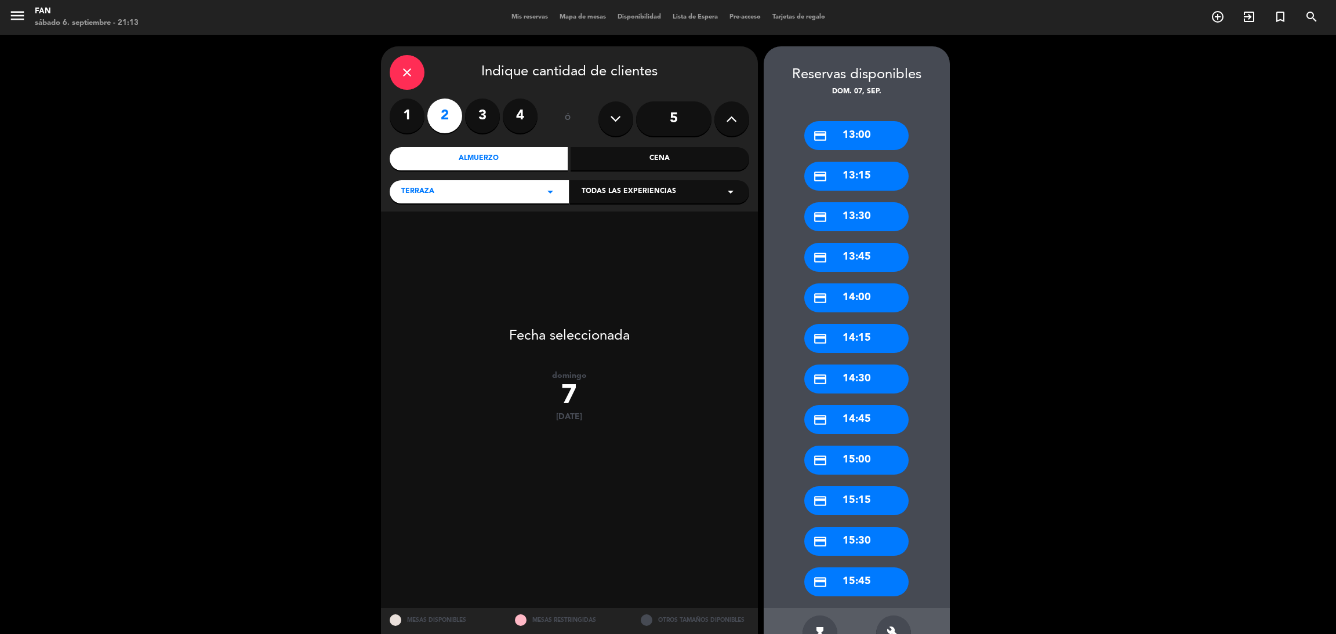
click at [865, 206] on div "credit_card 13:30" at bounding box center [856, 216] width 104 height 29
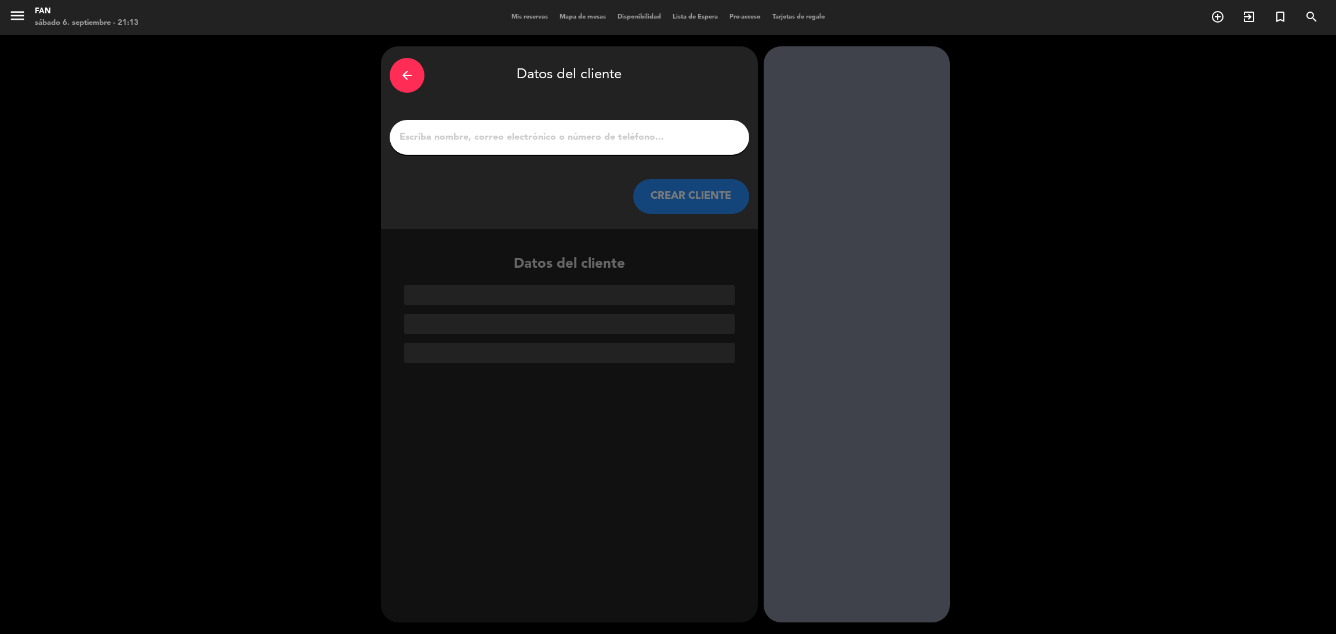
click at [548, 140] on input "1" at bounding box center [569, 137] width 342 height 16
paste input "[PERSON_NAME]"
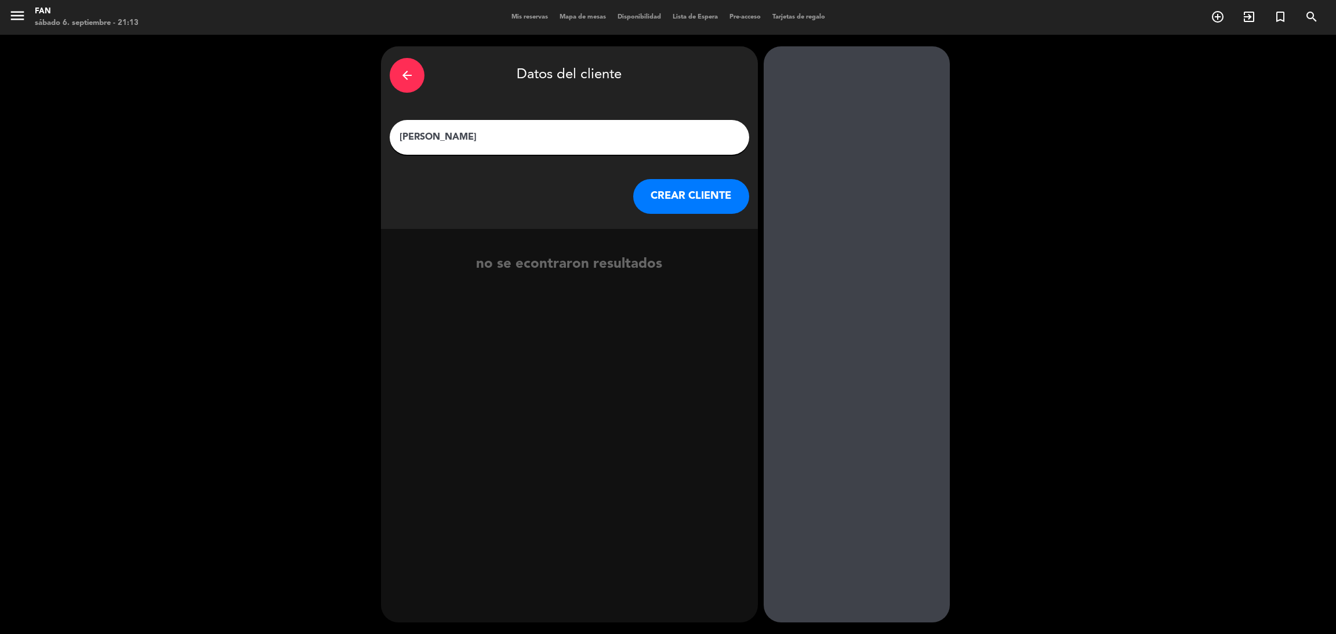
type input "[PERSON_NAME]"
click at [667, 201] on button "CREAR CLIENTE" at bounding box center [691, 196] width 116 height 35
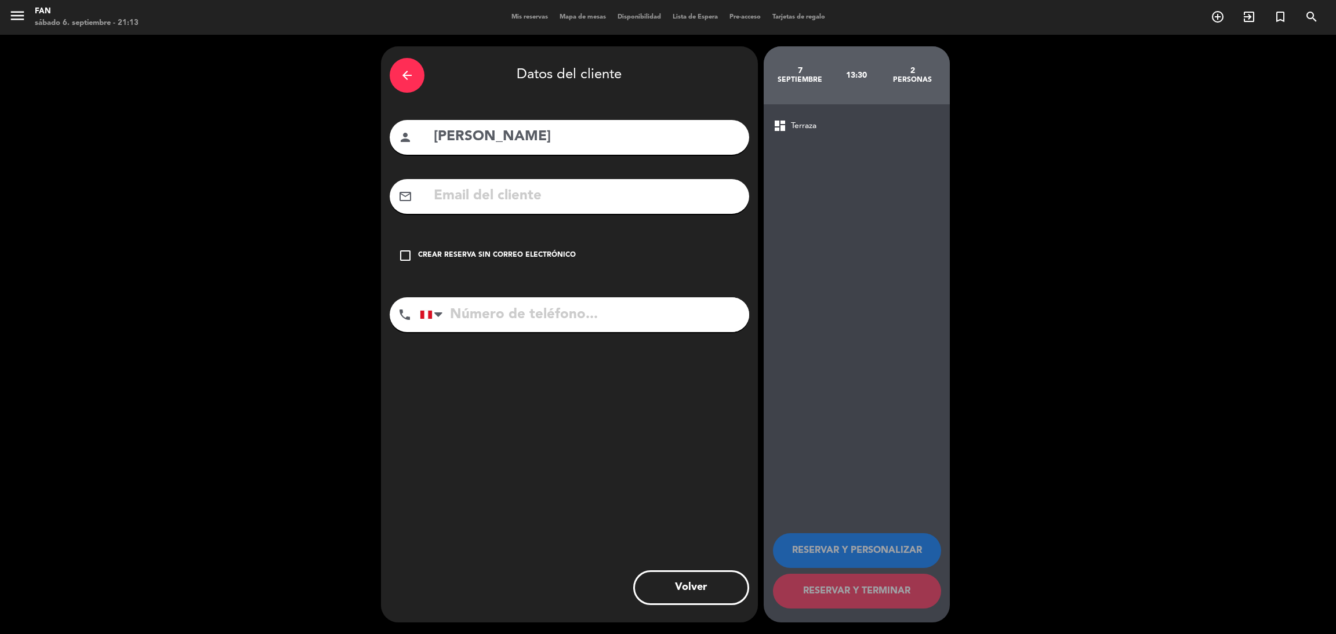
click at [479, 309] on input "tel" at bounding box center [584, 314] width 329 height 35
paste input "34659675306"
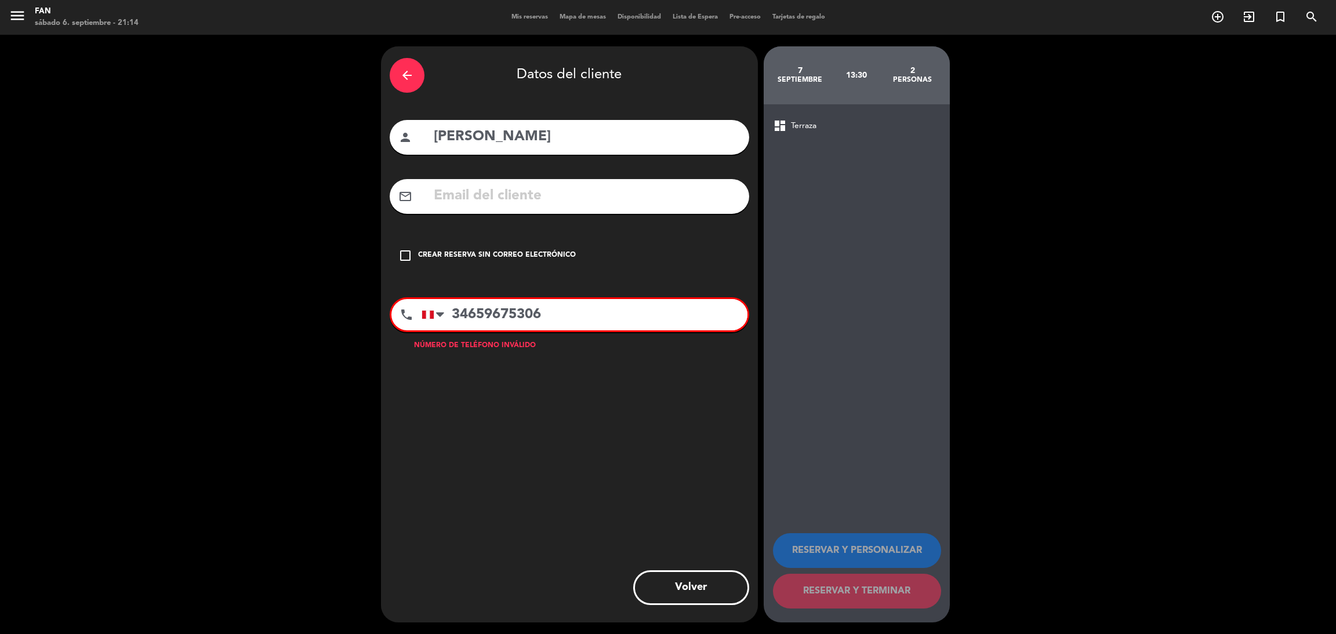
click at [454, 313] on input "34659675306" at bounding box center [584, 314] width 326 height 31
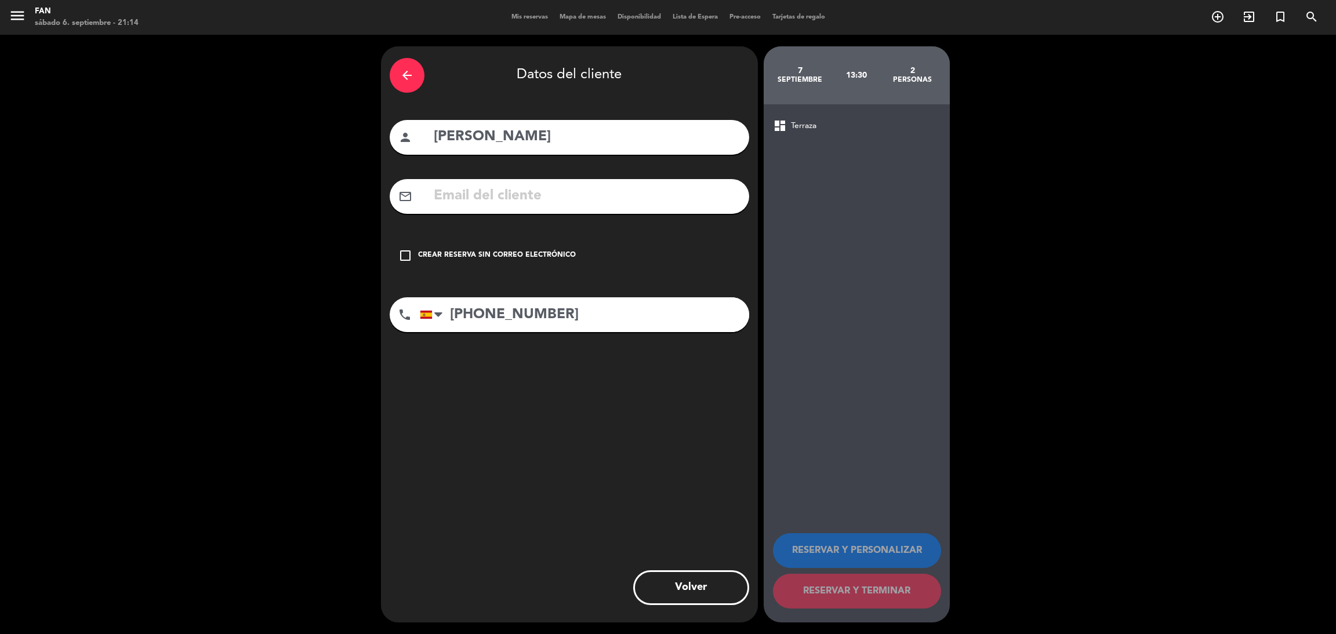
type input "[PHONE_NUMBER]"
click at [409, 257] on icon "check_box_outline_blank" at bounding box center [405, 256] width 14 height 14
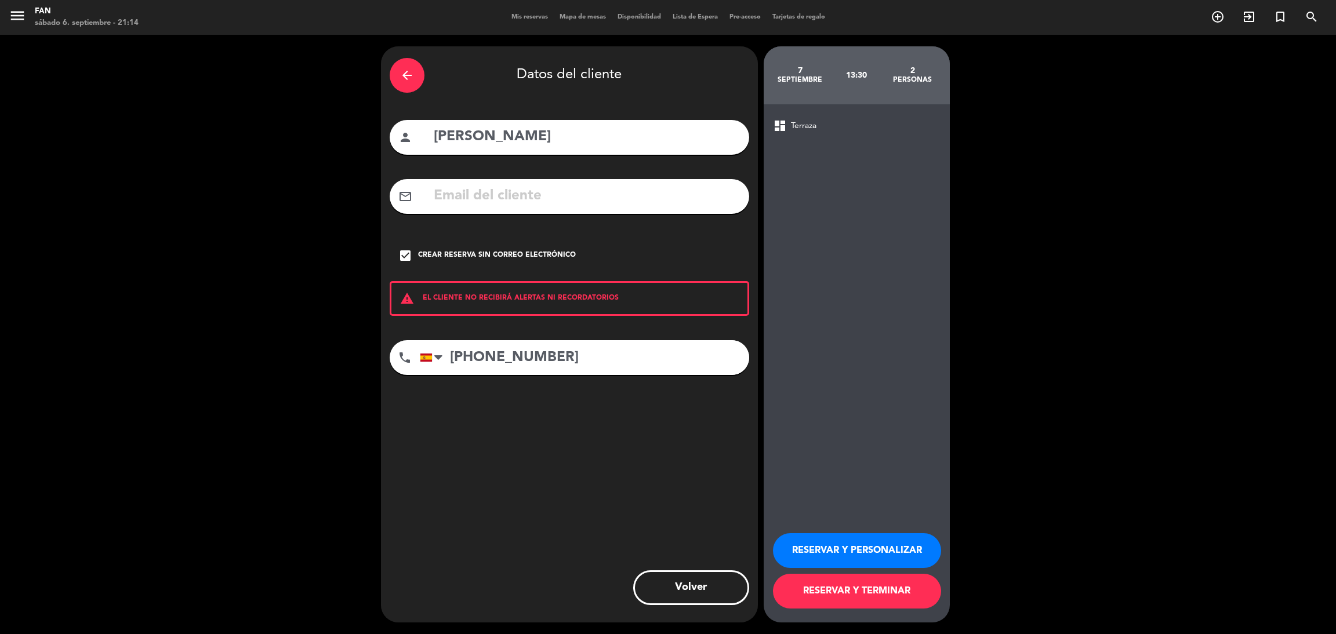
click at [862, 588] on button "RESERVAR Y TERMINAR" at bounding box center [857, 591] width 168 height 35
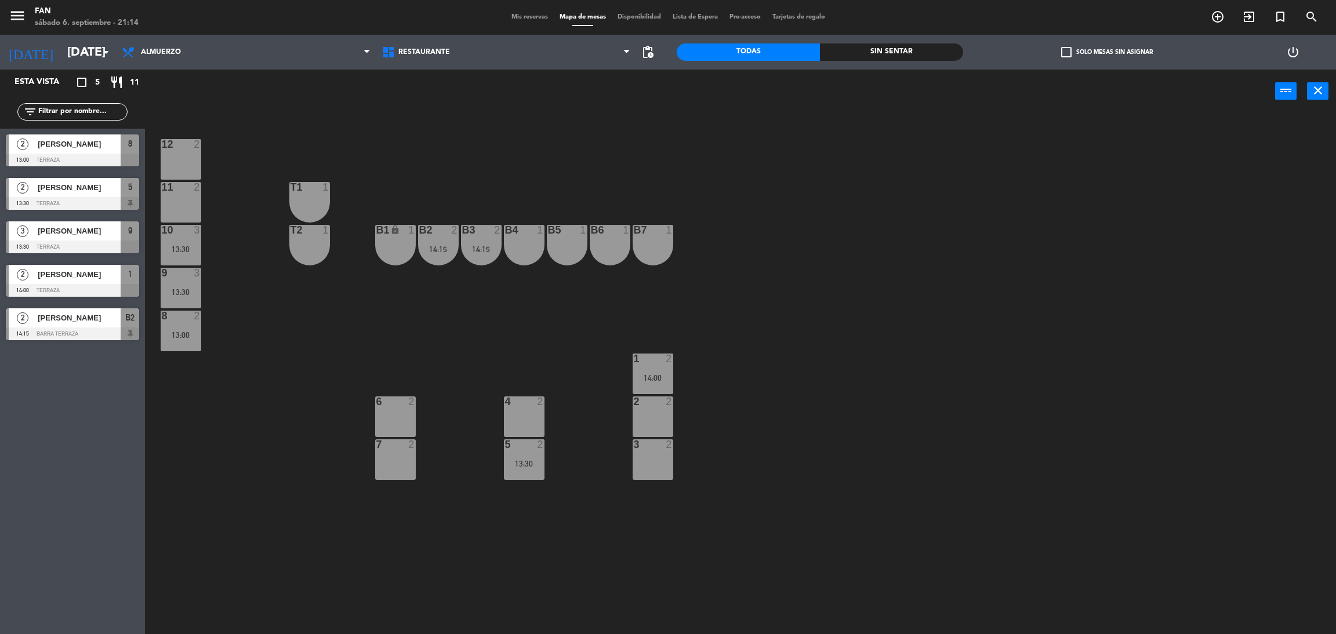
click at [541, 532] on div "12 2 11 2 T1 1 10 3 13:30 T2 1 B1 lock 1 B2 2 14:15 B3 2 14:15 B4 1 B5 1 B6 1 B…" at bounding box center [746, 378] width 1177 height 521
click at [808, 591] on div "12 2 11 2 T1 1 10 3 13:30 T2 1 B1 lock 1 B2 2 14:15 B3 2 14:15 B4 1 B5 1 B6 1 B…" at bounding box center [746, 378] width 1177 height 521
click at [530, 16] on span "Mis reservas" at bounding box center [529, 17] width 48 height 6
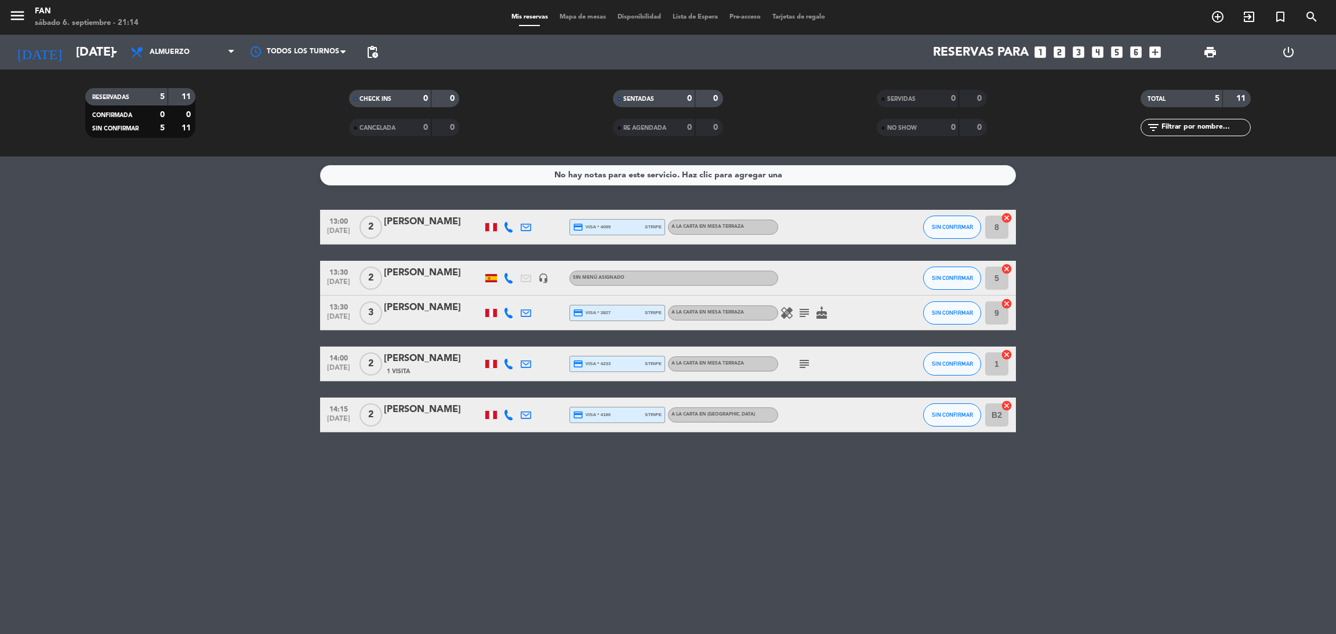
click at [865, 512] on div "No hay notas para este servicio. Haz clic para agregar una 13:00 [DATE] 2 [PERS…" at bounding box center [668, 396] width 1336 height 478
click at [79, 64] on input "[DATE]" at bounding box center [149, 52] width 159 height 26
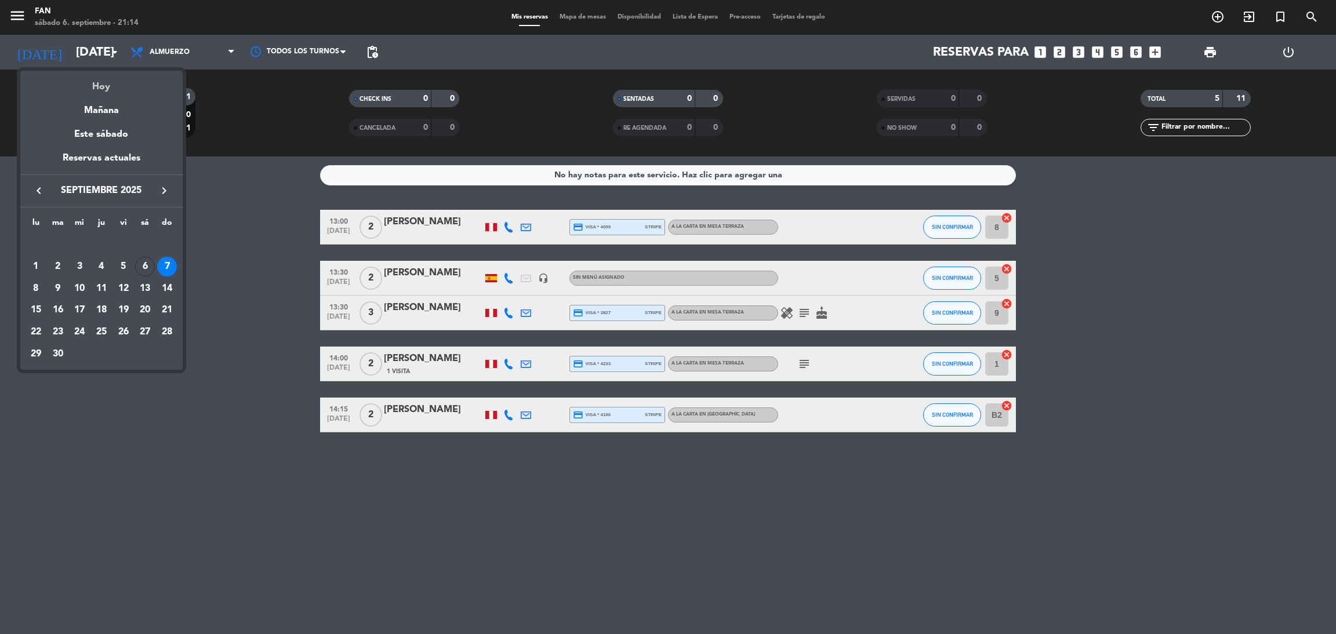
click at [93, 85] on div "Hoy" at bounding box center [101, 83] width 162 height 24
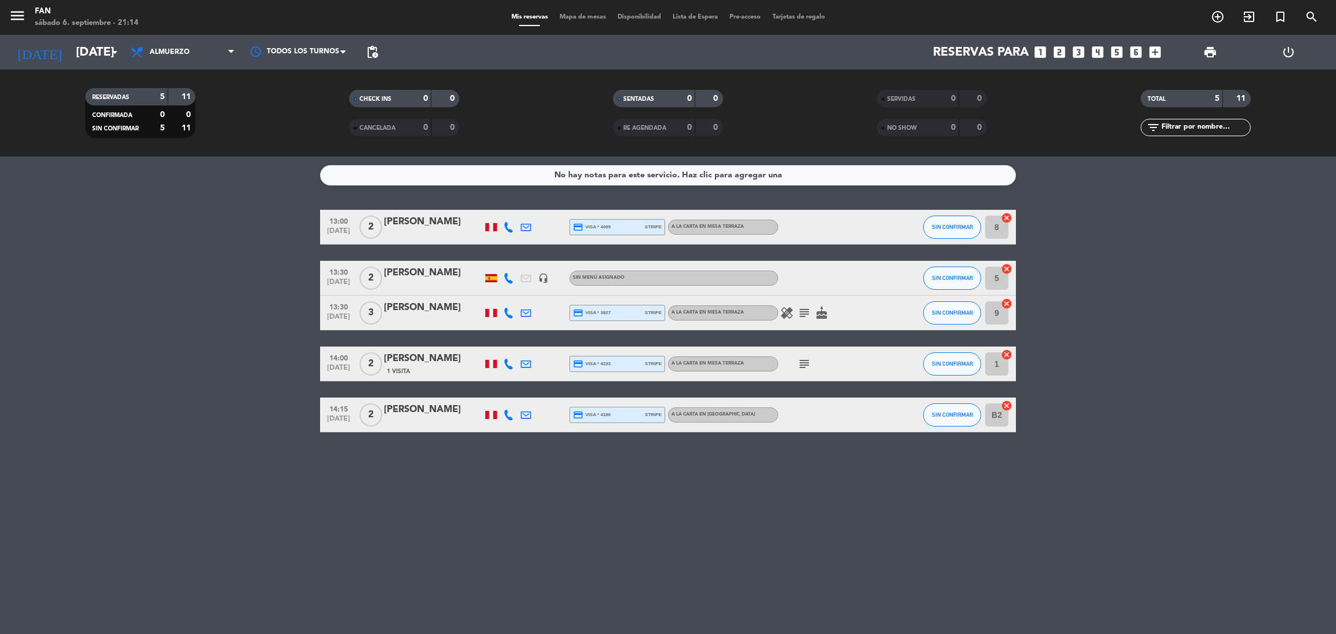
type input "[DATE]"
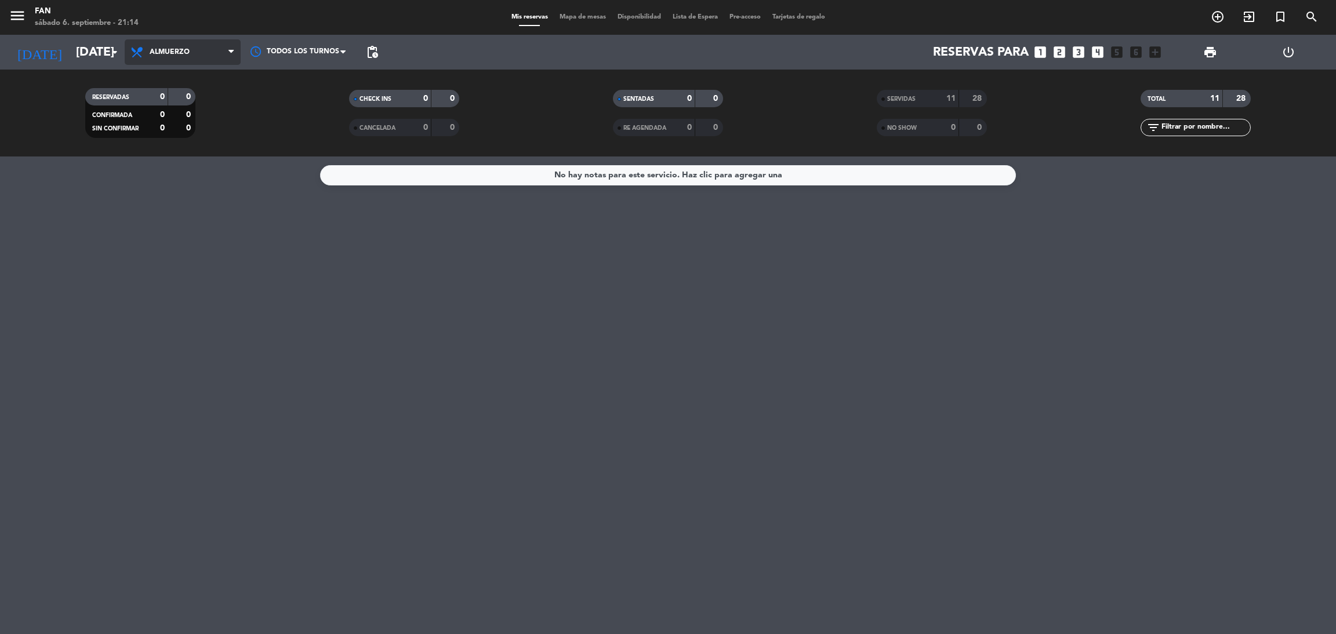
click at [168, 43] on span "Almuerzo" at bounding box center [183, 52] width 116 height 26
click at [187, 132] on div "menu Fan sábado 6. septiembre - 21:14 Mis reservas Mapa de mesas Disponibilidad…" at bounding box center [668, 78] width 1336 height 157
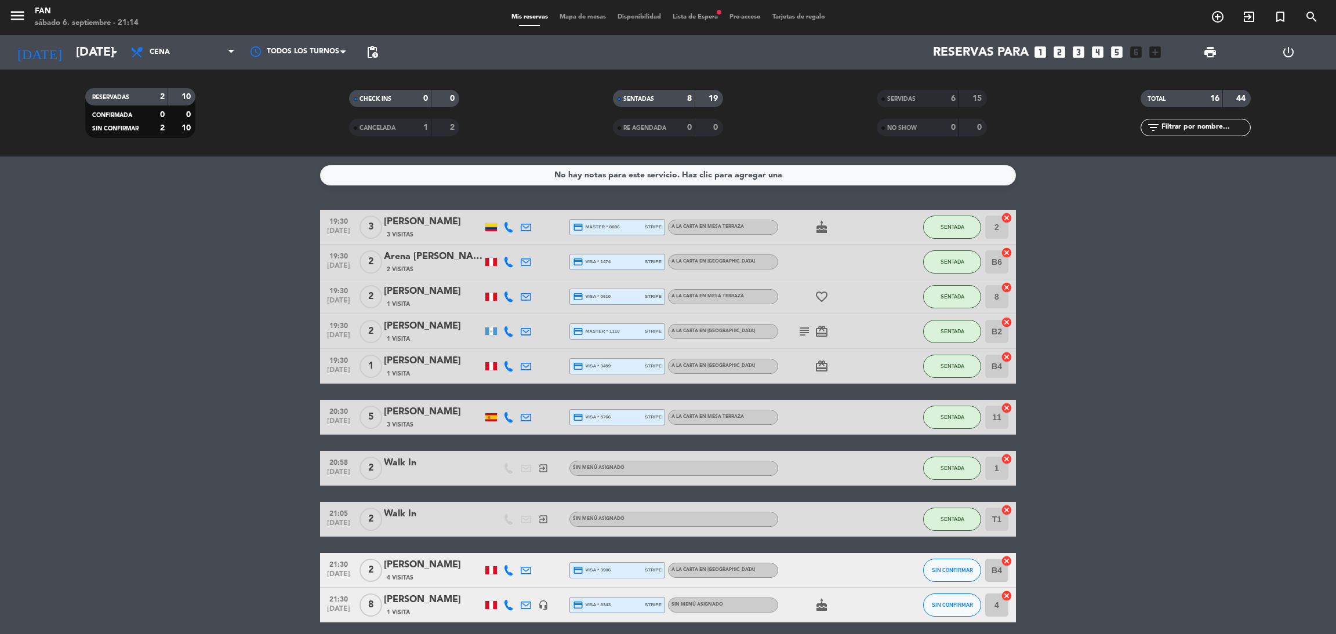
click at [1188, 278] on bookings-row "19:30 [DATE] 3 [PERSON_NAME] 3 Visitas credit_card master * 8086 stripe A la ca…" at bounding box center [668, 416] width 1336 height 413
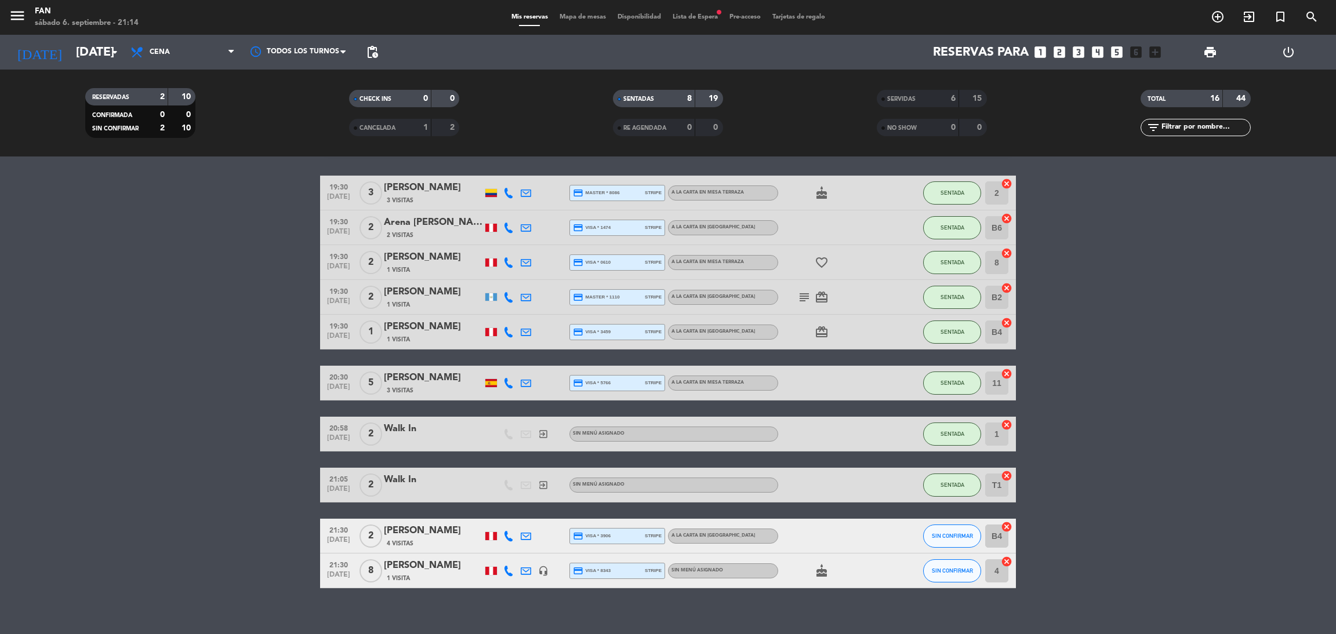
scroll to position [46, 0]
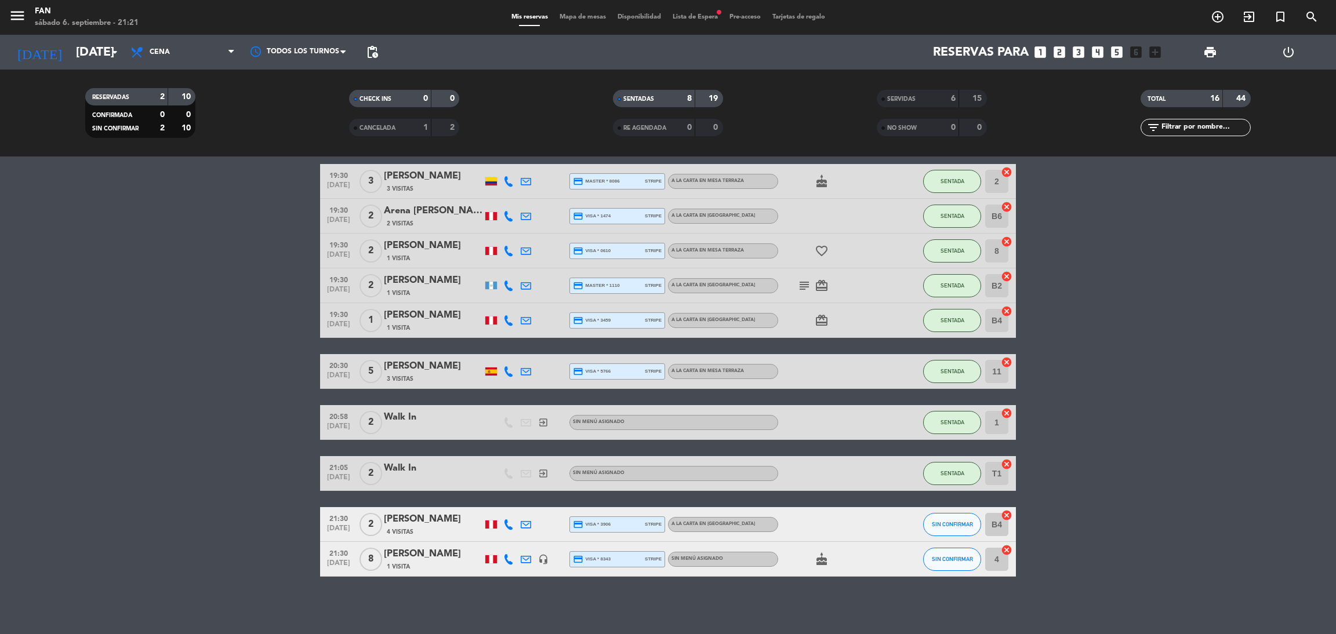
click at [569, 14] on div "menu Fan sábado 6. septiembre - 21:21 Mis reservas Mapa de mesas Disponibilidad…" at bounding box center [668, 17] width 1336 height 35
click at [569, 14] on span "Mapa de mesas" at bounding box center [583, 17] width 58 height 6
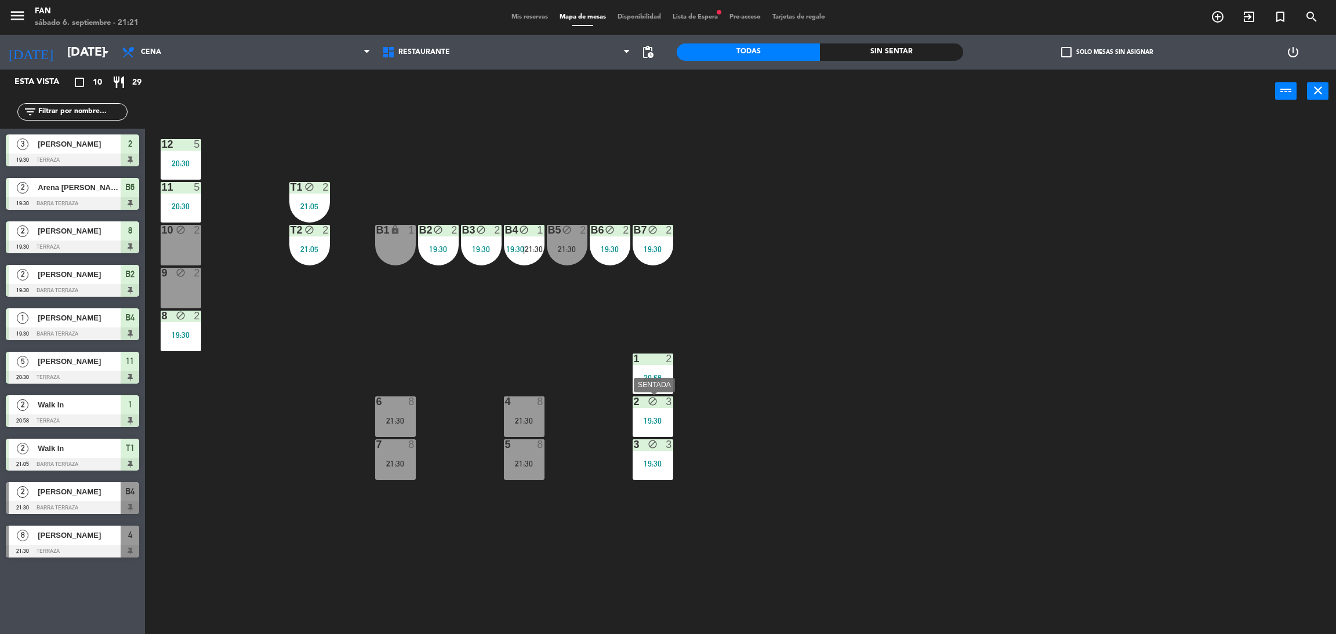
click at [639, 421] on div "19:30" at bounding box center [652, 421] width 41 height 8
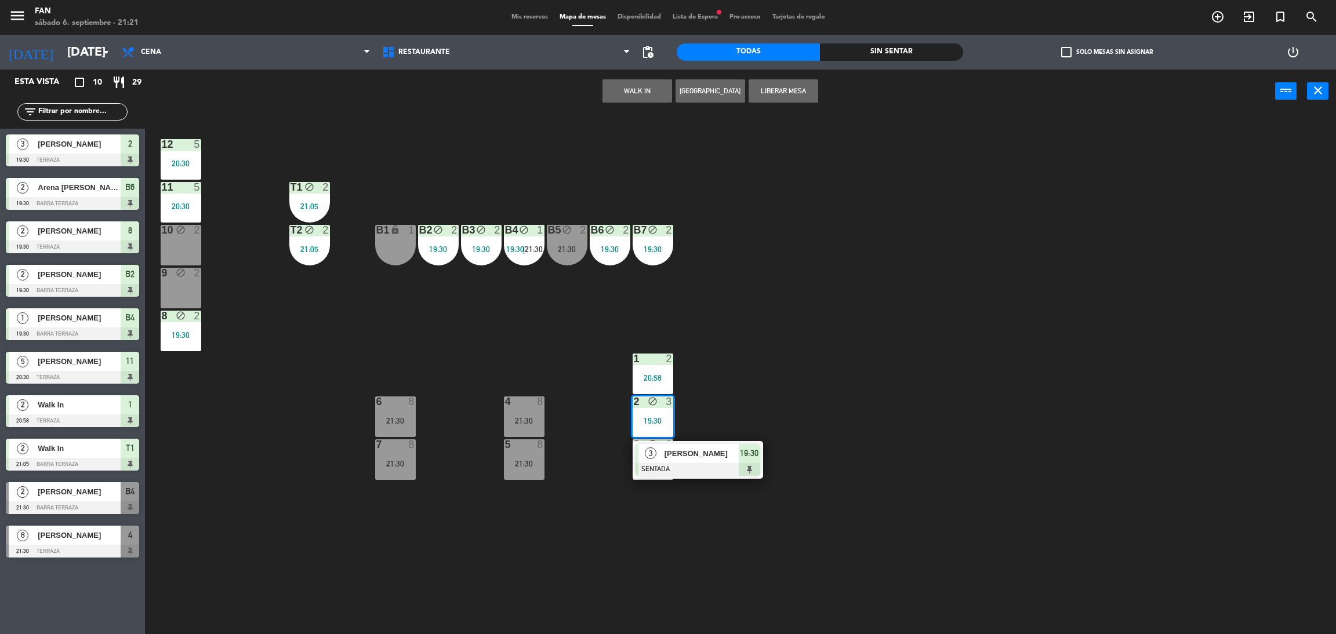
click at [671, 452] on span "[PERSON_NAME]" at bounding box center [701, 454] width 74 height 12
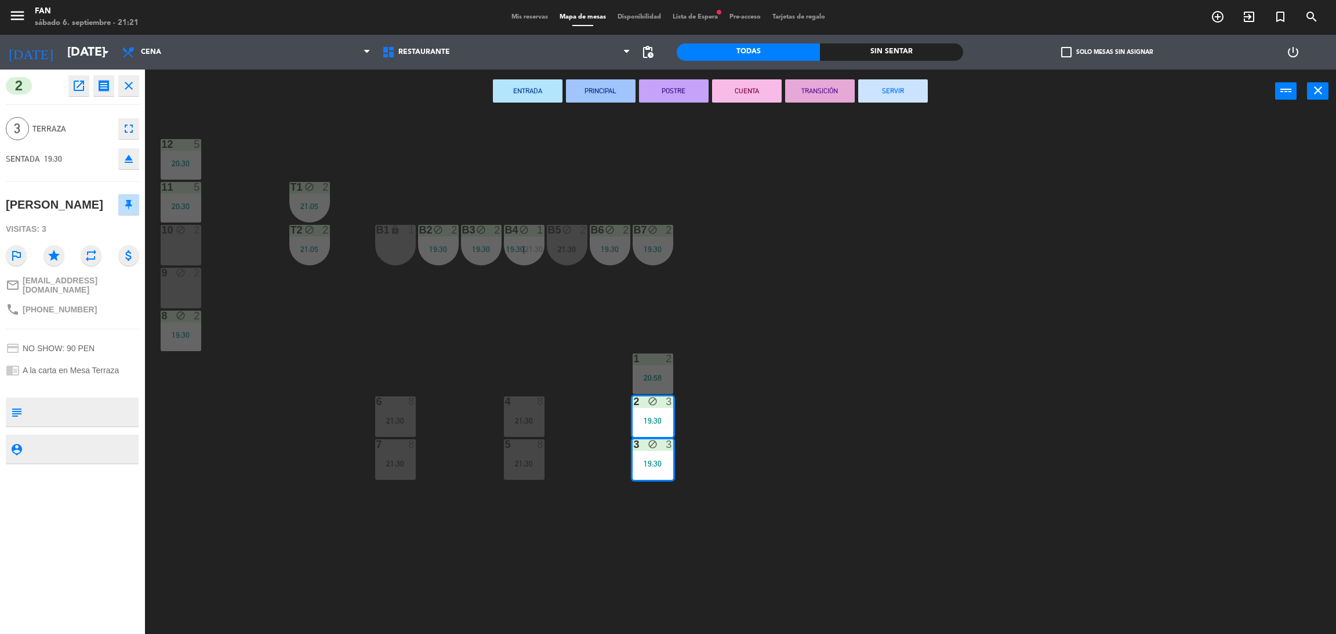
click at [913, 87] on button "SERVIR" at bounding box center [893, 90] width 70 height 23
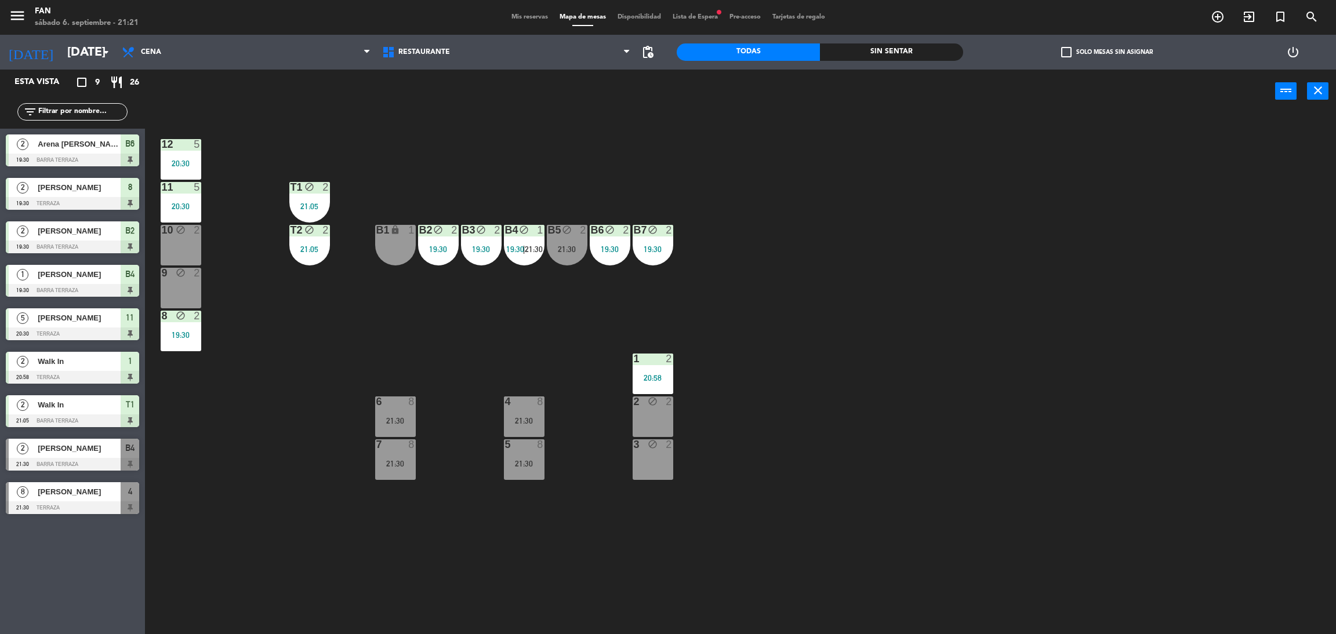
click at [733, 428] on div "12 5 20:30 11 5 20:30 T1 block 2 21:05 10 block 2 T2 block 2 21:05 B1 lock 1 B2…" at bounding box center [746, 378] width 1177 height 521
click at [568, 252] on div "21:30" at bounding box center [567, 249] width 41 height 8
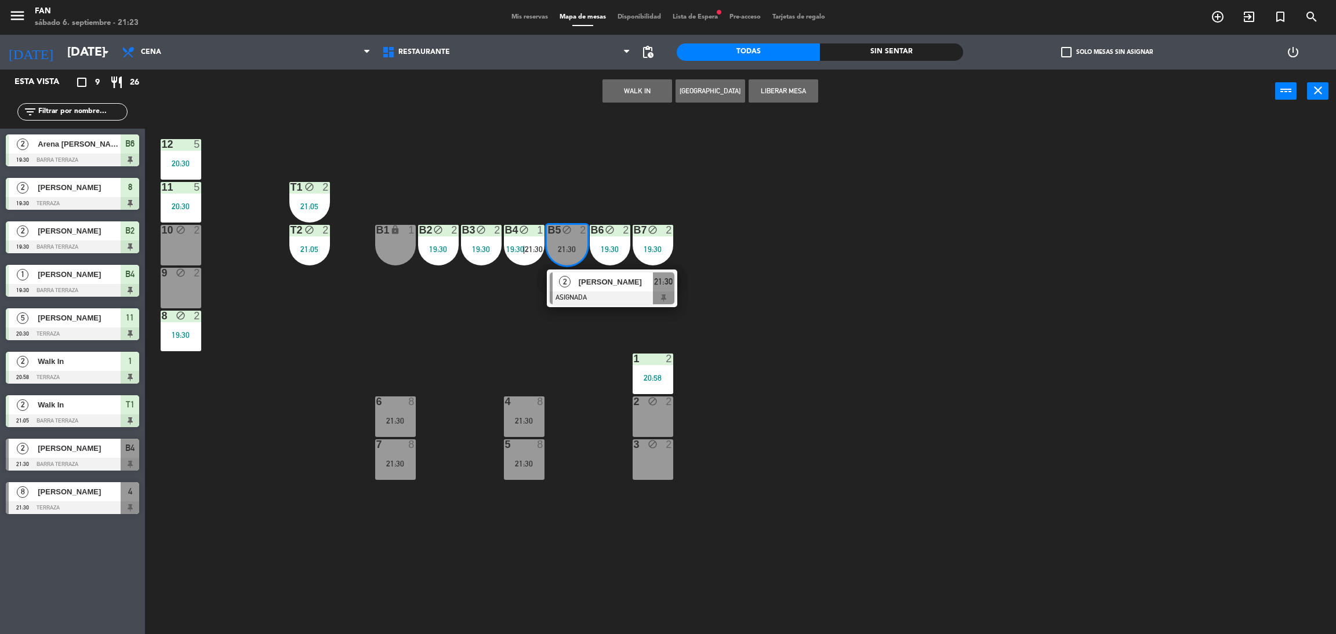
click at [587, 300] on div at bounding box center [612, 298] width 125 height 13
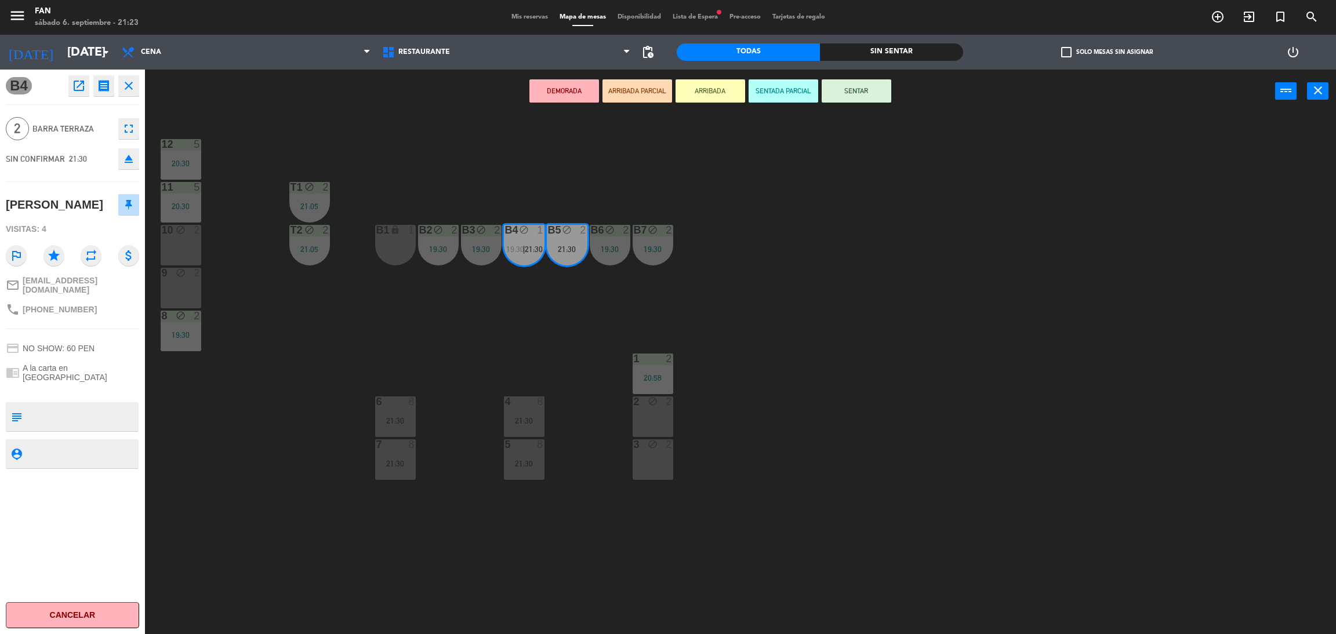
click at [158, 249] on div "12 5 20:30 11 5 20:30 T1 block 2 21:05 10 block 2 T2 block 2 21:05 B1 lock 1 B2…" at bounding box center [746, 378] width 1177 height 521
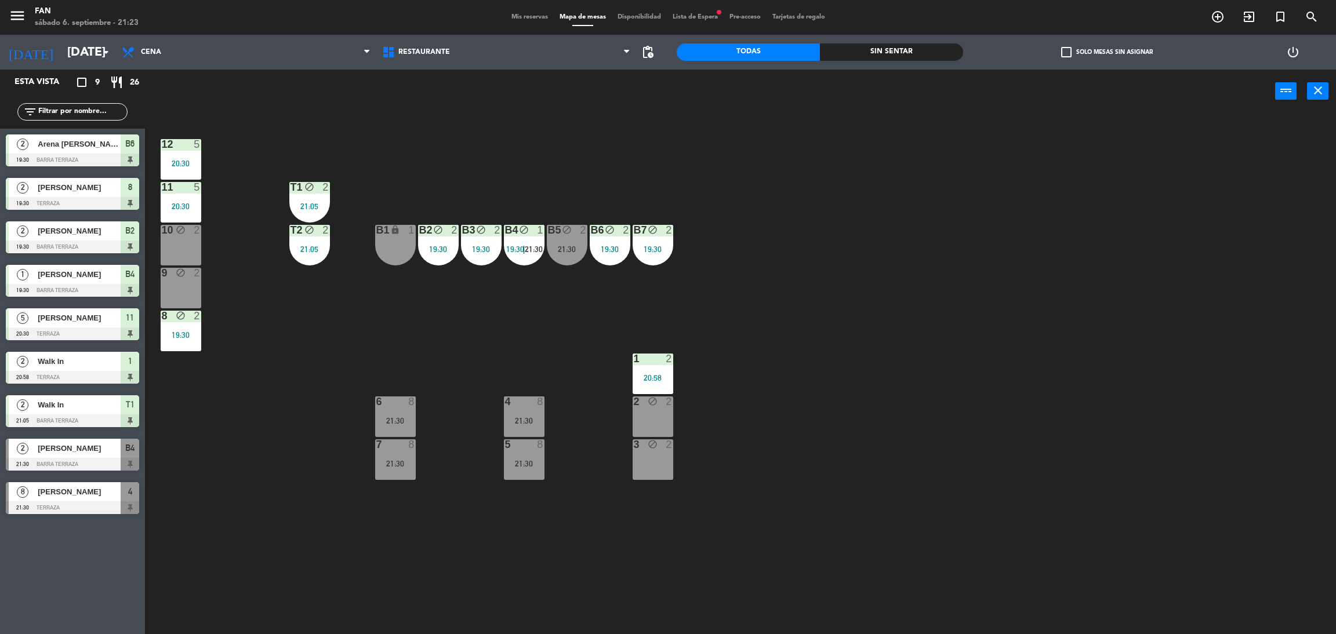
click at [558, 238] on div "B5 block 2 21:30" at bounding box center [567, 245] width 41 height 41
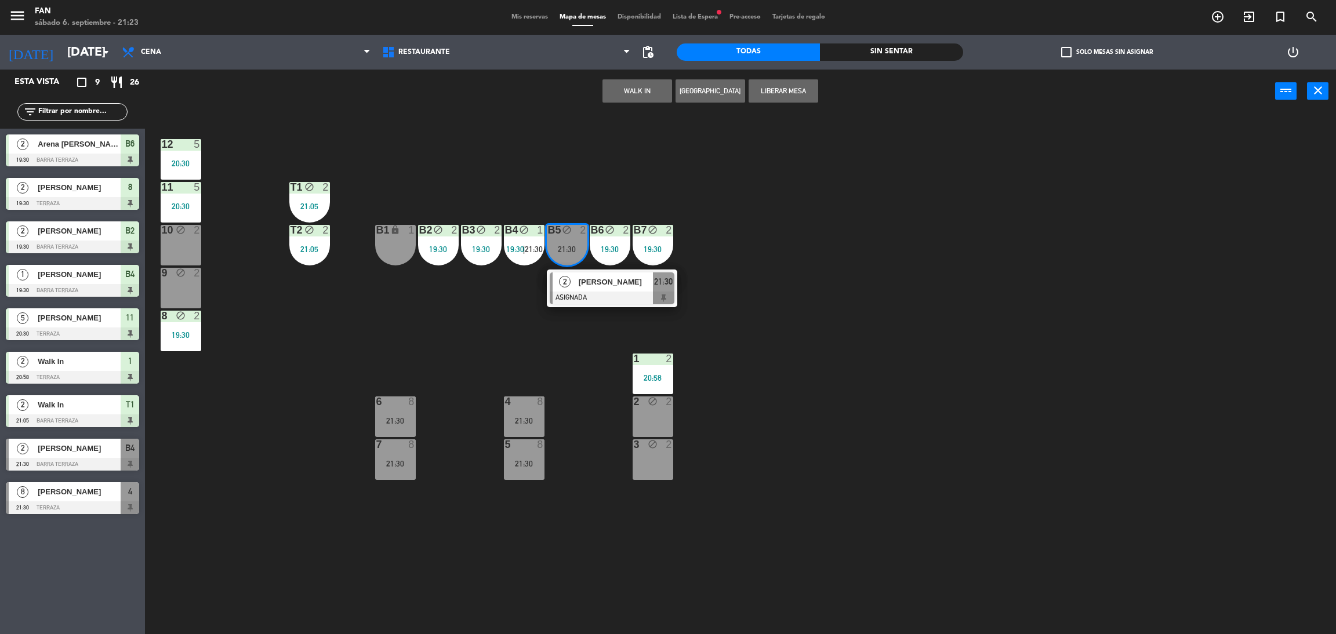
click at [576, 287] on div "2" at bounding box center [564, 281] width 25 height 19
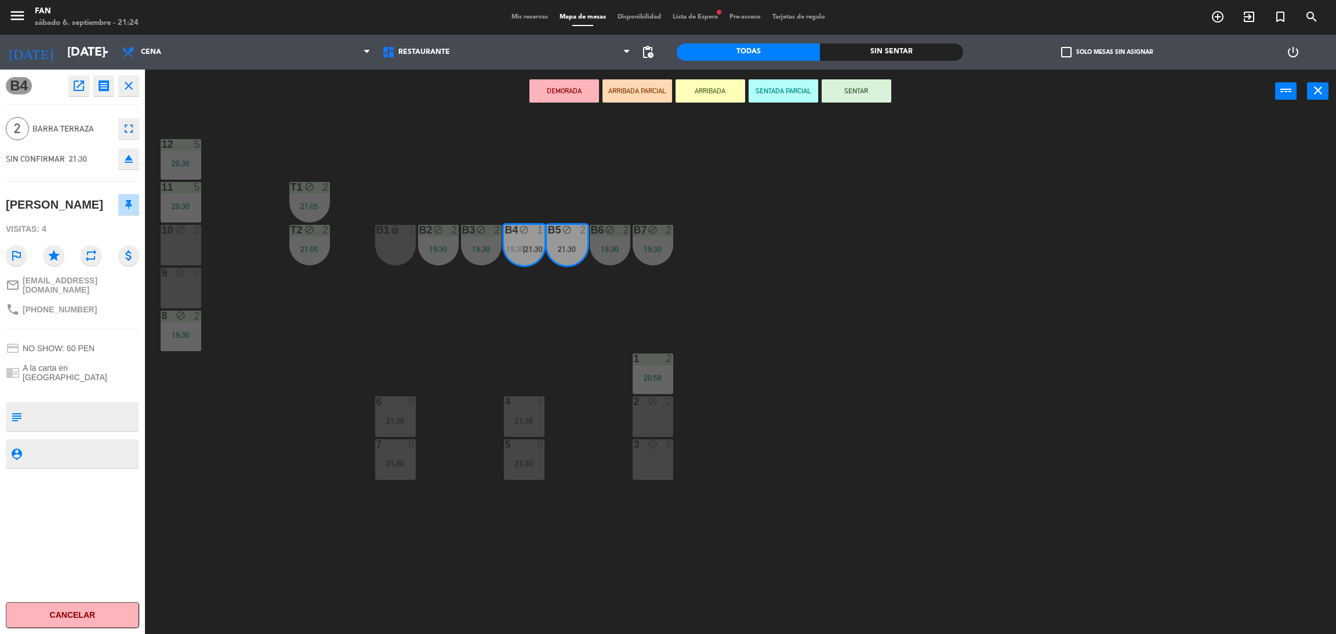
click at [188, 245] on div "10 block 2" at bounding box center [181, 245] width 41 height 41
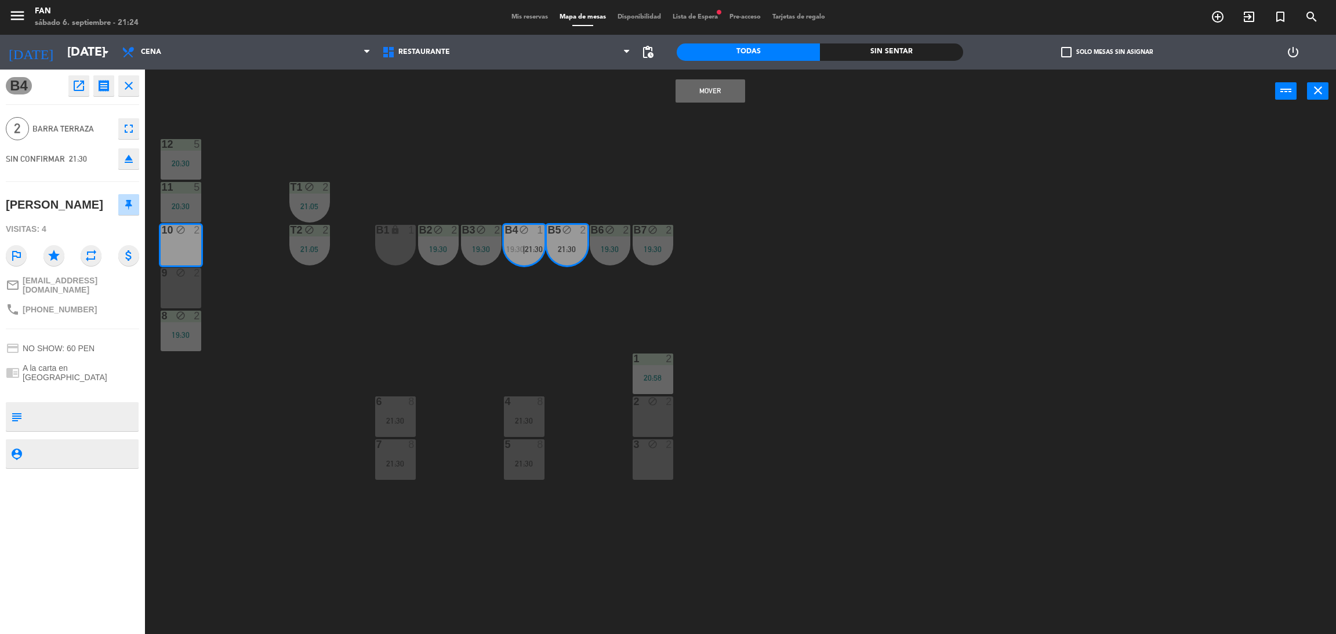
click at [183, 283] on div "9 block 2" at bounding box center [181, 288] width 41 height 41
click at [689, 98] on button "Mover y Unir" at bounding box center [710, 90] width 70 height 23
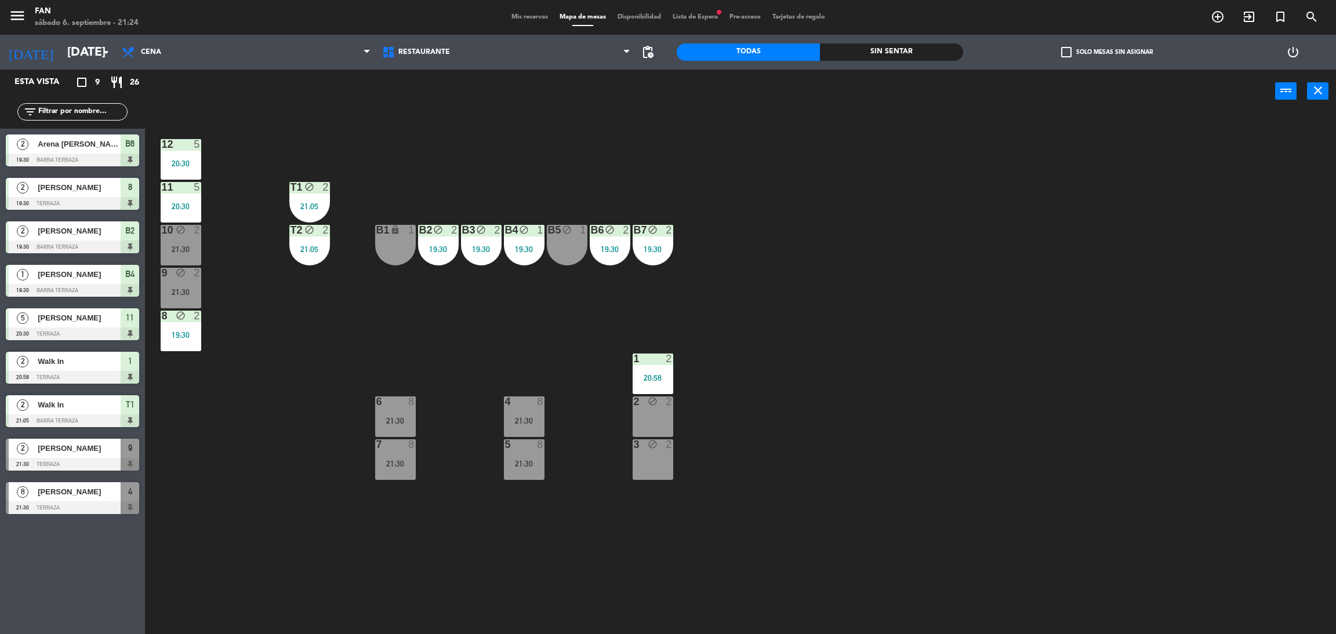
click at [744, 210] on div "12 5 20:30 11 5 20:30 T1 block 2 21:05 10 block 2 21:30 T2 block 2 21:05 B1 loc…" at bounding box center [746, 378] width 1177 height 521
click at [179, 276] on icon "block" at bounding box center [181, 273] width 10 height 10
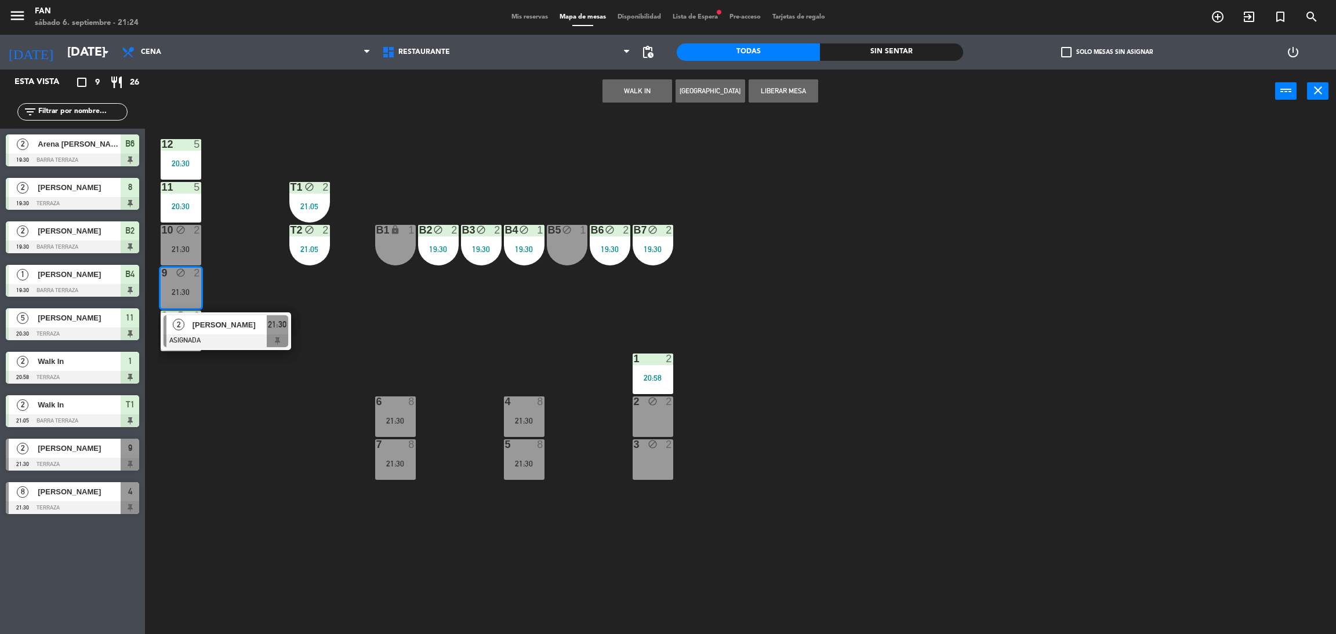
click at [300, 297] on div "12 5 20:30 11 5 20:30 T1 block 2 21:05 10 block 2 21:30 T2 block 2 21:05 B1 loc…" at bounding box center [746, 378] width 1177 height 521
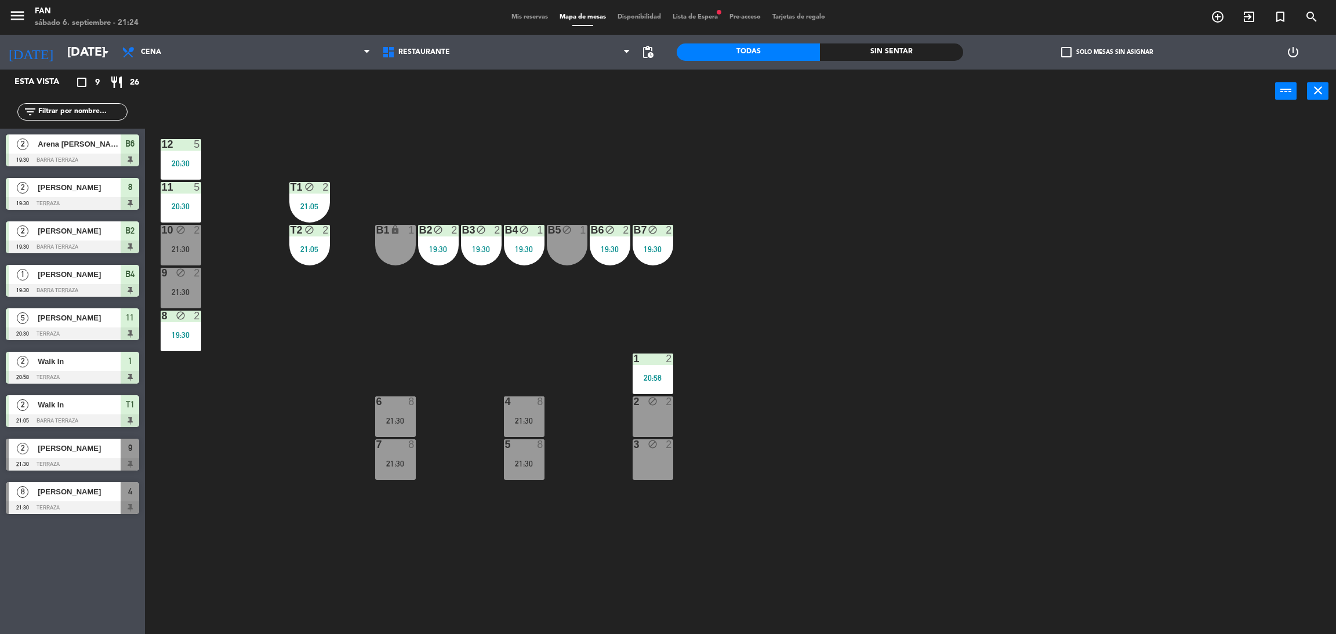
click at [745, 424] on div "12 5 20:30 11 5 20:30 T1 block 2 21:05 10 block 2 21:30 T2 block 2 21:05 B1 loc…" at bounding box center [746, 378] width 1177 height 521
click at [533, 20] on span "Mis reservas" at bounding box center [529, 17] width 48 height 6
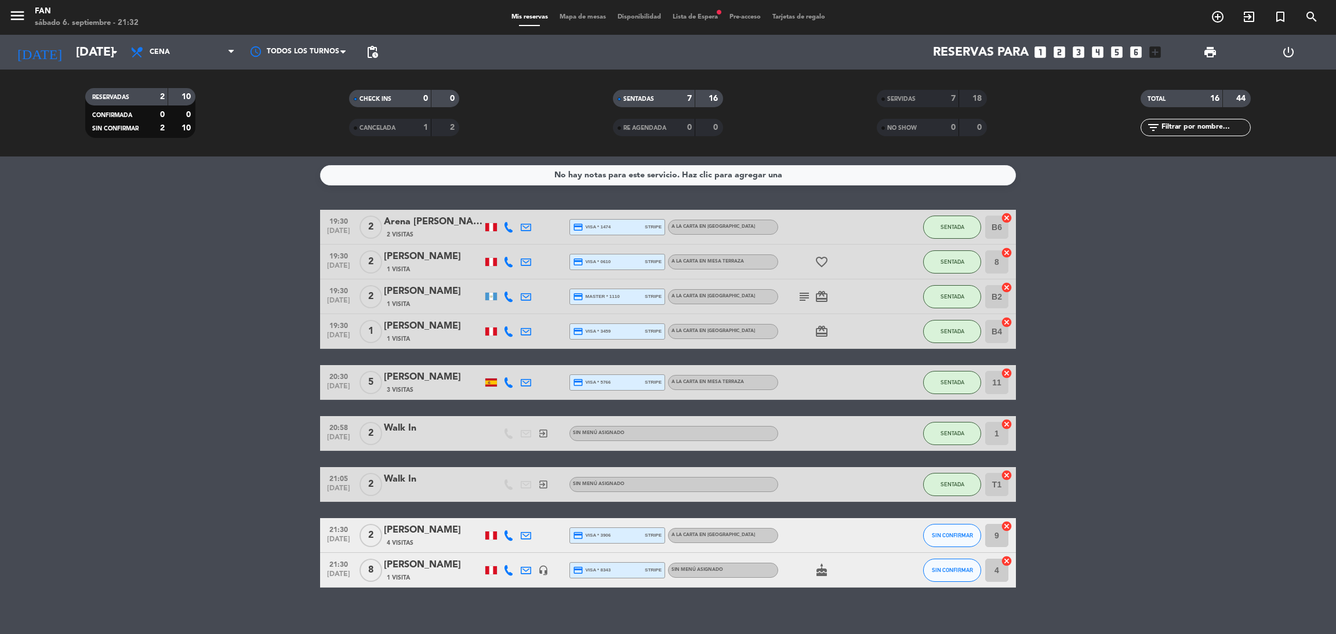
click at [579, 17] on span "Mapa de mesas" at bounding box center [583, 17] width 58 height 6
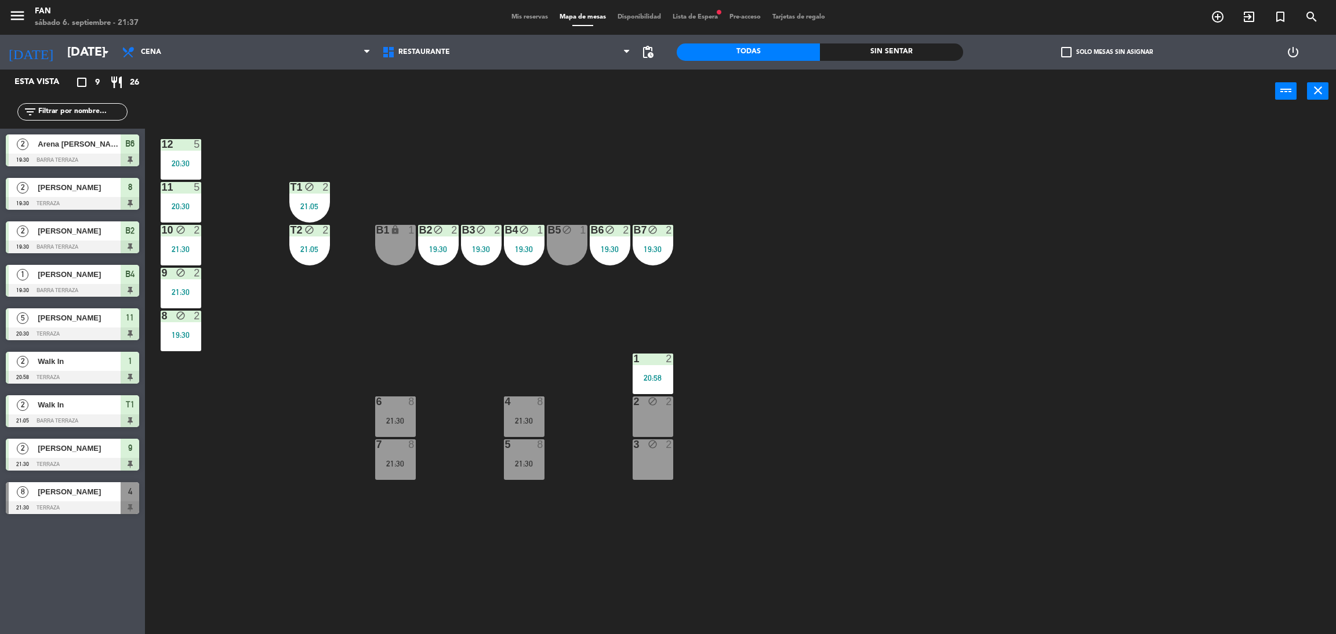
click at [535, 17] on span "Mis reservas" at bounding box center [529, 17] width 48 height 6
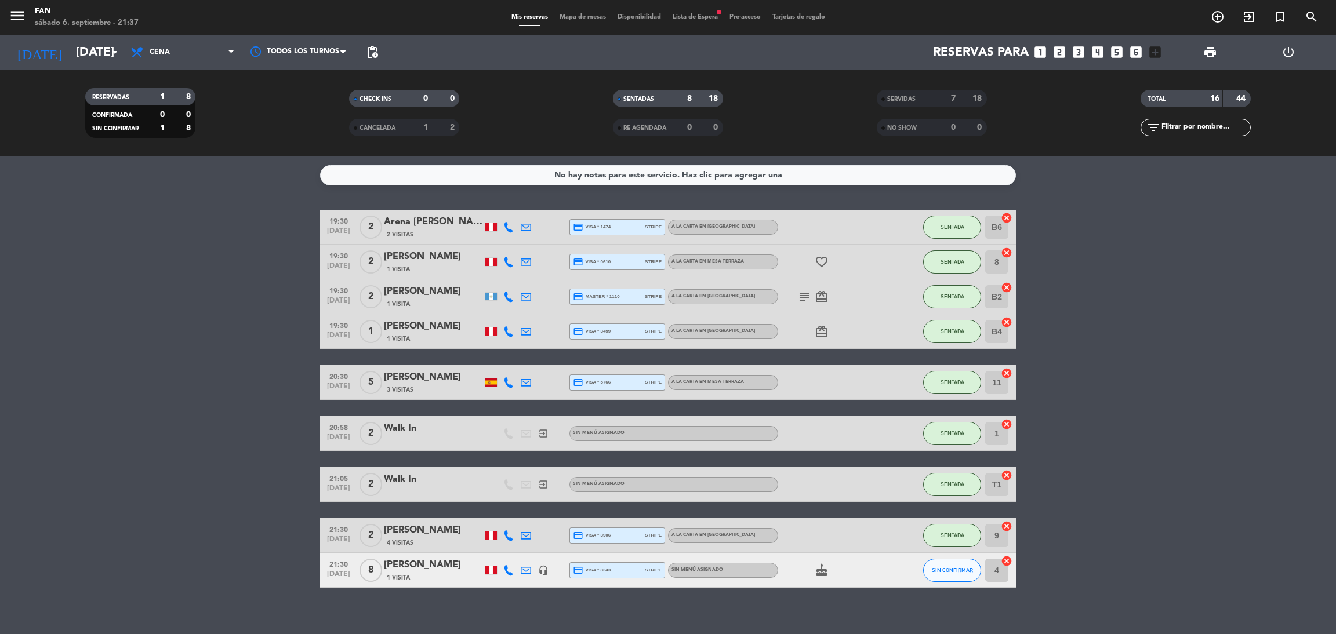
click at [507, 569] on icon at bounding box center [508, 570] width 10 height 10
click at [535, 547] on span at bounding box center [539, 550] width 9 height 9
click at [580, 24] on div "menu Fan sábado 6. septiembre - 21:39 Mis reservas Mapa de mesas Disponibilidad…" at bounding box center [668, 17] width 1336 height 35
click at [580, 23] on div "menu Fan sábado 6. septiembre - 21:39 Mis reservas Mapa de mesas Disponibilidad…" at bounding box center [668, 17] width 1336 height 35
click at [588, 19] on span "Mapa de mesas" at bounding box center [583, 17] width 58 height 6
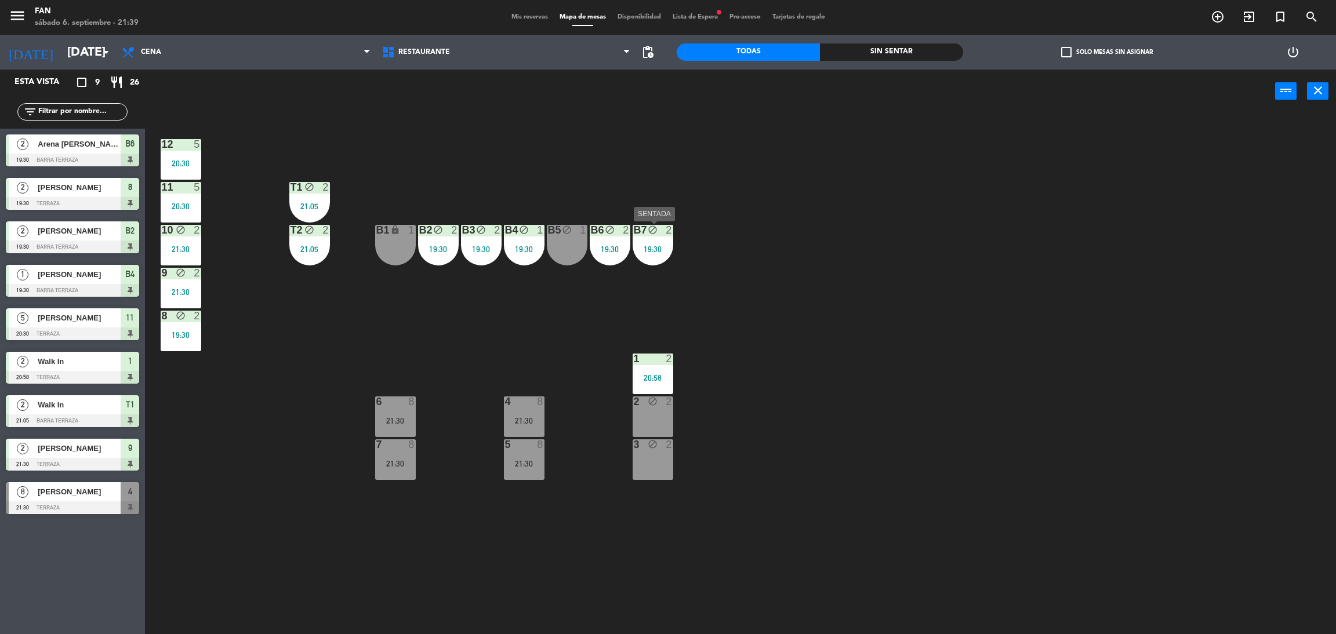
click at [656, 233] on icon "block" at bounding box center [653, 230] width 10 height 10
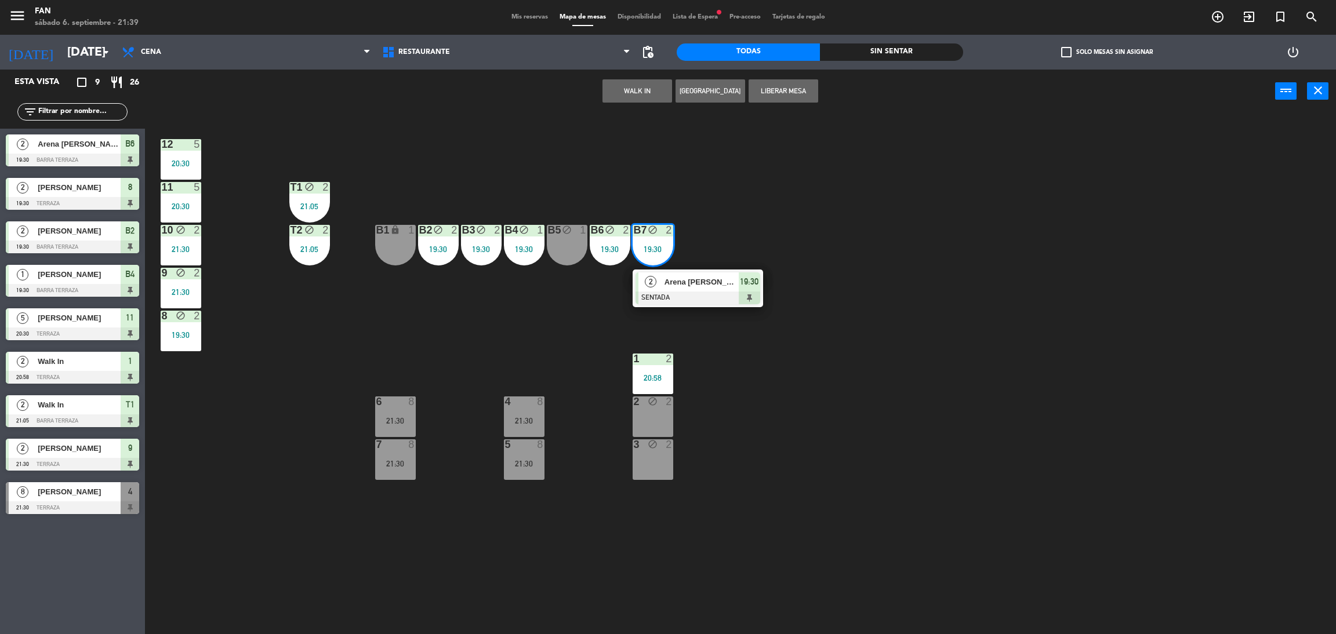
click at [689, 203] on div "12 5 20:30 11 5 20:30 T1 block 2 21:05 10 block 2 21:30 T2 block 2 21:05 B1 loc…" at bounding box center [746, 378] width 1177 height 521
